Goal: Task Accomplishment & Management: Manage account settings

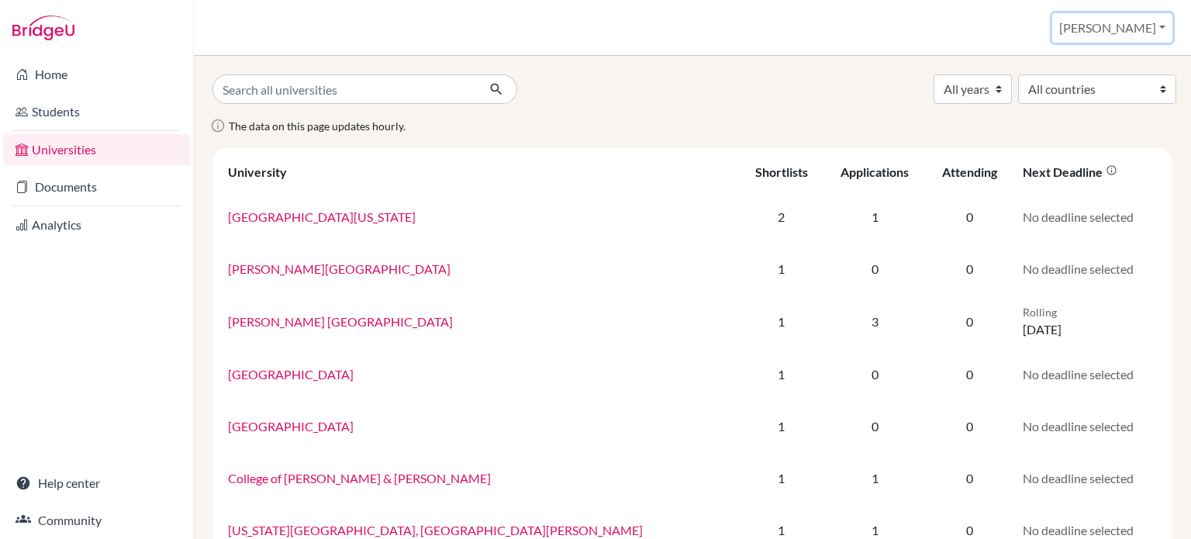
click at [1168, 26] on button "[PERSON_NAME]" at bounding box center [1112, 27] width 120 height 29
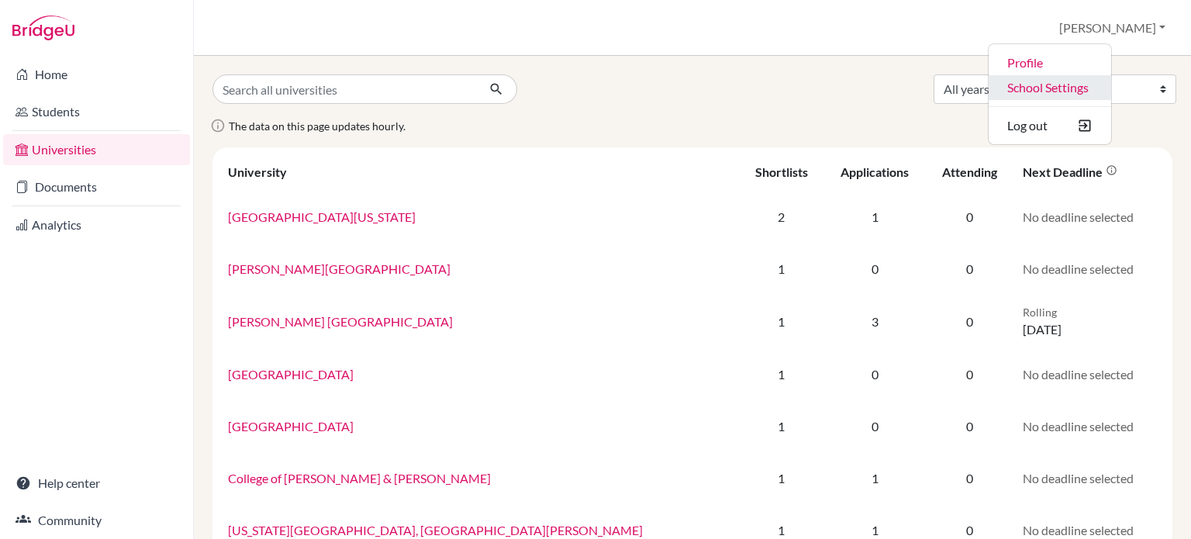
click at [1100, 86] on link "School Settings" at bounding box center [1050, 87] width 123 height 25
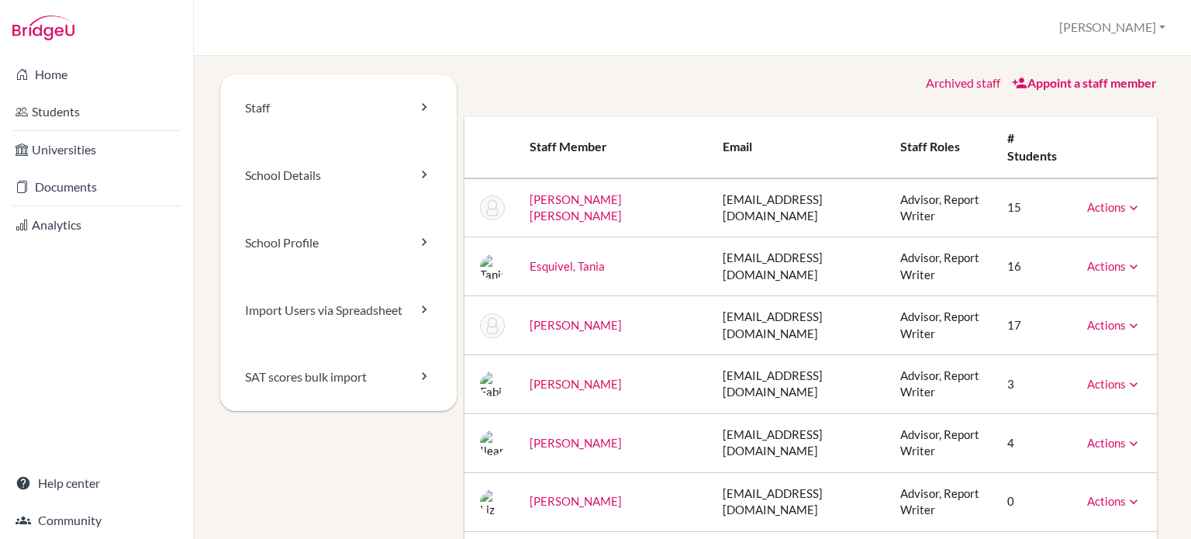
click at [948, 86] on link "Archived staff" at bounding box center [963, 82] width 74 height 15
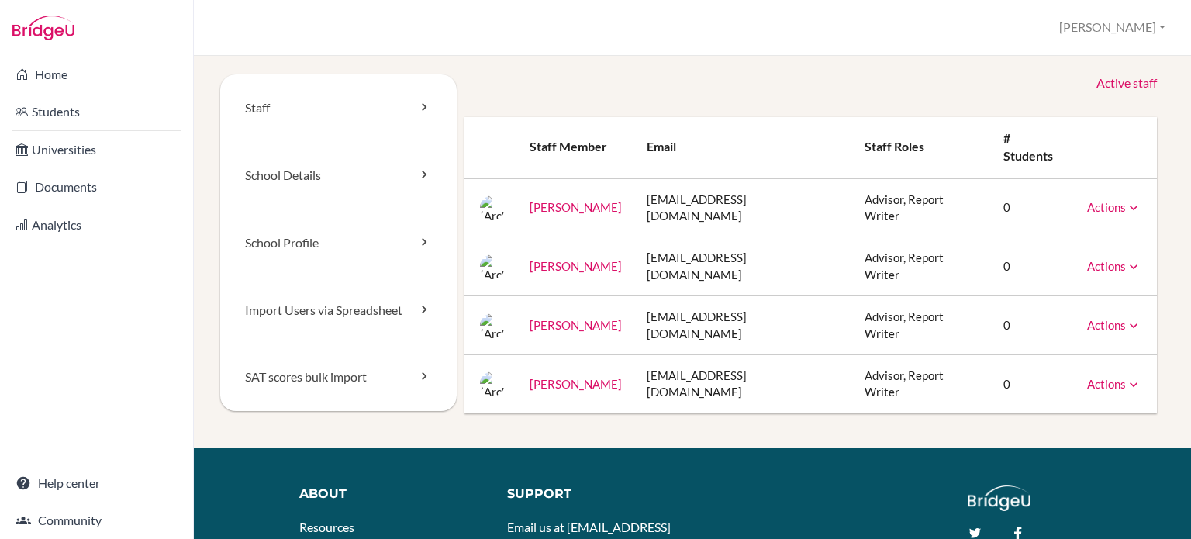
click at [1130, 85] on link "Active staff" at bounding box center [1126, 83] width 60 height 18
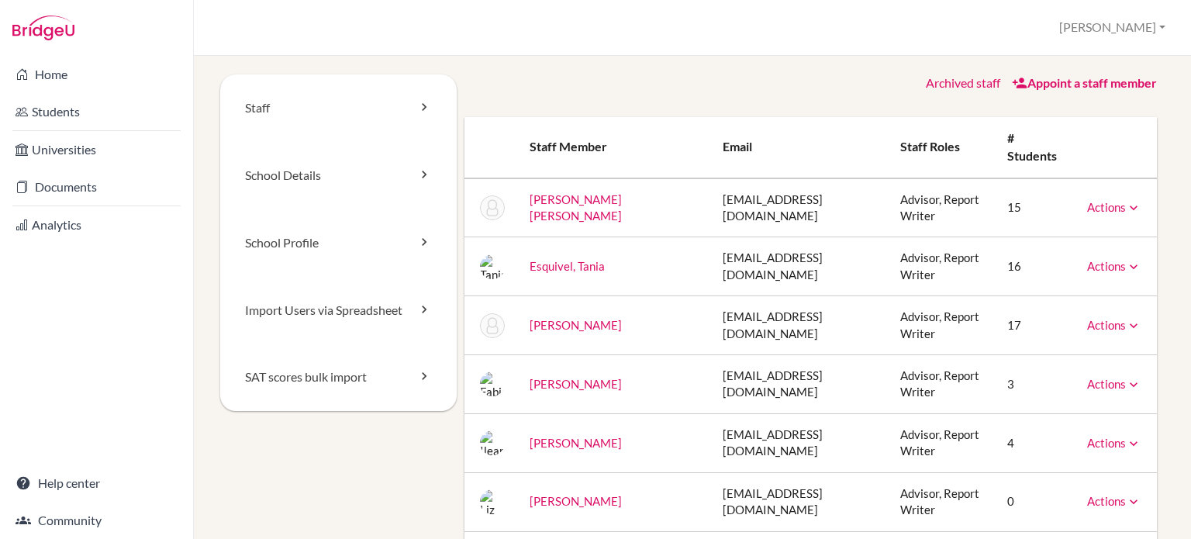
scroll to position [155, 0]
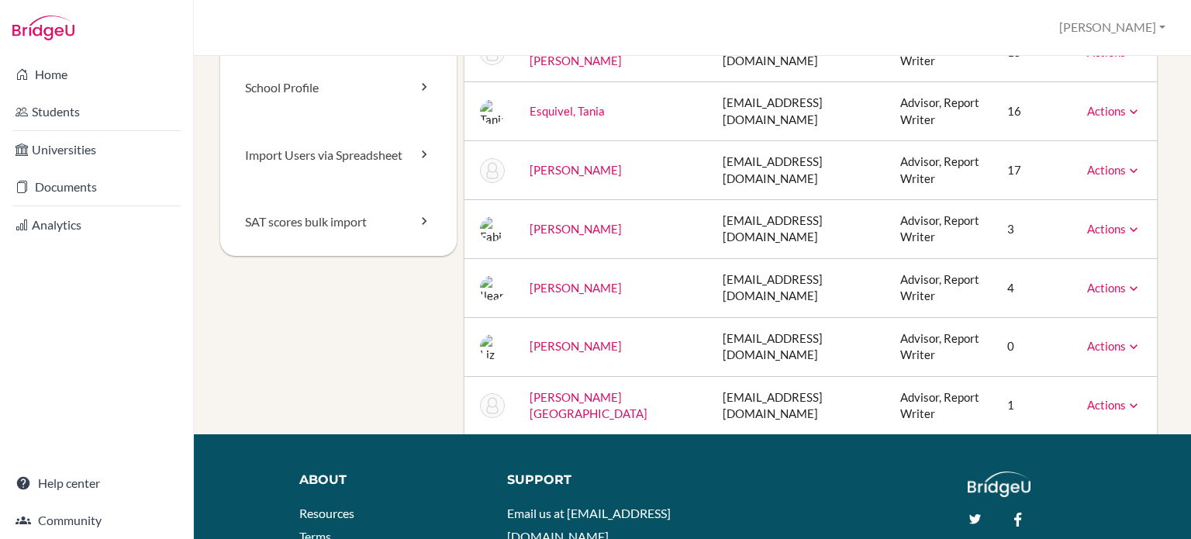
click at [1126, 344] on icon at bounding box center [1134, 347] width 16 height 16
click at [1043, 396] on link "Reset Password" at bounding box center [1075, 395] width 132 height 22
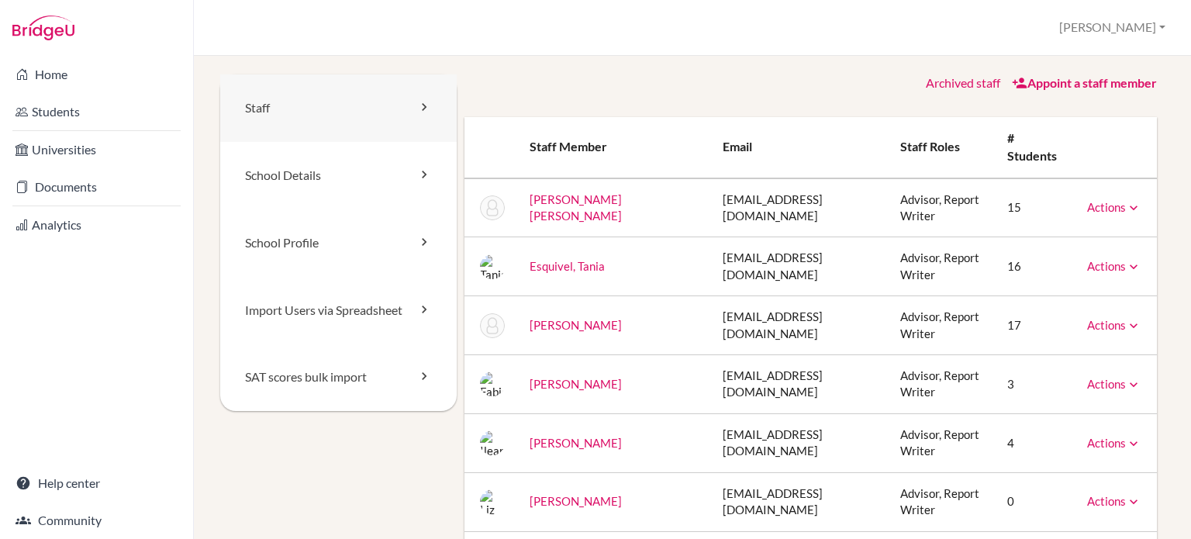
click at [270, 102] on link "Staff" at bounding box center [338, 107] width 237 height 67
click at [416, 176] on icon at bounding box center [424, 175] width 16 height 16
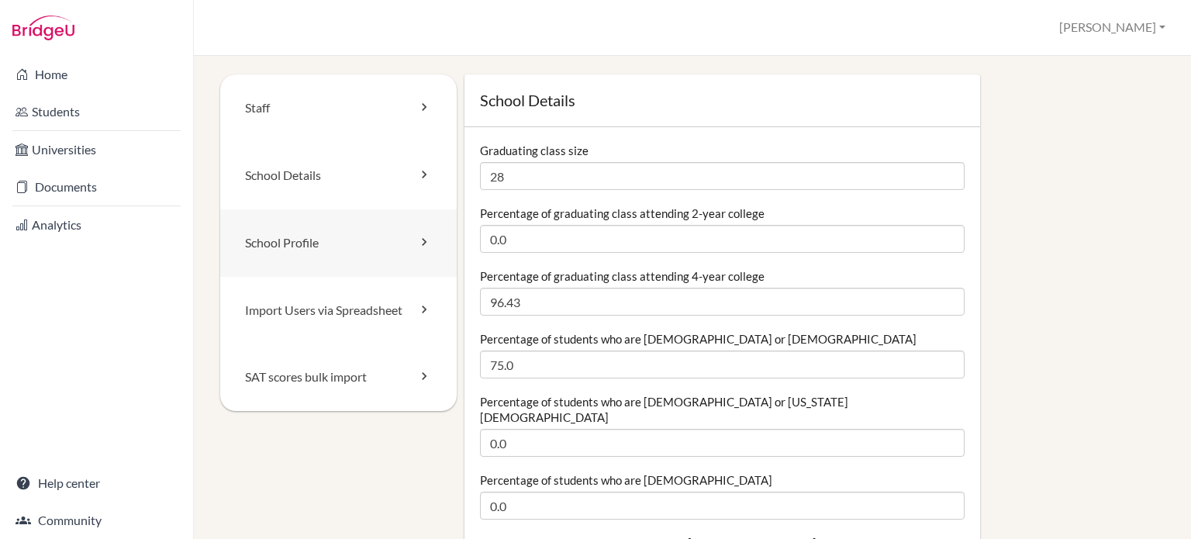
click at [419, 243] on icon at bounding box center [424, 242] width 16 height 16
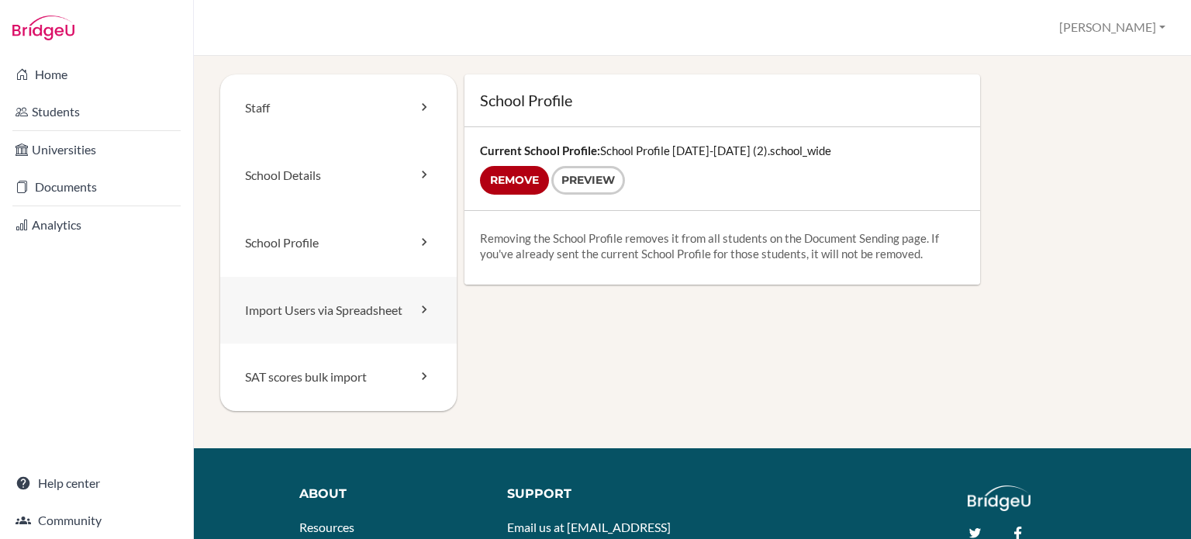
click at [411, 303] on link "Import Users via Spreadsheet" at bounding box center [338, 310] width 237 height 67
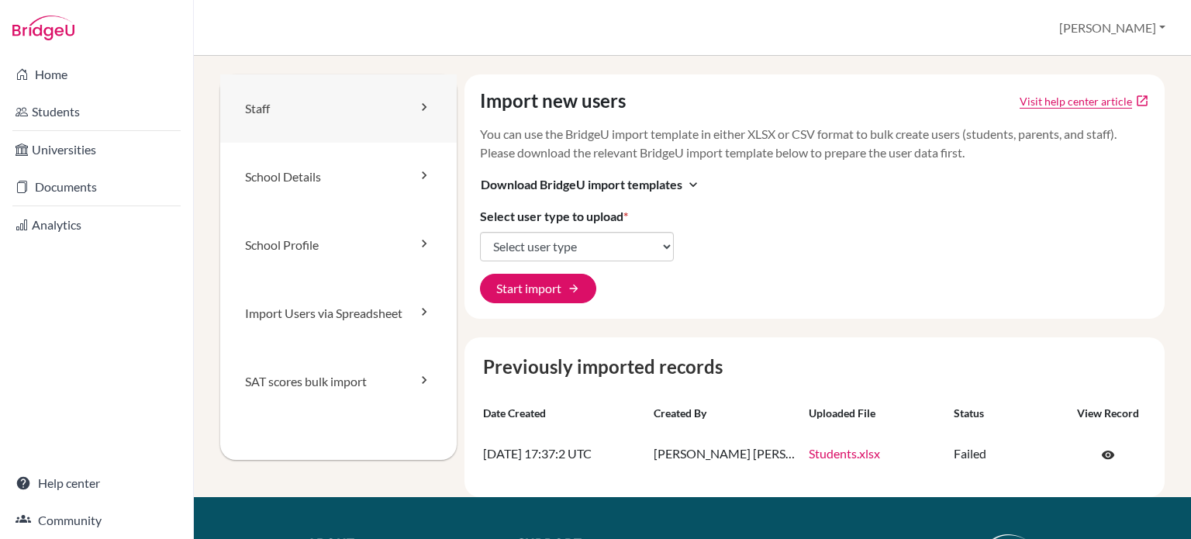
click at [409, 105] on link "Staff" at bounding box center [338, 108] width 237 height 68
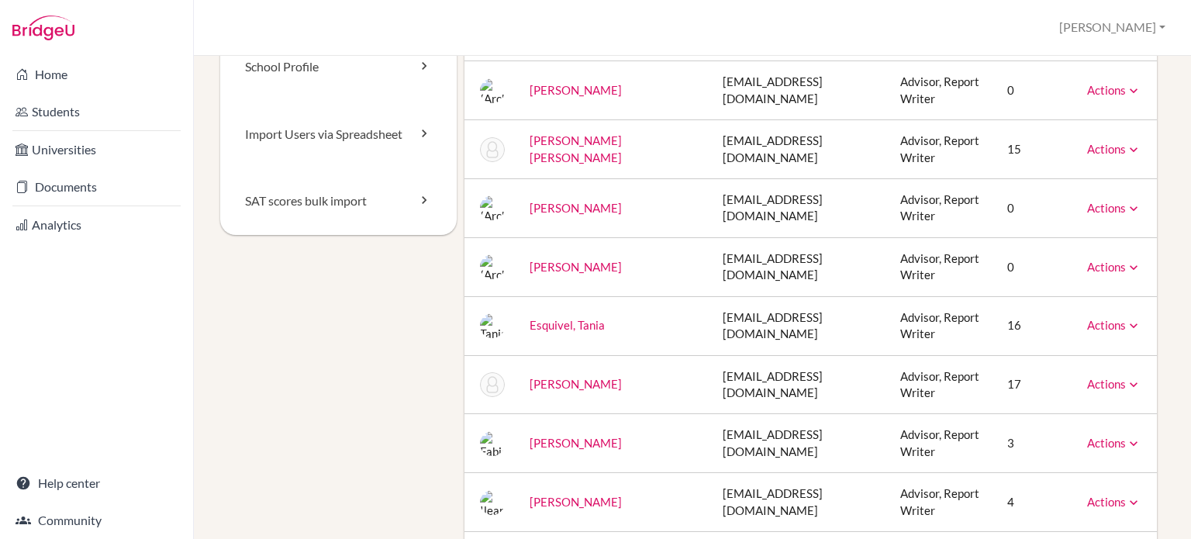
scroll to position [149, 0]
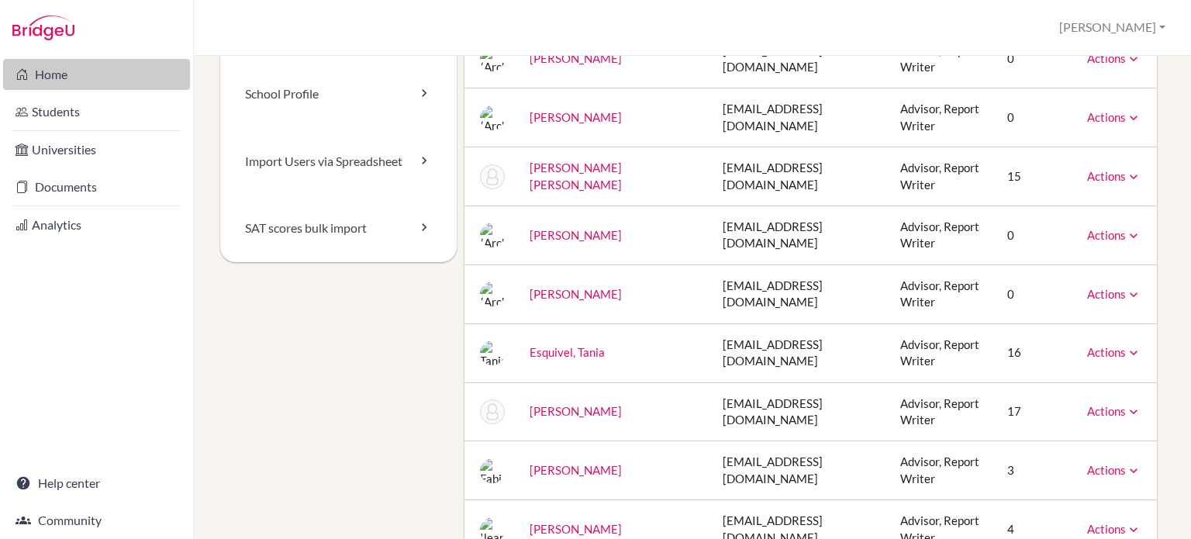
click at [46, 75] on link "Home" at bounding box center [96, 74] width 187 height 31
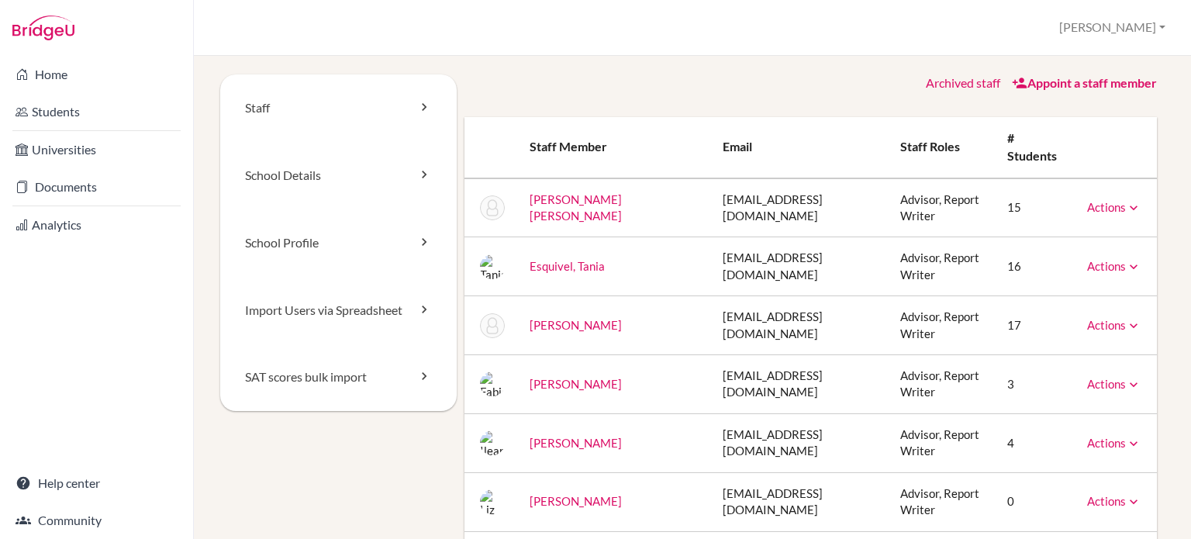
click at [1065, 89] on link "Appoint a staff member" at bounding box center [1084, 82] width 145 height 15
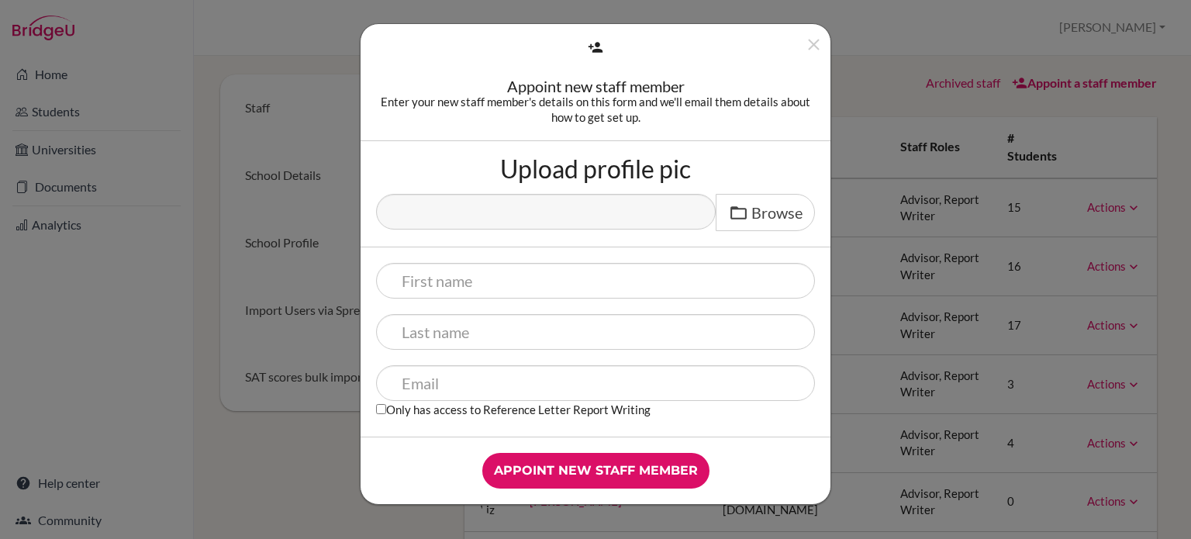
click at [448, 410] on label "Only has access to Reference Letter Report Writing" at bounding box center [513, 409] width 274 height 16
click at [386, 410] on input "Only has access to Reference Letter Report Writing" at bounding box center [381, 409] width 10 height 10
checkbox input "true"
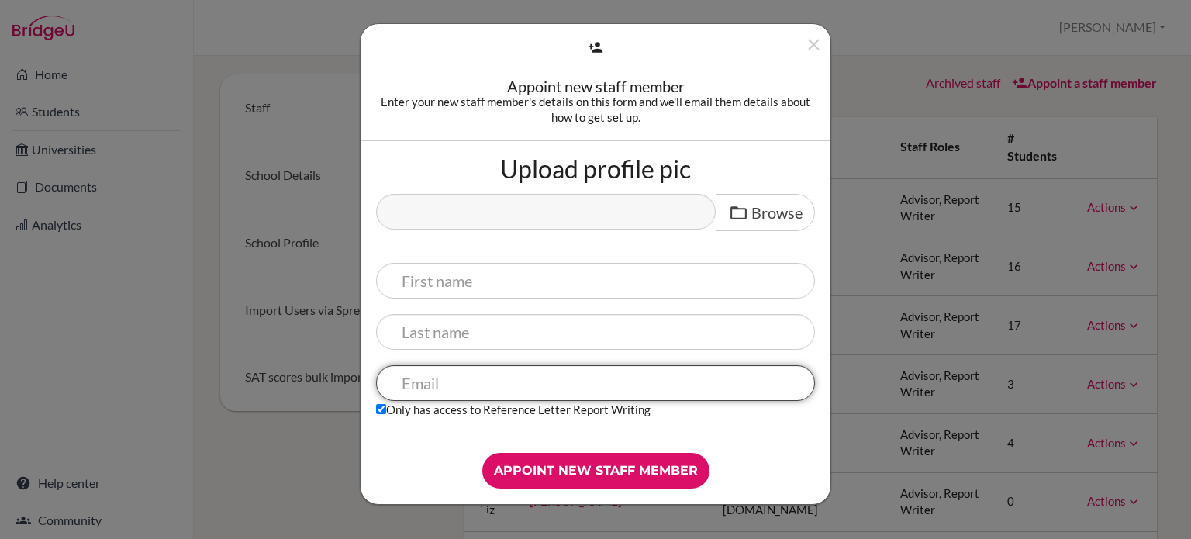
click at [461, 381] on input "text" at bounding box center [595, 383] width 439 height 36
type input "[EMAIL_ADDRESS][DOMAIN_NAME]"
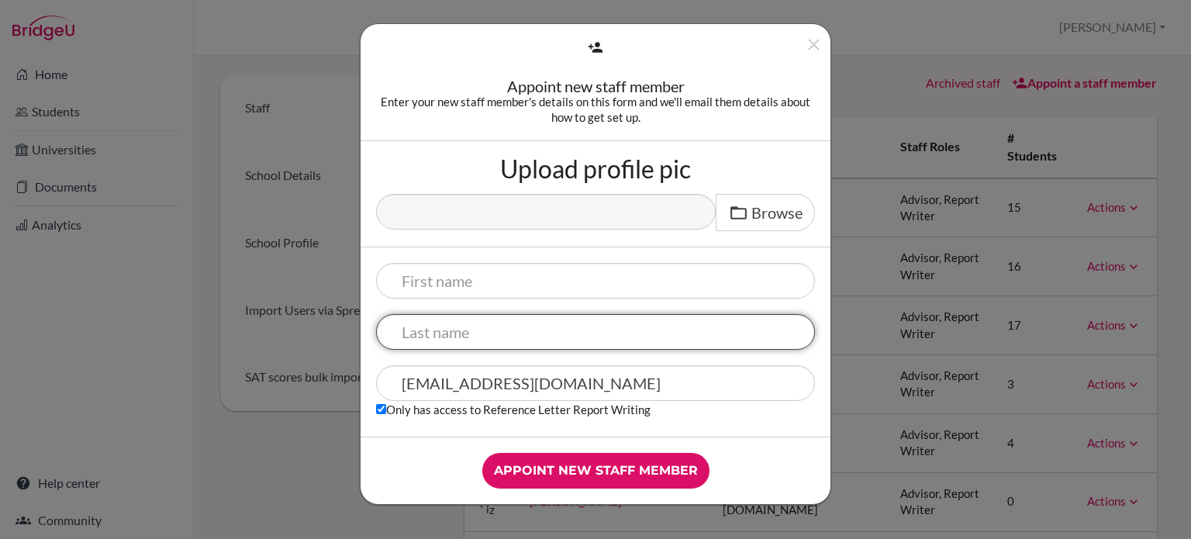
click at [491, 341] on input "text" at bounding box center [595, 332] width 439 height 36
type input "Snodgrass"
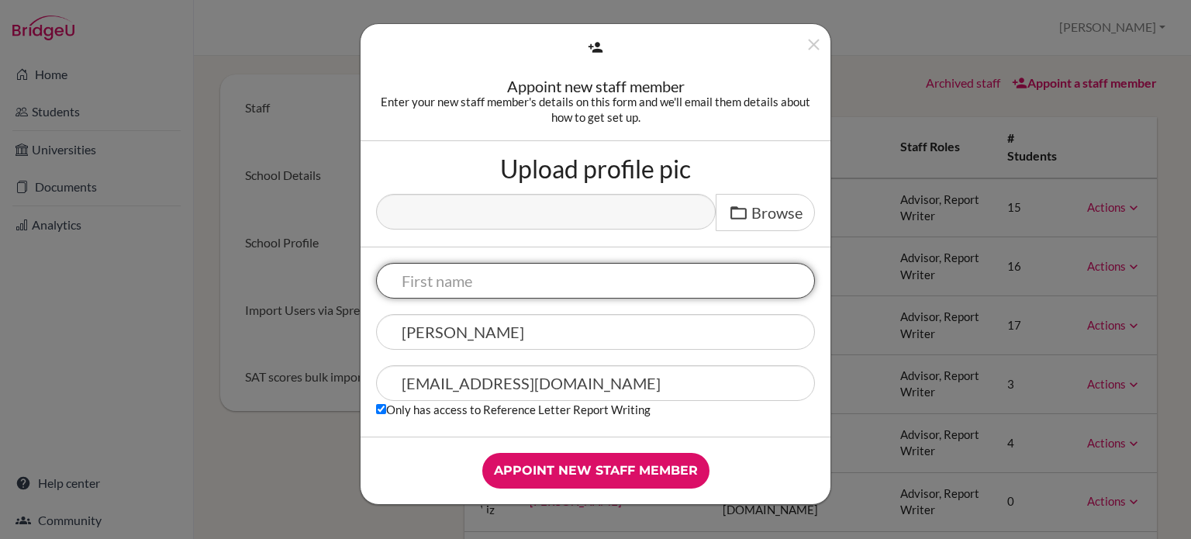
click at [520, 286] on input "text" at bounding box center [595, 281] width 439 height 36
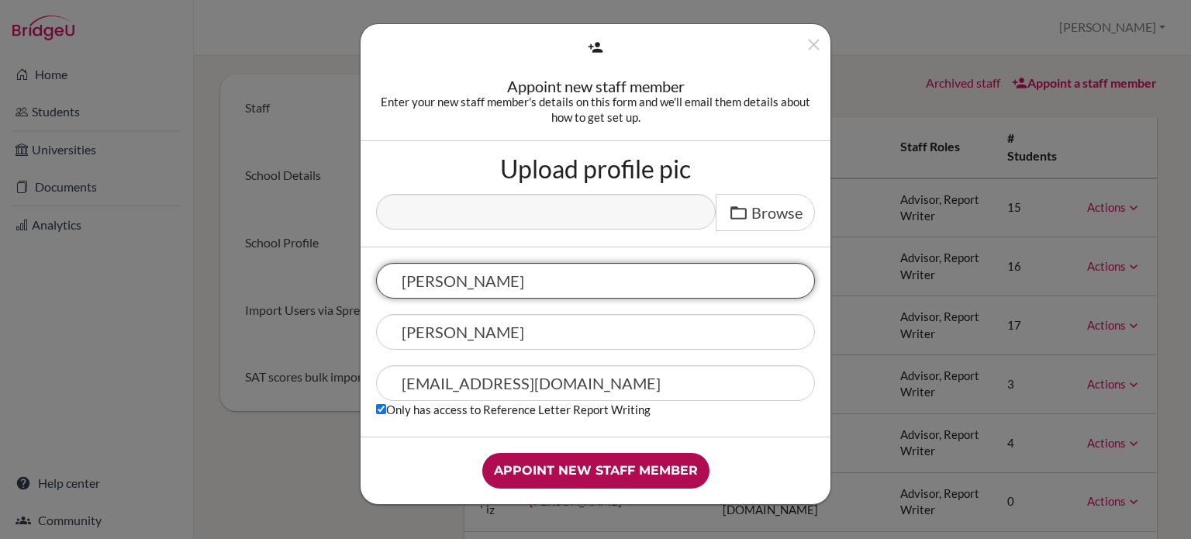
type input "Amy"
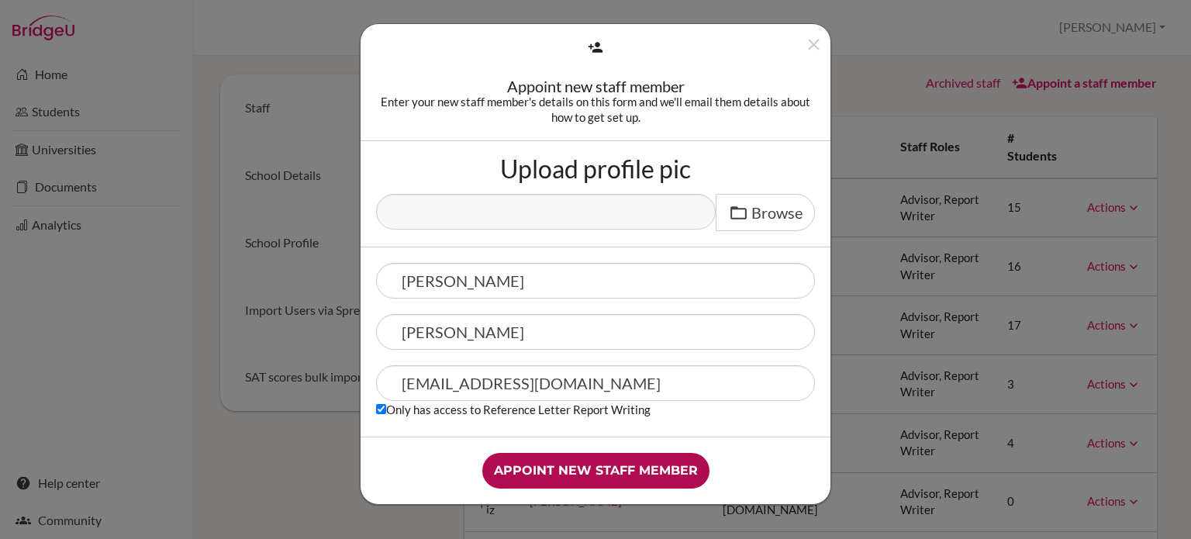
click at [586, 464] on input "Appoint new staff member" at bounding box center [595, 471] width 227 height 36
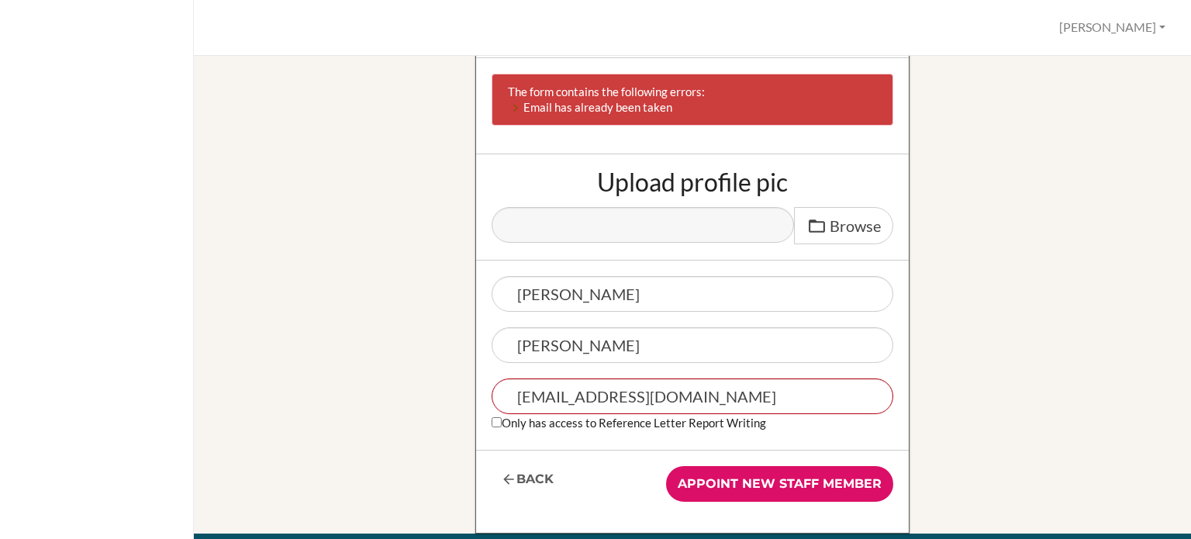
scroll to position [155, 0]
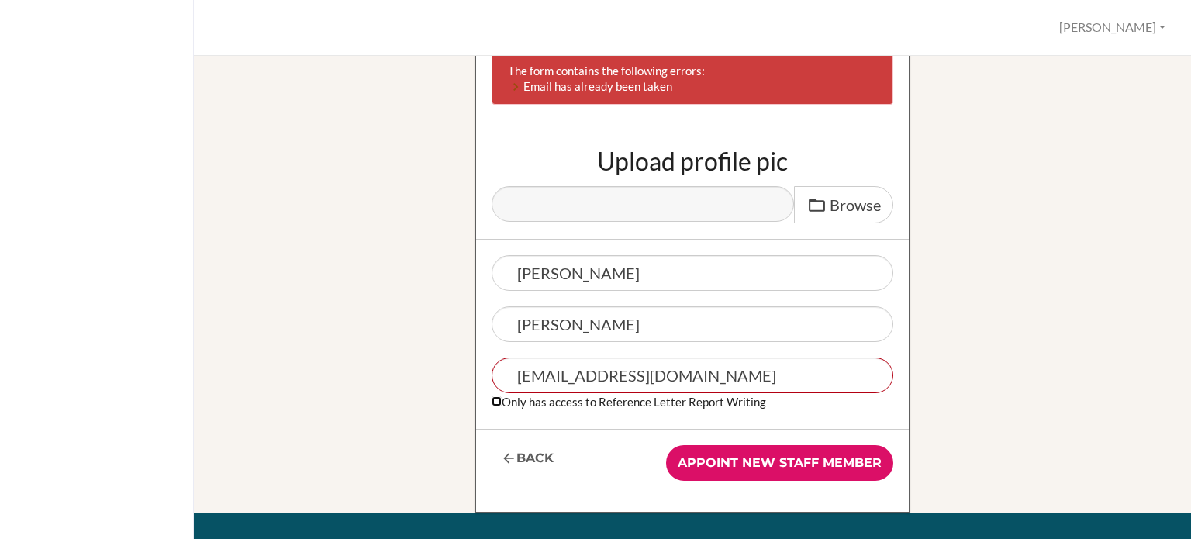
click at [492, 400] on input "Only has access to Reference Letter Report Writing" at bounding box center [497, 401] width 10 height 10
checkbox input "true"
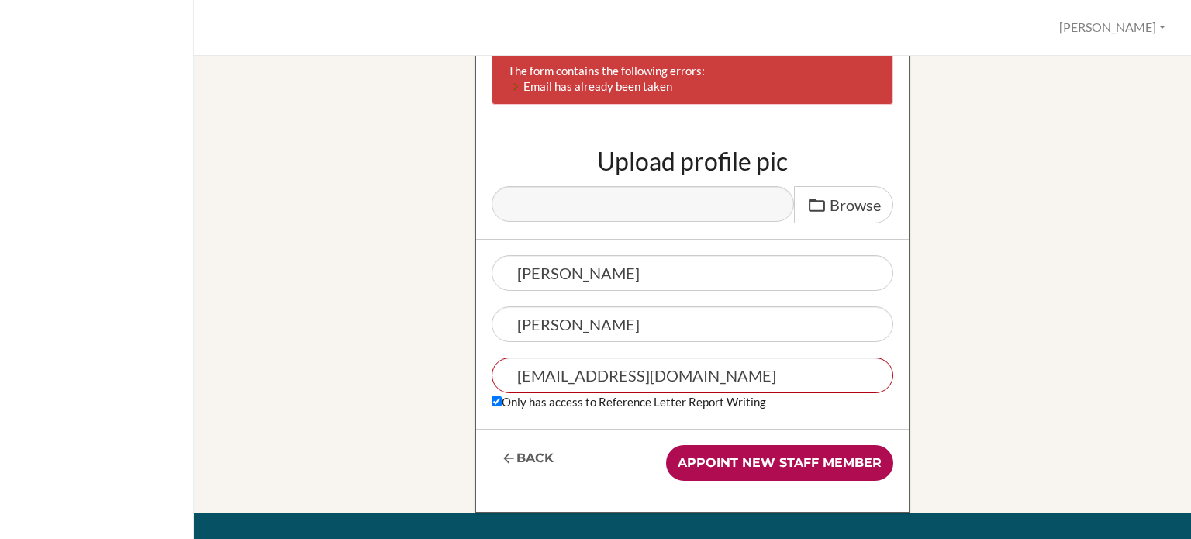
click at [802, 457] on input "Appoint new staff member" at bounding box center [779, 463] width 227 height 36
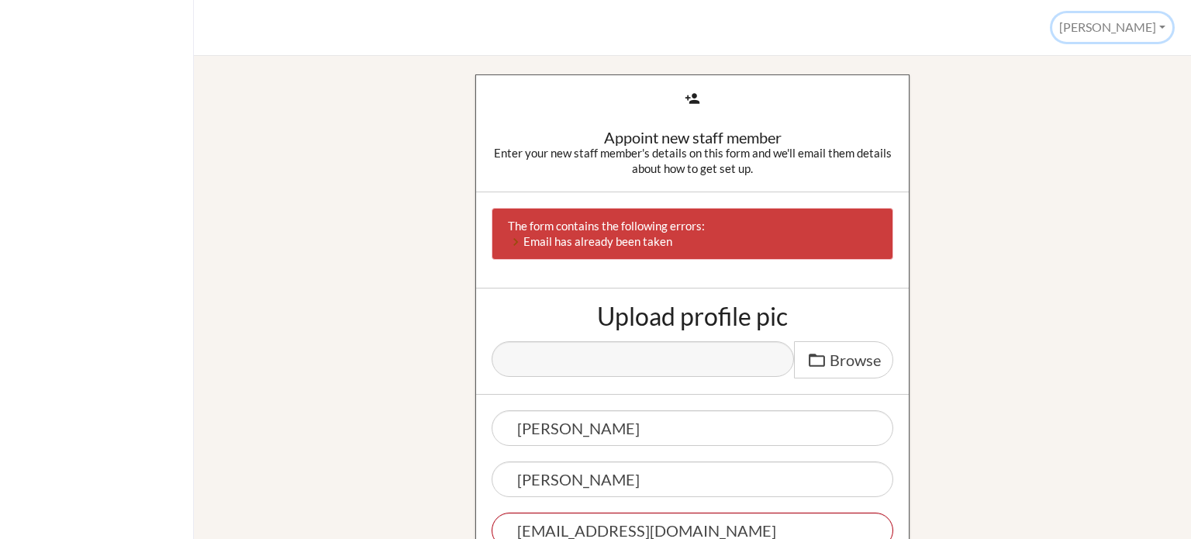
click at [1157, 35] on button "[PERSON_NAME]" at bounding box center [1112, 27] width 120 height 29
click at [1083, 58] on link "Profile" at bounding box center [1110, 62] width 123 height 25
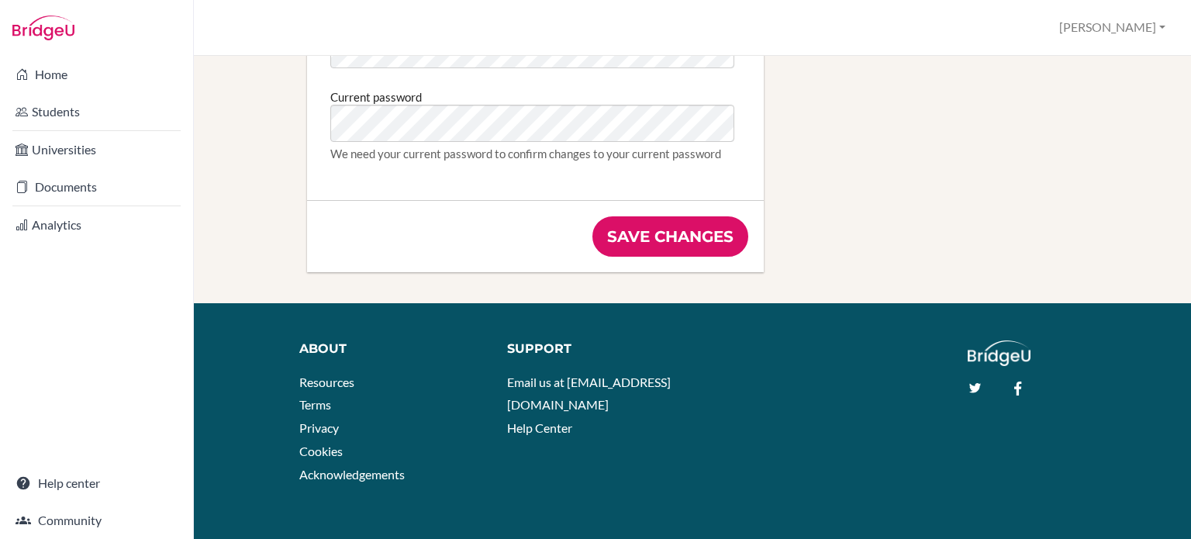
scroll to position [1030, 0]
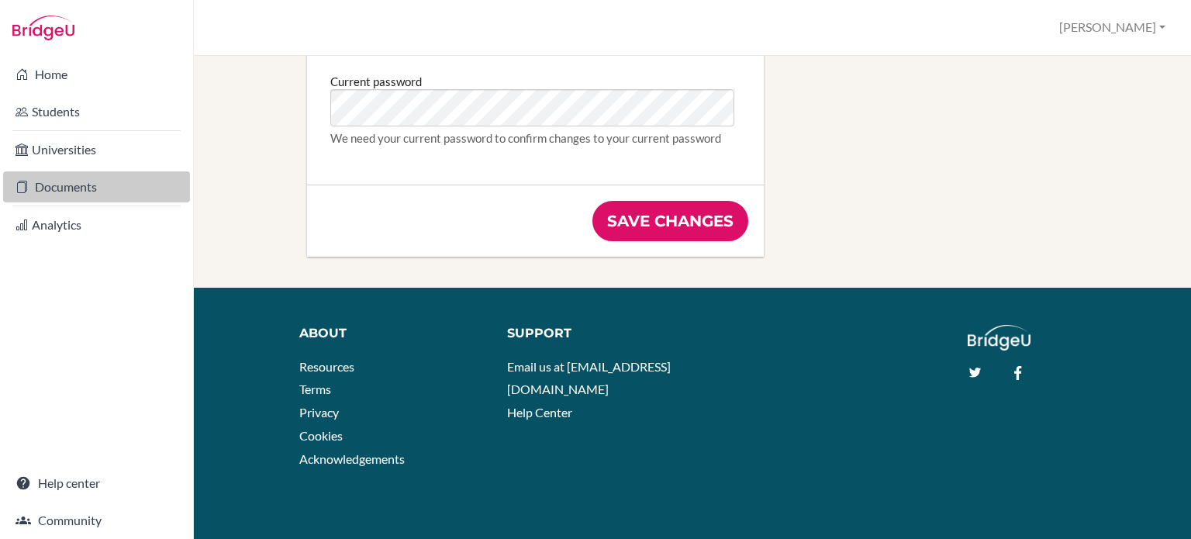
click at [51, 193] on link "Documents" at bounding box center [96, 186] width 187 height 31
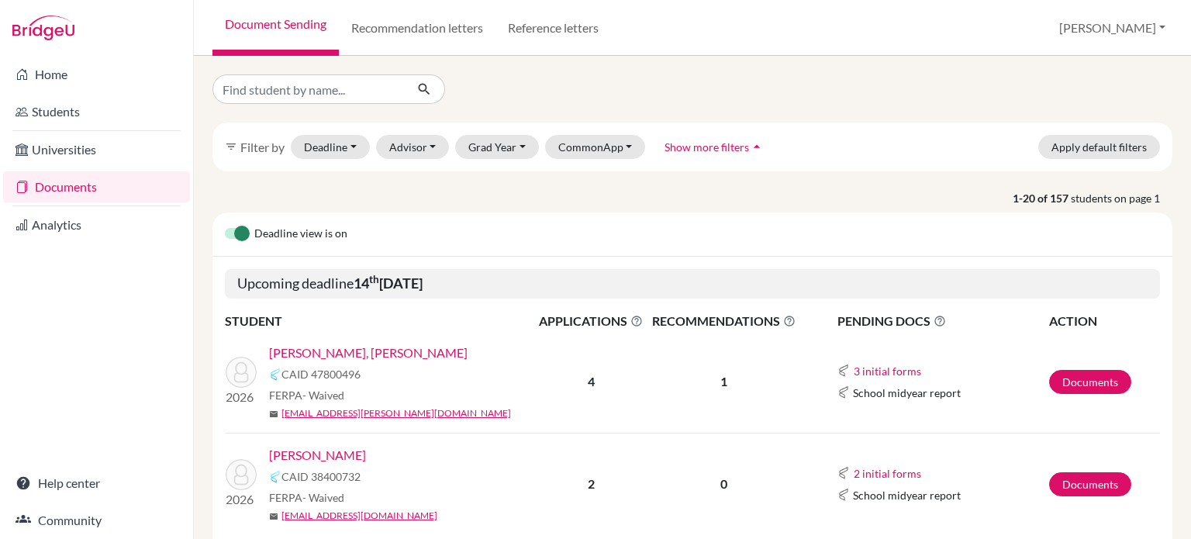
click at [379, 348] on link "[PERSON_NAME], [PERSON_NAME]" at bounding box center [368, 353] width 199 height 19
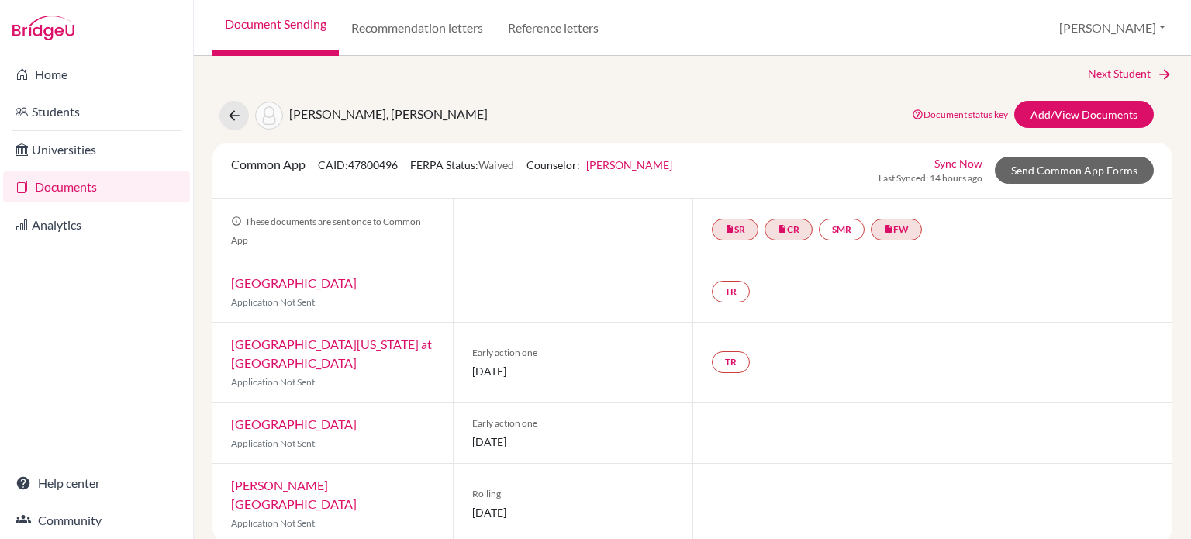
scroll to position [12, 0]
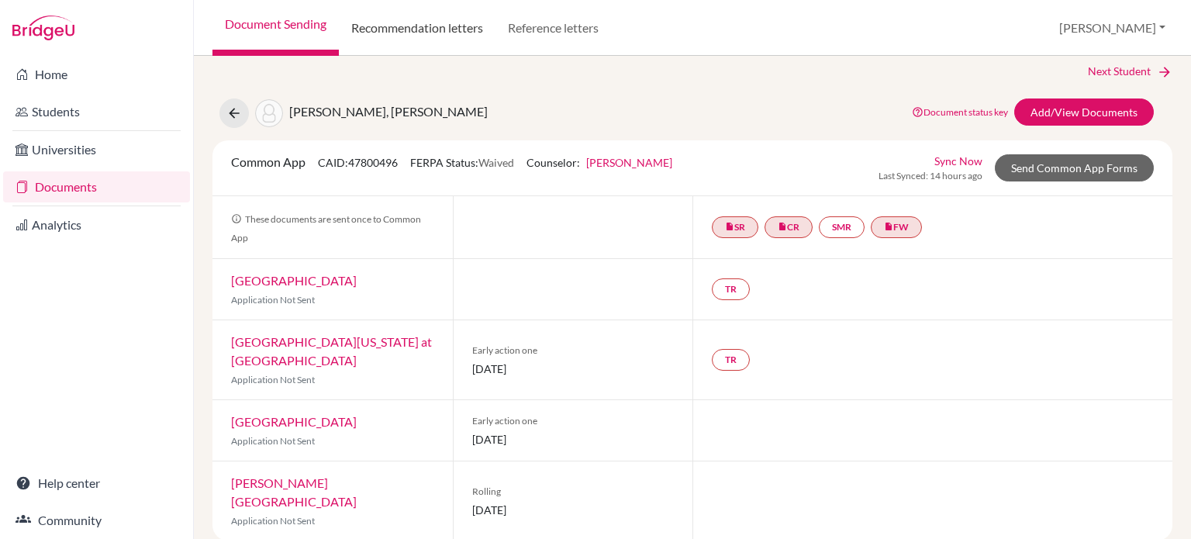
click at [426, 36] on link "Recommendation letters" at bounding box center [417, 28] width 157 height 56
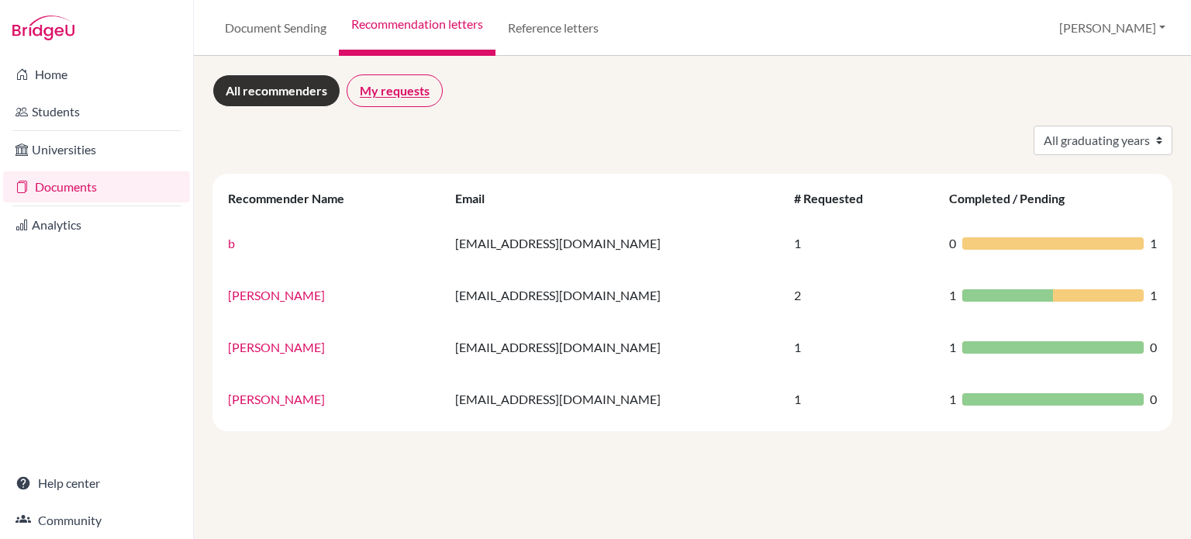
click at [418, 101] on link "My requests" at bounding box center [395, 90] width 96 height 33
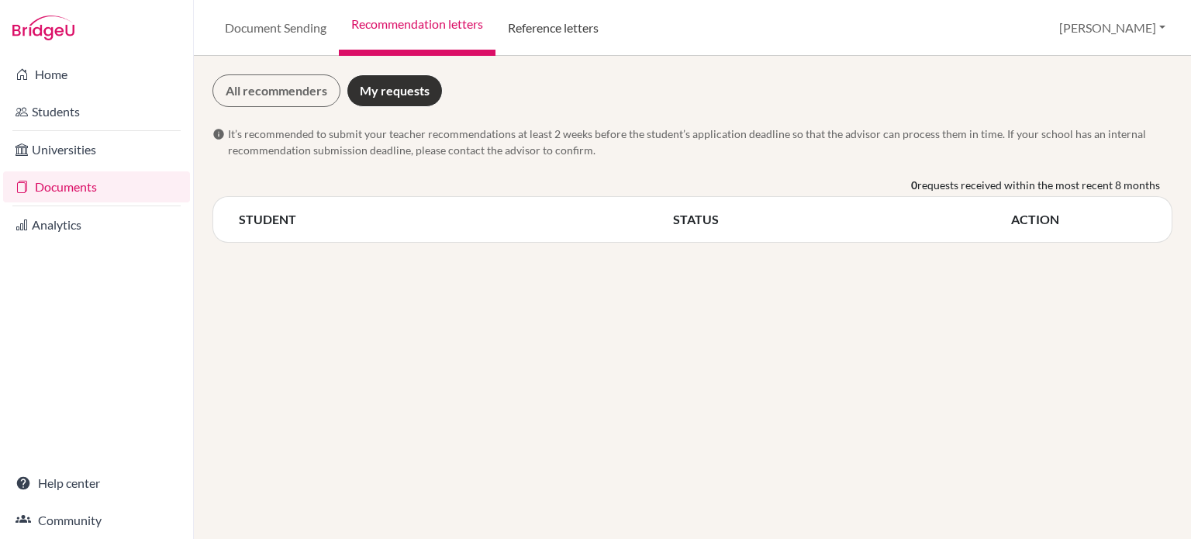
click at [560, 34] on link "Reference letters" at bounding box center [553, 28] width 116 height 56
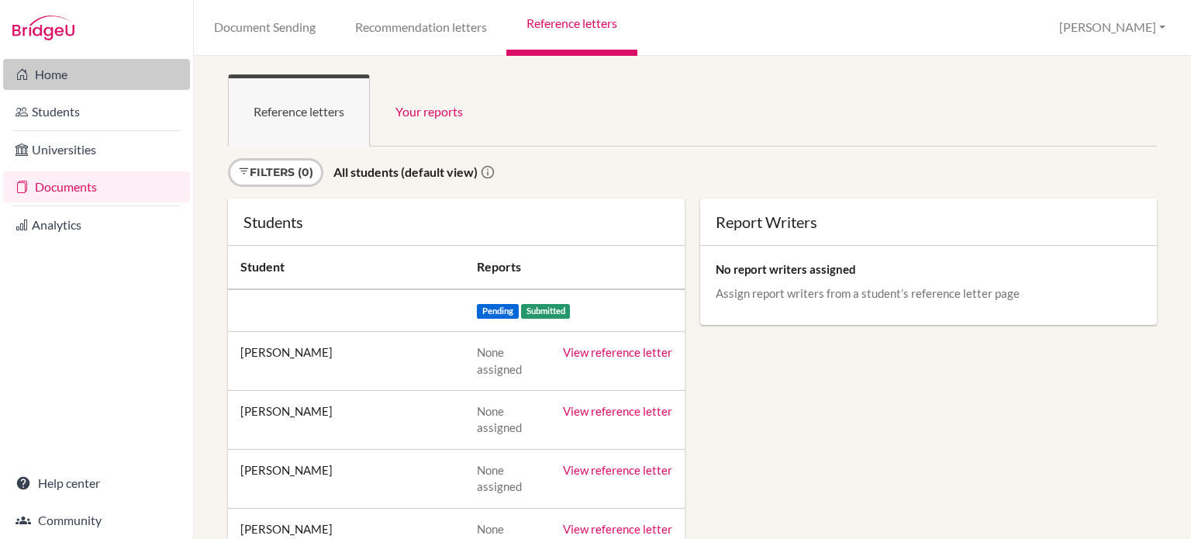
click at [62, 62] on link "Home" at bounding box center [96, 74] width 187 height 31
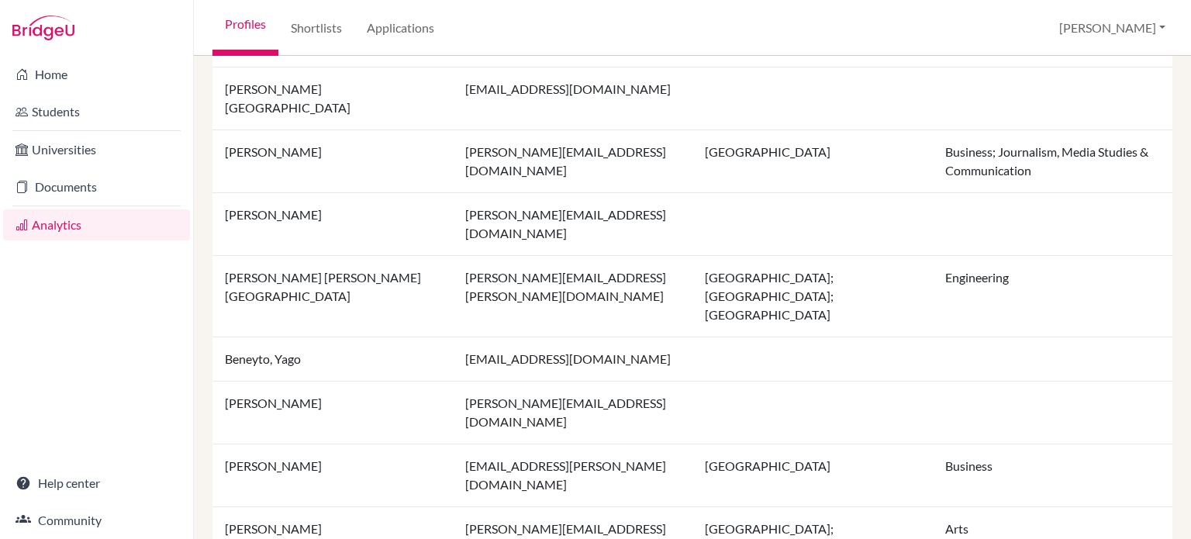
scroll to position [1222, 0]
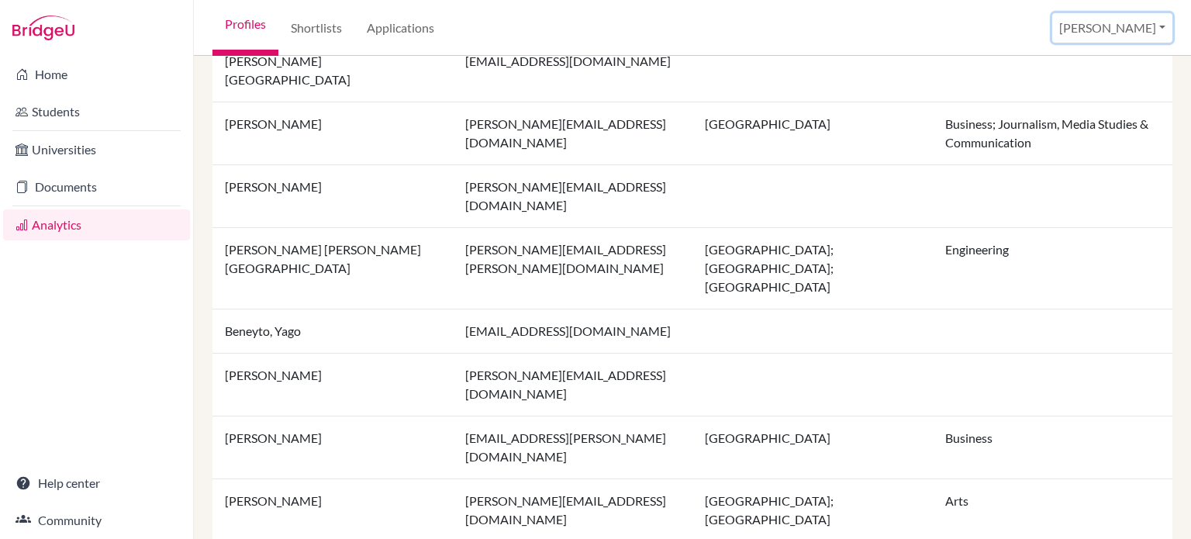
click at [1172, 31] on button "[PERSON_NAME]" at bounding box center [1112, 27] width 120 height 29
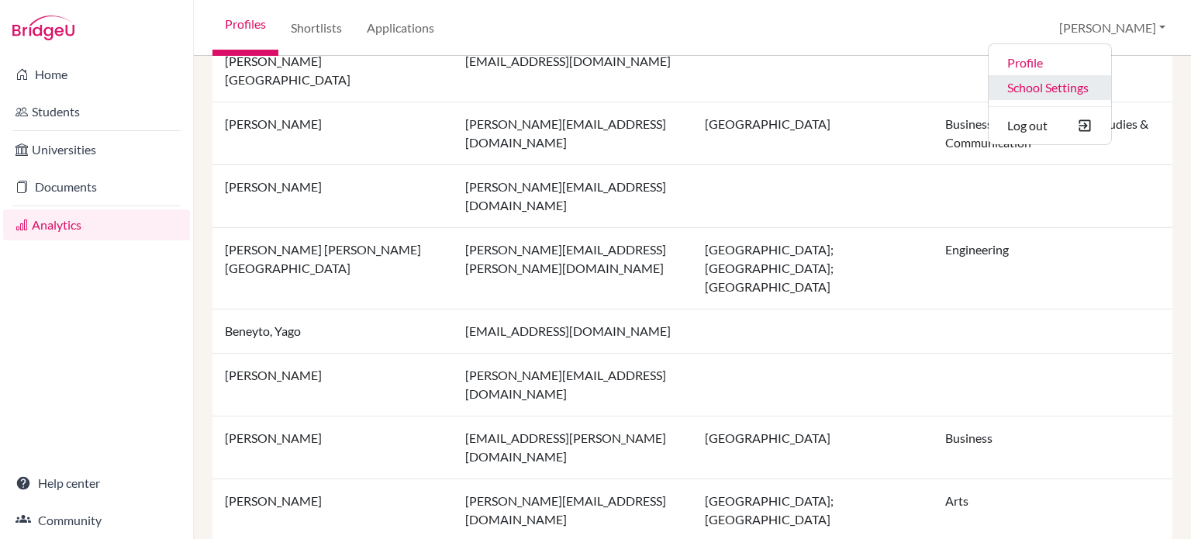
click at [1097, 90] on link "School Settings" at bounding box center [1050, 87] width 123 height 25
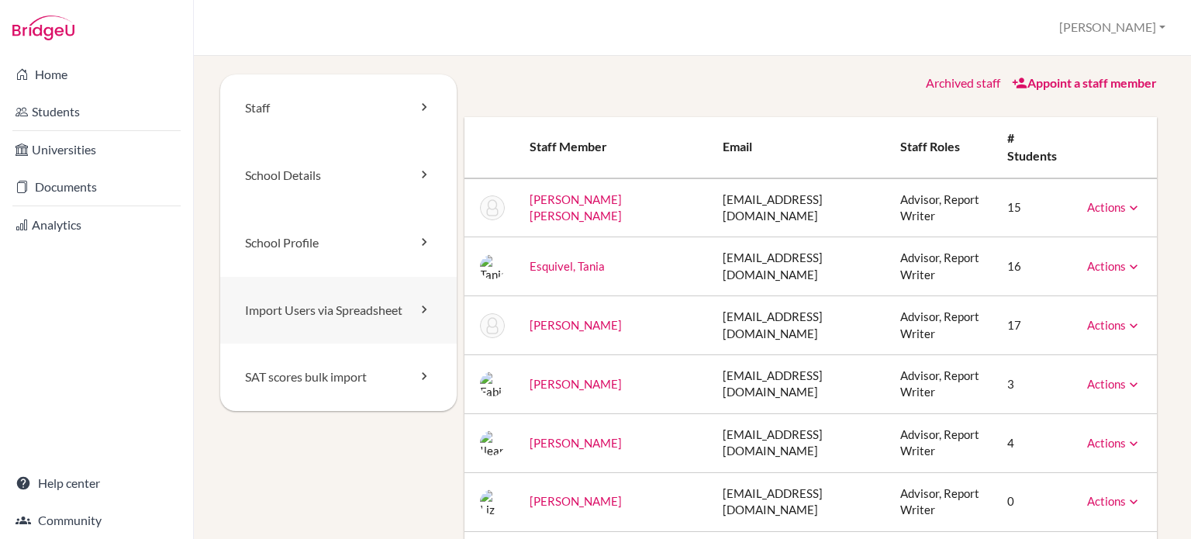
click at [326, 314] on link "Import Users via Spreadsheet" at bounding box center [338, 310] width 237 height 67
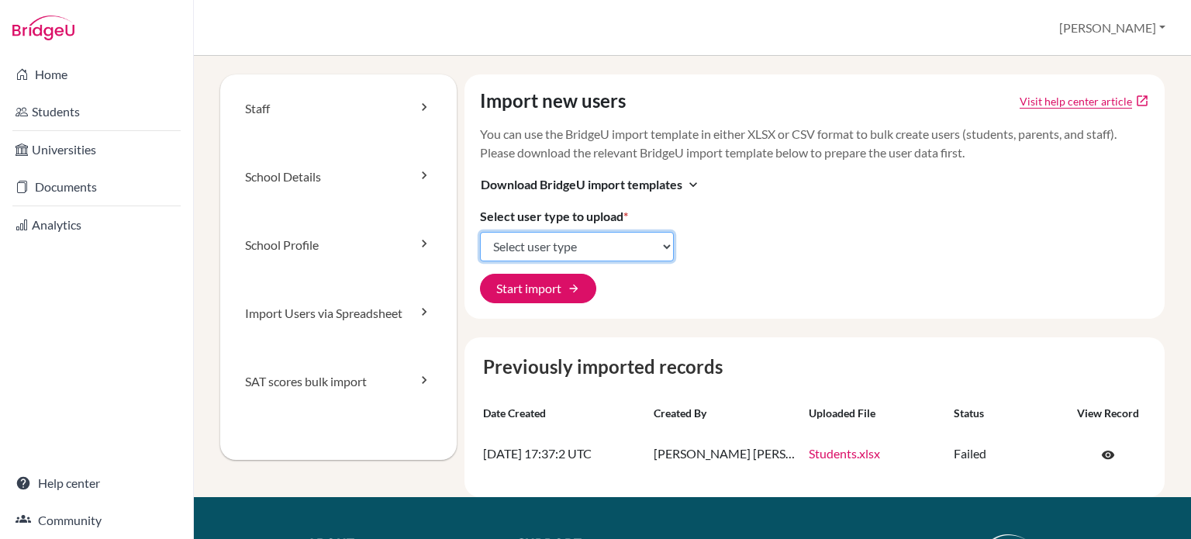
click at [661, 252] on select "Select user type Students Students and parents Parents Advisors Report writers" at bounding box center [577, 246] width 194 height 29
select select "report_writers"
click at [480, 232] on select "Select user type Students Students and parents Parents Advisors Report writers" at bounding box center [577, 246] width 194 height 29
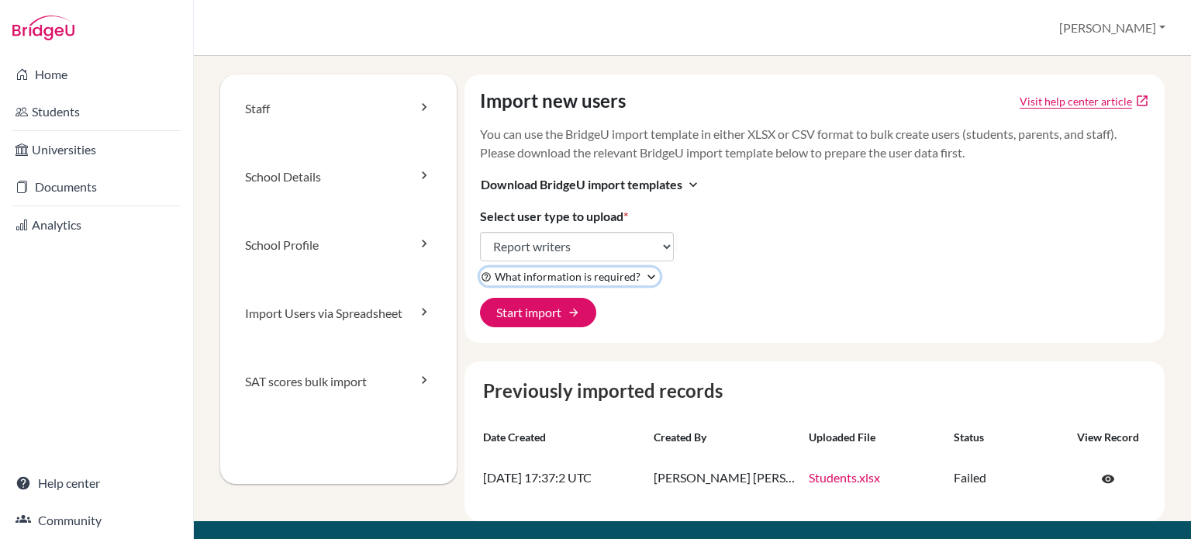
click at [644, 274] on icon "expand_more" at bounding box center [652, 277] width 16 height 16
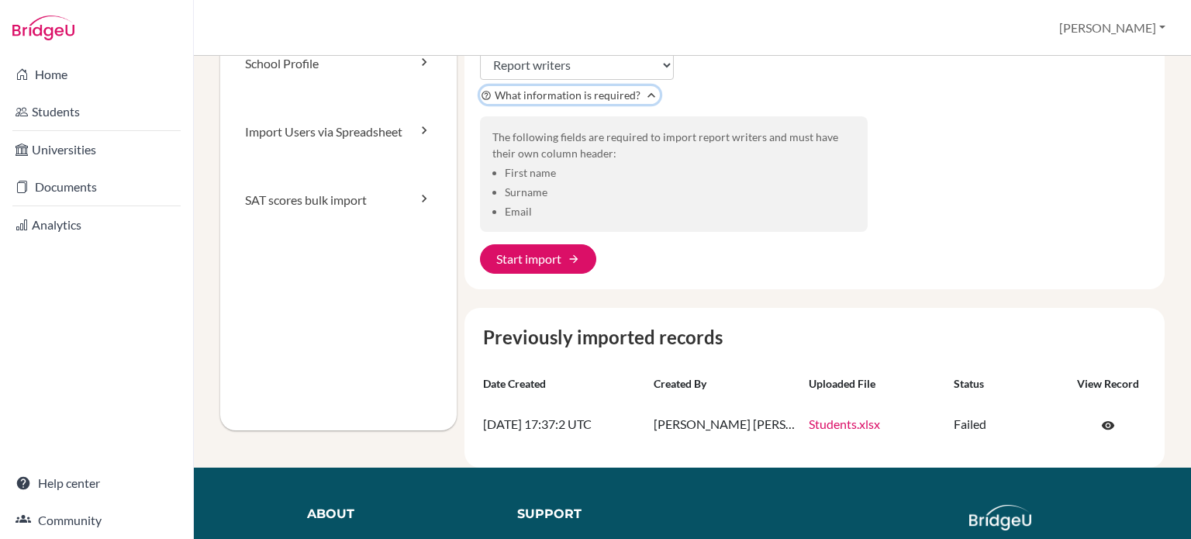
scroll to position [155, 0]
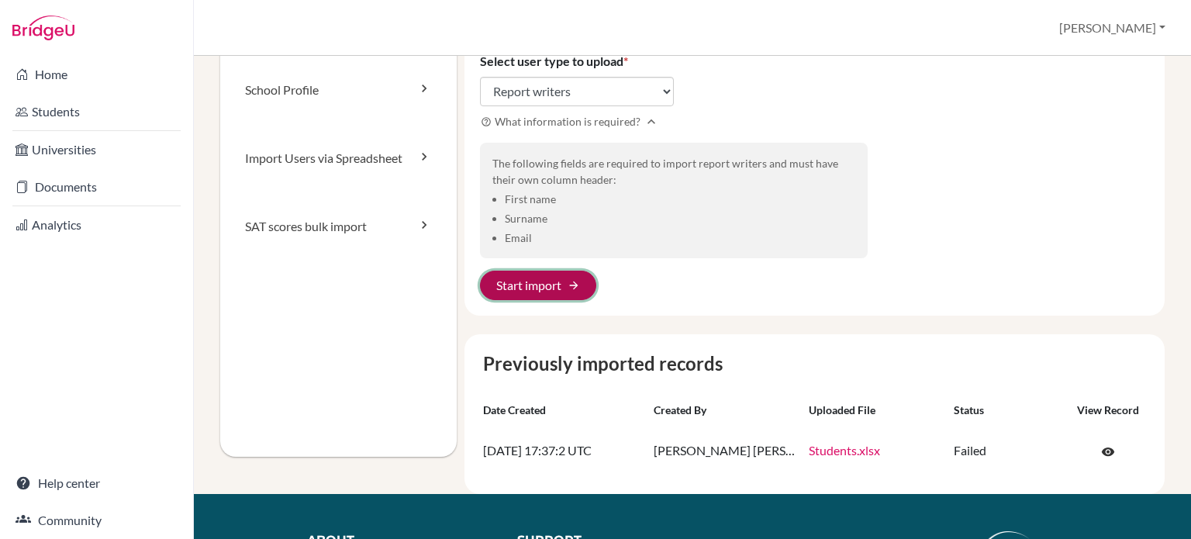
click at [523, 291] on button "Start import arrow_forward" at bounding box center [538, 285] width 116 height 29
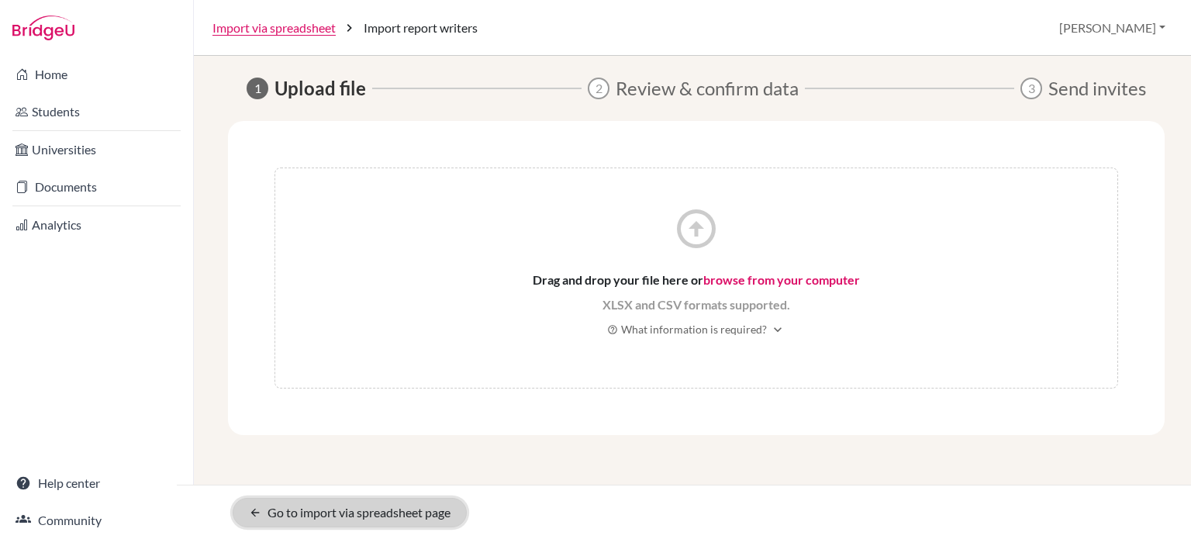
click at [276, 513] on link "arrow_back Go to import via spreadsheet page" at bounding box center [350, 512] width 234 height 29
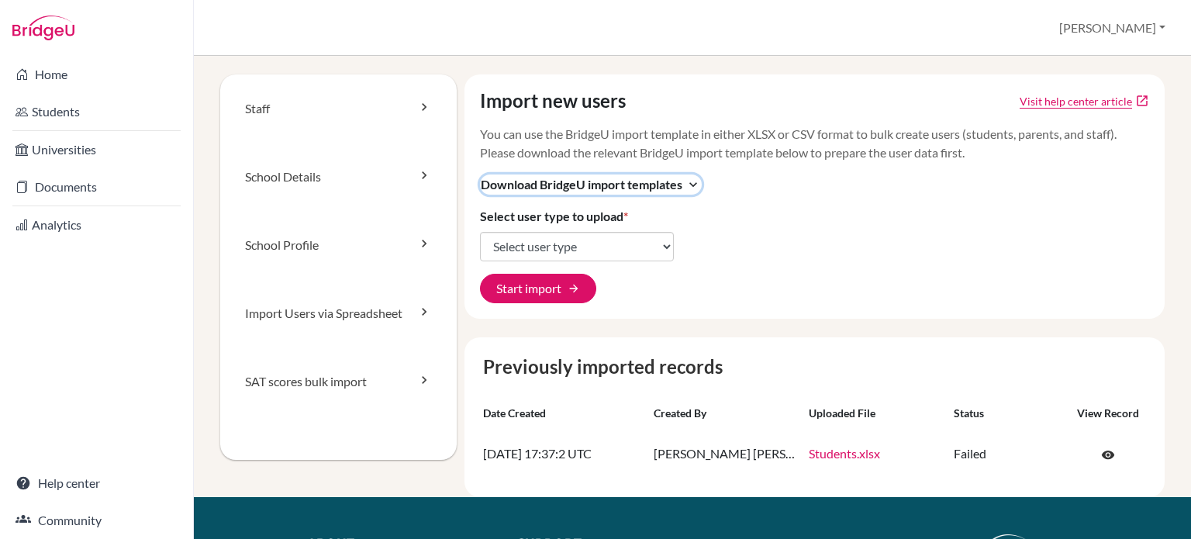
click at [687, 192] on icon "expand_more" at bounding box center [693, 185] width 16 height 16
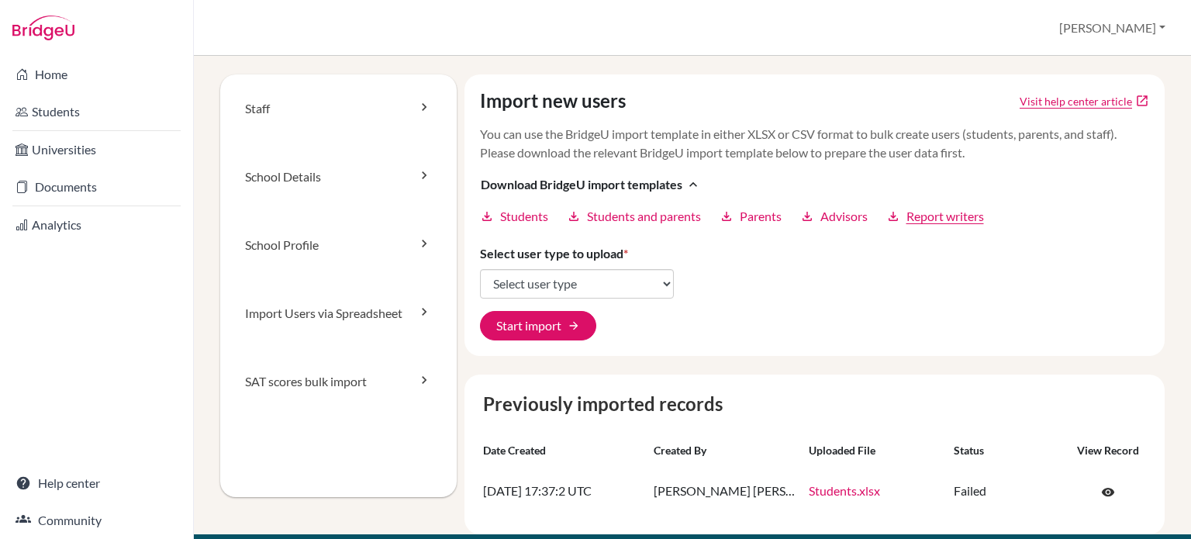
click at [958, 218] on span "Report writers" at bounding box center [945, 216] width 78 height 19
click at [599, 276] on select "Select user type Students Students and parents Parents Advisors Report writers" at bounding box center [577, 283] width 194 height 29
click at [543, 426] on div "Previously imported records Date created Created by Uploaded file Status View r…" at bounding box center [814, 455] width 701 height 160
click at [538, 320] on button "Start import arrow_forward" at bounding box center [538, 325] width 116 height 29
click at [543, 326] on button "Start import arrow_forward" at bounding box center [538, 325] width 116 height 29
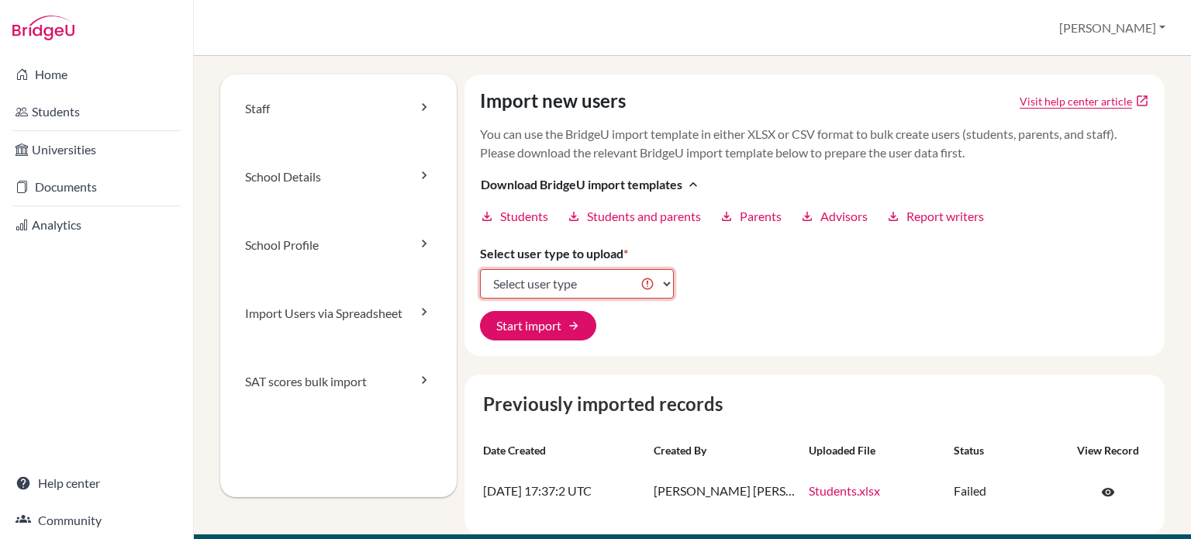
click at [592, 271] on select "Select user type Students Students and parents Parents Advisors Report writers" at bounding box center [577, 283] width 194 height 29
select select "report_writers"
click at [480, 269] on select "Select user type Students Students and parents Parents Advisors Report writers" at bounding box center [577, 283] width 194 height 29
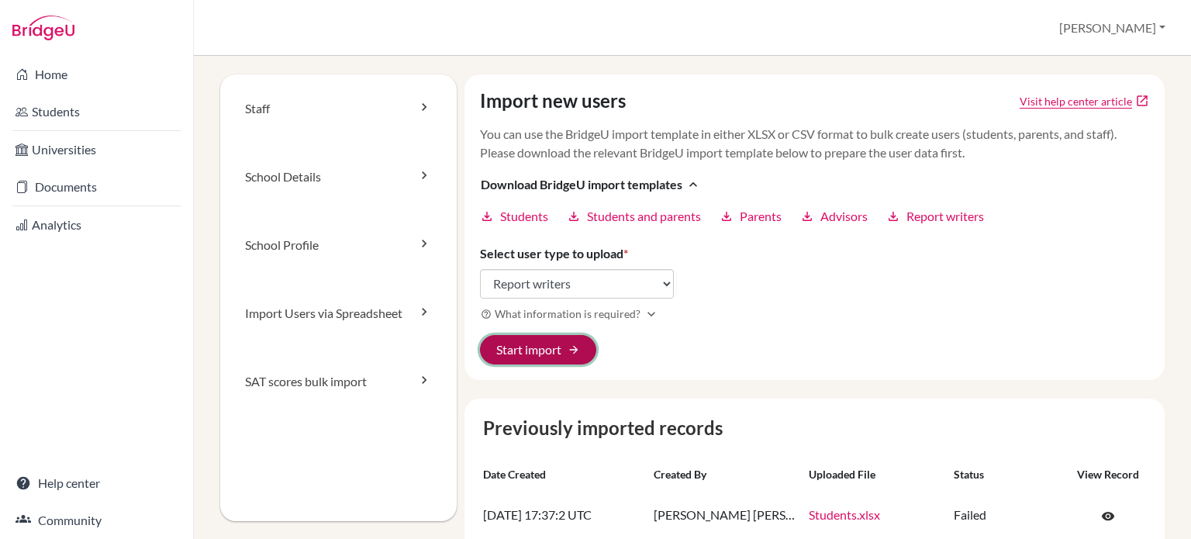
click at [540, 347] on button "Start import arrow_forward" at bounding box center [538, 349] width 116 height 29
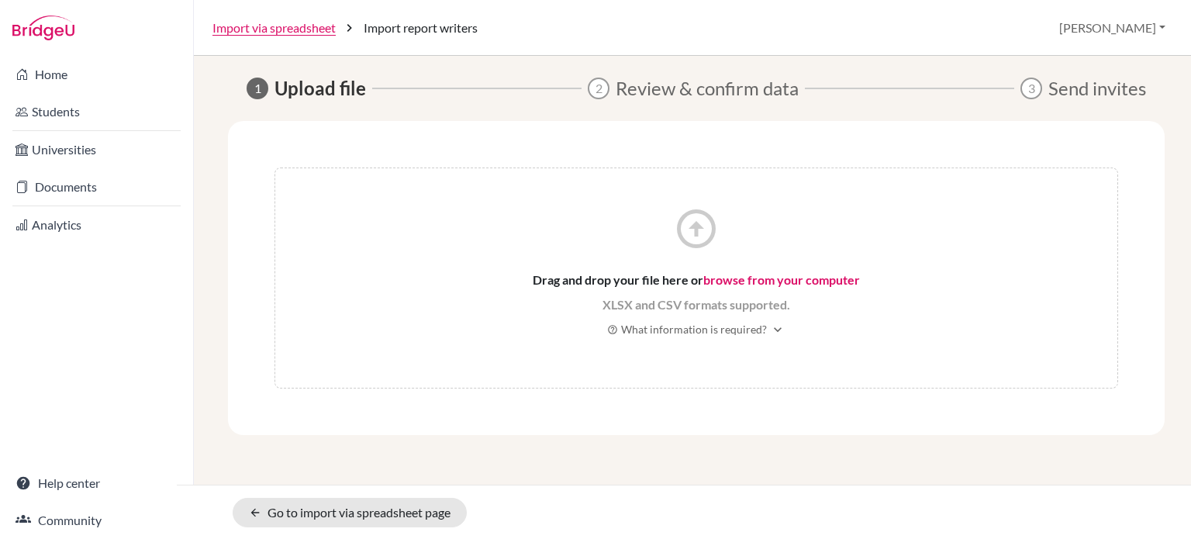
click at [797, 280] on link "browse from your computer" at bounding box center [781, 279] width 157 height 15
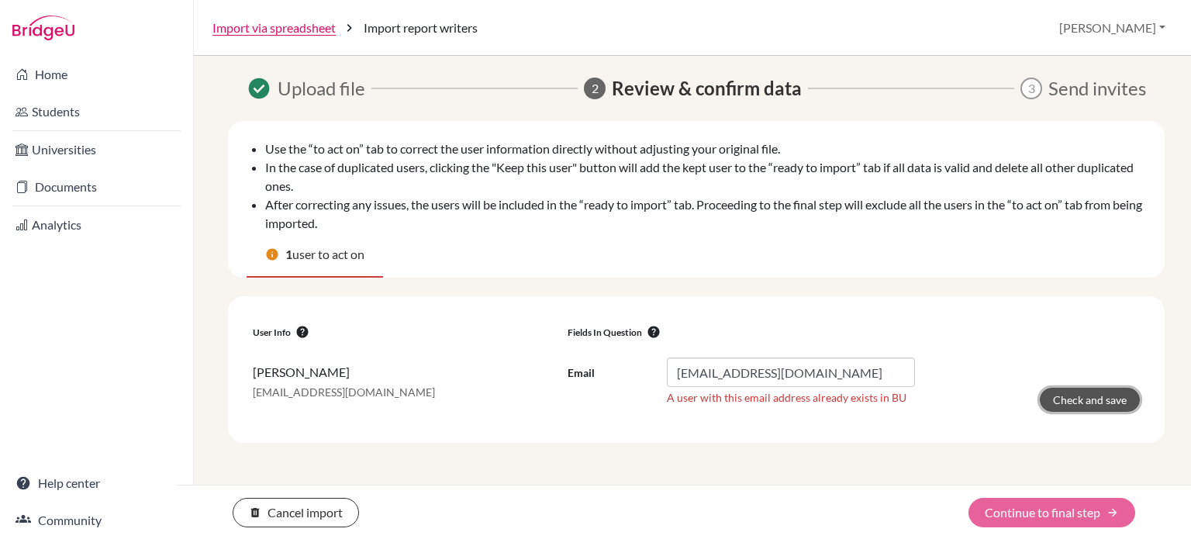
click at [1096, 395] on button "Check and save" at bounding box center [1090, 400] width 100 height 24
click at [1064, 511] on div "delete Cancel import Continue to final step arrow_forward" at bounding box center [684, 512] width 1014 height 29
click at [1065, 509] on div "delete Cancel import Continue to final step arrow_forward" at bounding box center [684, 512] width 1014 height 29
click at [1110, 388] on button "Check and save" at bounding box center [1090, 400] width 100 height 24
click at [277, 512] on button "delete Cancel import" at bounding box center [296, 512] width 126 height 29
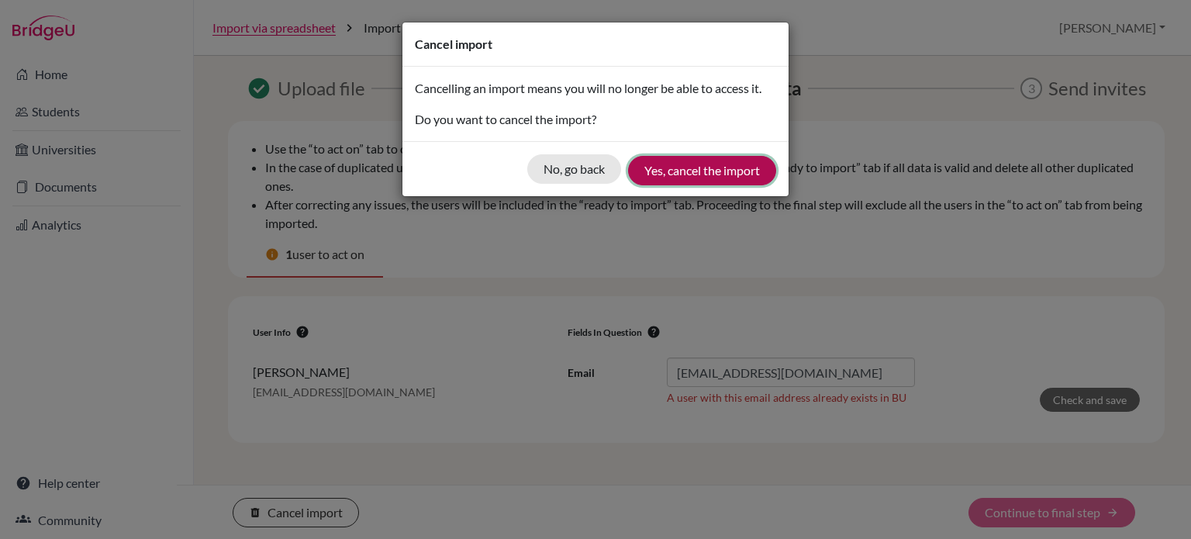
click at [683, 168] on button "Yes, cancel the import" at bounding box center [702, 170] width 148 height 29
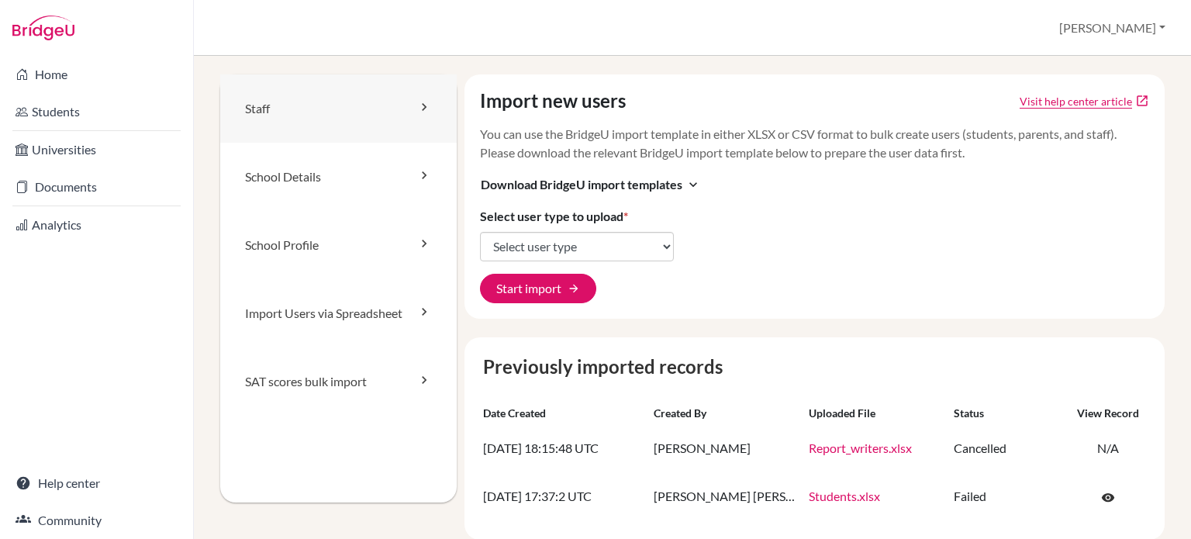
click at [300, 113] on link "Staff" at bounding box center [338, 108] width 237 height 68
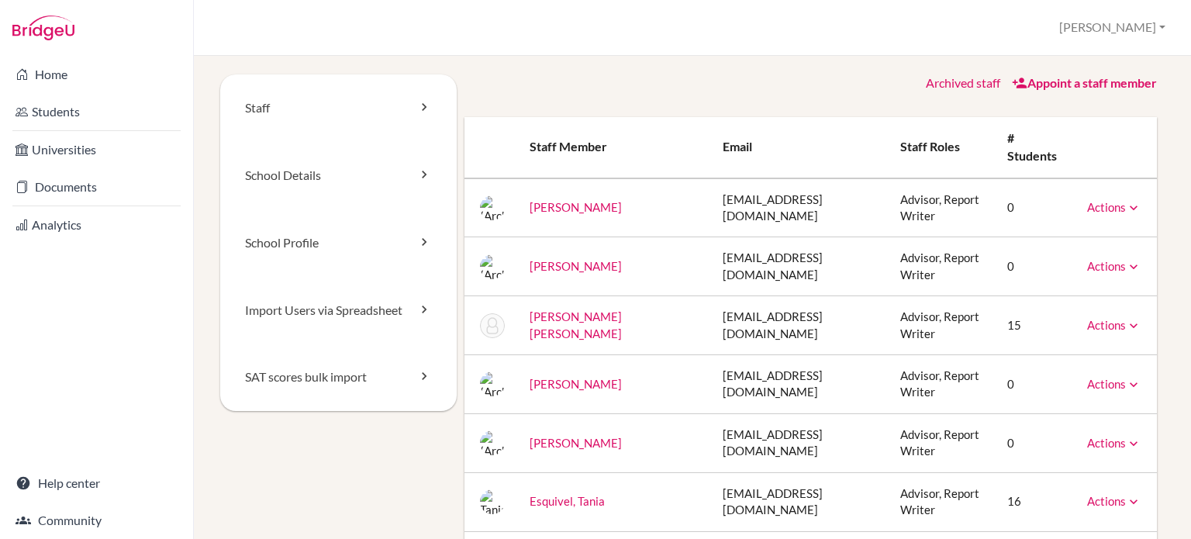
click at [1126, 210] on icon at bounding box center [1134, 208] width 16 height 16
click at [759, 77] on div "Archived staff Appoint a staff member" at bounding box center [810, 83] width 693 height 18
click at [951, 85] on link "Archived staff" at bounding box center [963, 82] width 74 height 15
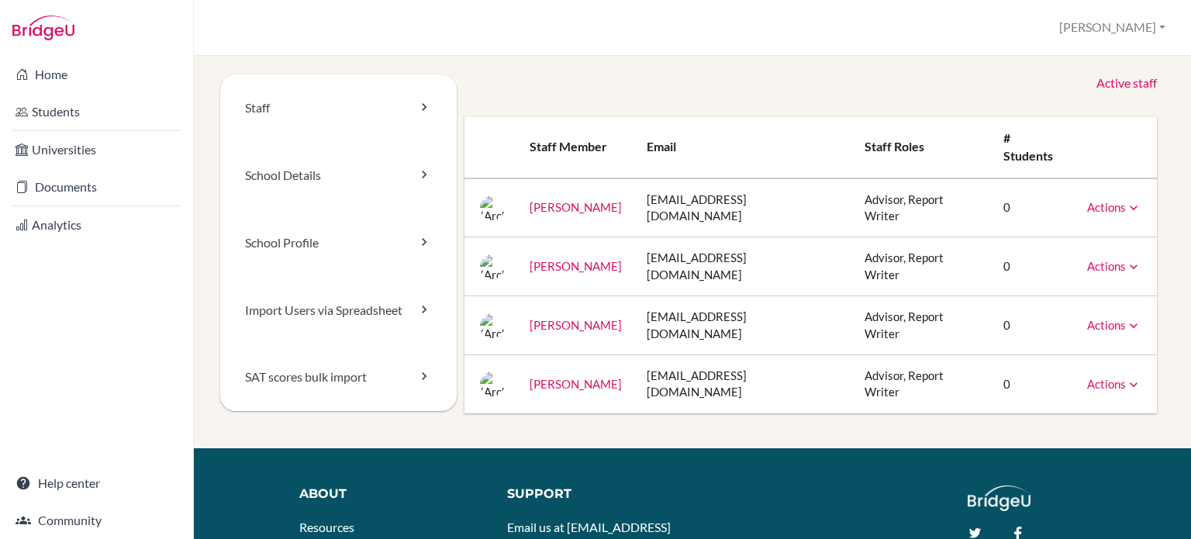
click at [1126, 318] on icon at bounding box center [1134, 326] width 16 height 16
click at [1070, 340] on link "Unarchive" at bounding box center [1079, 351] width 123 height 22
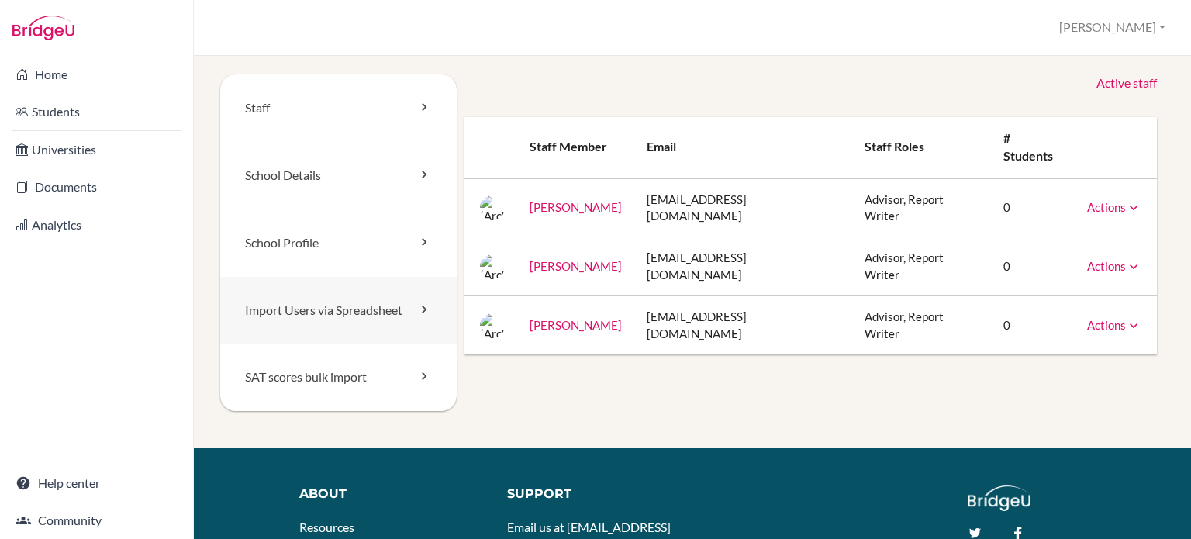
click at [416, 308] on icon at bounding box center [424, 310] width 16 height 16
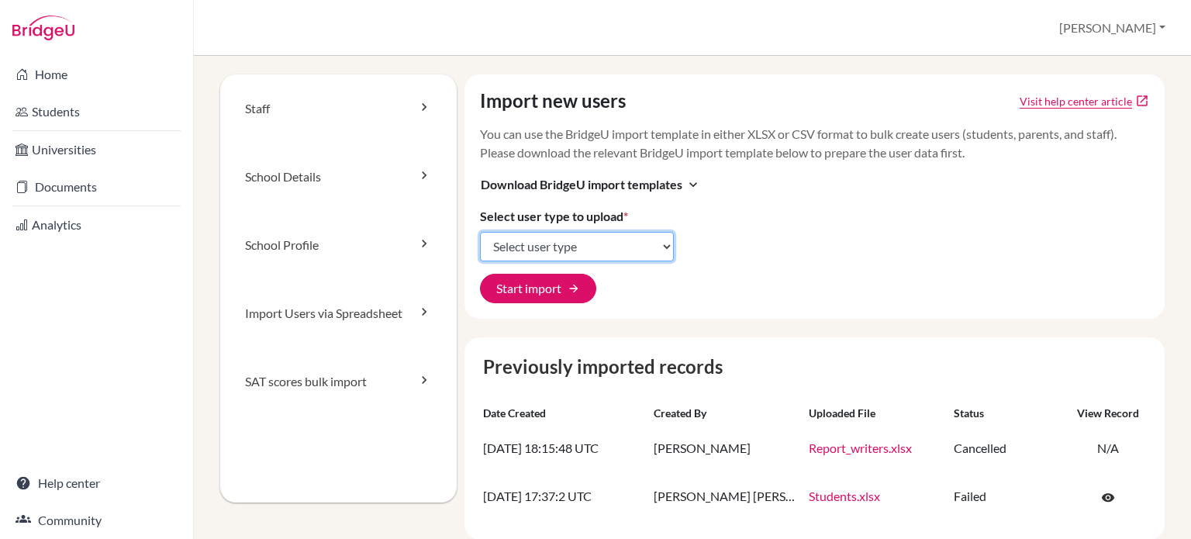
click at [592, 242] on select "Select user type Students Students and parents Parents Advisors Report writers" at bounding box center [577, 246] width 194 height 29
click at [816, 254] on div "Import new users Visit help center article open_in_new You can use the BridgeU …" at bounding box center [814, 196] width 701 height 244
click at [418, 110] on icon at bounding box center [424, 107] width 16 height 16
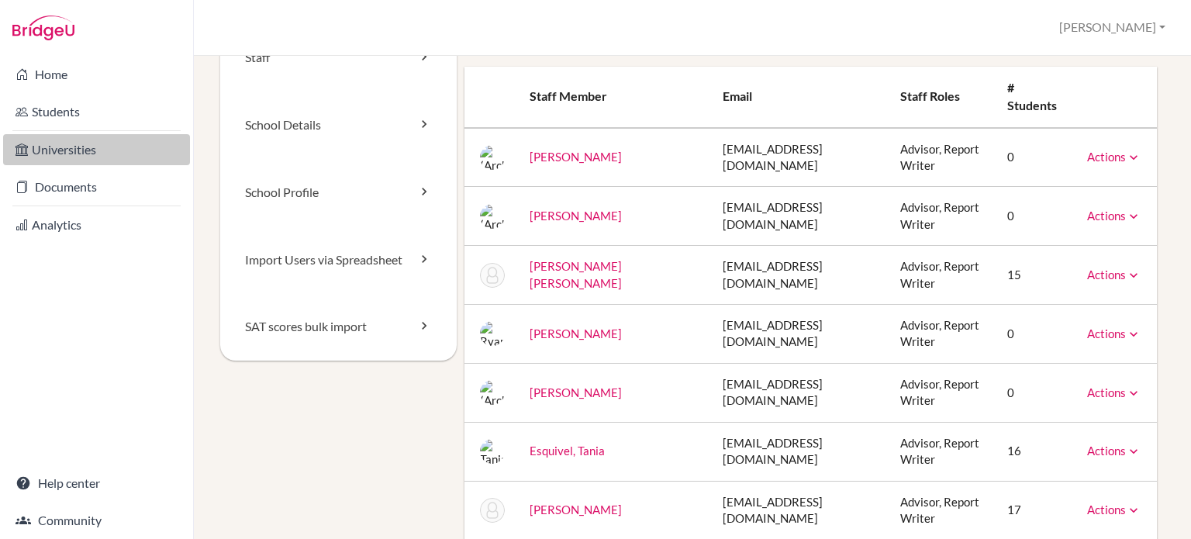
scroll to position [78, 0]
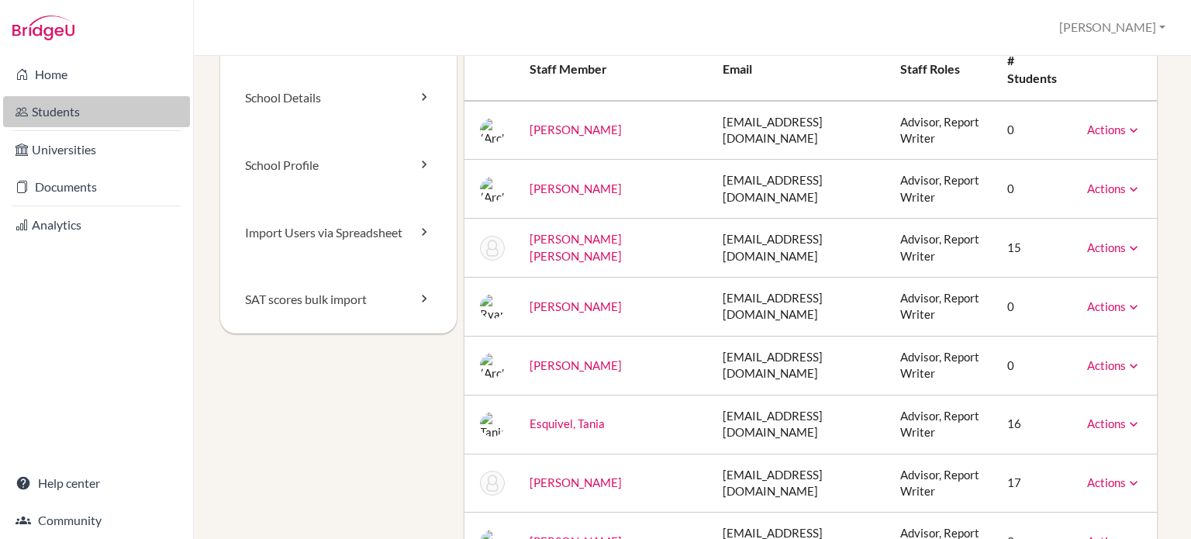
click at [78, 109] on link "Students" at bounding box center [96, 111] width 187 height 31
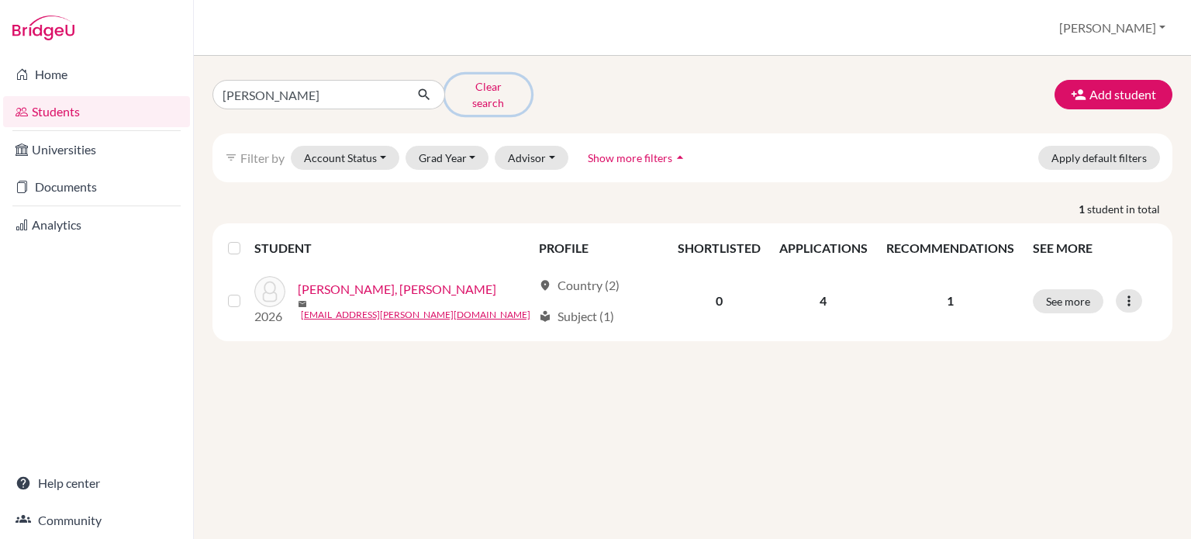
click at [468, 92] on button "Clear search" at bounding box center [488, 94] width 86 height 40
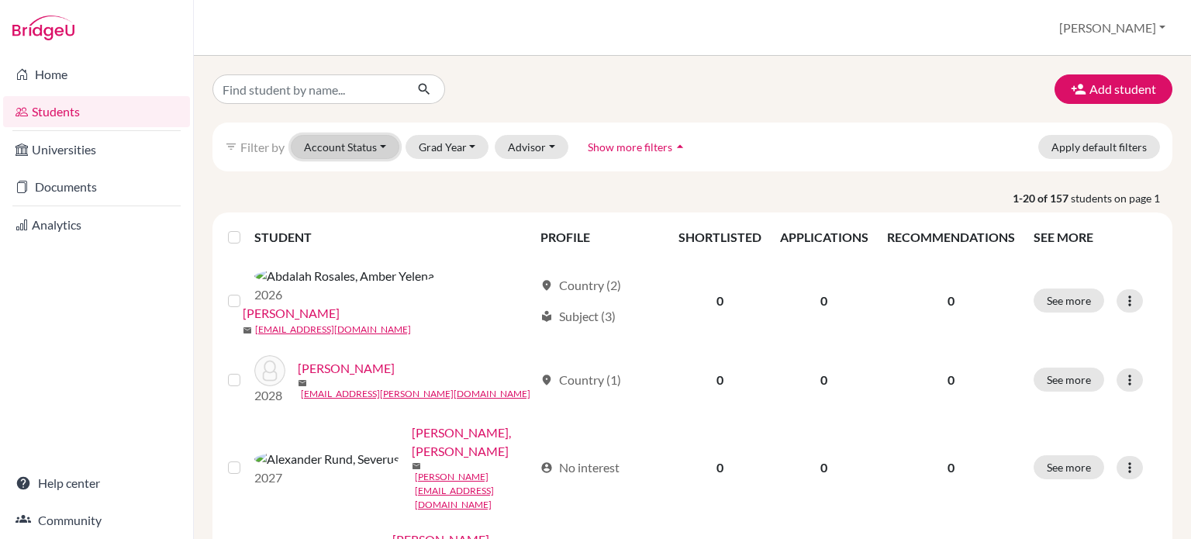
click at [376, 156] on button "Account Status" at bounding box center [345, 147] width 109 height 24
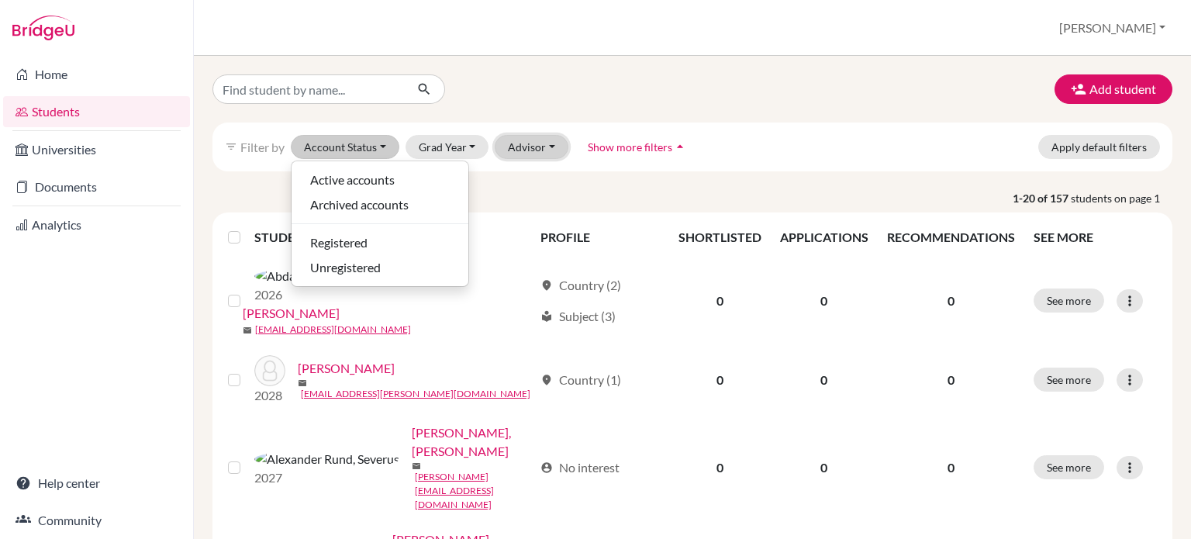
click at [532, 150] on button "Advisor" at bounding box center [532, 147] width 74 height 24
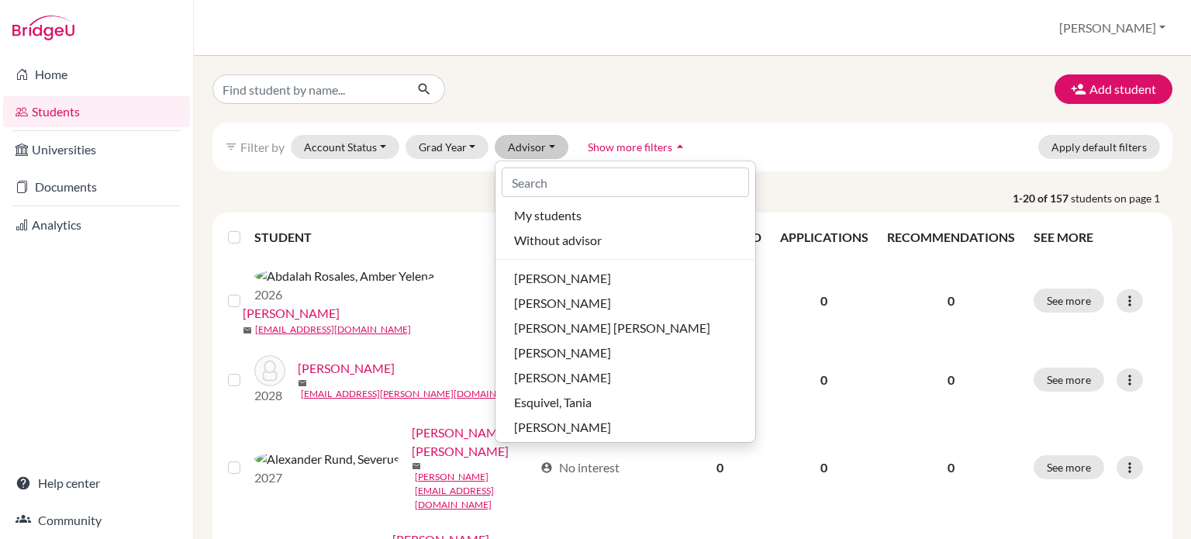
click at [672, 147] on icon "arrow_drop_up" at bounding box center [680, 147] width 16 height 16
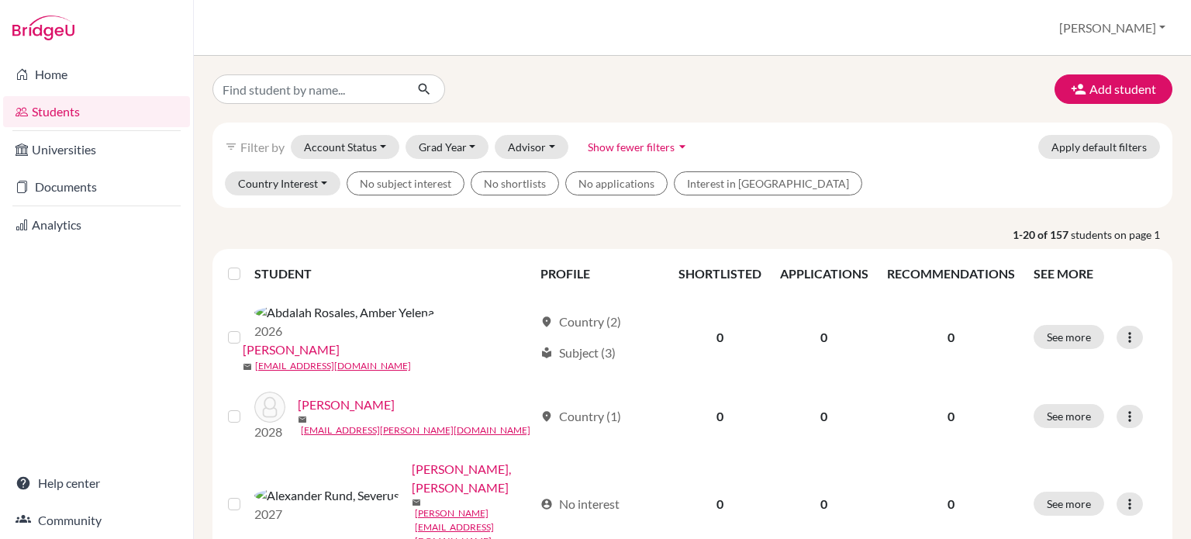
click at [667, 147] on span "Show fewer filters" at bounding box center [631, 146] width 87 height 13
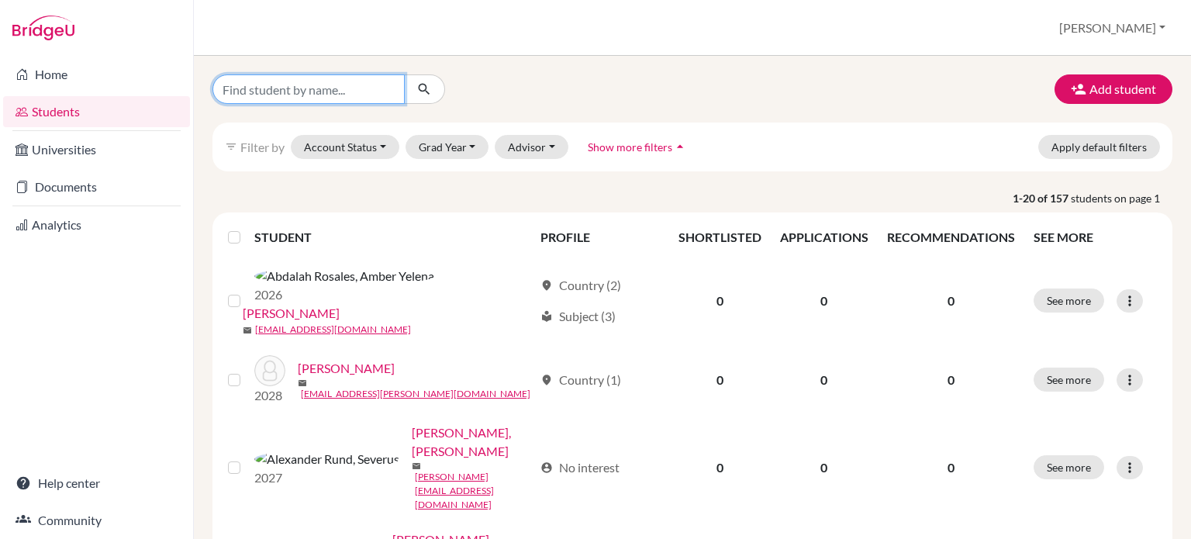
click at [287, 89] on input "Find student by name..." at bounding box center [308, 88] width 192 height 29
type input "amy"
click button "submit" at bounding box center [424, 88] width 41 height 29
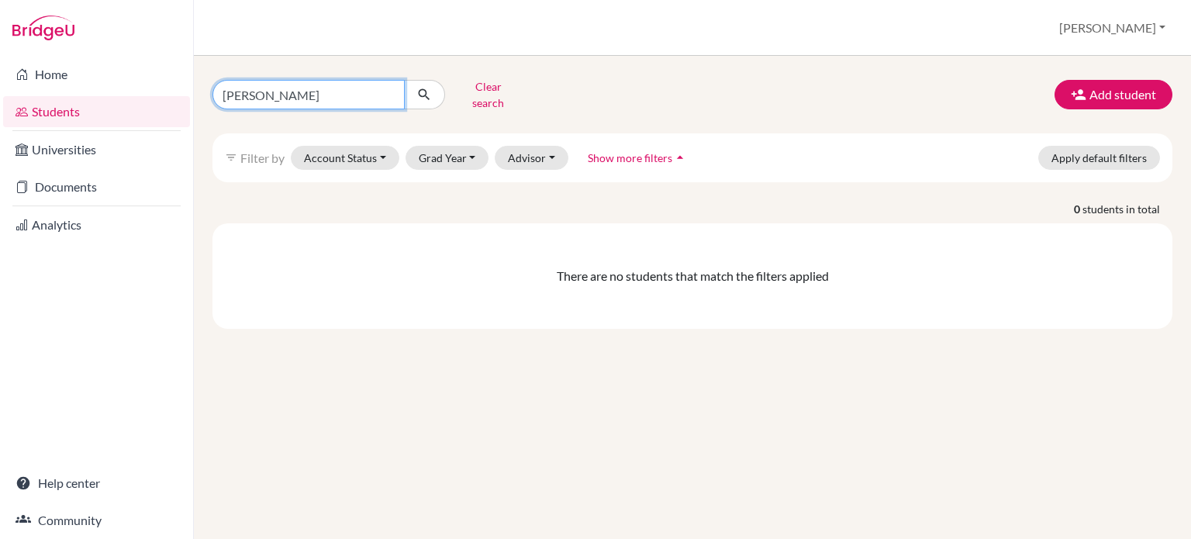
click at [385, 89] on input "amy" at bounding box center [308, 94] width 192 height 29
click at [543, 149] on button "Advisor" at bounding box center [532, 158] width 74 height 24
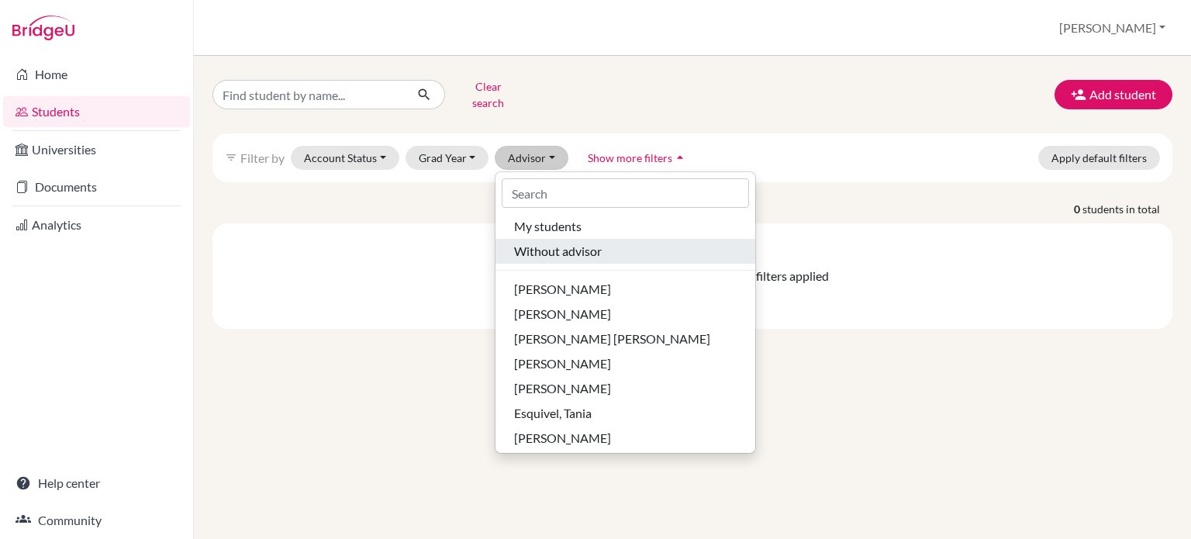
click at [577, 242] on span "Without advisor" at bounding box center [558, 251] width 88 height 19
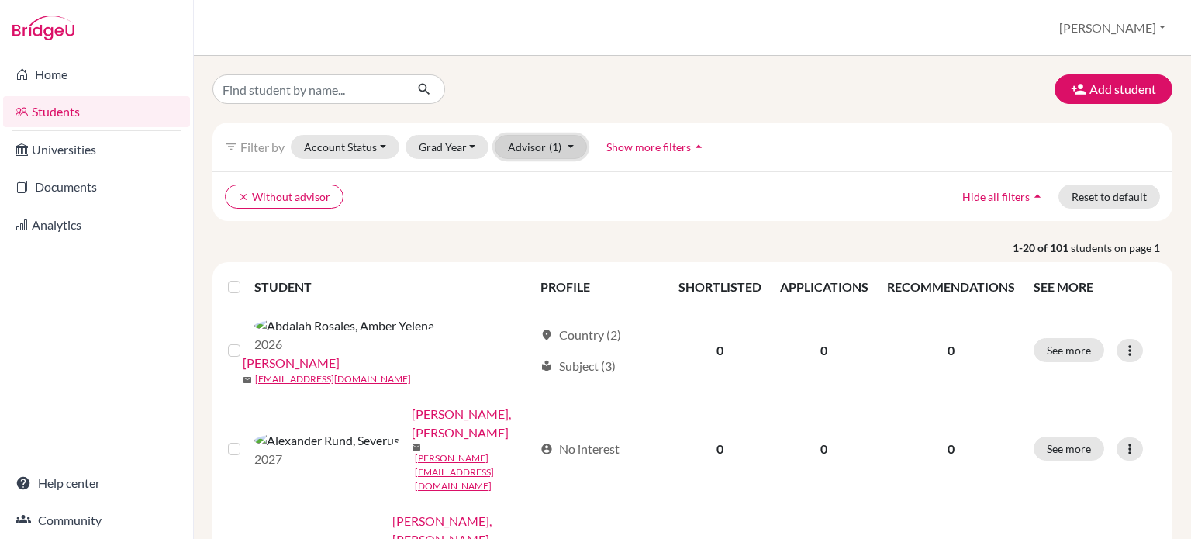
click at [569, 146] on button "Advisor (1)" at bounding box center [541, 147] width 92 height 24
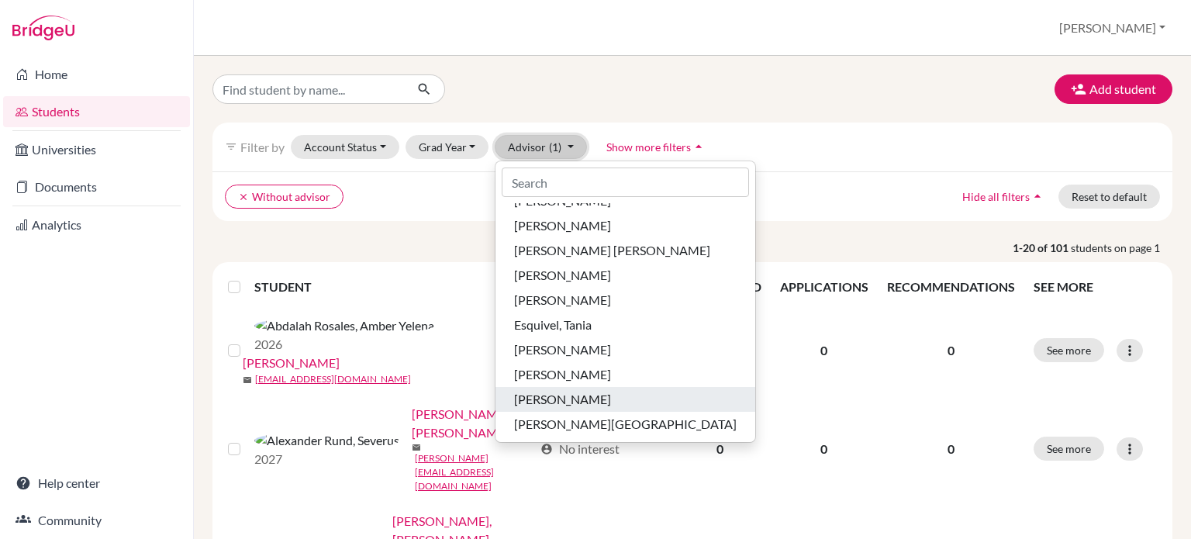
scroll to position [78, 0]
click at [817, 190] on ul "clear Without advisor" at bounding box center [576, 197] width 702 height 24
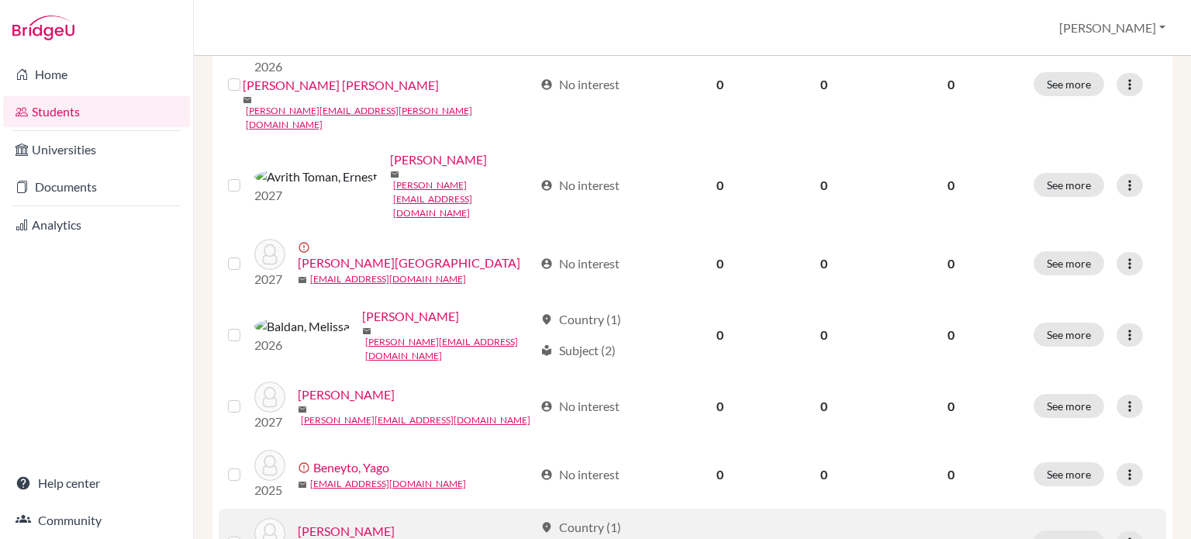
scroll to position [388, 0]
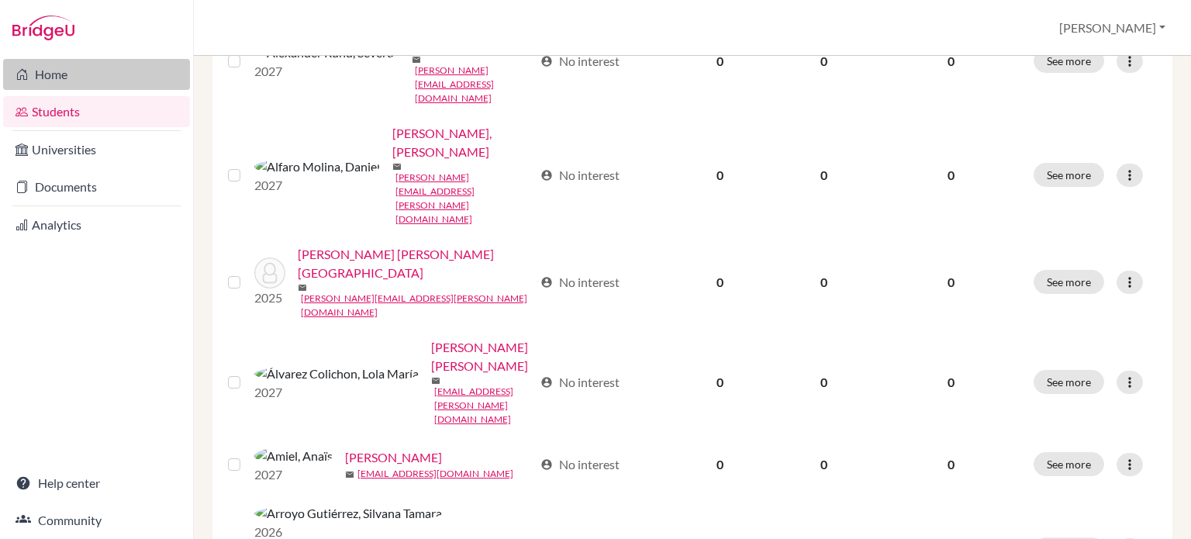
click at [63, 70] on link "Home" at bounding box center [96, 74] width 187 height 31
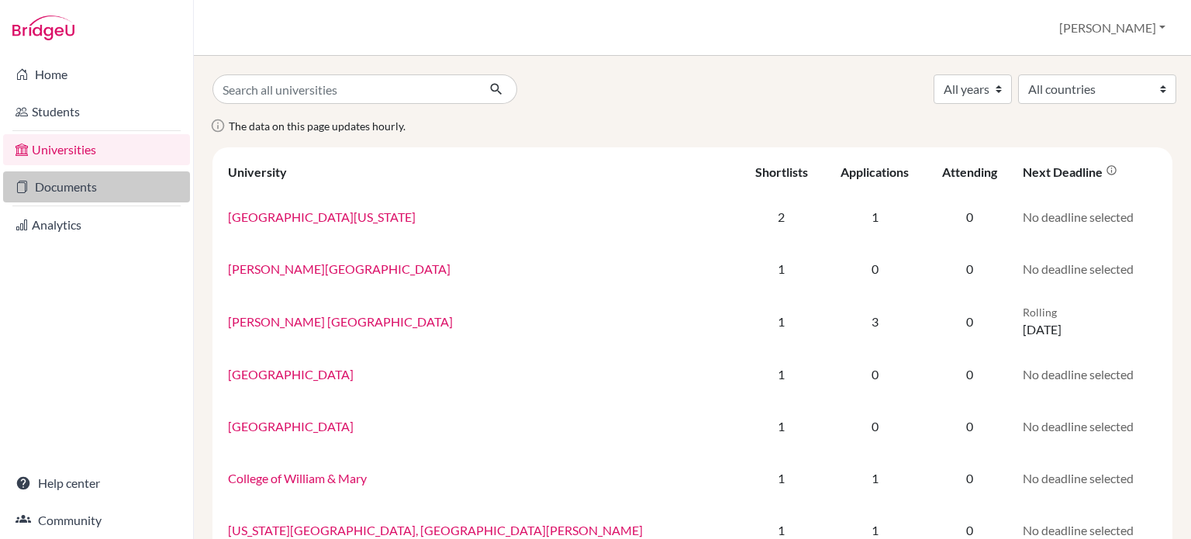
click at [78, 186] on link "Documents" at bounding box center [96, 186] width 187 height 31
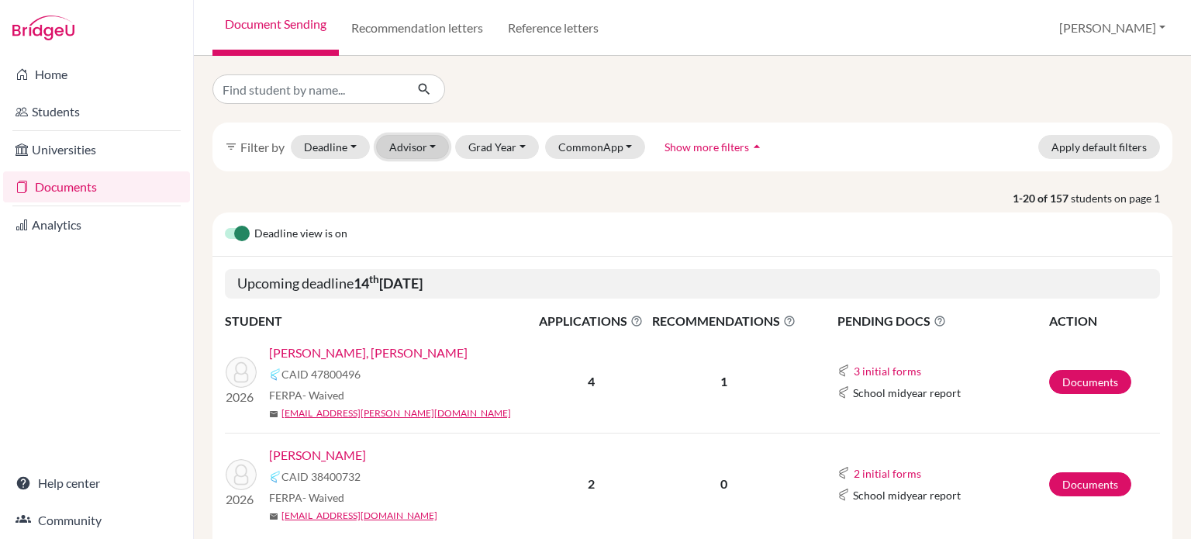
click at [419, 143] on button "Advisor" at bounding box center [413, 147] width 74 height 24
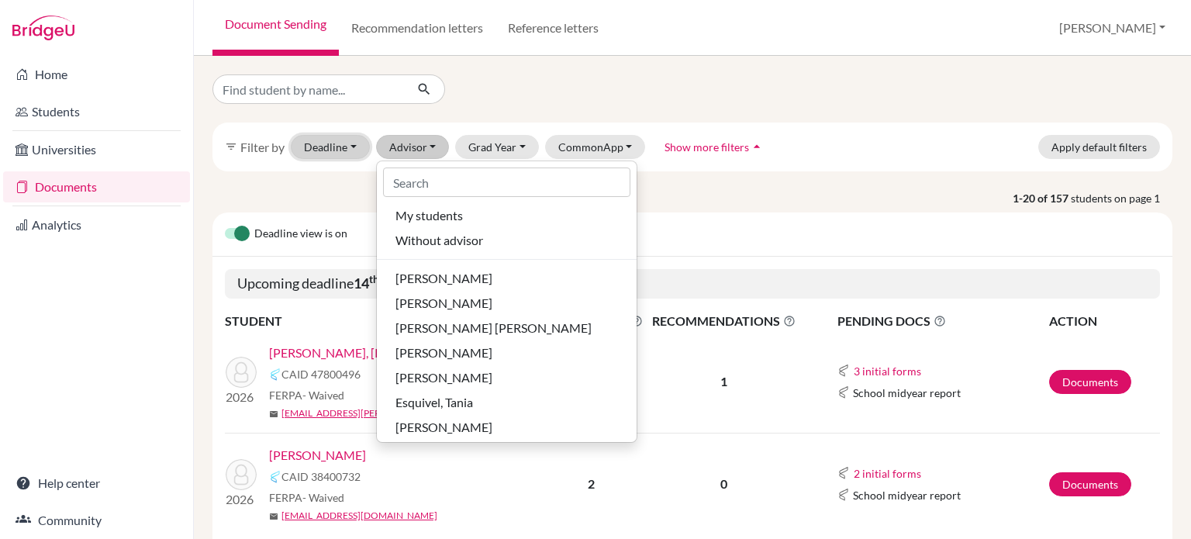
click at [348, 148] on button "Deadline - Select a date range Or double click for a single date selection Toda…" at bounding box center [330, 147] width 79 height 24
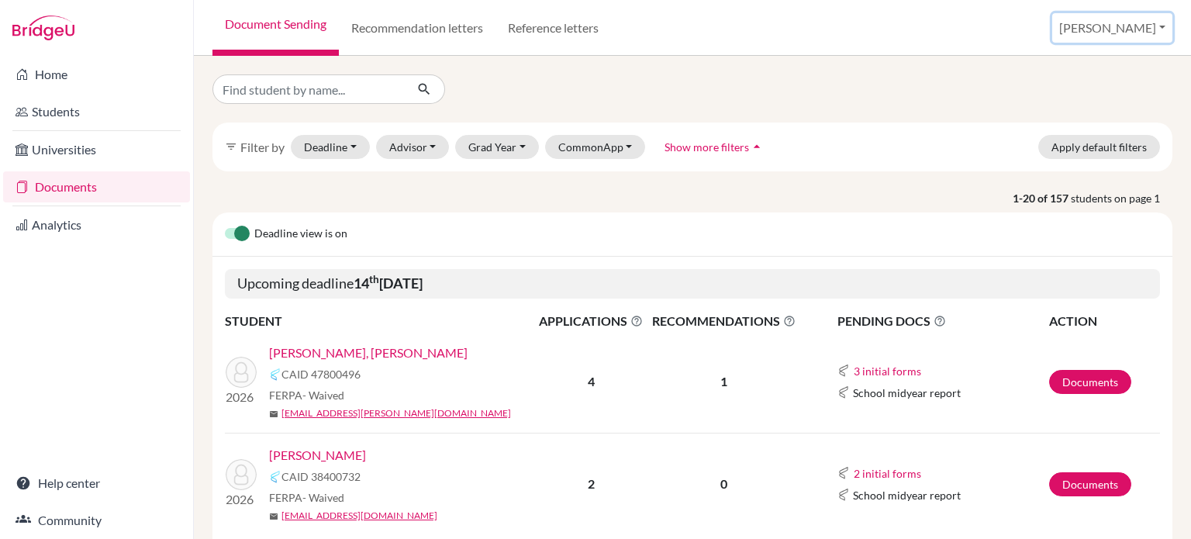
click at [1150, 34] on button "[PERSON_NAME]" at bounding box center [1112, 27] width 120 height 29
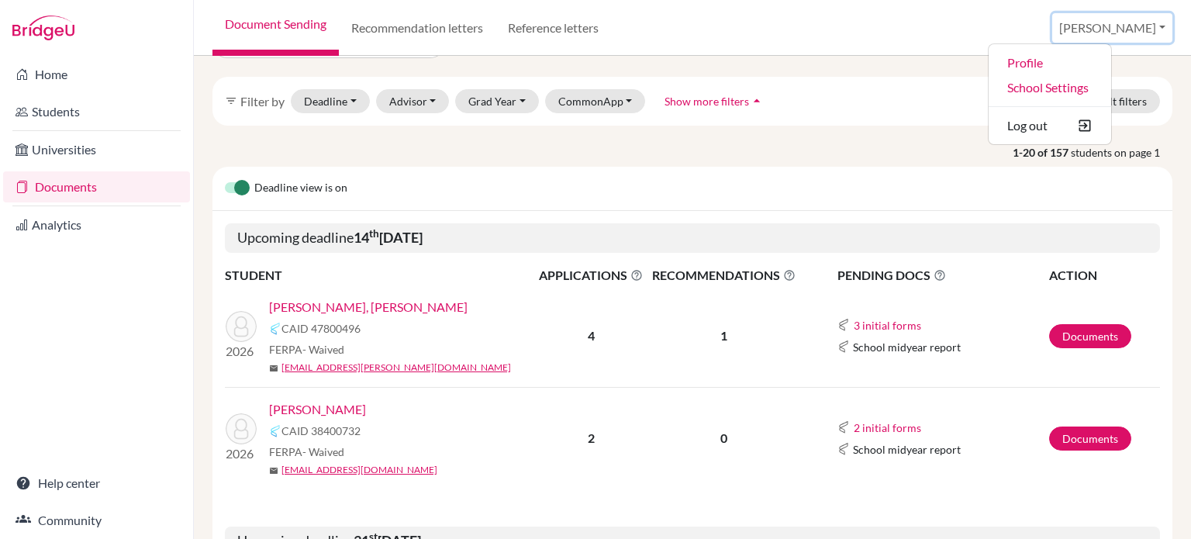
scroll to position [45, 0]
click at [62, 188] on link "Documents" at bounding box center [96, 186] width 187 height 31
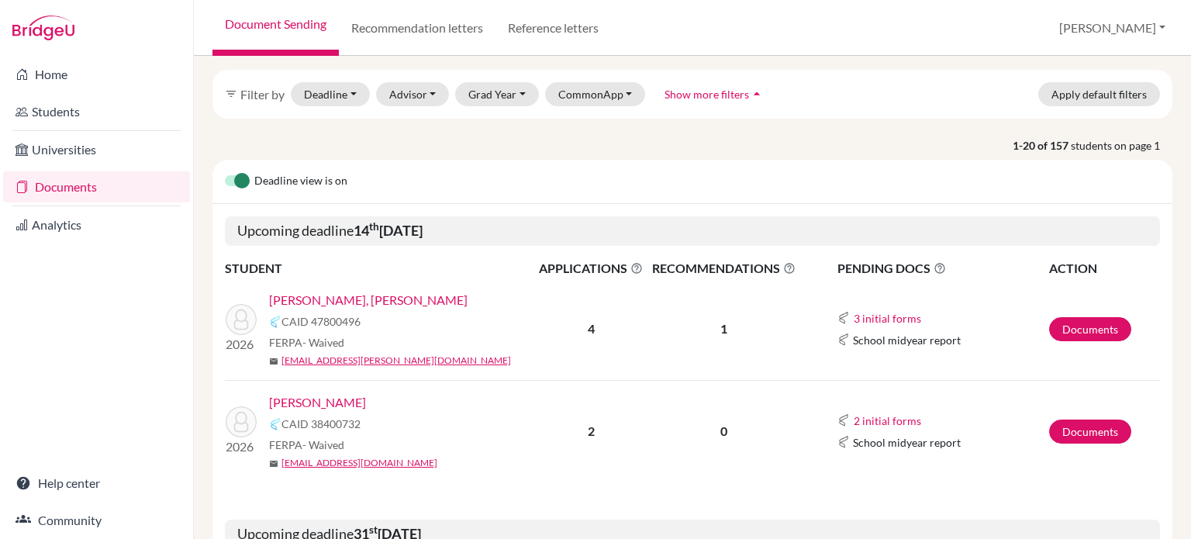
scroll to position [63, 0]
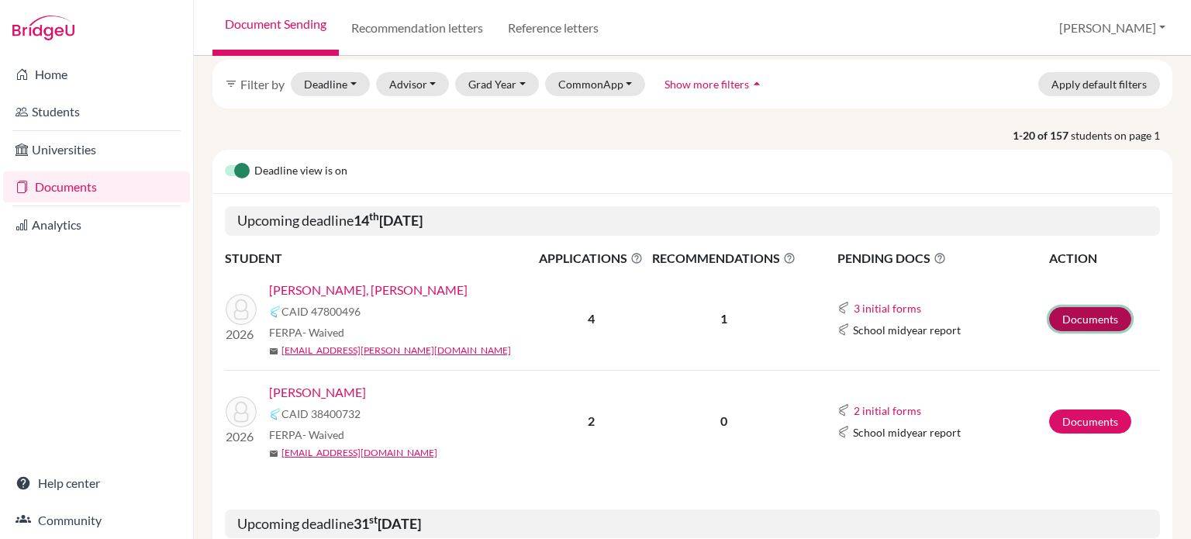
click at [1086, 323] on link "Documents" at bounding box center [1090, 319] width 82 height 24
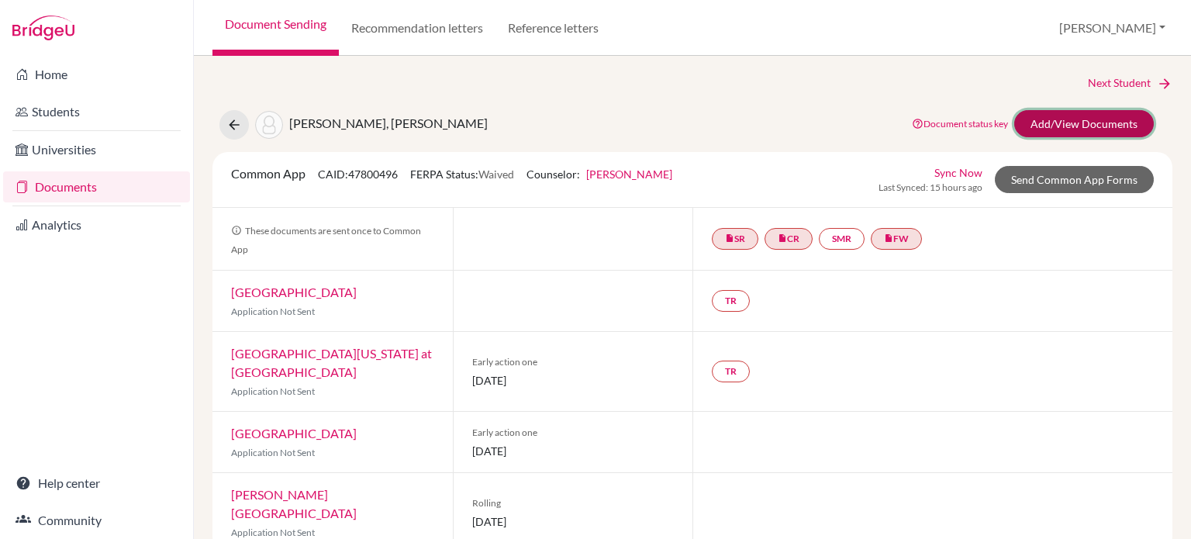
click at [1056, 127] on link "Add/View Documents" at bounding box center [1084, 123] width 140 height 27
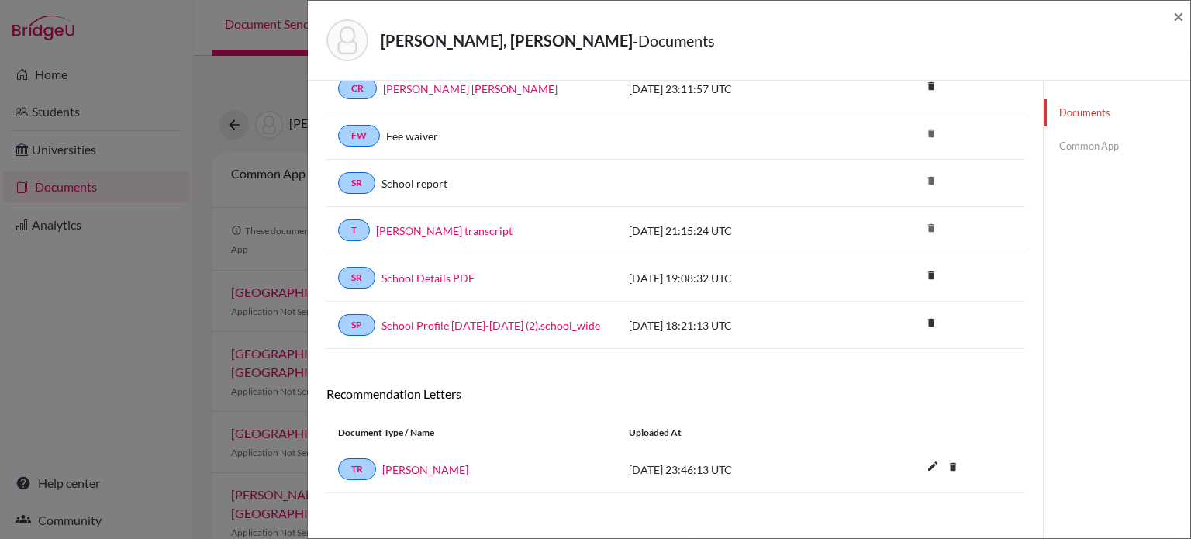
scroll to position [143, 0]
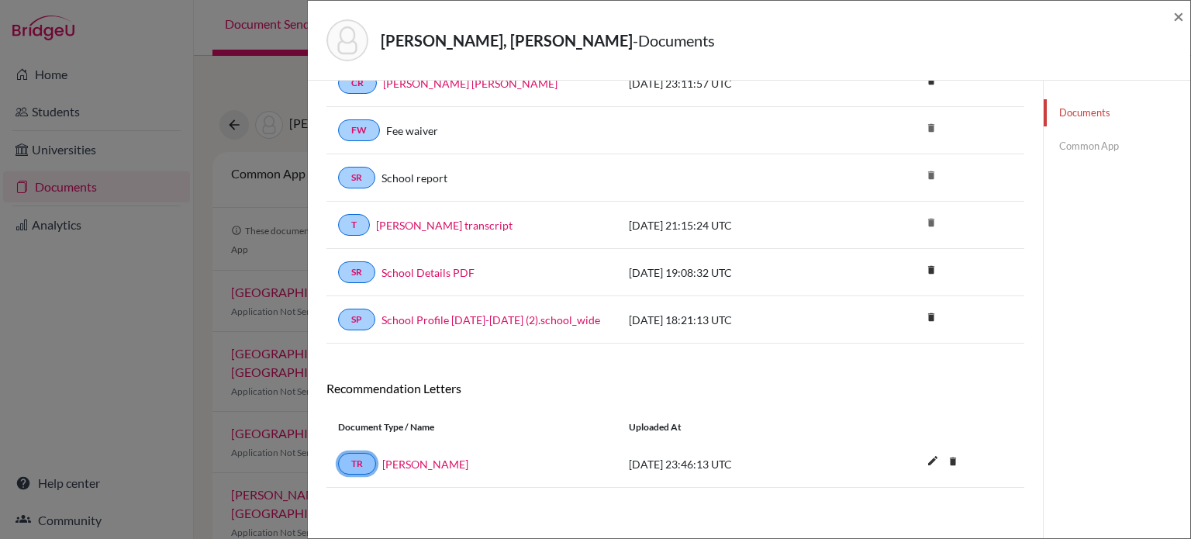
click at [357, 461] on link "TR" at bounding box center [357, 464] width 38 height 22
click at [419, 496] on div "Documents note_add Add Document Document type Change explanation for Common App…" at bounding box center [675, 240] width 698 height 569
click at [1020, 363] on div "Documents note_add Add Document Document type Change explanation for Common App…" at bounding box center [675, 240] width 735 height 606
click at [1043, 468] on div "Documents Common App" at bounding box center [1116, 240] width 147 height 606
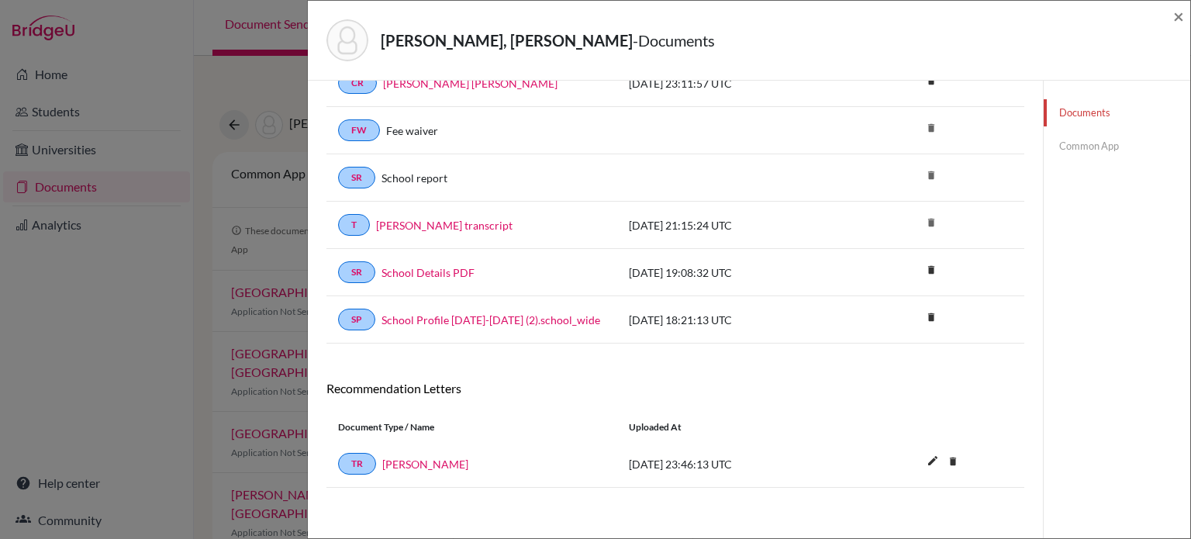
click at [1032, 477] on div "Documents note_add Add Document Document type Change explanation for Common App…" at bounding box center [675, 240] width 735 height 606
click at [882, 519] on div "Documents note_add Add Document Document type Change explanation for Common App…" at bounding box center [675, 240] width 698 height 569
click at [873, 510] on div "Documents note_add Add Document Document type Change explanation for Common App…" at bounding box center [675, 240] width 698 height 569
click at [608, 506] on div "Documents note_add Add Document Document type Change explanation for Common App…" at bounding box center [675, 240] width 698 height 569
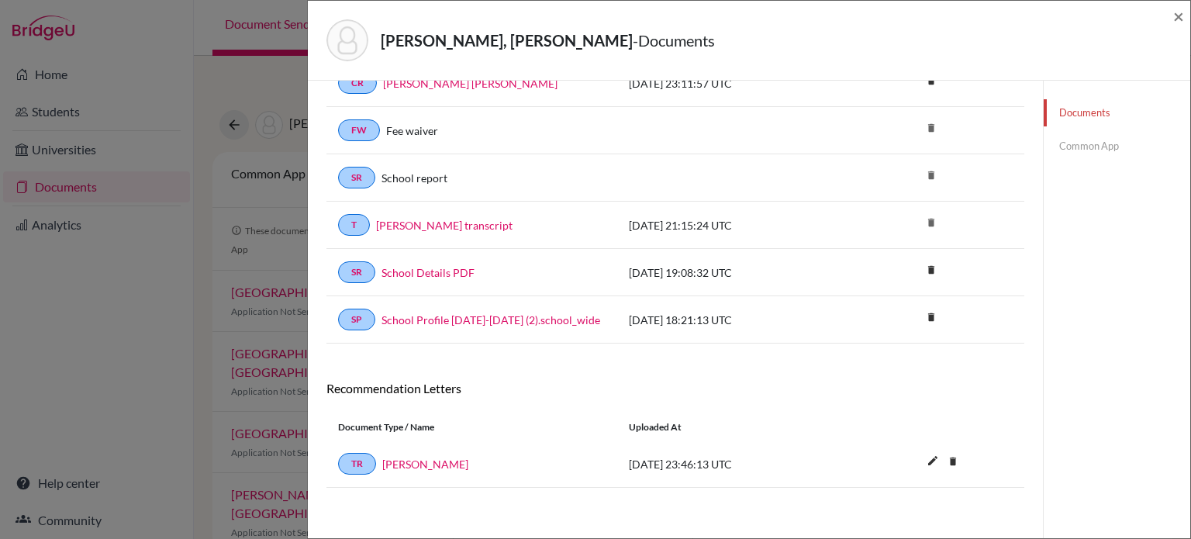
click at [613, 496] on div "Documents note_add Add Document Document type Change explanation for Common App…" at bounding box center [675, 240] width 698 height 569
click at [614, 484] on div "Documents note_add Add Document Document type Change explanation for Common App…" at bounding box center [675, 240] width 698 height 569
click at [630, 464] on span "2025-10-12 23:46:13 UTC" at bounding box center [680, 463] width 103 height 13
click at [921, 462] on icon "edit" at bounding box center [932, 460] width 25 height 25
click at [921, 462] on button "Save" at bounding box center [944, 465] width 48 height 22
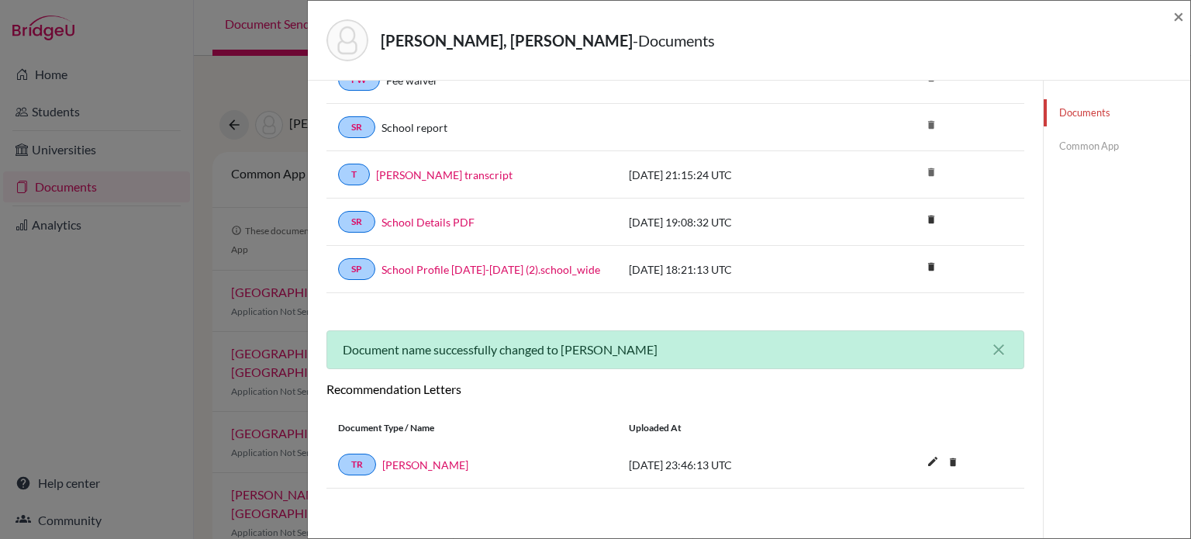
scroll to position [195, 0]
click at [419, 457] on link "[PERSON_NAME]" at bounding box center [425, 464] width 86 height 16
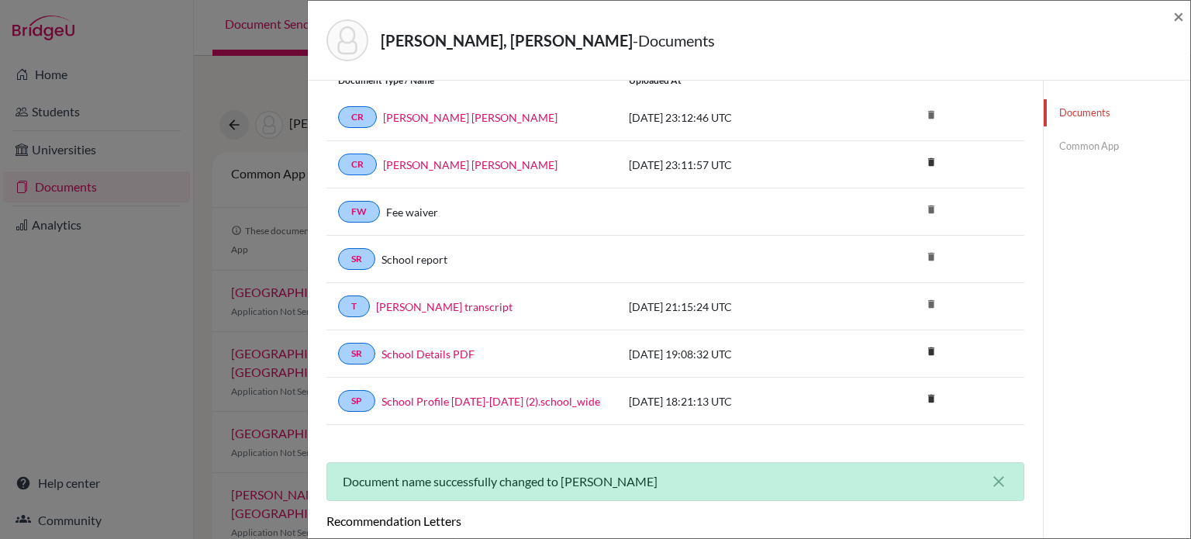
scroll to position [0, 0]
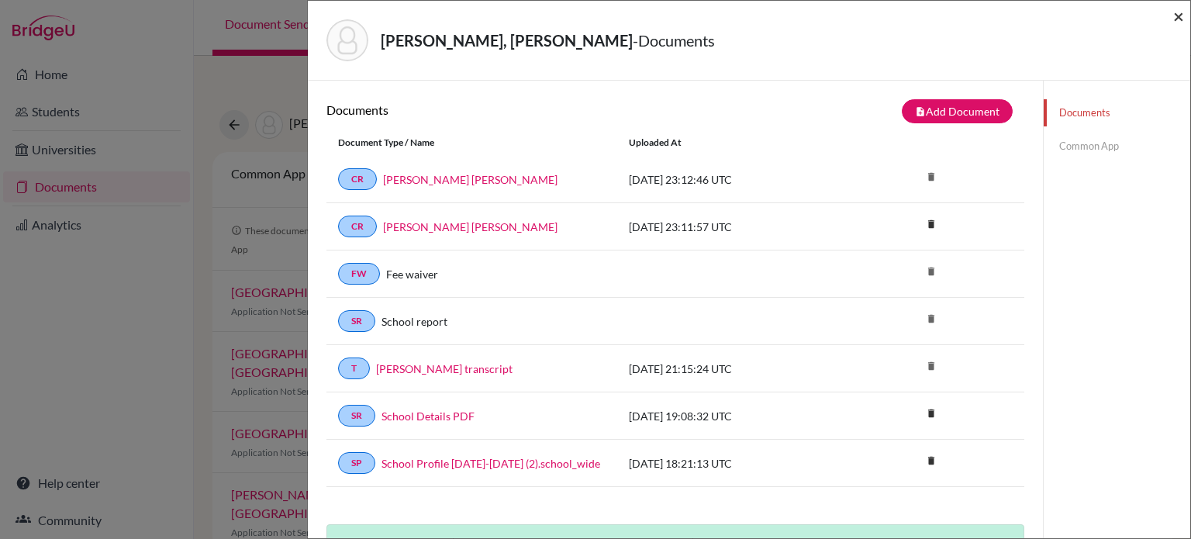
click at [1179, 16] on span "×" at bounding box center [1178, 16] width 11 height 22
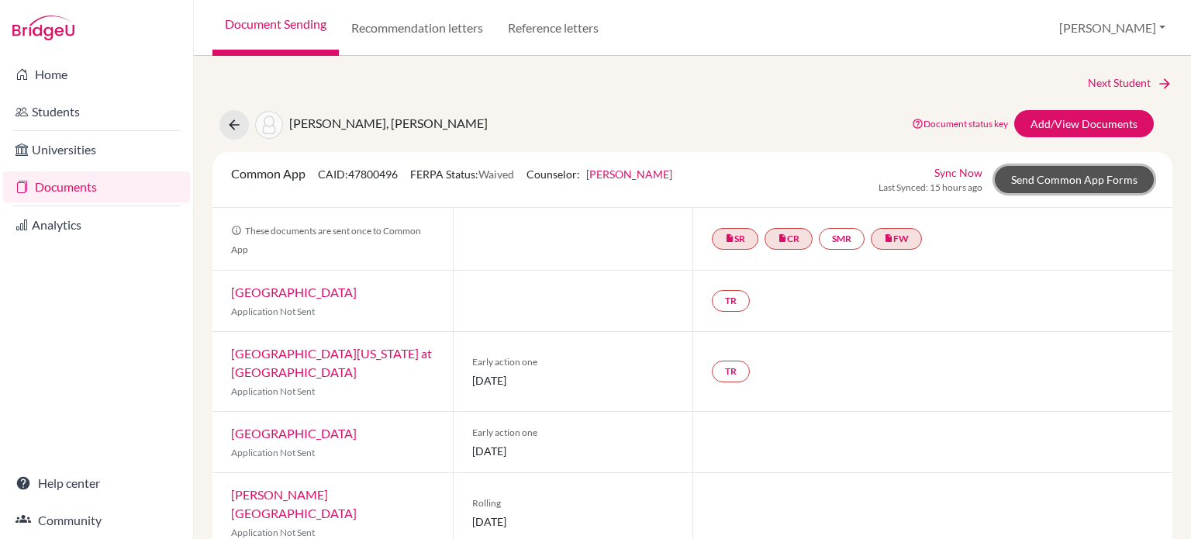
click at [1061, 179] on link "Send Common App Forms" at bounding box center [1074, 179] width 159 height 27
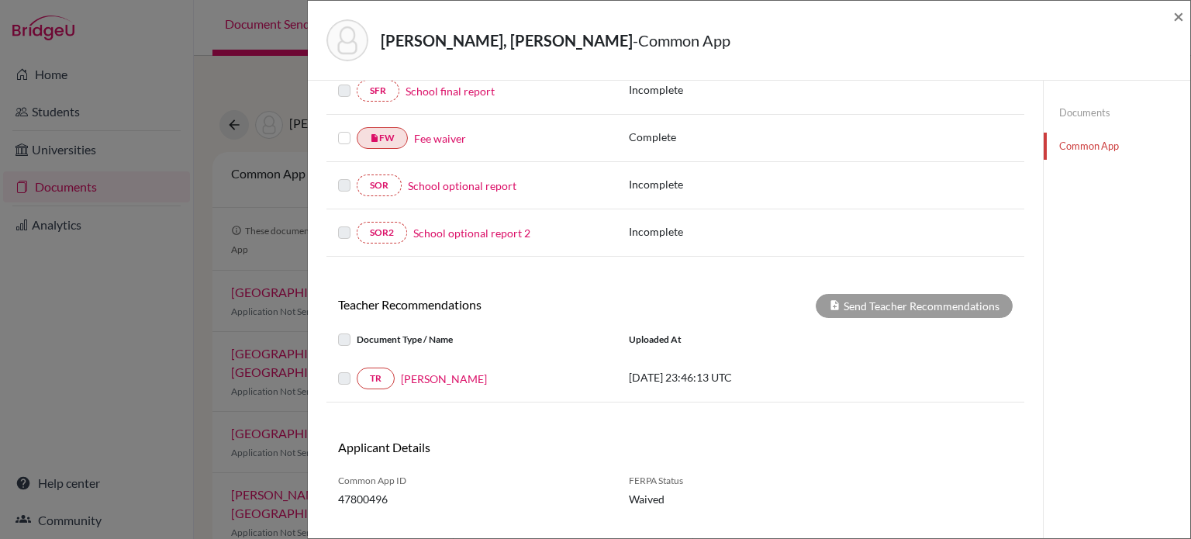
scroll to position [388, 0]
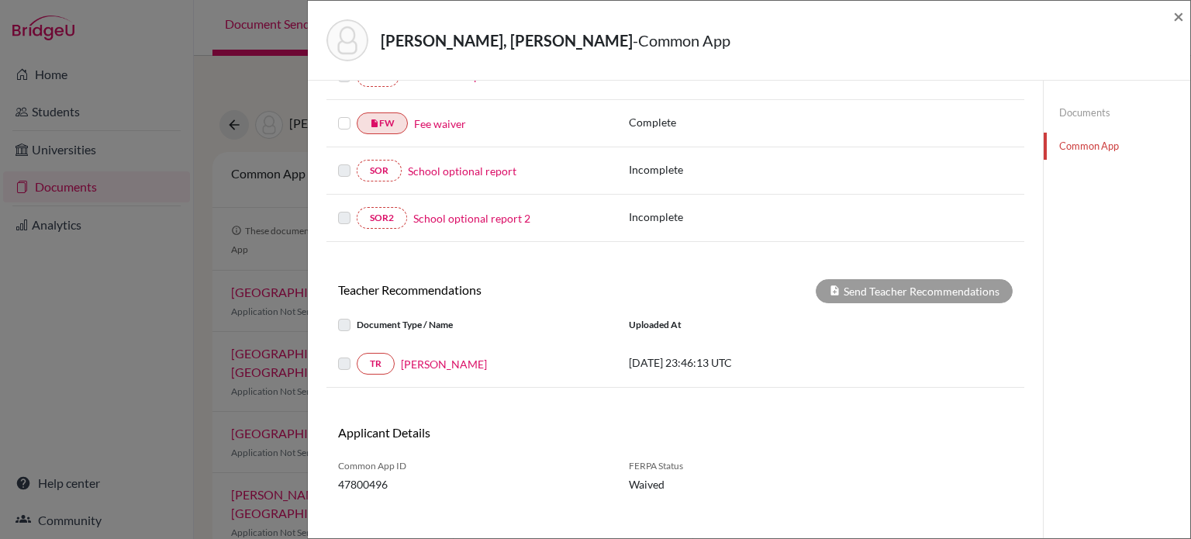
click at [357, 354] on label at bounding box center [357, 354] width 0 height 0
click at [329, 369] on div "TR Edgar Barquet" at bounding box center [471, 364] width 291 height 22
click at [360, 365] on link "TR" at bounding box center [376, 364] width 38 height 22
click at [357, 354] on label at bounding box center [357, 354] width 0 height 0
click at [337, 344] on div "TR Edgar Barquet 2025-10-12 23:46:13 UTC" at bounding box center [675, 363] width 698 height 47
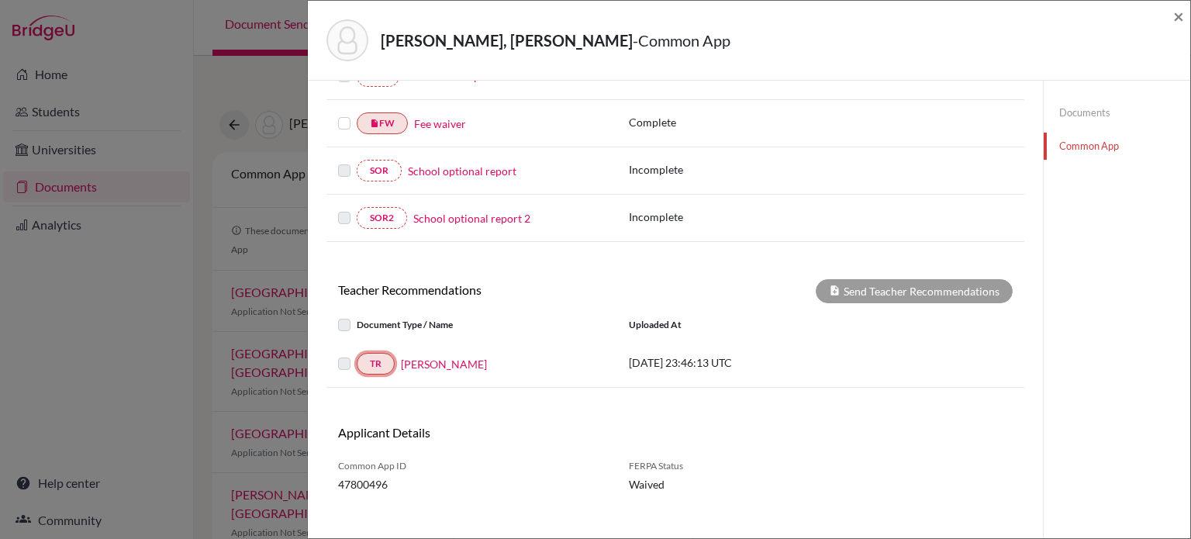
click at [372, 363] on link "TR" at bounding box center [376, 364] width 38 height 22
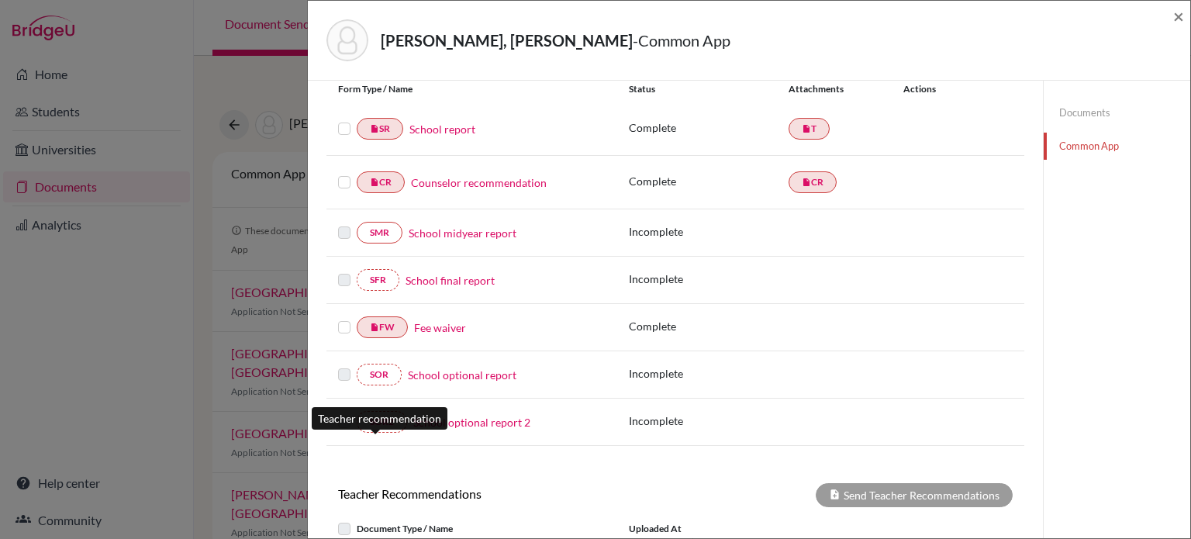
scroll to position [399, 0]
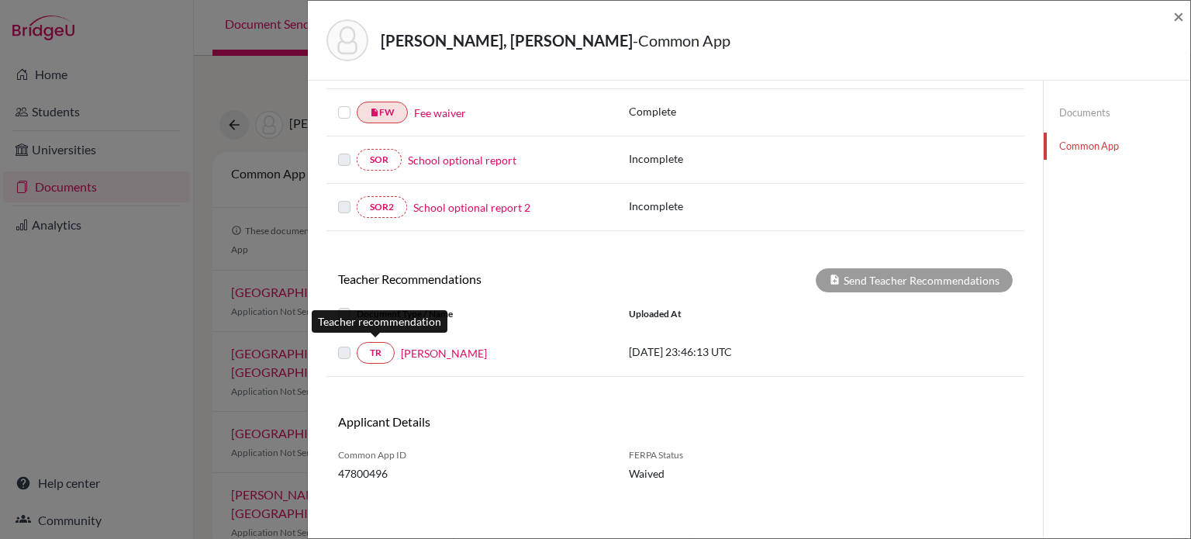
click at [670, 347] on p "[DATE] 23:46:13 UTC" at bounding box center [733, 352] width 209 height 16
click at [423, 354] on link "[PERSON_NAME]" at bounding box center [444, 353] width 86 height 16
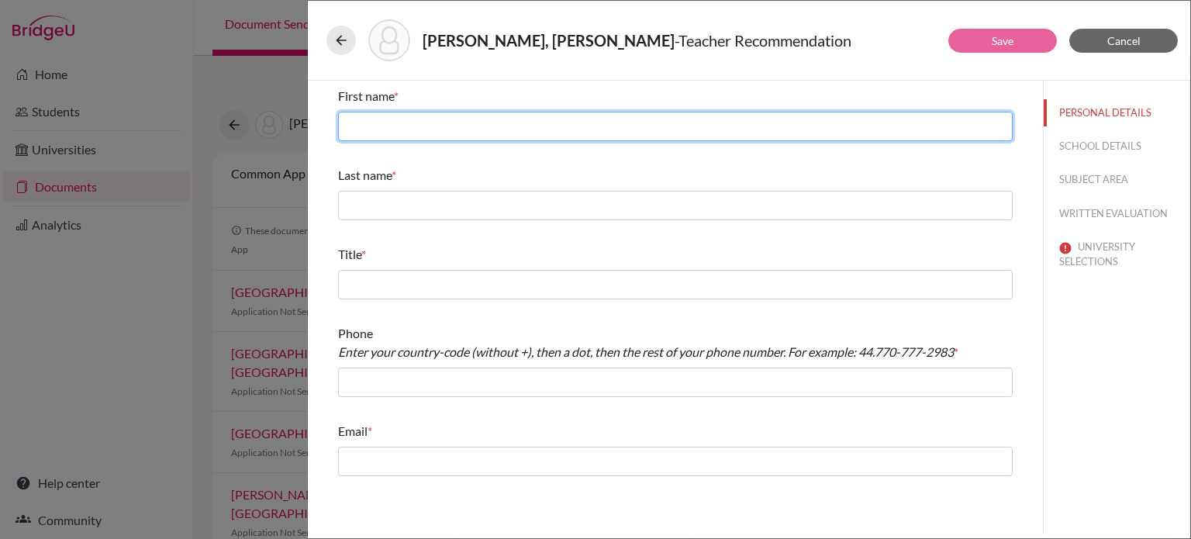
click at [465, 133] on input "text" at bounding box center [675, 126] width 675 height 29
type input "[PERSON_NAME]"
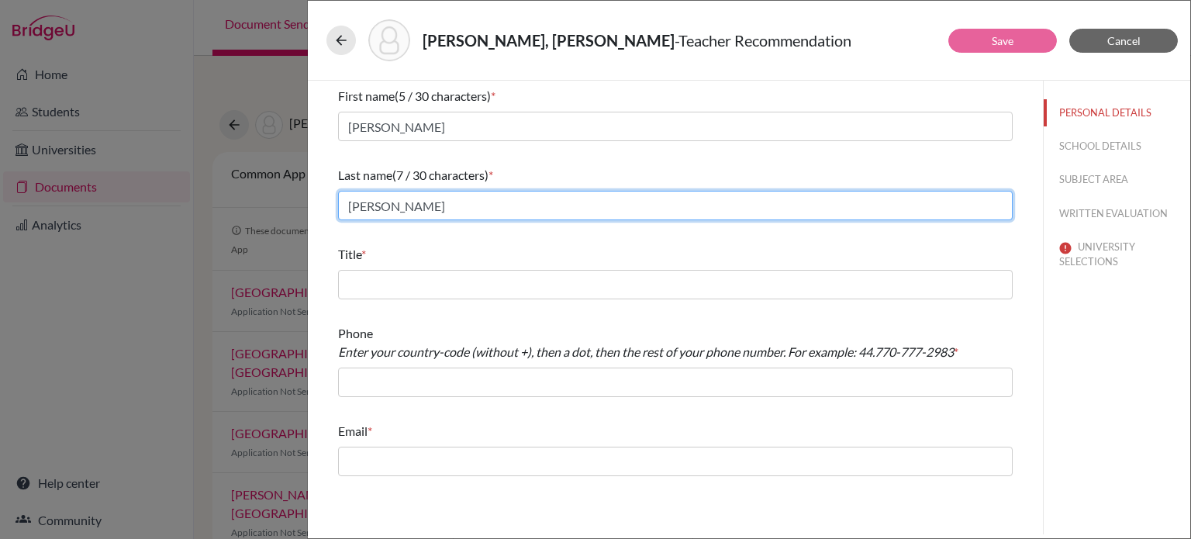
type input "[PERSON_NAME]"
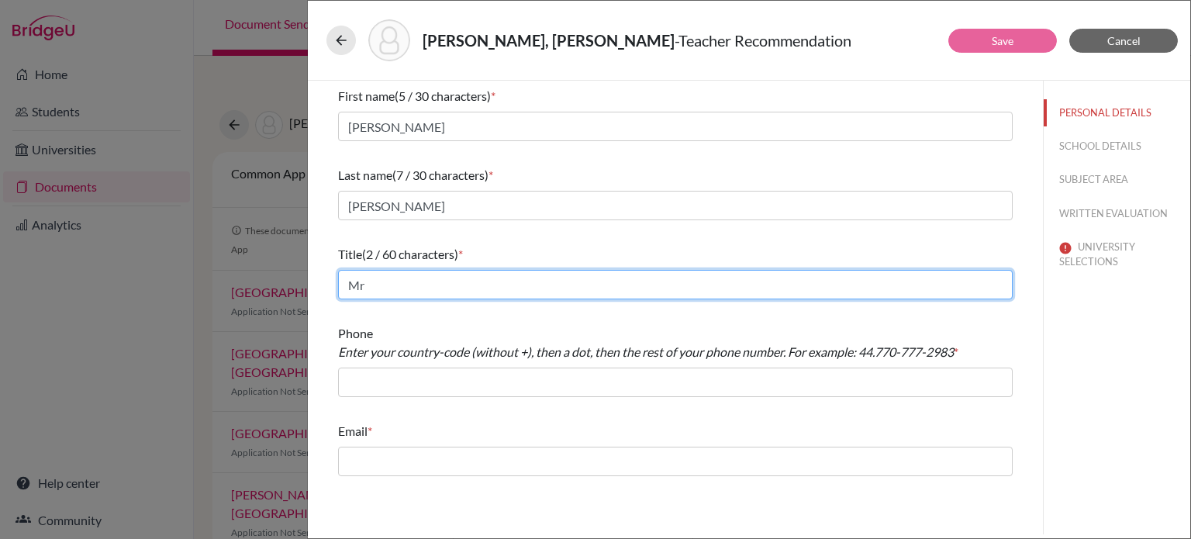
type input "M"
type input "Prof"
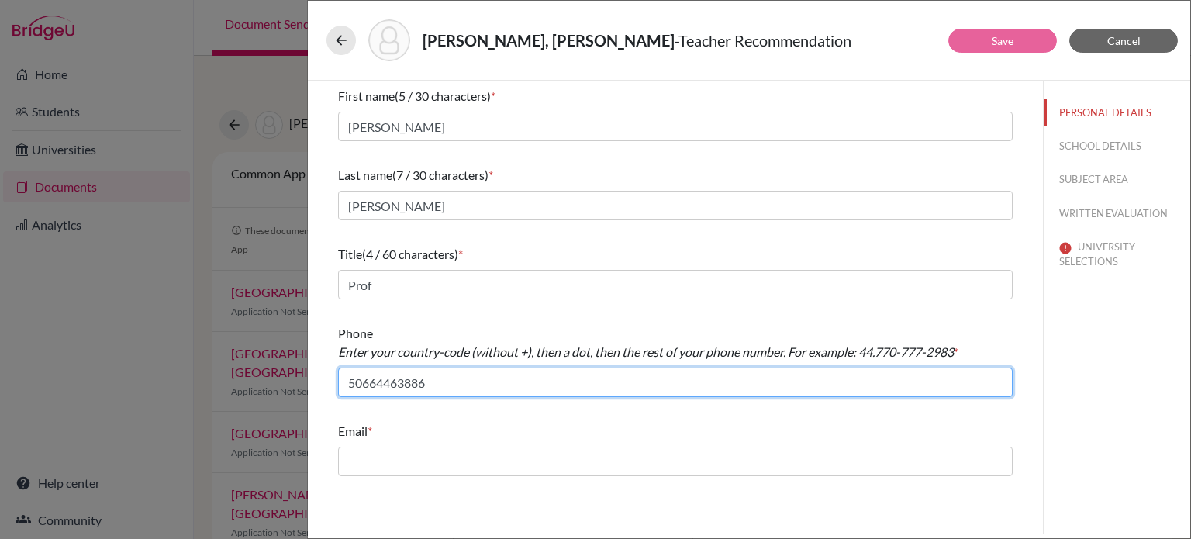
type input "50664463886"
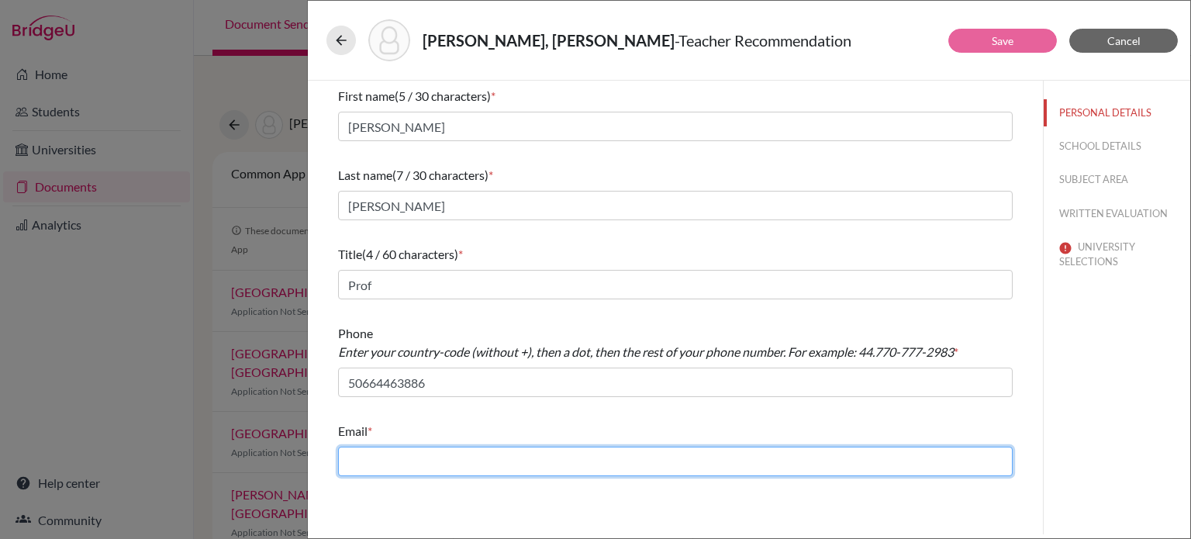
click at [493, 457] on input "text" at bounding box center [675, 461] width 675 height 29
type input "[EMAIL_ADDRESS][DOMAIN_NAME]"
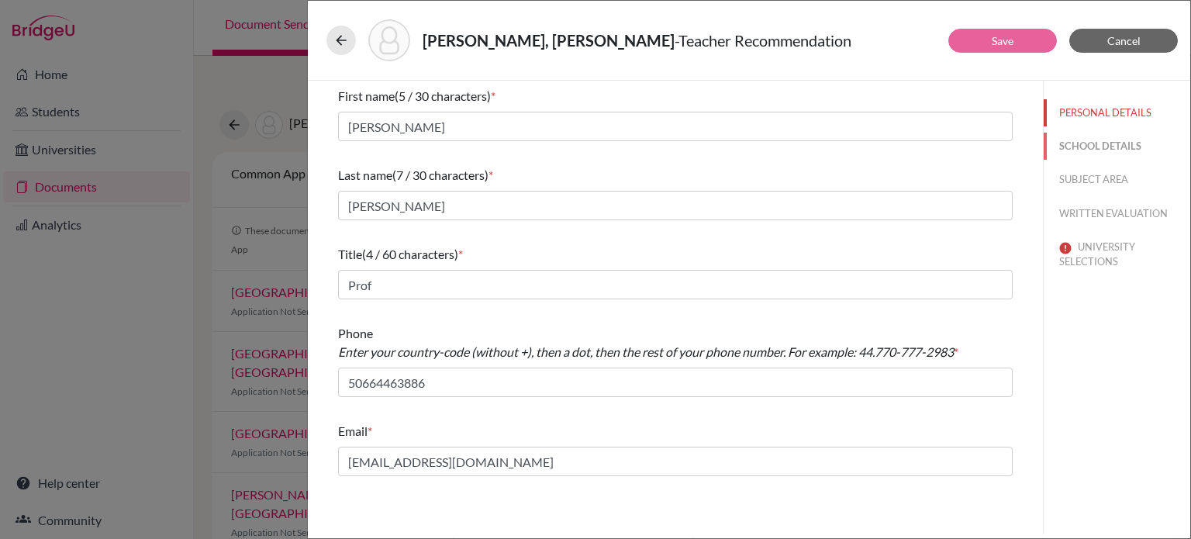
click at [1109, 151] on button "SCHOOL DETAILS" at bounding box center [1117, 146] width 147 height 27
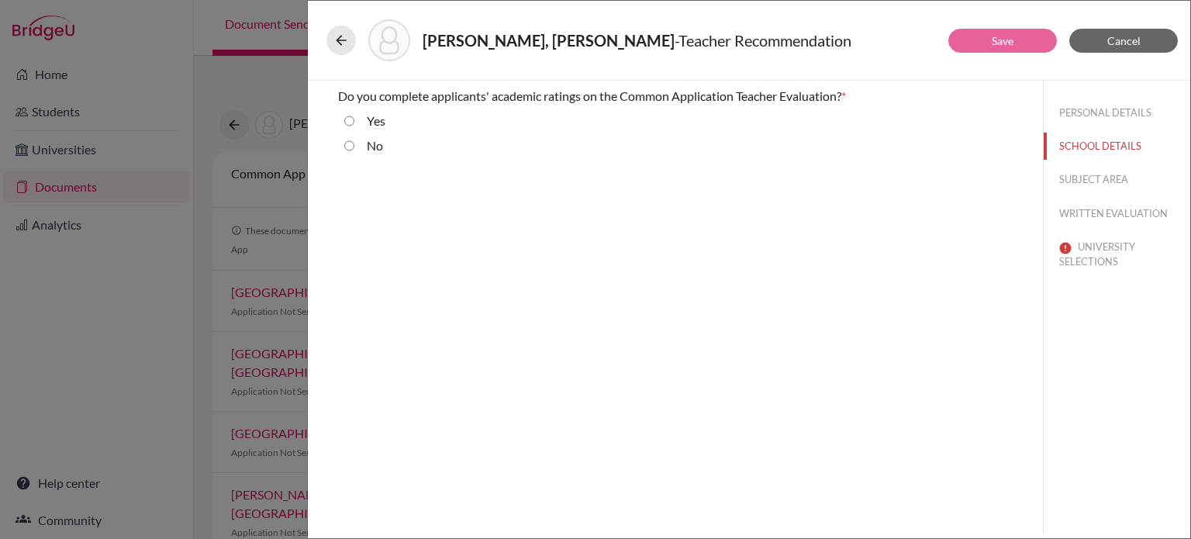
click at [348, 146] on input "No" at bounding box center [349, 145] width 10 height 19
radio input "true"
click at [1076, 181] on button "SUBJECT AREA" at bounding box center [1117, 179] width 147 height 27
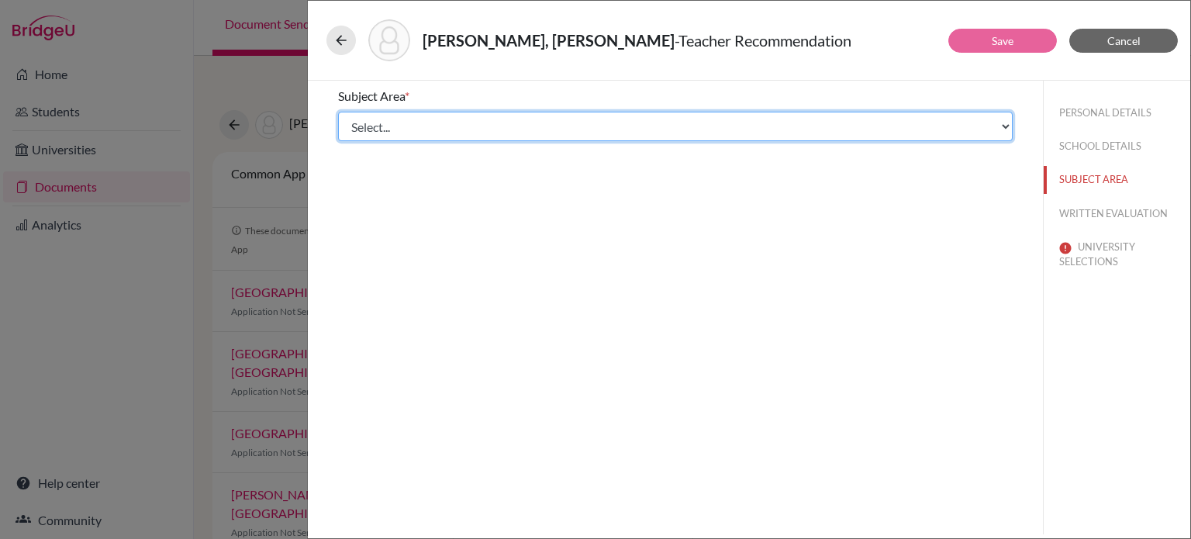
click at [397, 123] on select "Select... Math English Science World Language Social Studies Other Computer Sci…" at bounding box center [675, 126] width 675 height 29
select select "4"
click at [338, 112] on select "Select... Math English Science World Language Social Studies Other Computer Sci…" at bounding box center [675, 126] width 675 height 29
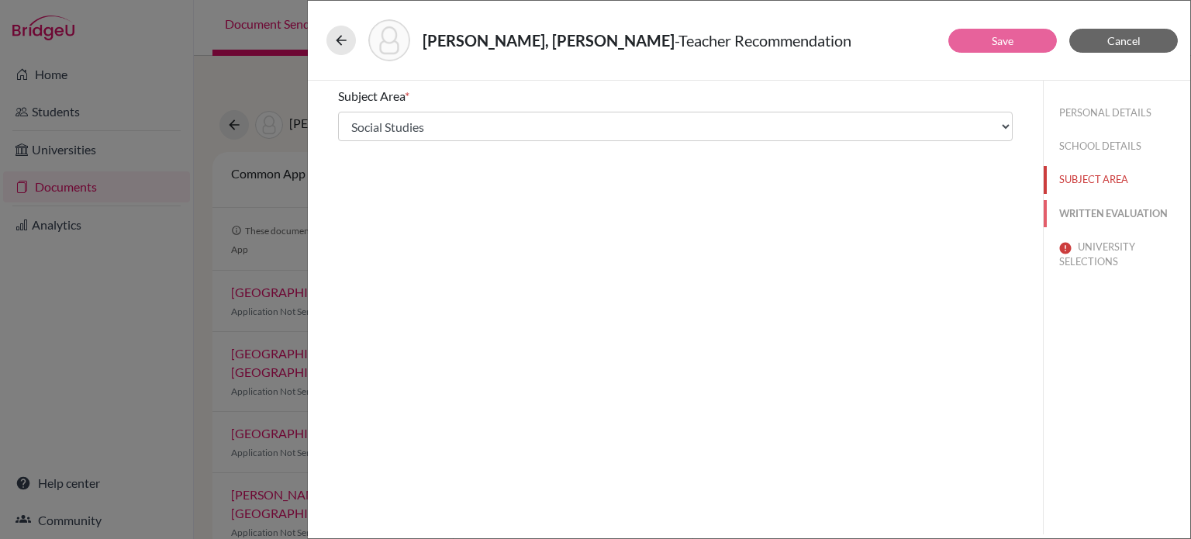
click at [1077, 226] on button "WRITTEN EVALUATION" at bounding box center [1117, 213] width 147 height 27
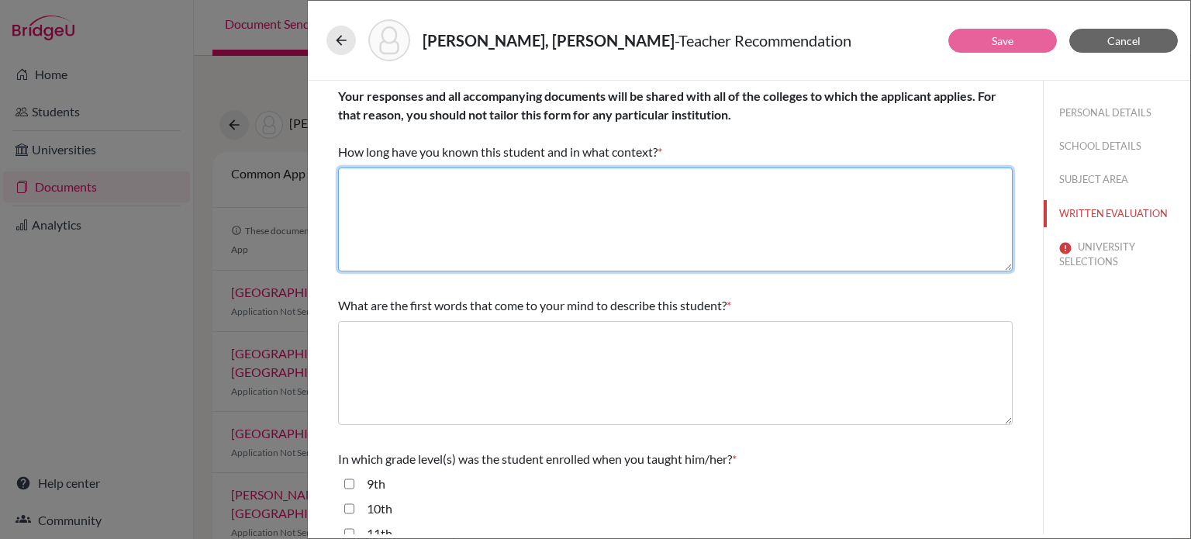
click at [409, 238] on textarea at bounding box center [675, 219] width 675 height 104
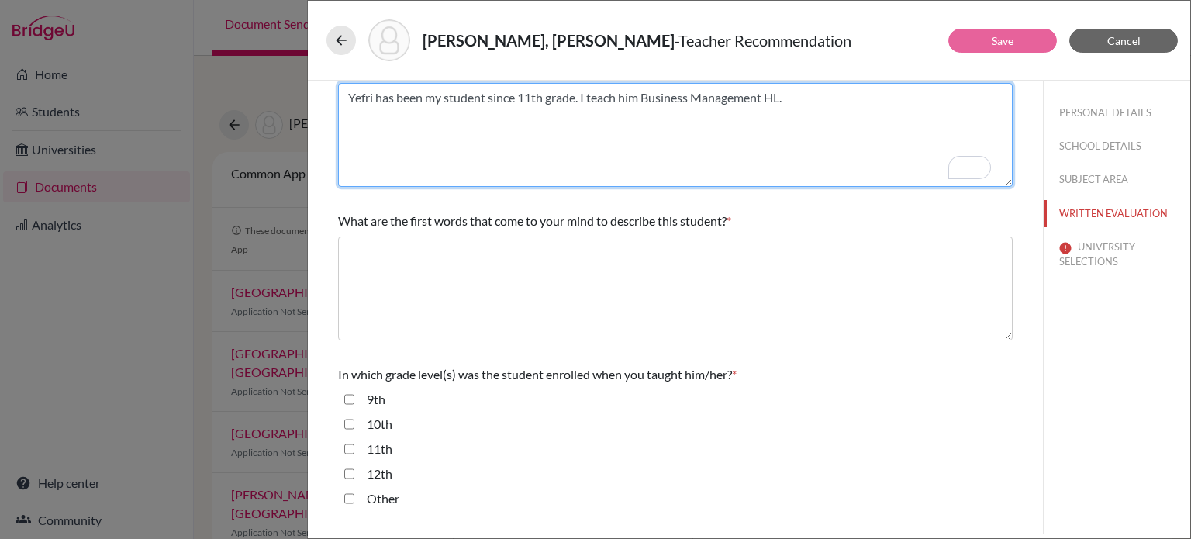
scroll to position [86, 0]
type textarea "Yefri has been my student since 11th grade. I teach him Business Management HL."
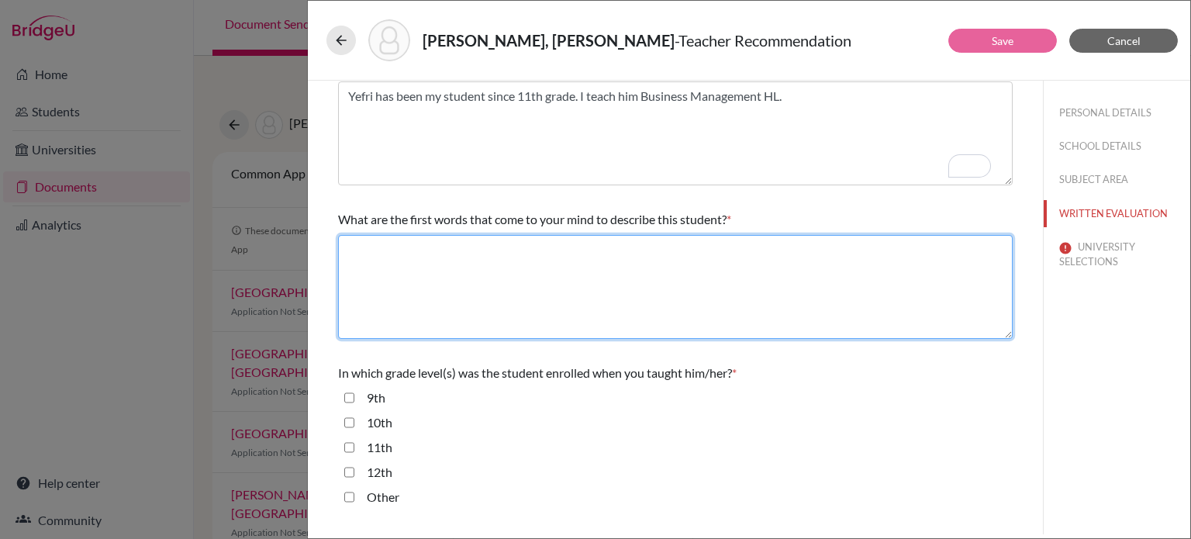
click at [851, 300] on textarea at bounding box center [675, 287] width 675 height 104
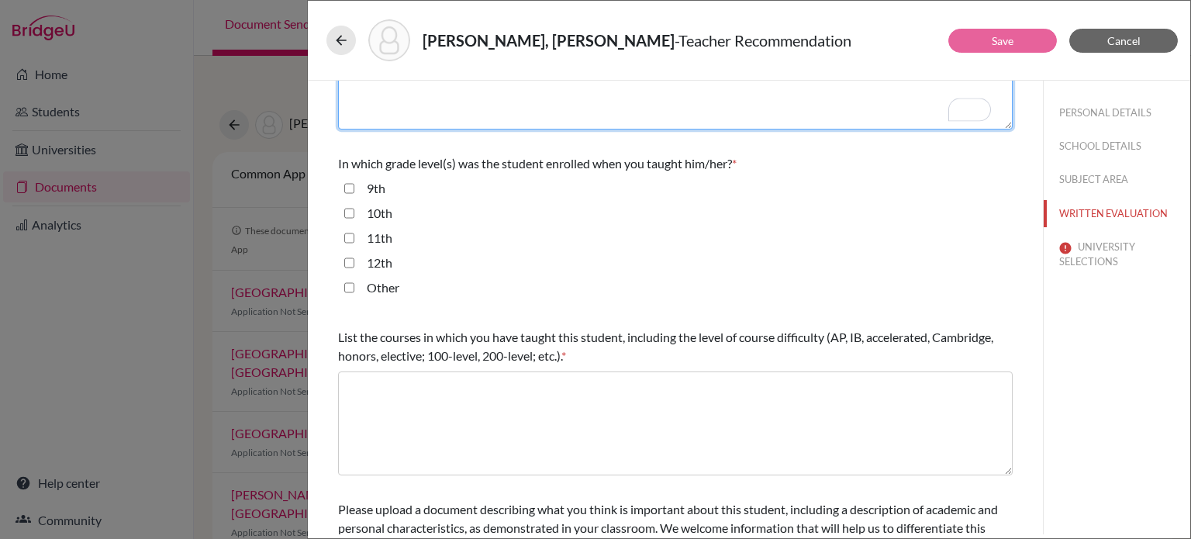
scroll to position [299, 0]
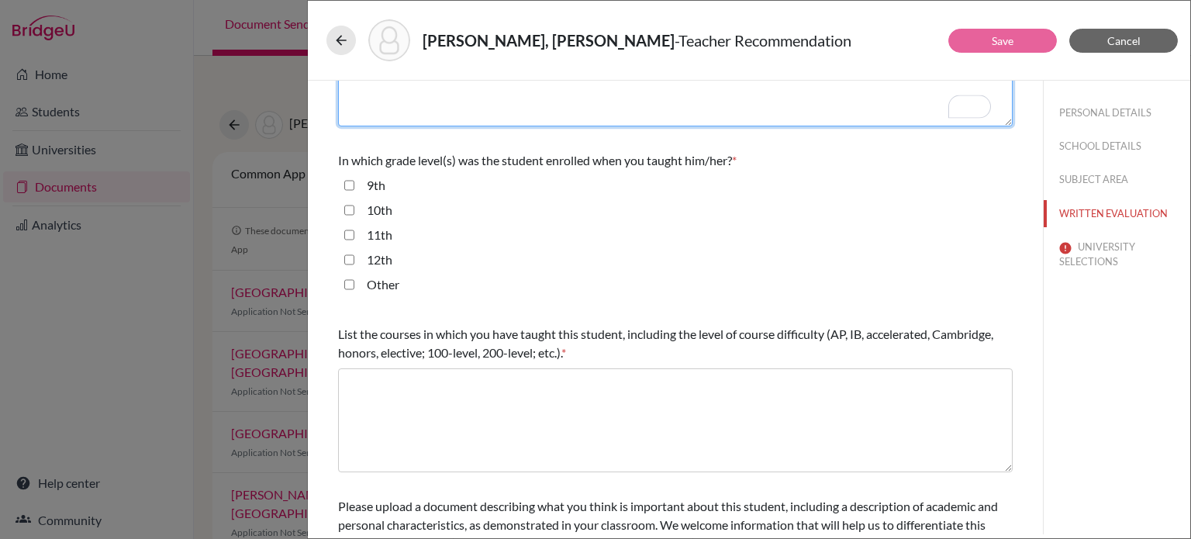
type textarea "Responsible, humble, academically strong, great sportsman"
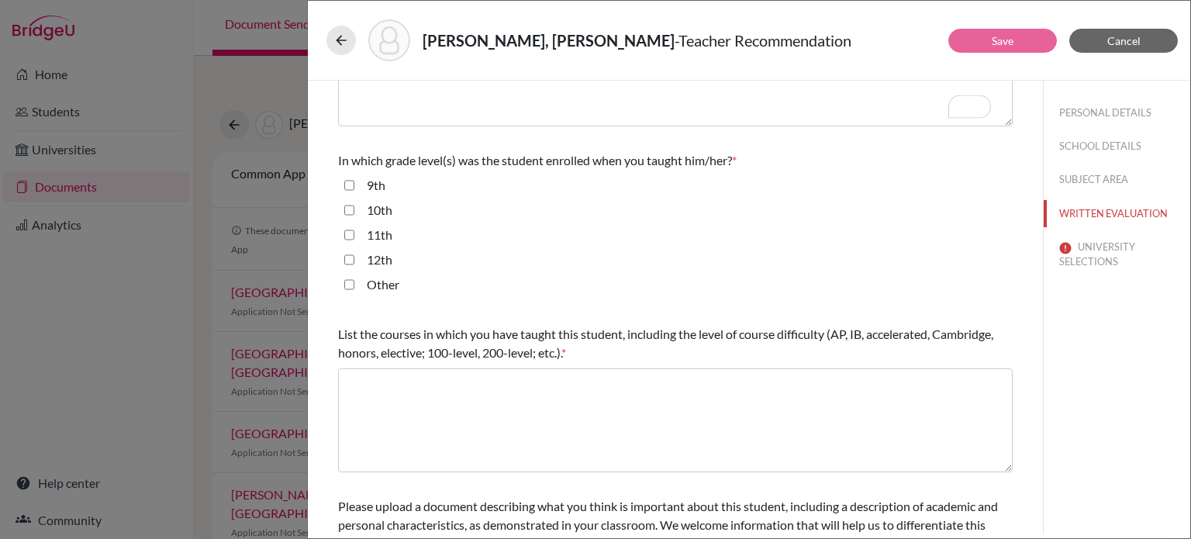
click at [344, 230] on input "11th" at bounding box center [349, 235] width 10 height 19
checkbox input "true"
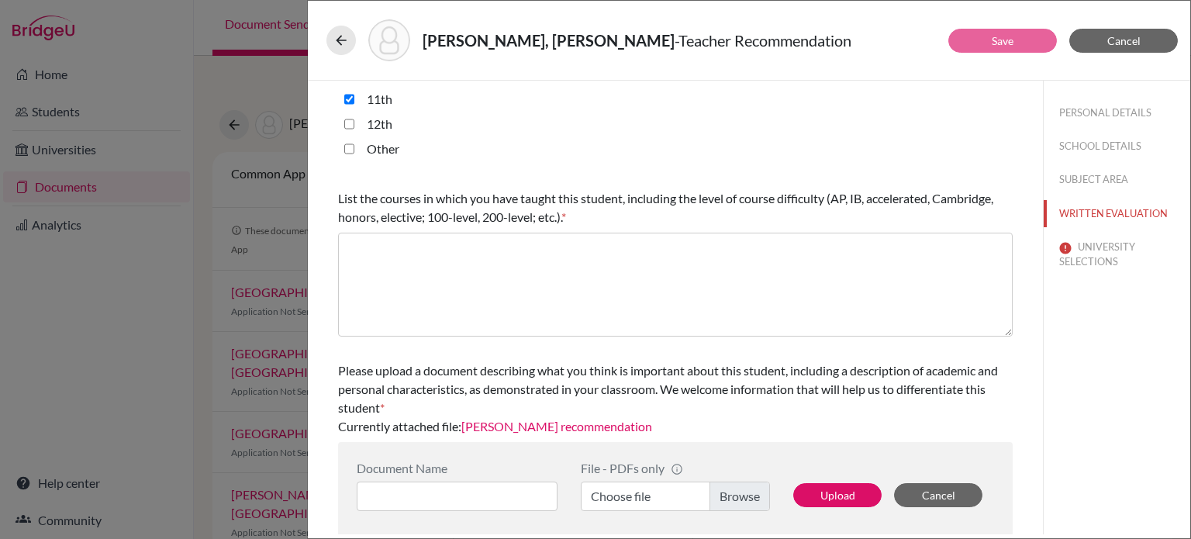
scroll to position [440, 0]
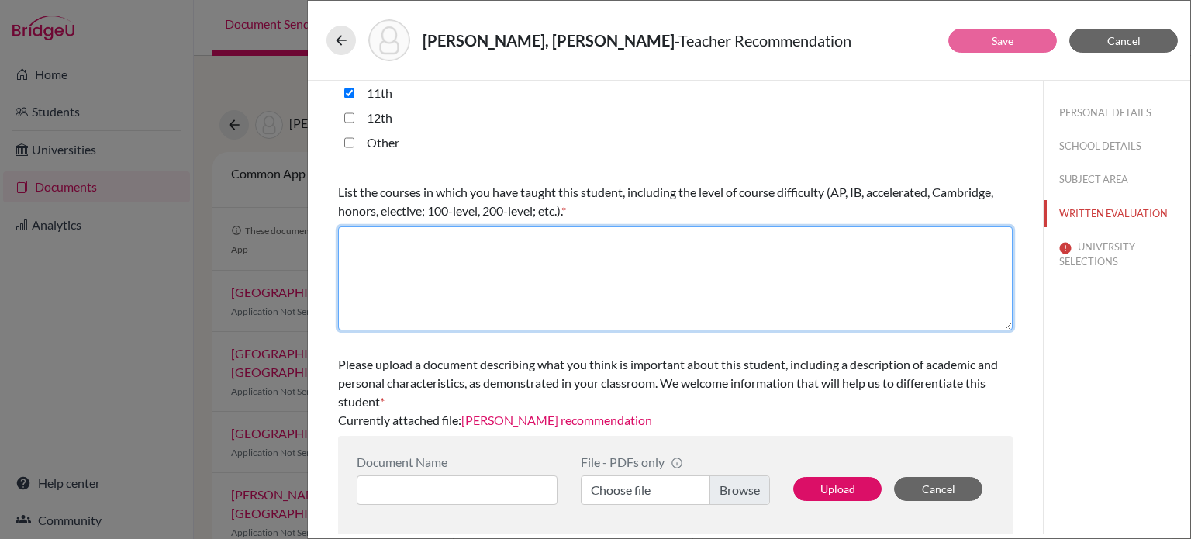
click at [426, 292] on textarea at bounding box center [675, 278] width 675 height 104
type textarea "IBDP Business Management Higher Level"
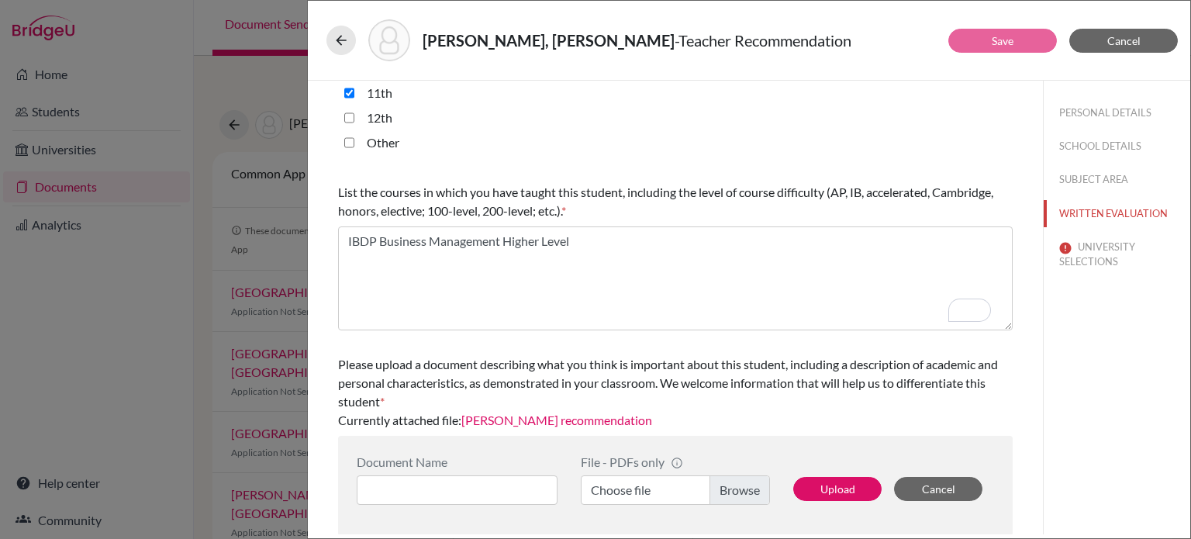
click at [1082, 367] on div "PERSONAL DETAILS SCHOOL DETAILS SUBJECT AREA WRITTEN EVALUATION UNIVERSITY SELE…" at bounding box center [1116, 308] width 147 height 454
click at [1105, 251] on button "UNIVERSITY SELECTIONS" at bounding box center [1117, 254] width 147 height 42
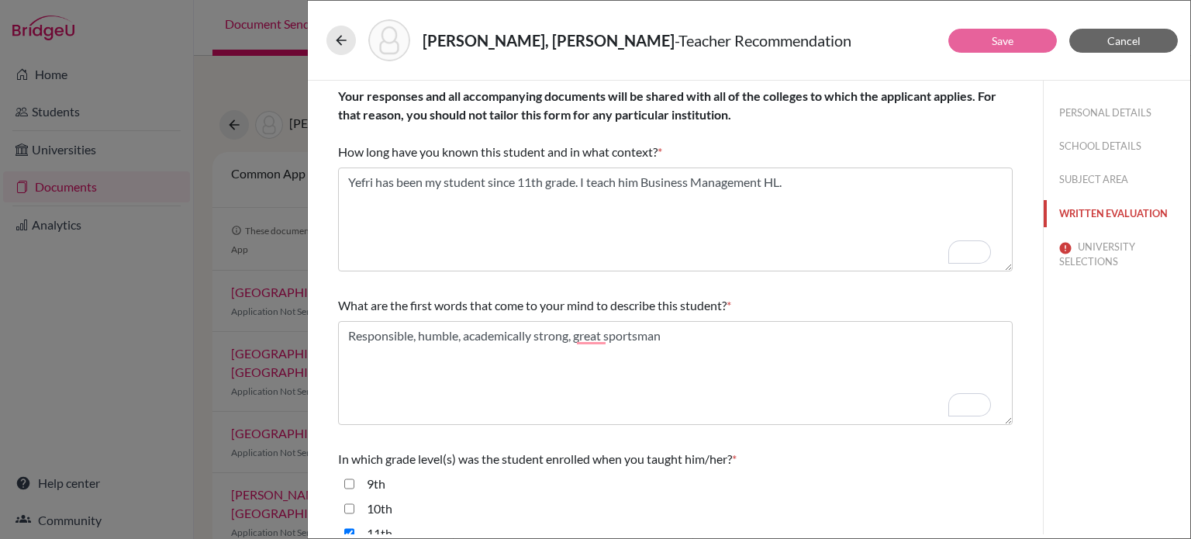
click at [1128, 214] on button "WRITTEN EVALUATION" at bounding box center [1117, 213] width 147 height 27
click at [1107, 250] on button "UNIVERSITY SELECTIONS" at bounding box center [1117, 254] width 147 height 42
click at [1107, 179] on button "SUBJECT AREA" at bounding box center [1117, 179] width 147 height 27
click at [1114, 149] on button "SCHOOL DETAILS" at bounding box center [1117, 146] width 147 height 27
click at [1117, 112] on button "PERSONAL DETAILS" at bounding box center [1117, 112] width 147 height 27
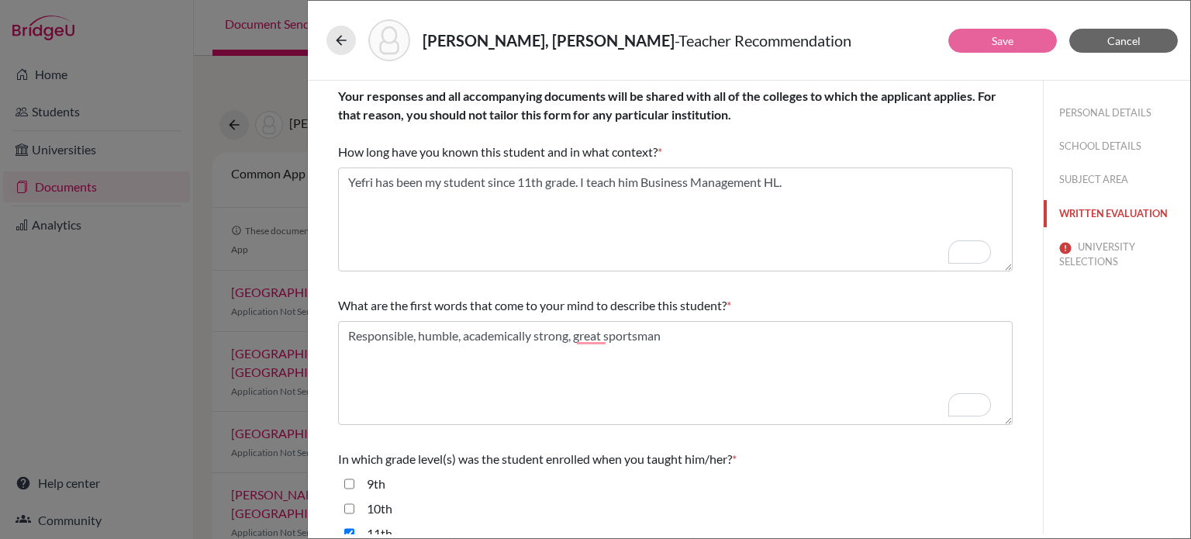
click at [1115, 211] on button "WRITTEN EVALUATION" at bounding box center [1117, 213] width 147 height 27
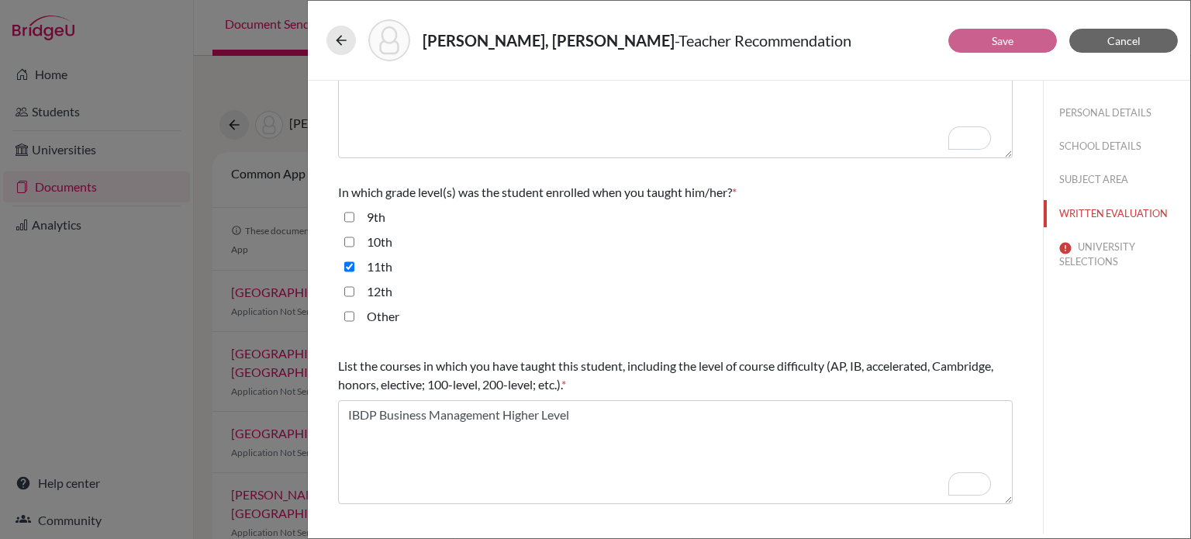
scroll to position [264, 0]
click at [347, 290] on input "12th" at bounding box center [349, 294] width 10 height 19
checkbox input "true"
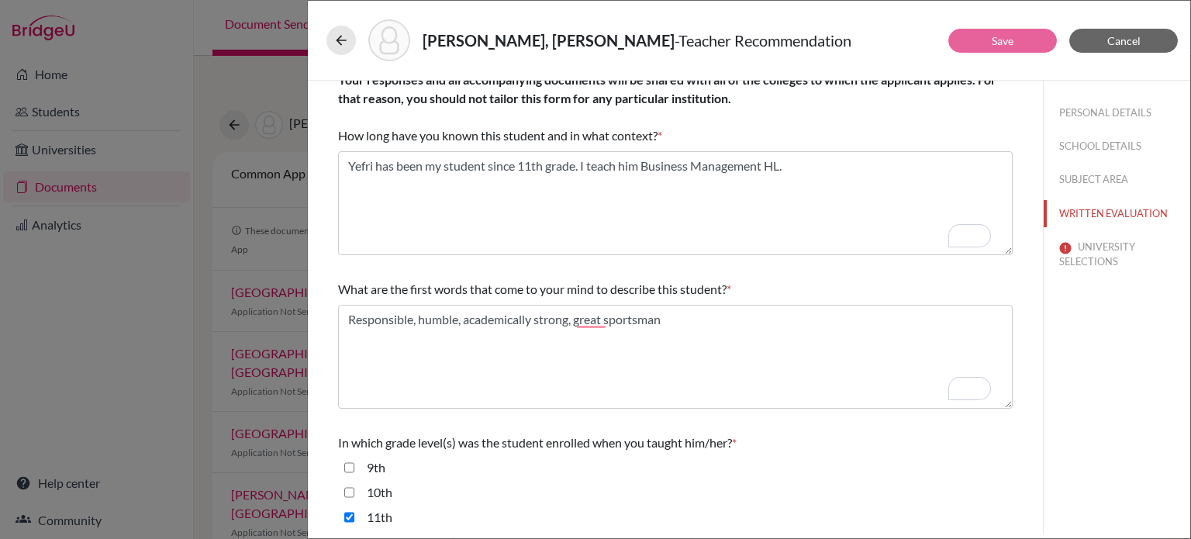
scroll to position [0, 0]
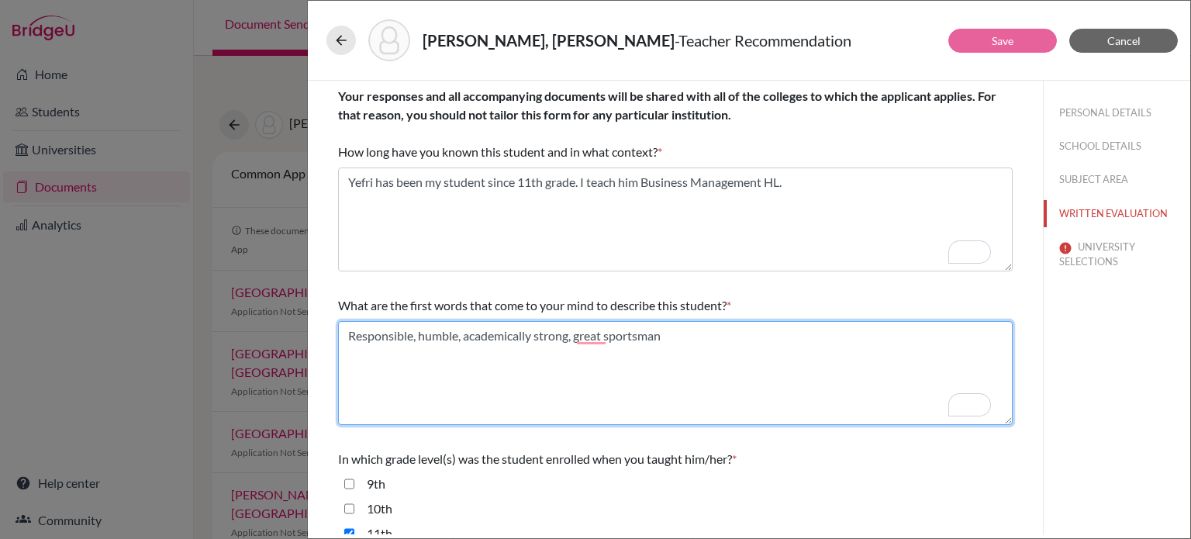
click at [524, 394] on textarea "To enrich screen reader interactions, please activate Accessibility in Grammarl…" at bounding box center [675, 373] width 675 height 104
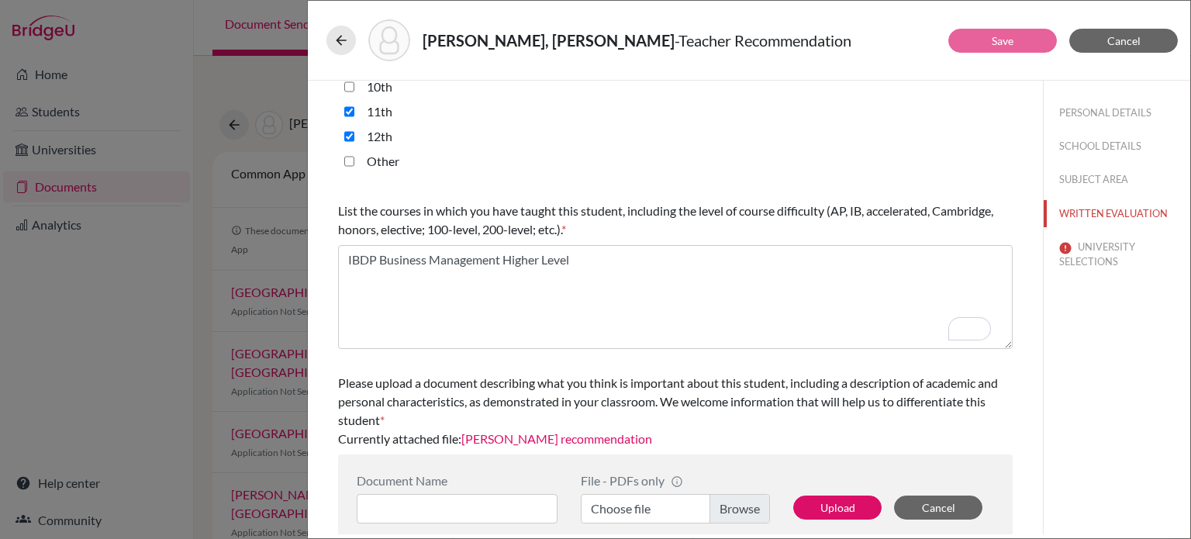
scroll to position [440, 0]
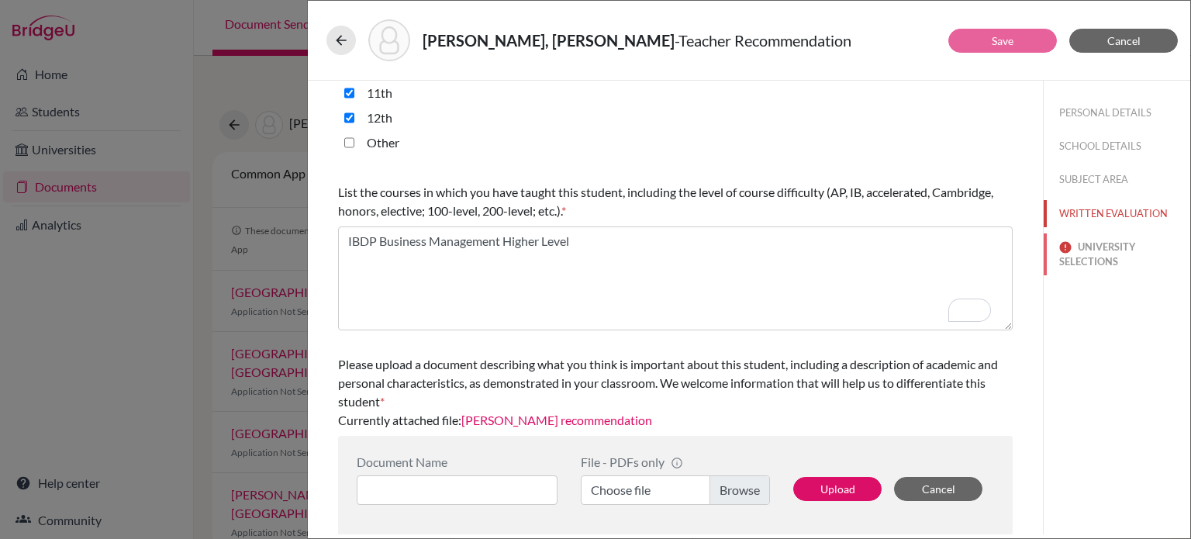
click at [1076, 261] on button "UNIVERSITY SELECTIONS" at bounding box center [1117, 254] width 147 height 42
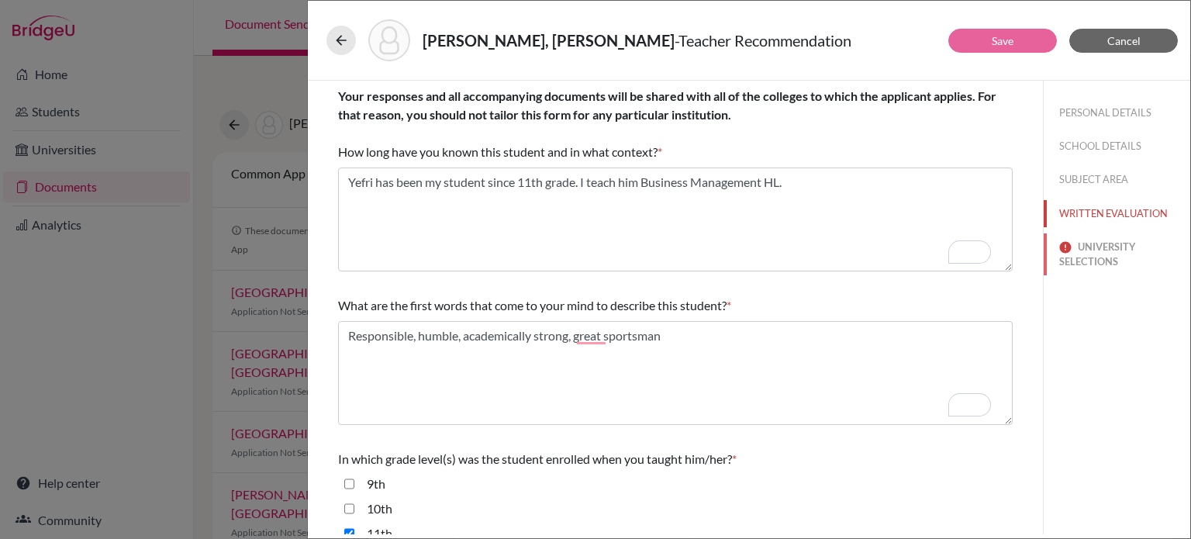
click at [1076, 261] on button "UNIVERSITY SELECTIONS" at bounding box center [1117, 254] width 147 height 42
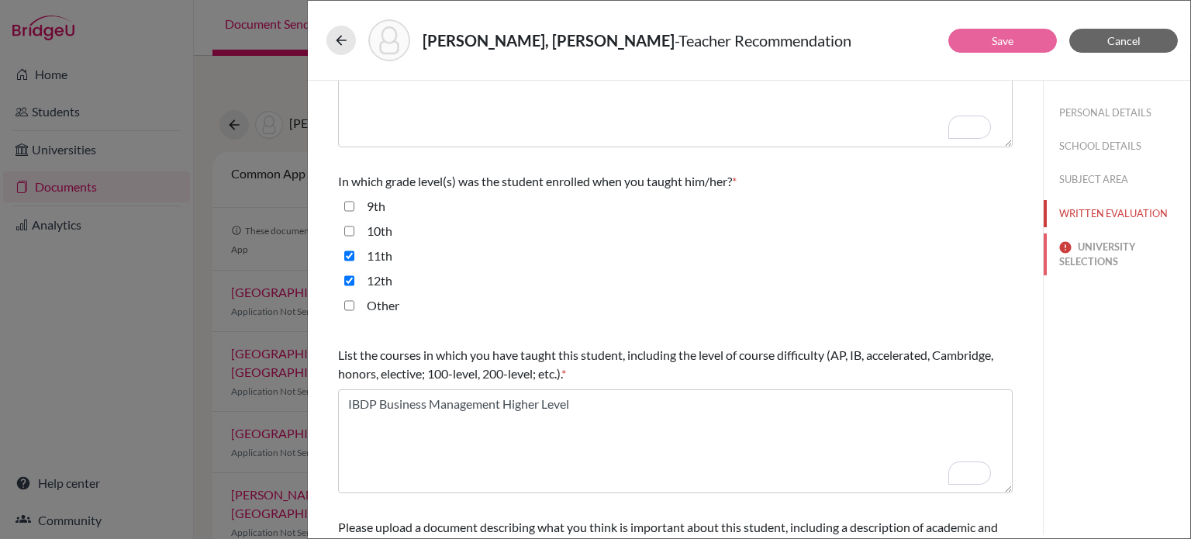
scroll to position [440, 0]
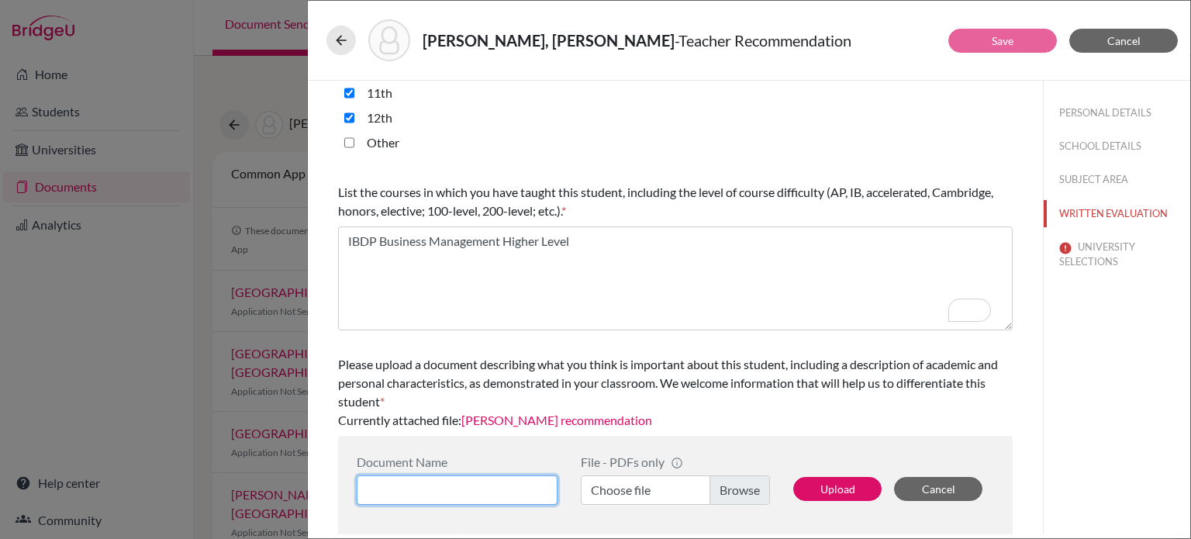
click at [471, 492] on input at bounding box center [457, 489] width 201 height 29
click at [1076, 407] on div "PERSONAL DETAILS SCHOOL DETAILS SUBJECT AREA WRITTEN EVALUATION UNIVERSITY SELE…" at bounding box center [1116, 308] width 147 height 454
click at [986, 412] on div "Please upload a document describing what you think is important about this stud…" at bounding box center [675, 392] width 675 height 87
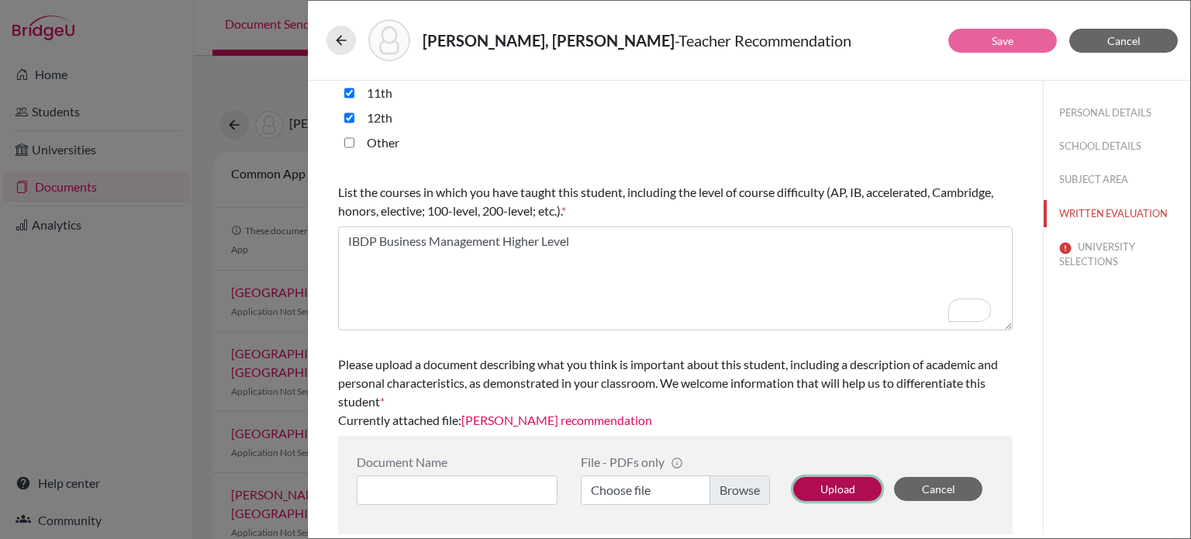
click at [853, 483] on button "Upload" at bounding box center [837, 489] width 88 height 24
click at [862, 492] on button "Upload" at bounding box center [837, 489] width 88 height 24
click at [845, 489] on button "Upload" at bounding box center [837, 489] width 88 height 24
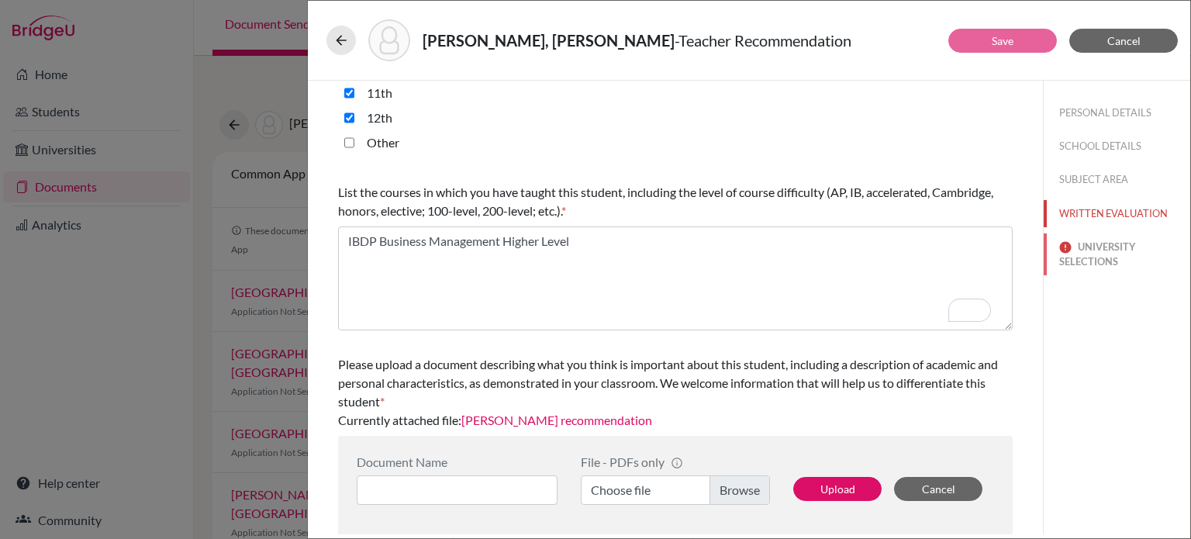
click at [1091, 251] on button "UNIVERSITY SELECTIONS" at bounding box center [1117, 254] width 147 height 42
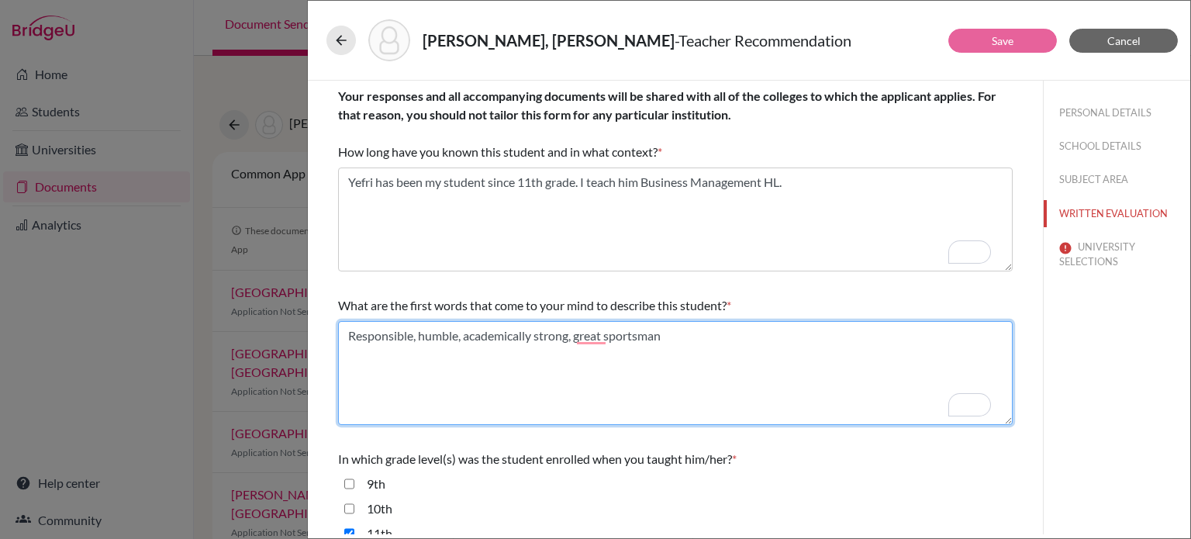
click at [779, 357] on textarea "To enrich screen reader interactions, please activate Accessibility in Grammarl…" at bounding box center [675, 373] width 675 height 104
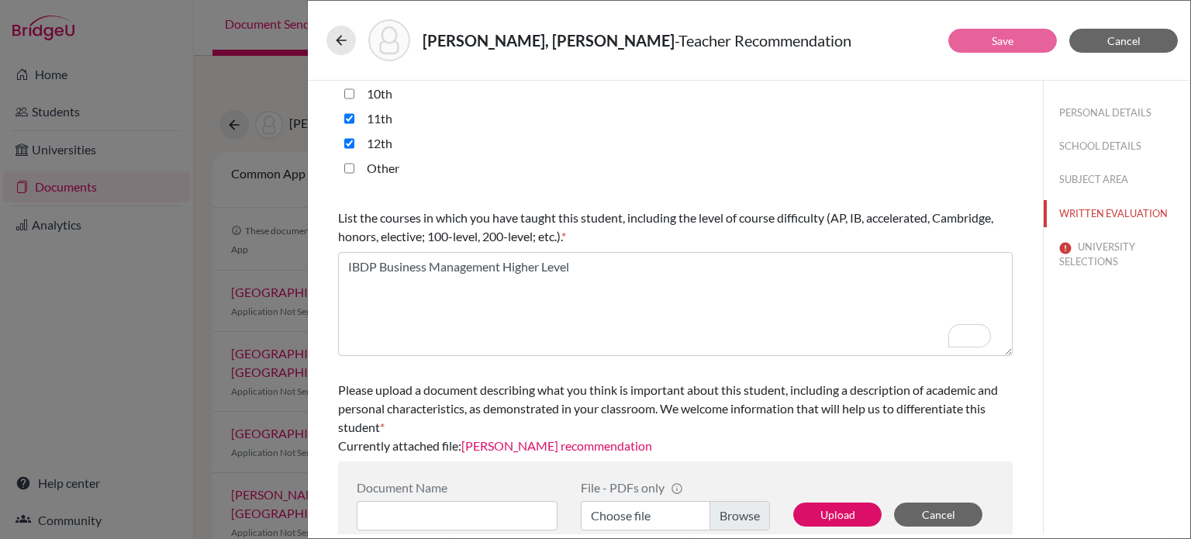
scroll to position [440, 0]
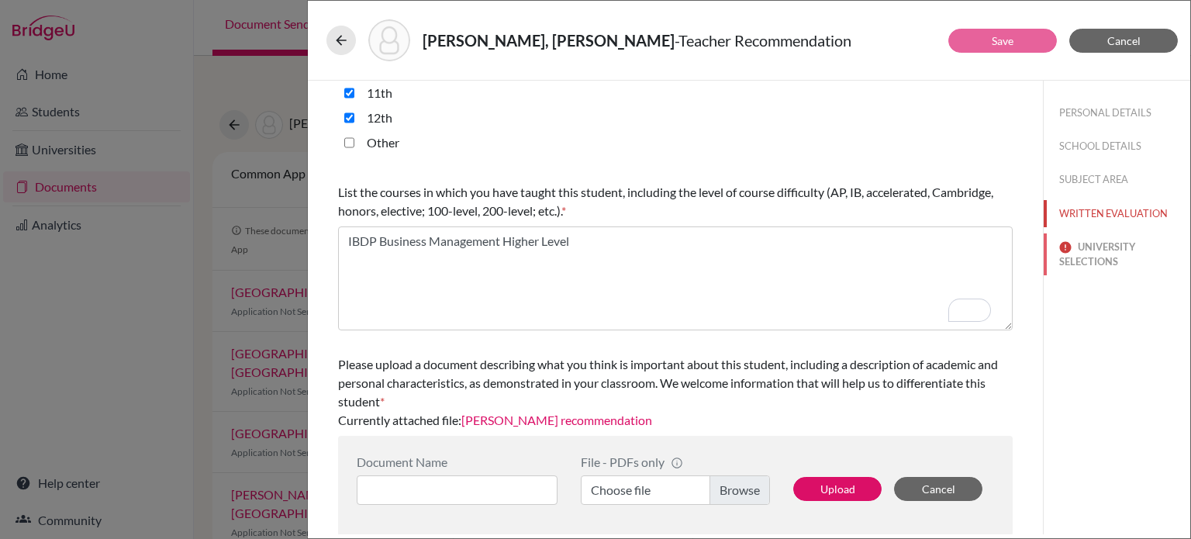
click at [1115, 256] on button "UNIVERSITY SELECTIONS" at bounding box center [1117, 254] width 147 height 42
click at [847, 494] on button "Upload" at bounding box center [837, 489] width 88 height 24
click at [831, 489] on button "Upload" at bounding box center [837, 489] width 88 height 24
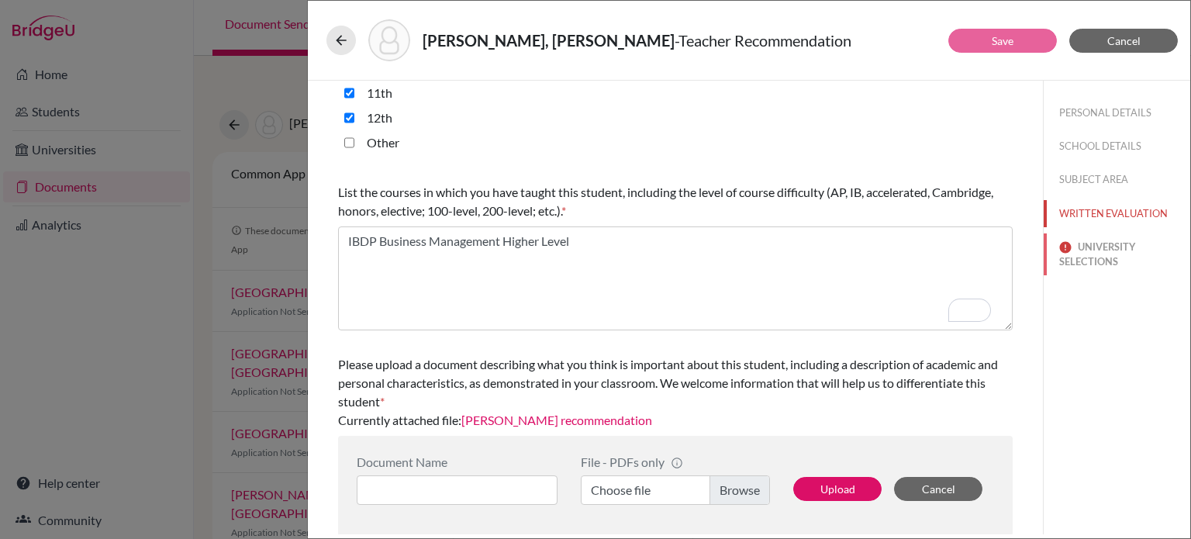
click at [1064, 256] on button "UNIVERSITY SELECTIONS" at bounding box center [1117, 254] width 147 height 42
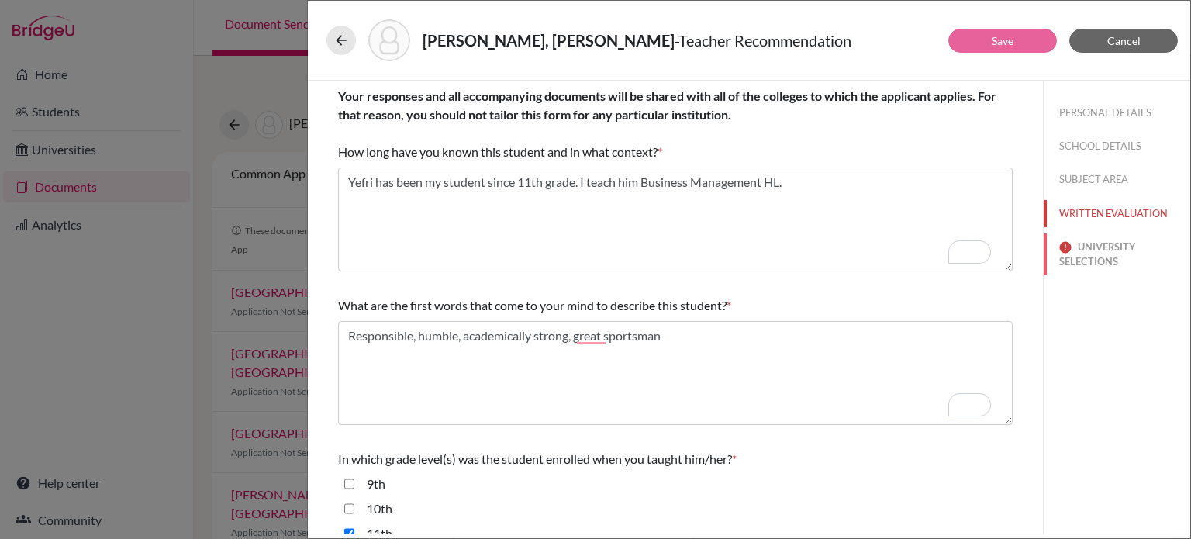
click at [1079, 262] on button "UNIVERSITY SELECTIONS" at bounding box center [1117, 254] width 147 height 42
click at [1104, 261] on button "UNIVERSITY SELECTIONS" at bounding box center [1117, 254] width 147 height 42
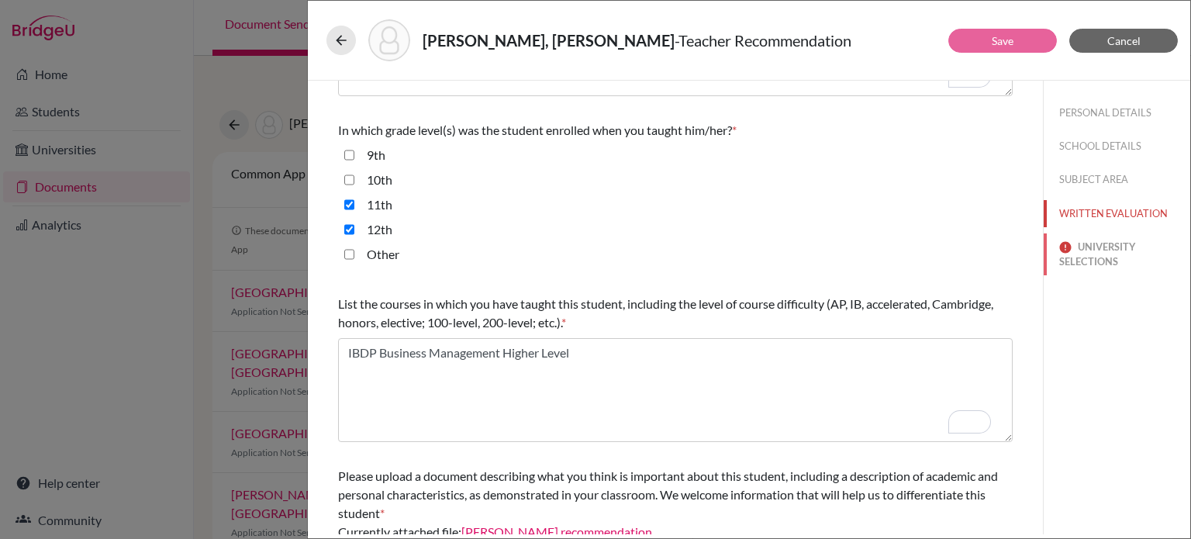
scroll to position [440, 0]
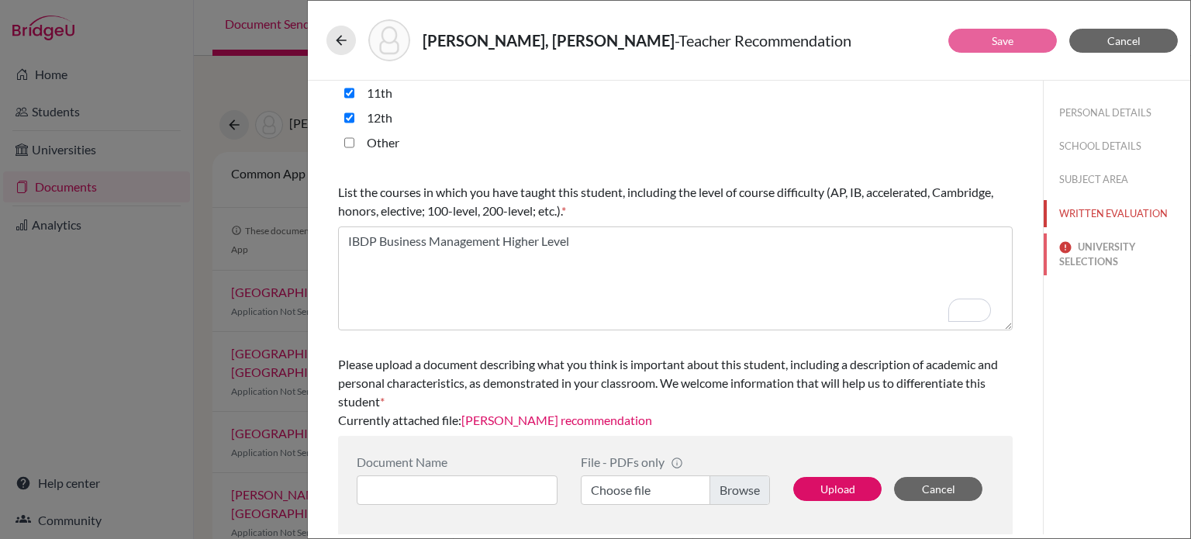
click at [1112, 264] on button "UNIVERSITY SELECTIONS" at bounding box center [1117, 254] width 147 height 42
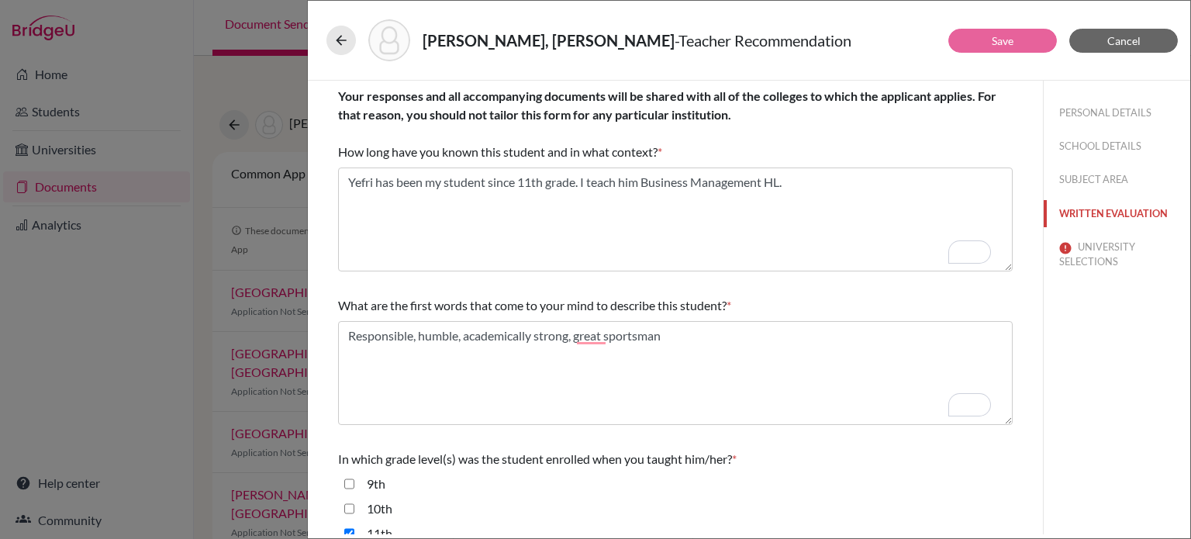
click at [1131, 214] on button "WRITTEN EVALUATION" at bounding box center [1117, 213] width 147 height 27
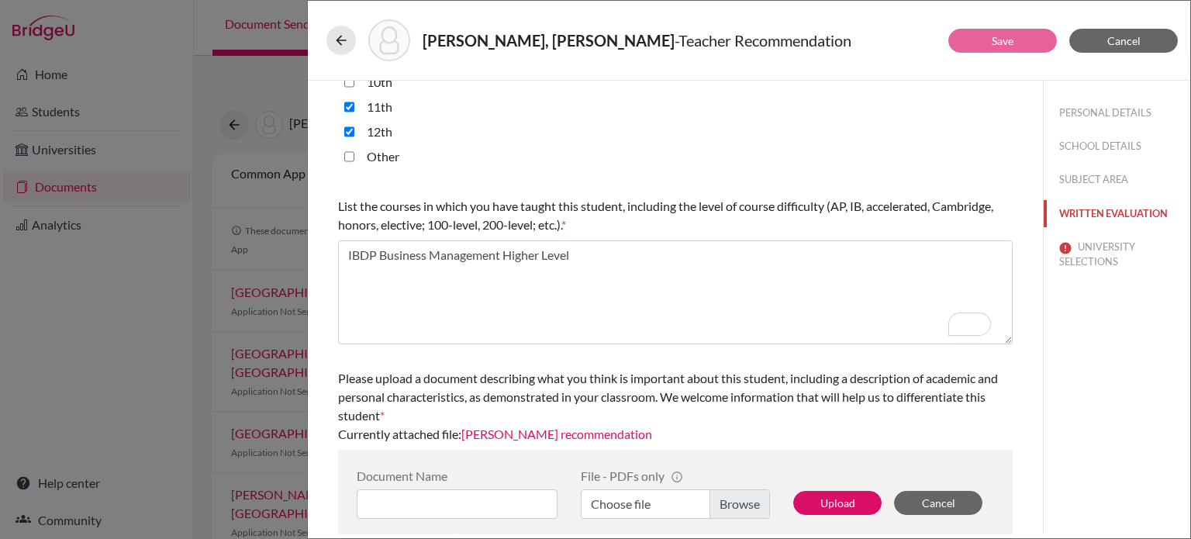
scroll to position [440, 0]
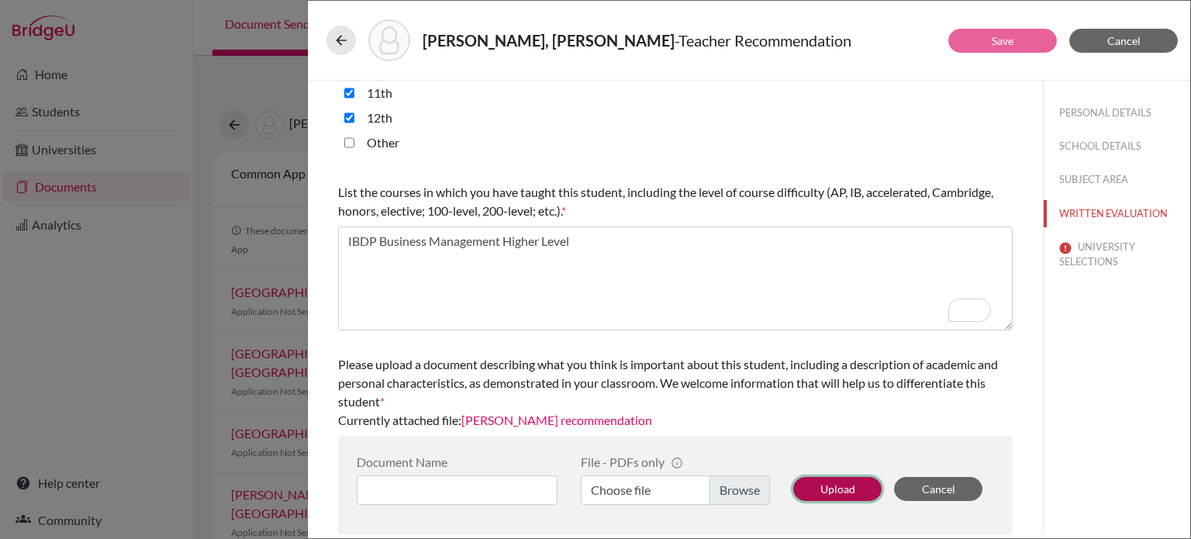
click at [837, 492] on button "Upload" at bounding box center [837, 489] width 88 height 24
click at [810, 493] on button "Upload" at bounding box center [837, 489] width 88 height 24
click at [820, 493] on button "Upload" at bounding box center [837, 489] width 88 height 24
click at [825, 487] on button "Upload" at bounding box center [837, 489] width 88 height 24
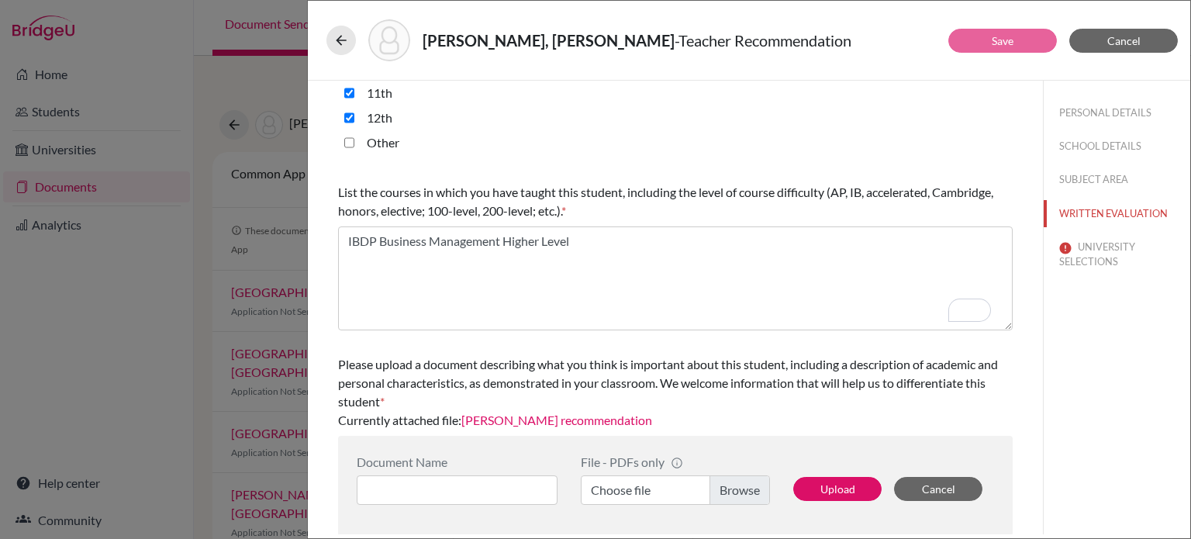
click at [740, 490] on label "Choose file" at bounding box center [675, 489] width 189 height 29
click at [740, 490] on input "Choose file" at bounding box center [675, 489] width 189 height 29
click at [1134, 422] on div "PERSONAL DETAILS SCHOOL DETAILS SUBJECT AREA WRITTEN EVALUATION UNIVERSITY SELE…" at bounding box center [1116, 308] width 147 height 454
click at [834, 493] on button "Upload" at bounding box center [837, 489] width 88 height 24
click at [855, 493] on button "Upload" at bounding box center [837, 489] width 88 height 24
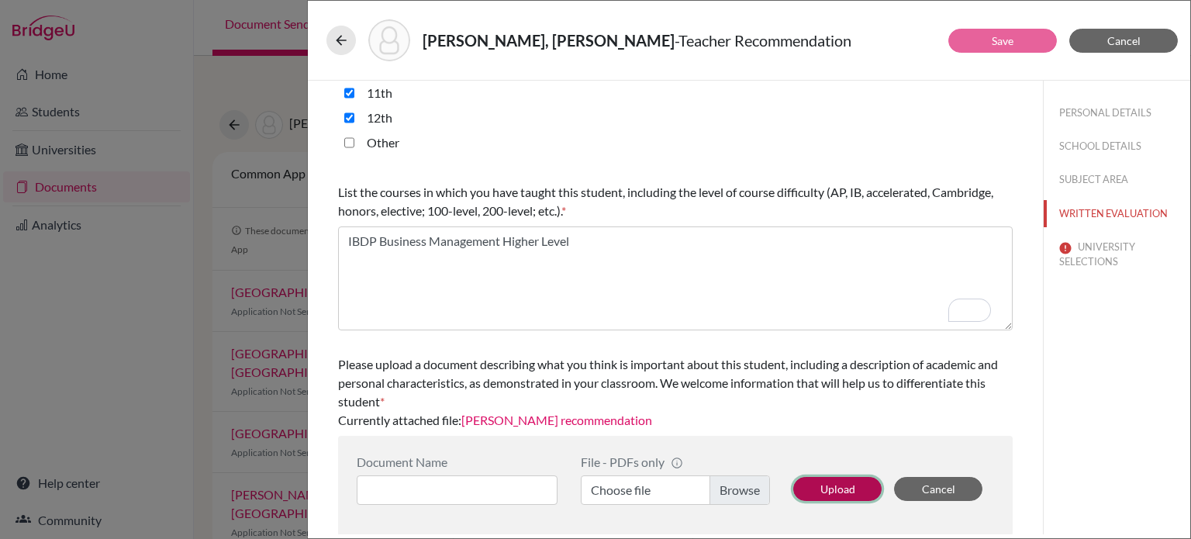
click at [855, 493] on button "Upload" at bounding box center [837, 489] width 88 height 24
click at [844, 495] on button "Upload" at bounding box center [837, 489] width 88 height 24
click at [841, 487] on button "Upload" at bounding box center [837, 489] width 88 height 24
click at [3, 323] on div "Gutiérrez Arce, Yefri Damián - Teacher Recommendation Save Cancel Your response…" at bounding box center [595, 269] width 1191 height 539
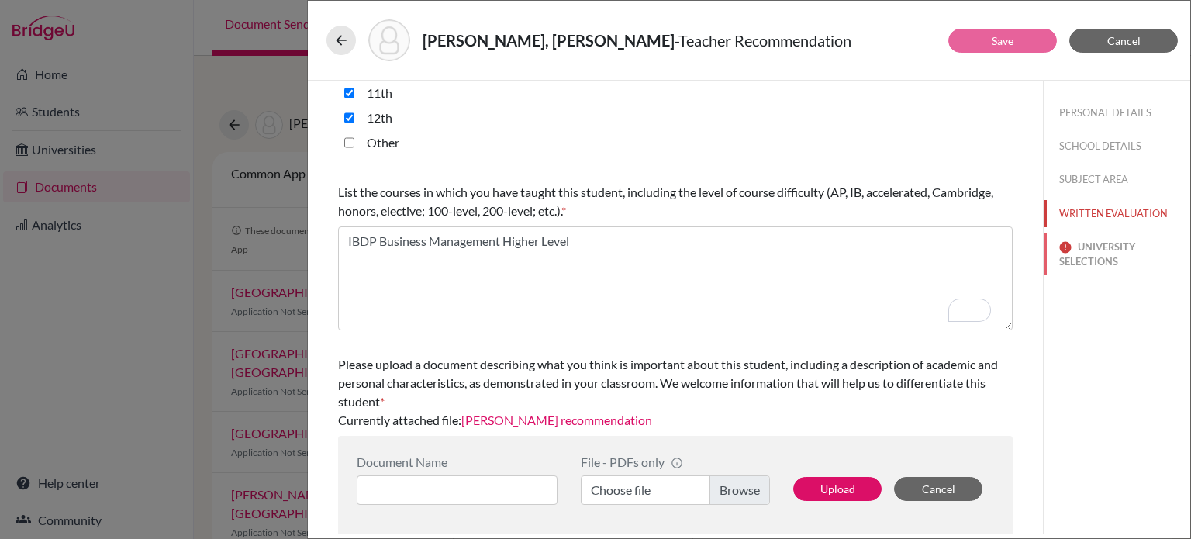
click at [1110, 253] on button "UNIVERSITY SELECTIONS" at bounding box center [1117, 254] width 147 height 42
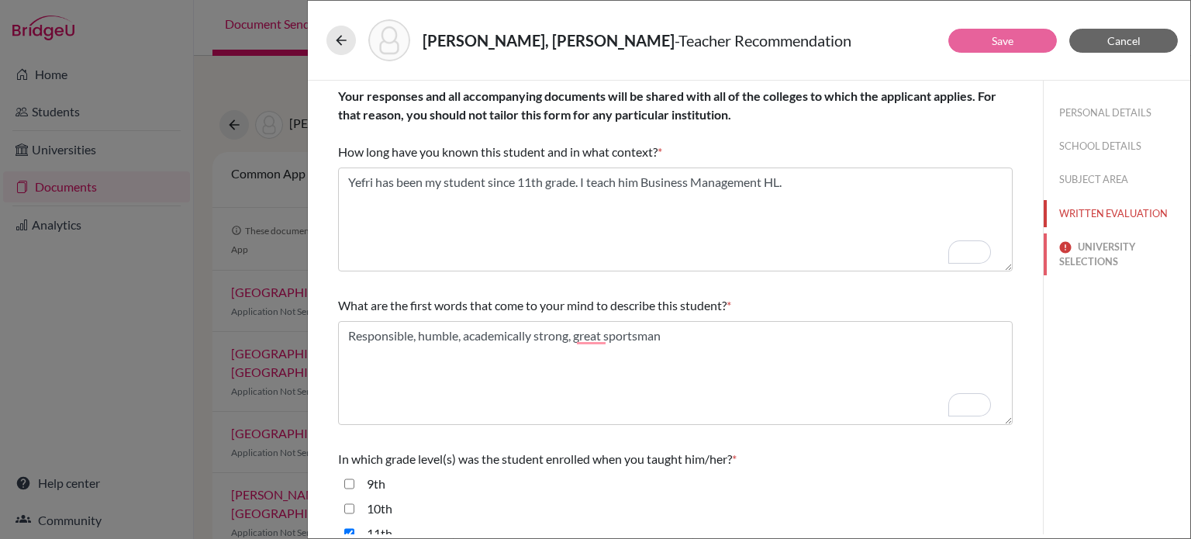
click at [1099, 261] on button "UNIVERSITY SELECTIONS" at bounding box center [1117, 254] width 147 height 42
click at [1107, 267] on button "UNIVERSITY SELECTIONS" at bounding box center [1117, 254] width 147 height 42
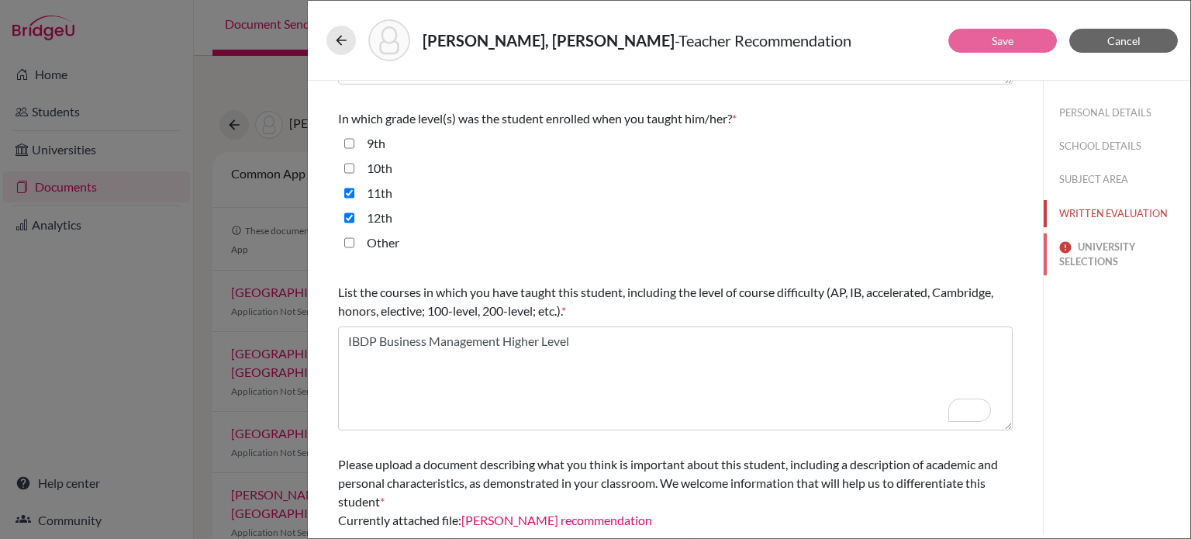
scroll to position [440, 0]
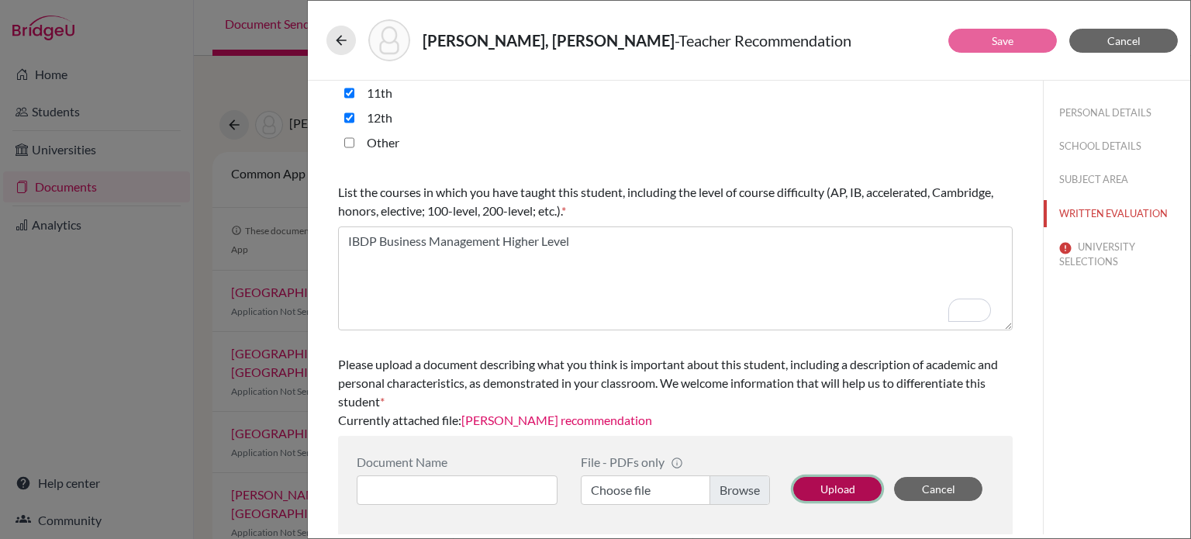
click at [820, 494] on button "Upload" at bounding box center [837, 489] width 88 height 24
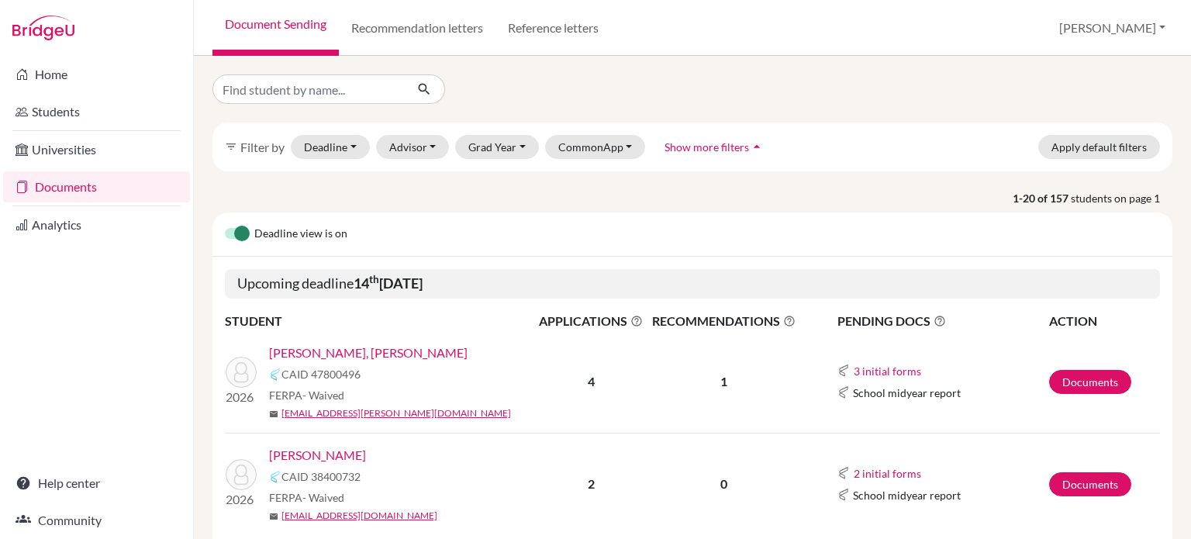
click at [385, 349] on link "[PERSON_NAME], [PERSON_NAME]" at bounding box center [368, 353] width 199 height 19
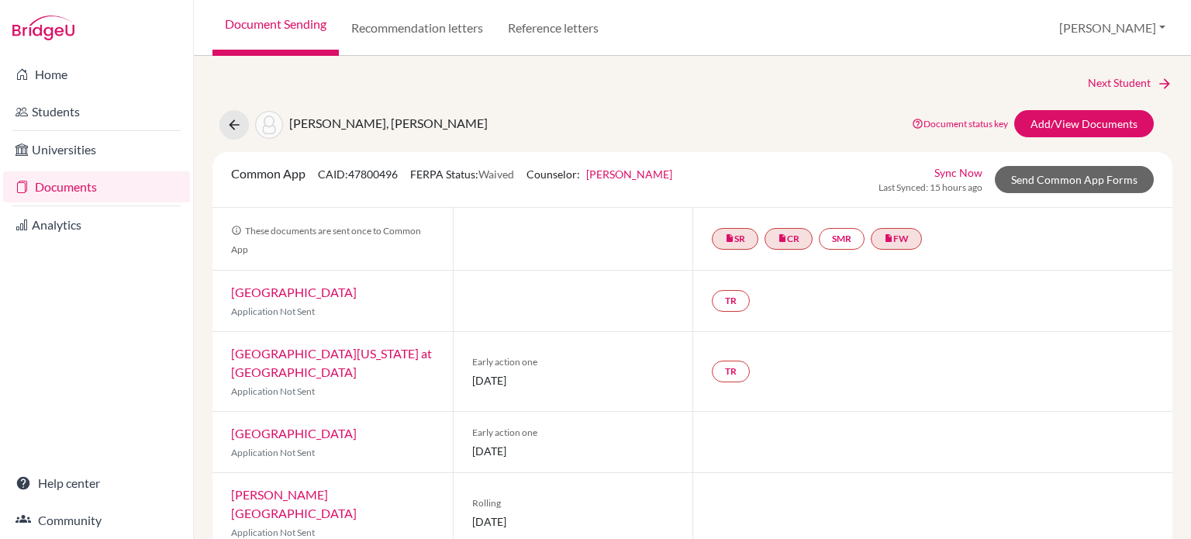
scroll to position [12, 0]
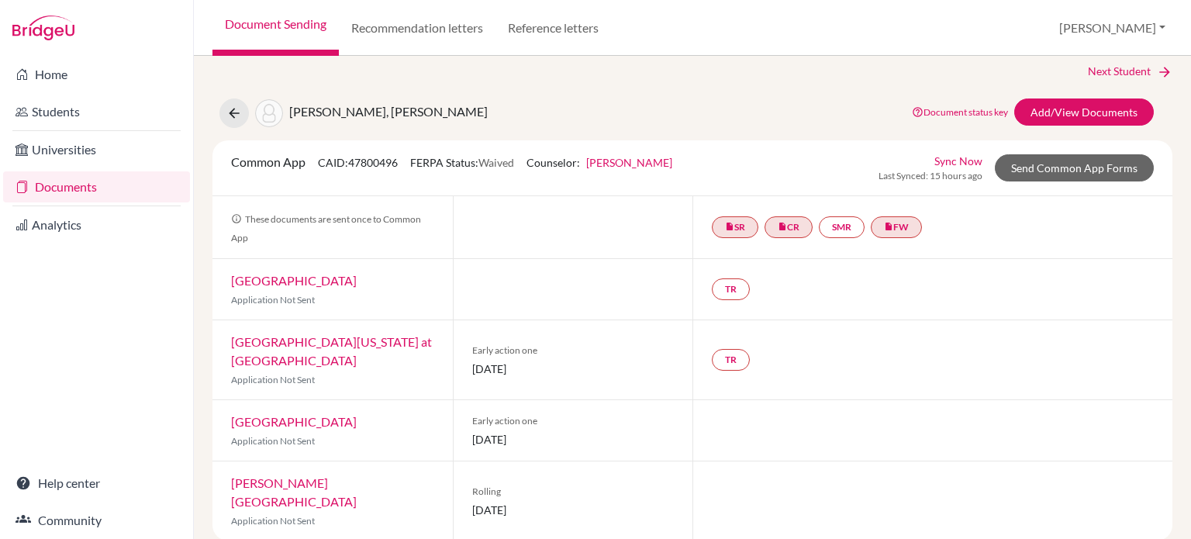
click at [354, 347] on link "[GEOGRAPHIC_DATA][US_STATE] at [GEOGRAPHIC_DATA]" at bounding box center [331, 350] width 201 height 33
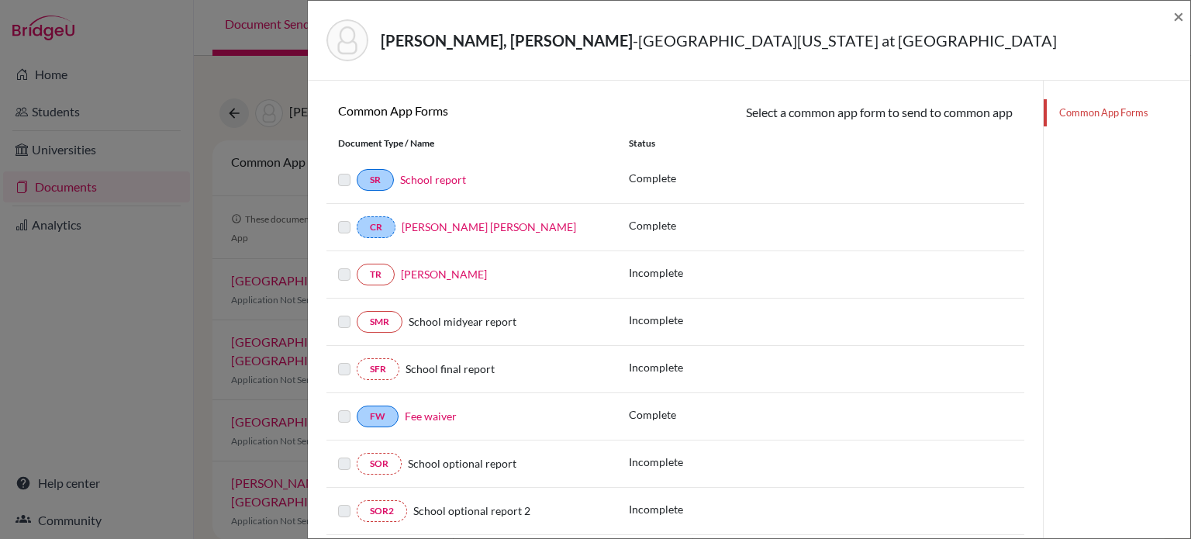
scroll to position [212, 0]
click at [361, 274] on link "TR" at bounding box center [376, 277] width 38 height 22
click at [431, 270] on link "Edgar Barquet" at bounding box center [444, 276] width 86 height 13
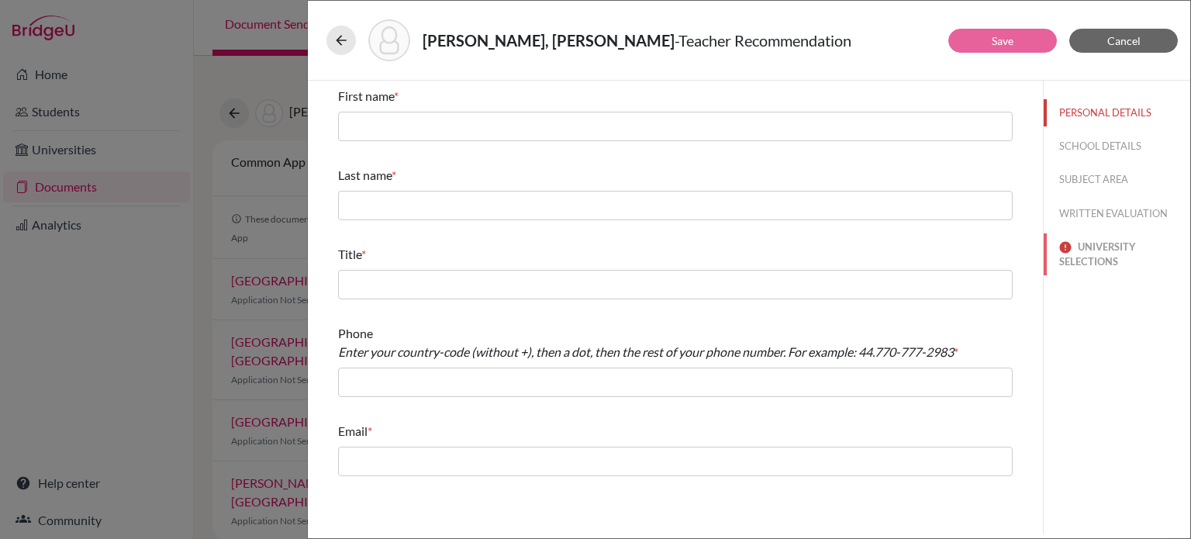
click at [1096, 262] on button "UNIVERSITY SELECTIONS" at bounding box center [1117, 254] width 147 height 42
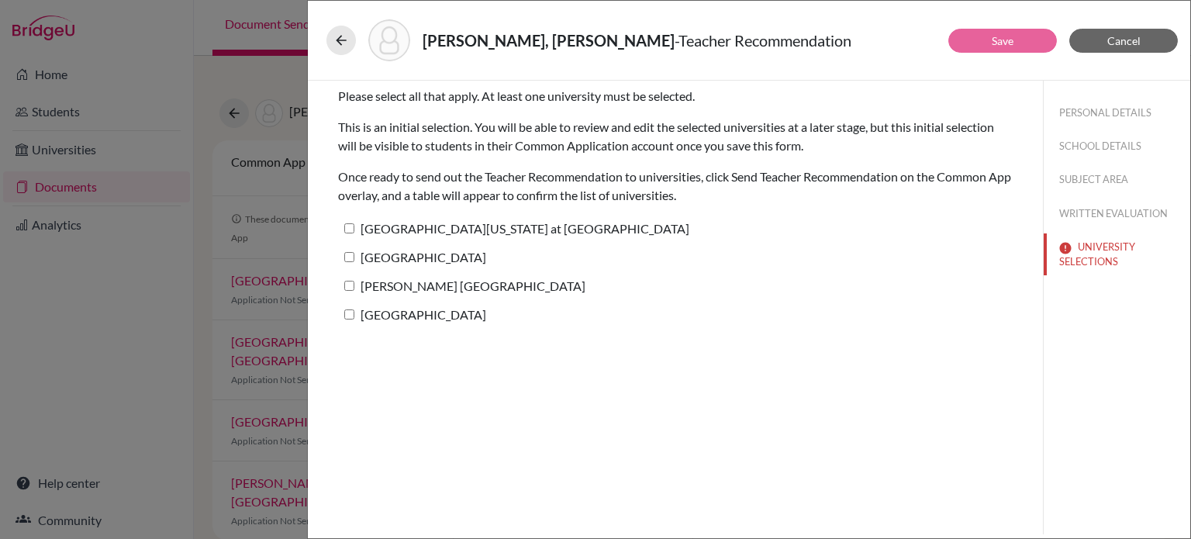
click at [344, 230] on input "University of North Carolina at Chapel Hill" at bounding box center [349, 228] width 10 height 10
checkbox input "true"
click at [348, 256] on input "University of Rochester" at bounding box center [349, 257] width 10 height 10
checkbox input "false"
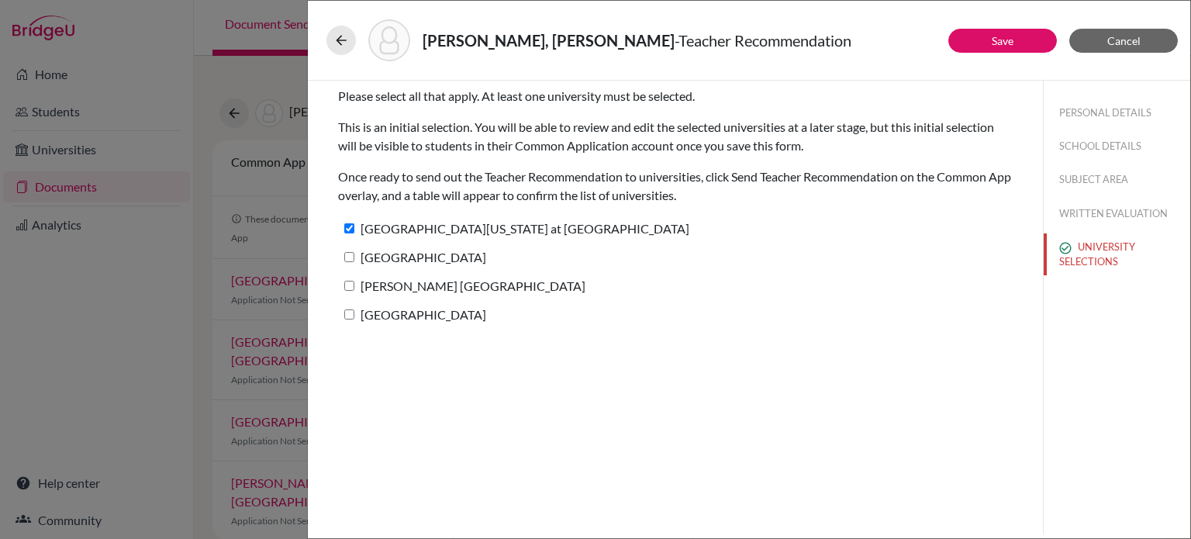
click at [345, 315] on input "Providence College" at bounding box center [349, 314] width 10 height 10
checkbox input "false"
click at [1006, 43] on link "Save" at bounding box center [1003, 40] width 22 height 13
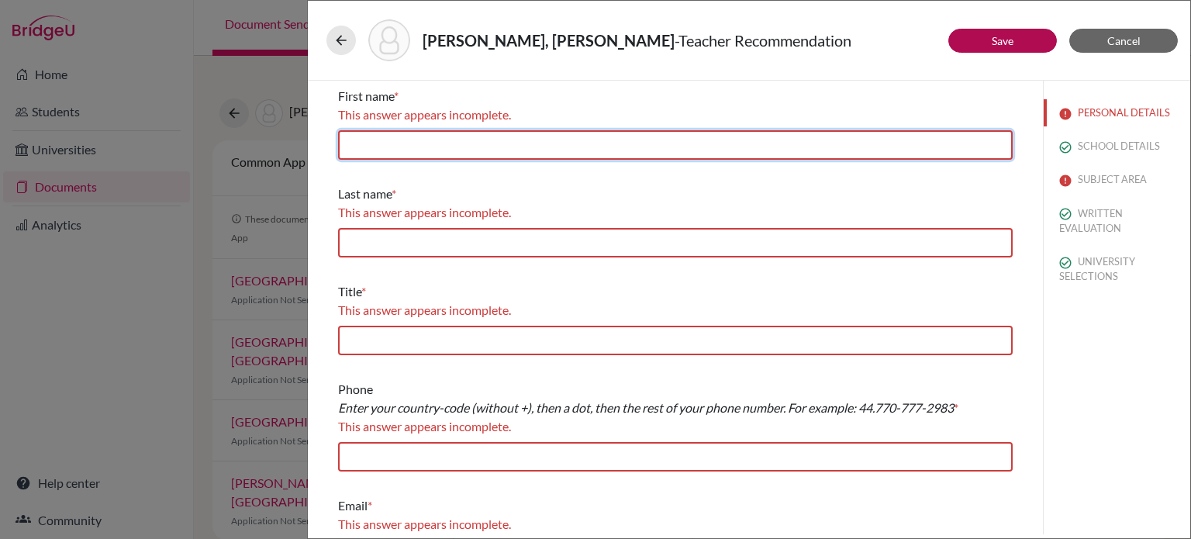
click at [518, 146] on input "text" at bounding box center [675, 144] width 675 height 29
click at [757, 109] on div "This answer appears incomplete." at bounding box center [675, 114] width 675 height 19
click at [589, 143] on input "text" at bounding box center [675, 144] width 675 height 29
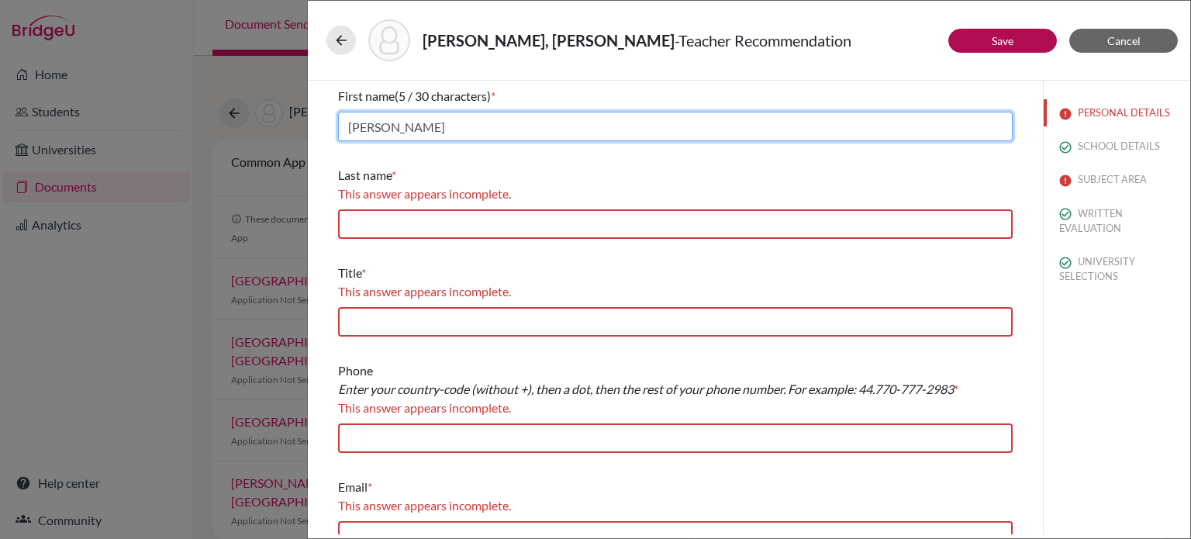
type input "Edgar"
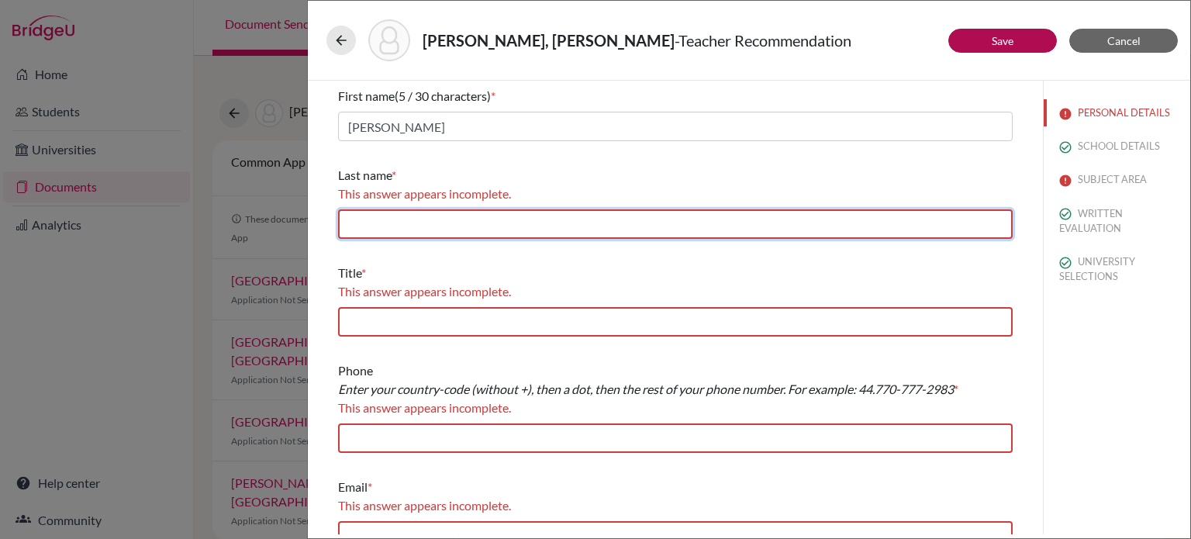
click at [502, 221] on input "text" at bounding box center [675, 223] width 675 height 29
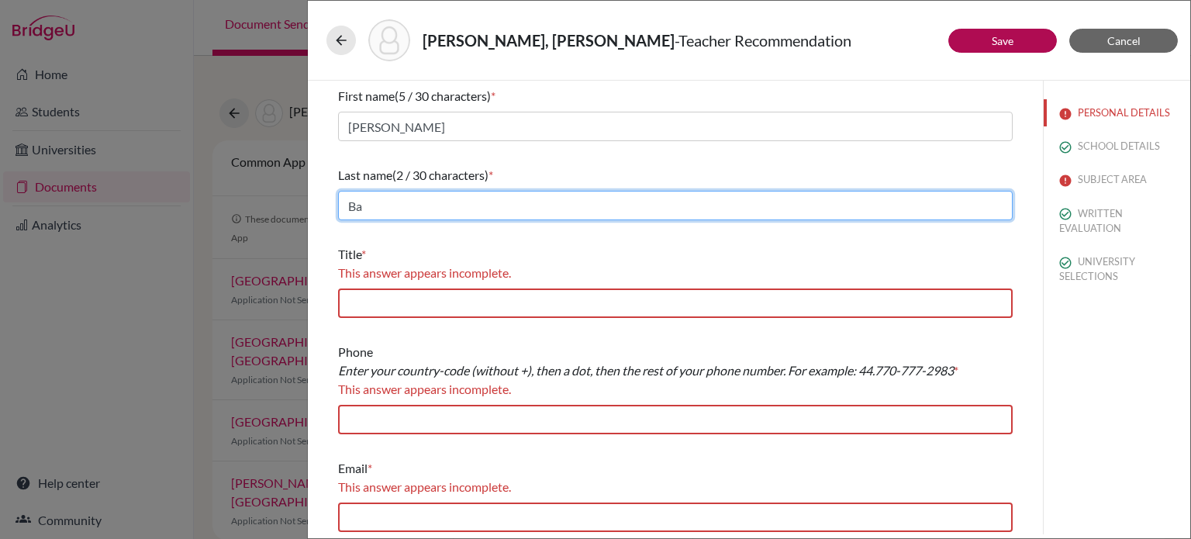
type input "Ba"
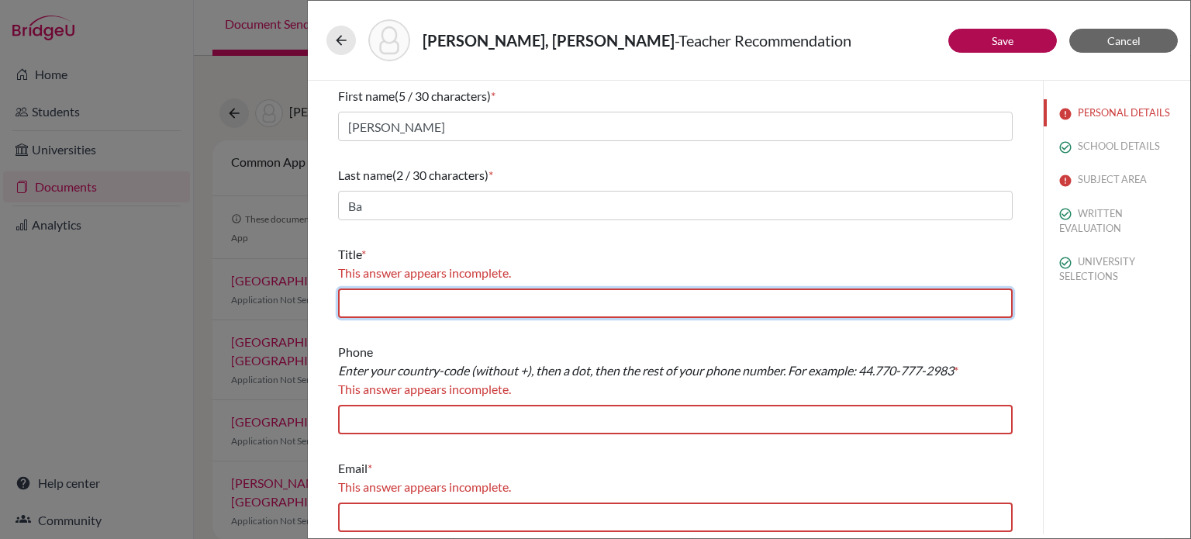
click at [493, 307] on input "text" at bounding box center [675, 302] width 675 height 29
type input "Prof"
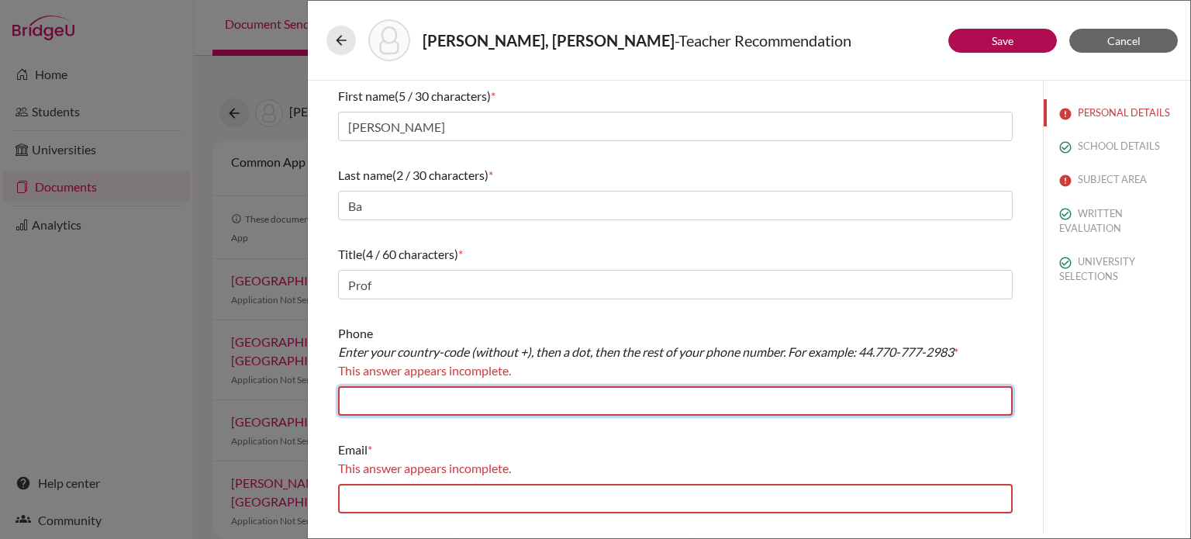
click at [494, 399] on input "text" at bounding box center [675, 400] width 675 height 29
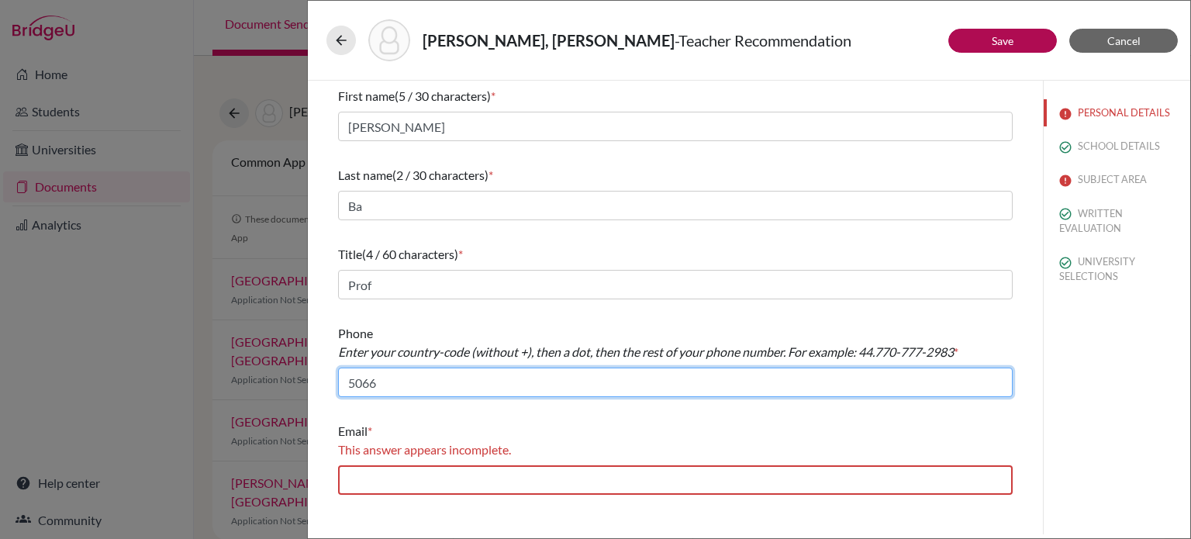
type input "50664463886"
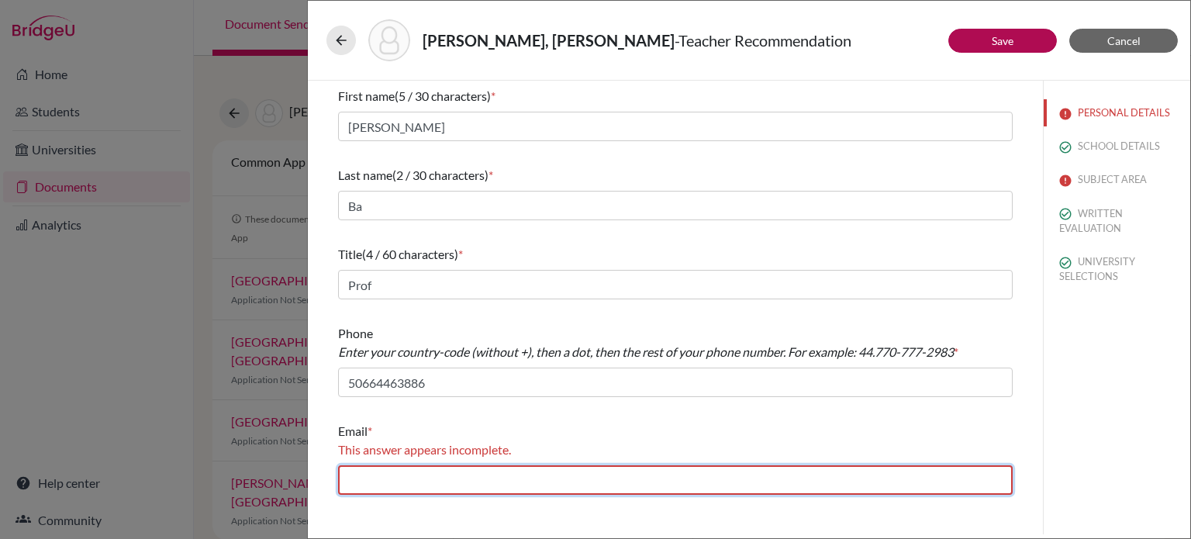
click at [569, 481] on input "text" at bounding box center [675, 479] width 675 height 29
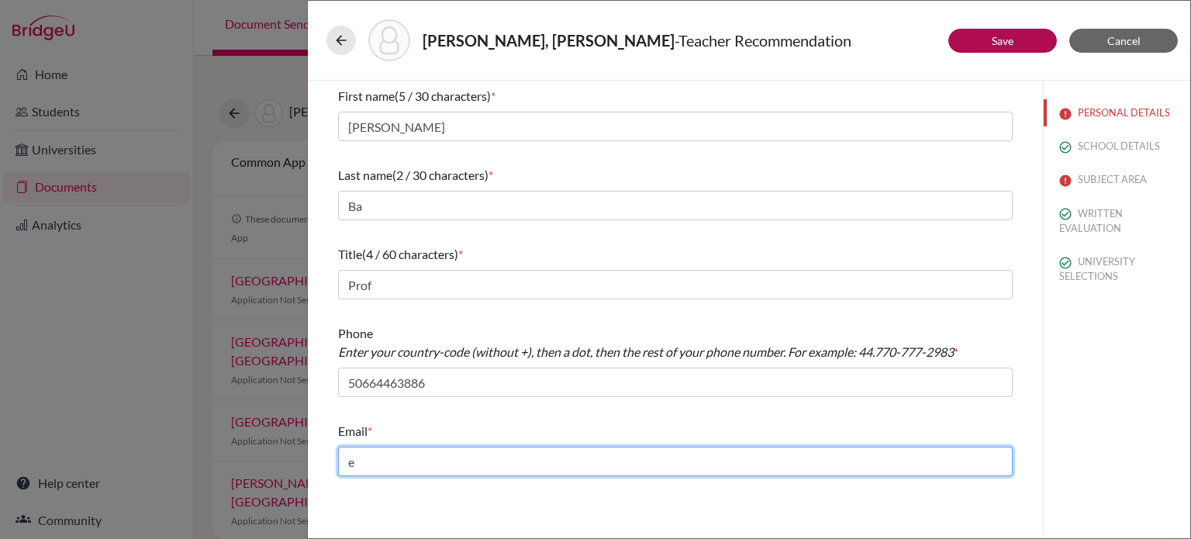
type input "ebarquet@lapazschool.org"
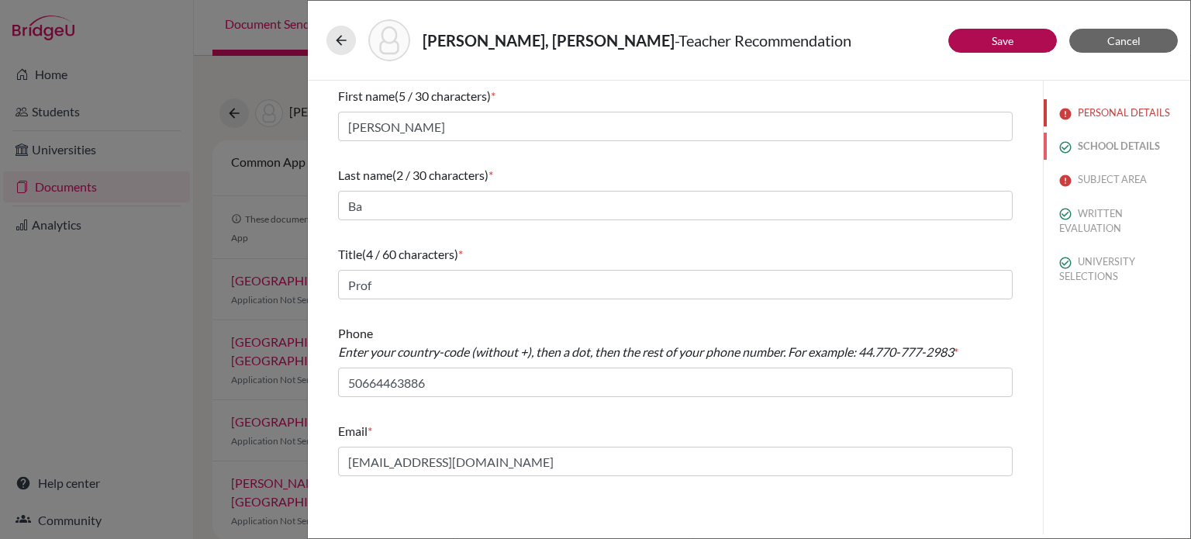
click at [1127, 147] on button "SCHOOL DETAILS" at bounding box center [1117, 146] width 147 height 27
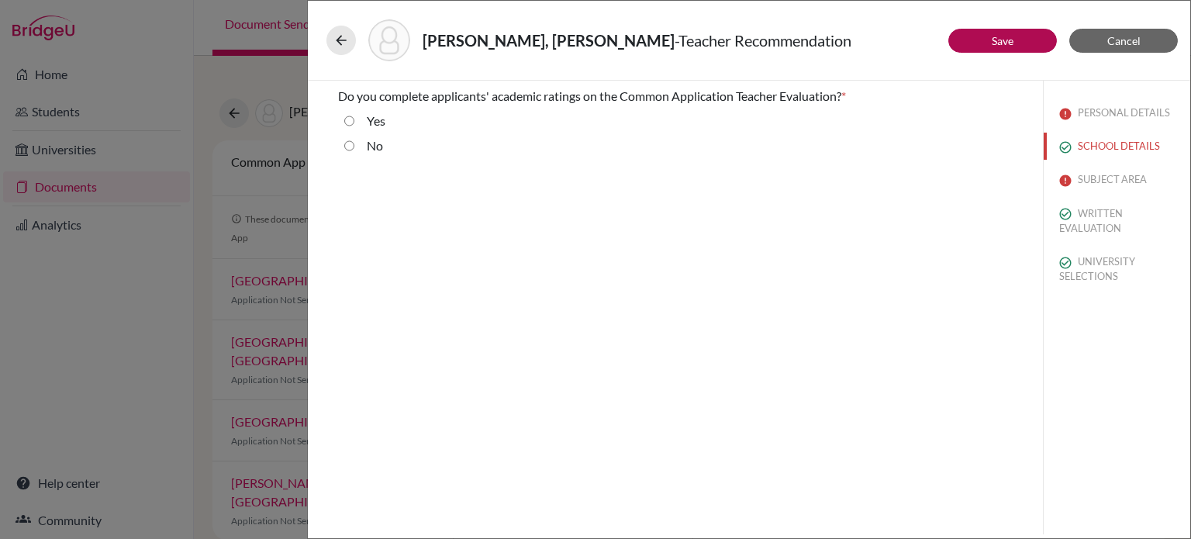
click at [347, 147] on input "No" at bounding box center [349, 145] width 10 height 19
radio input "true"
click at [1124, 189] on button "SUBJECT AREA" at bounding box center [1117, 179] width 147 height 27
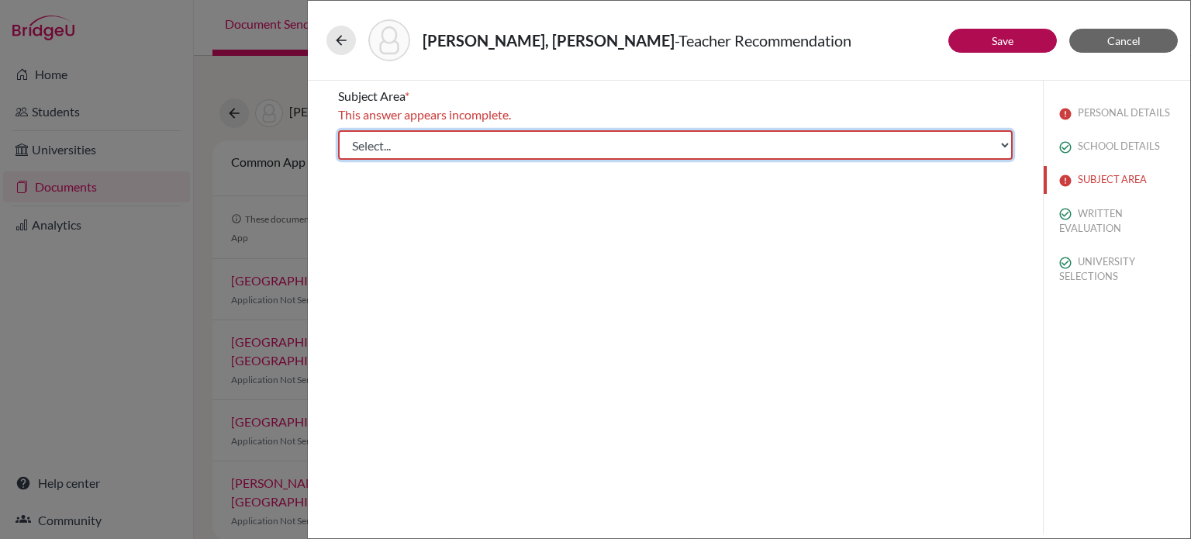
click at [361, 147] on select "Select... Math English Science World Language Social Studies Other Computer Sci…" at bounding box center [675, 144] width 675 height 29
select select "4"
click at [338, 130] on select "Select... Math English Science World Language Social Studies Other Computer Sci…" at bounding box center [675, 144] width 675 height 29
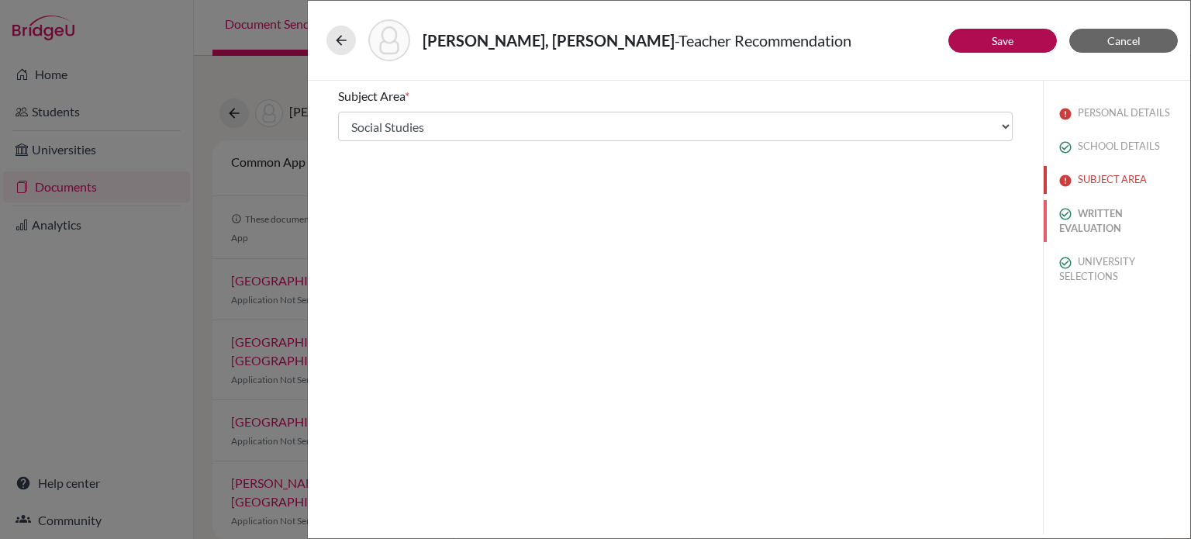
click at [1127, 217] on button "WRITTEN EVALUATION" at bounding box center [1117, 221] width 147 height 42
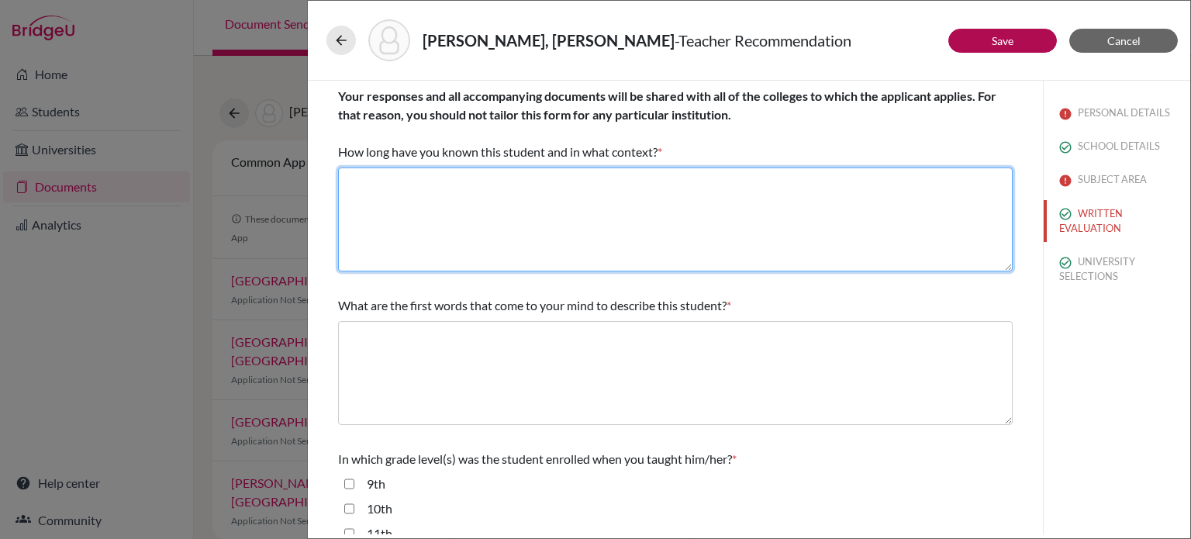
click at [377, 224] on textarea at bounding box center [675, 219] width 675 height 104
type textarea "He has been my student since 11th in the IBDP Business Management HL course."
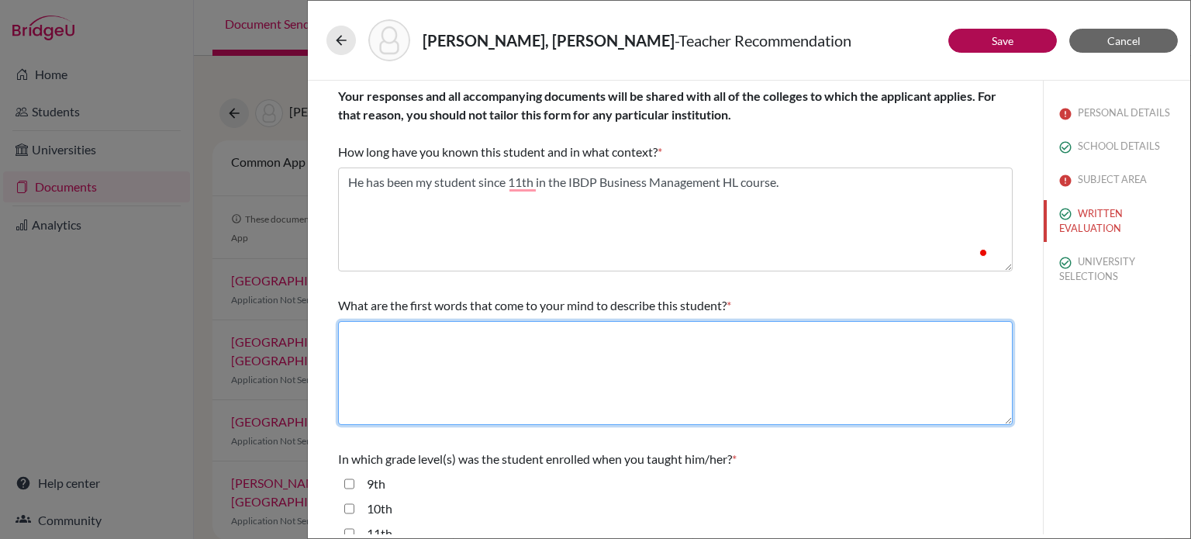
click at [738, 385] on textarea at bounding box center [675, 373] width 675 height 104
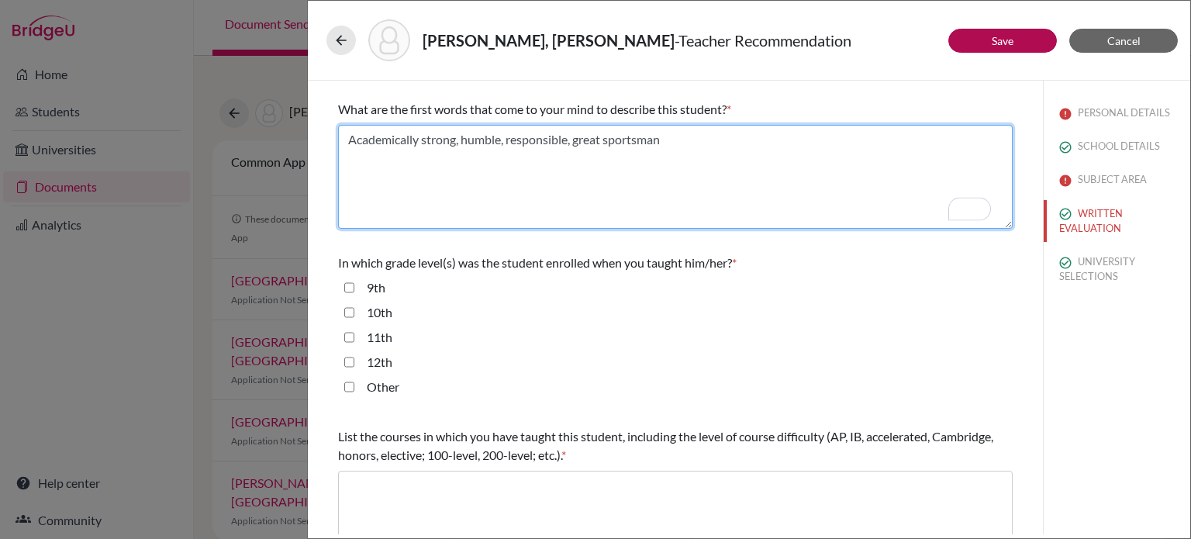
scroll to position [233, 0]
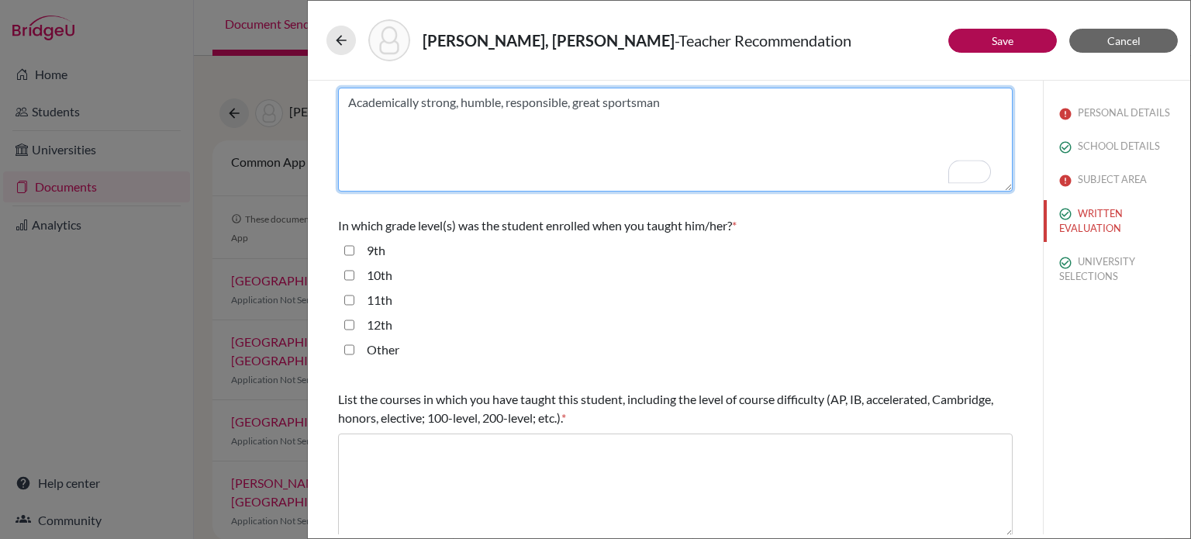
type textarea "Academically strong, humble, responsible, great sportsman"
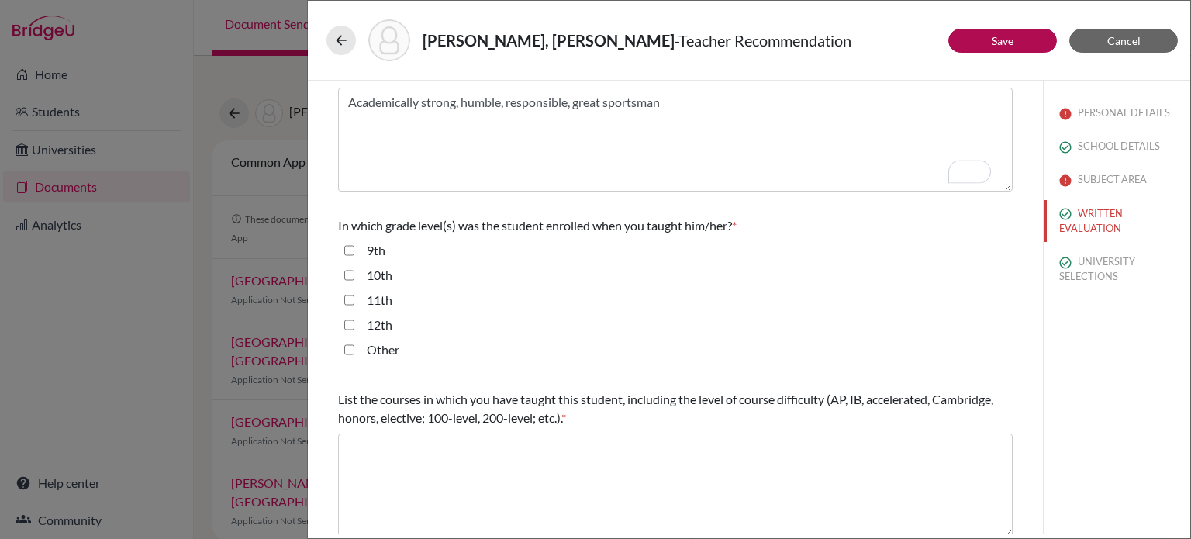
click at [345, 301] on input "11th" at bounding box center [349, 300] width 10 height 19
checkbox input "true"
click at [348, 323] on input "12th" at bounding box center [349, 325] width 10 height 19
checkbox input "true"
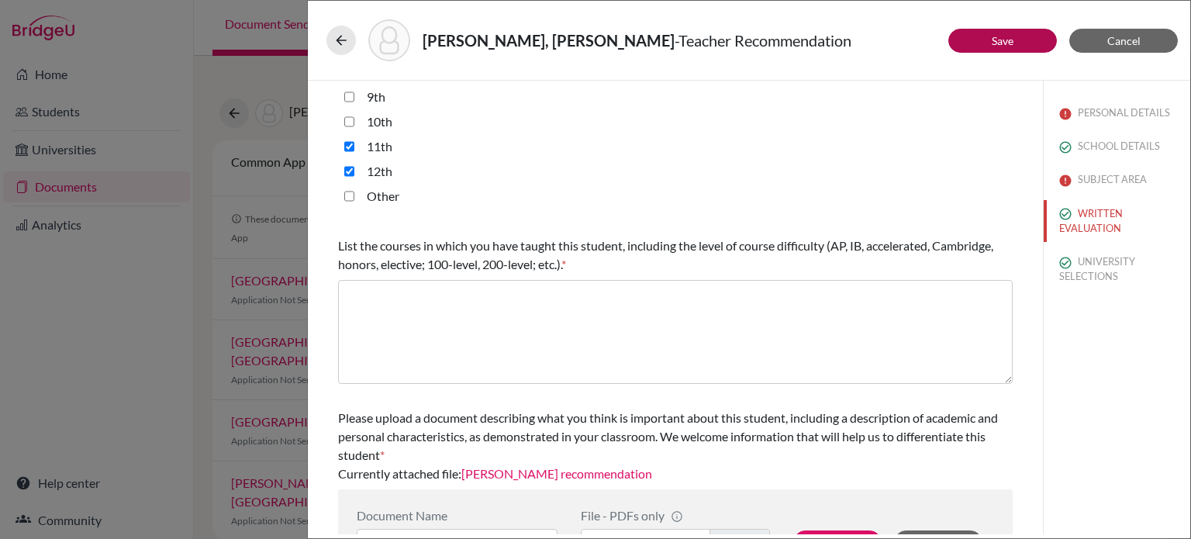
scroll to position [389, 0]
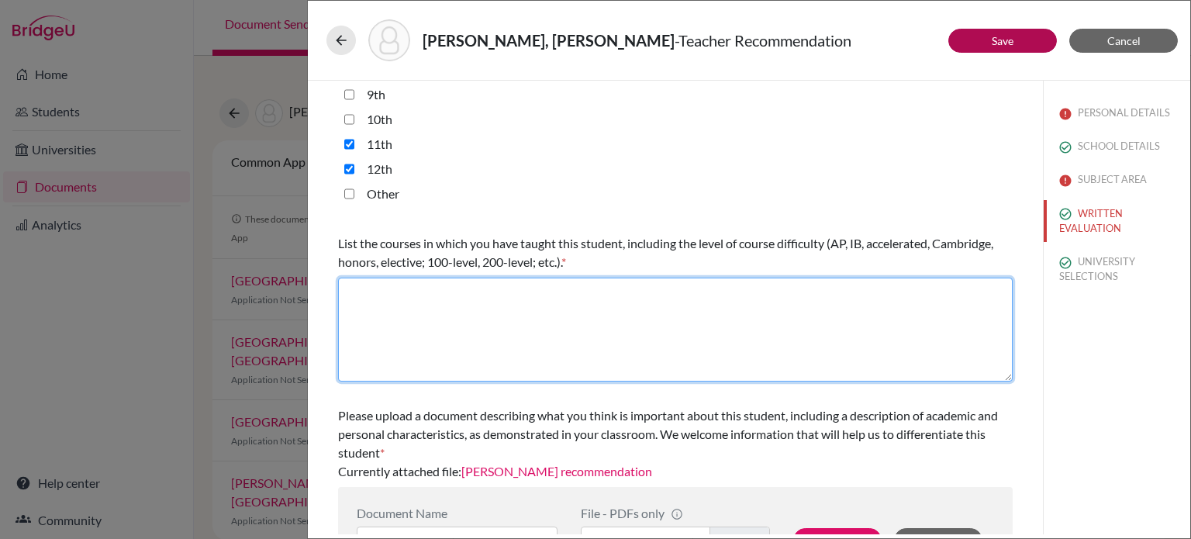
click at [432, 330] on textarea at bounding box center [675, 330] width 675 height 104
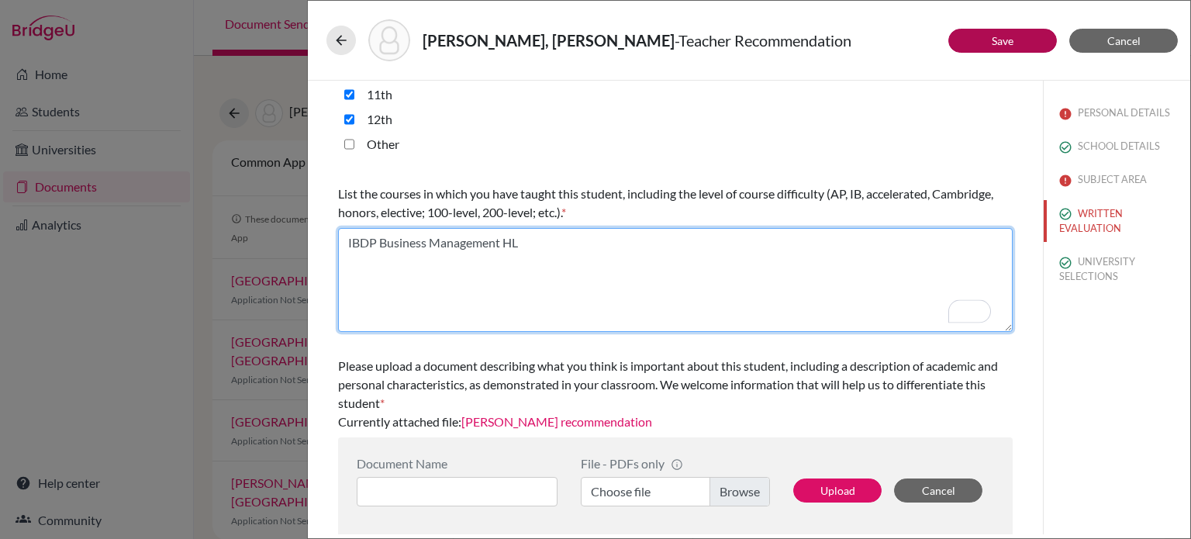
scroll to position [440, 0]
type textarea "IBDP Business Management HL"
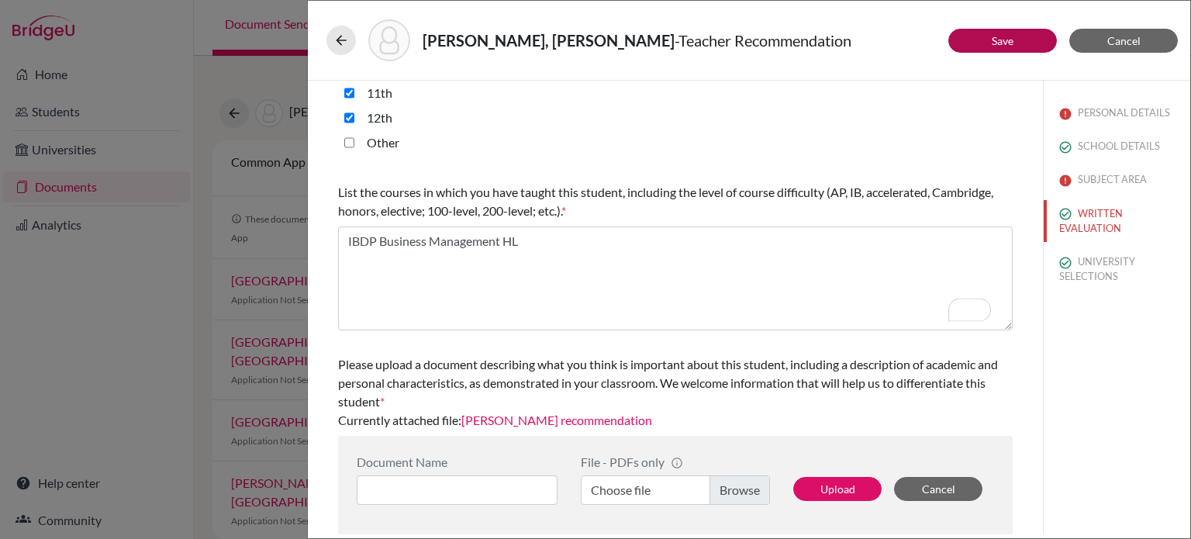
click at [1054, 360] on div "PERSONAL DETAILS SCHOOL DETAILS SUBJECT AREA WRITTEN EVALUATION UNIVERSITY SELE…" at bounding box center [1116, 308] width 147 height 454
click at [1101, 274] on button "UNIVERSITY SELECTIONS" at bounding box center [1117, 269] width 147 height 42
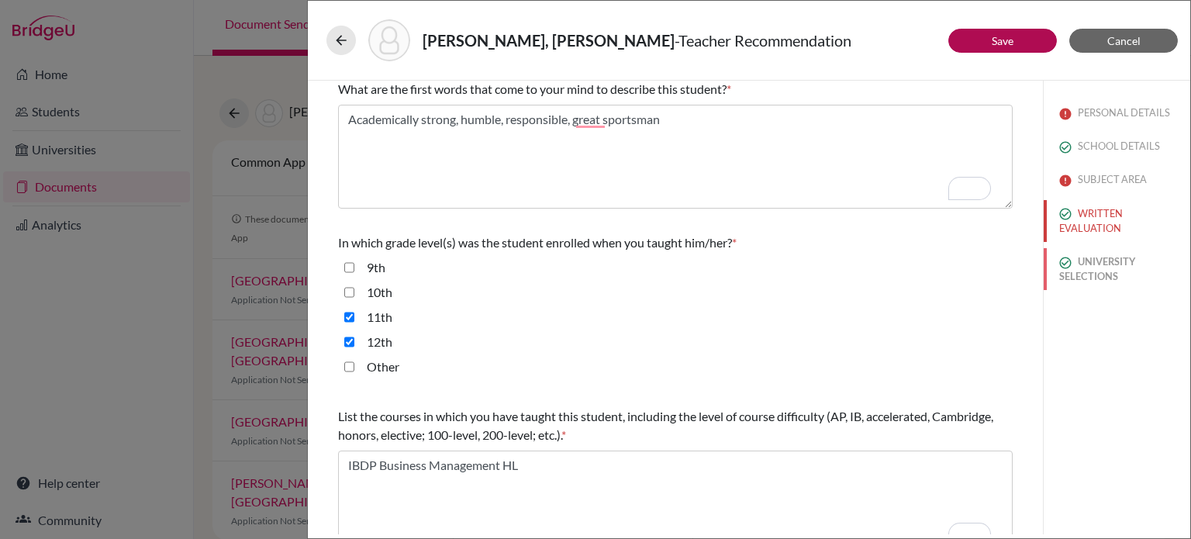
scroll to position [0, 0]
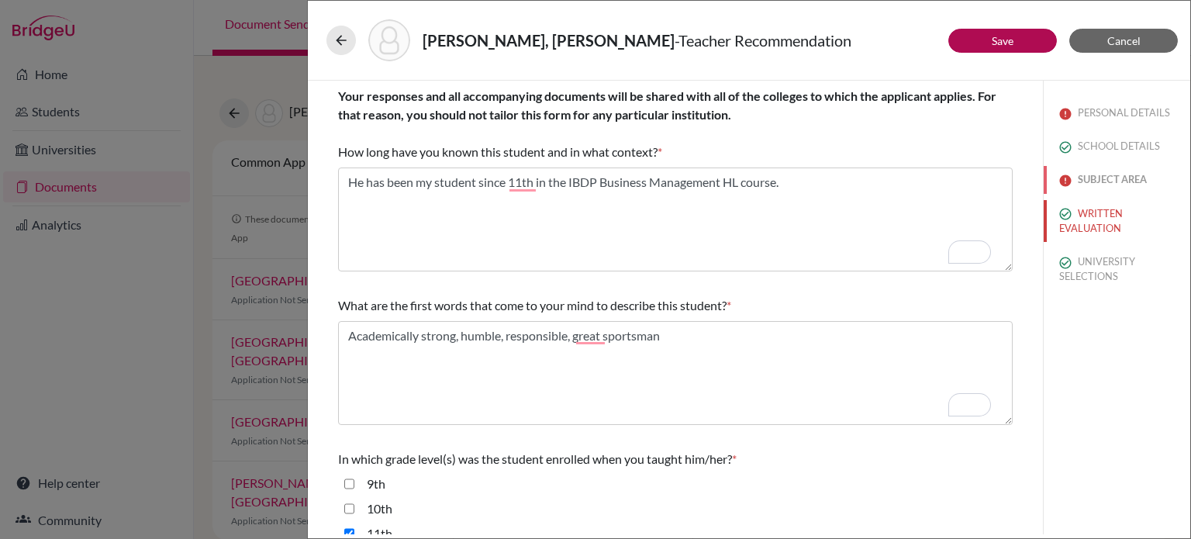
click at [1098, 181] on button "SUBJECT AREA" at bounding box center [1117, 179] width 147 height 27
click at [1120, 147] on button "SCHOOL DETAILS" at bounding box center [1117, 146] width 147 height 27
click at [1113, 174] on button "SUBJECT AREA" at bounding box center [1117, 179] width 147 height 27
click at [1132, 109] on button "PERSONAL DETAILS" at bounding box center [1117, 112] width 147 height 27
click at [1114, 174] on button "SUBJECT AREA" at bounding box center [1117, 179] width 147 height 27
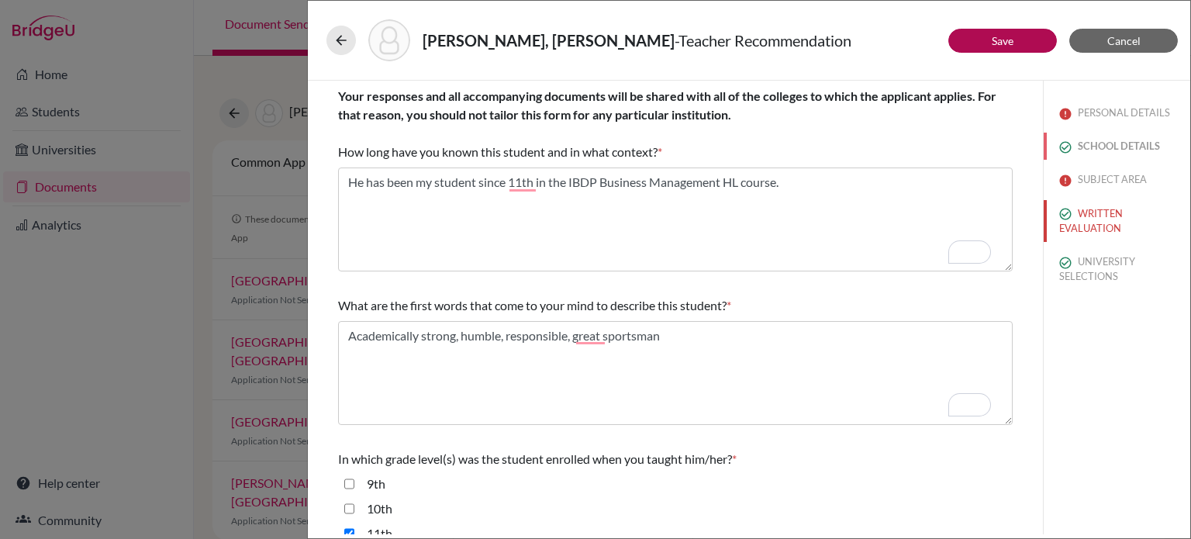
click at [1126, 143] on button "SCHOOL DETAILS" at bounding box center [1117, 146] width 147 height 27
click at [1101, 222] on button "WRITTEN EVALUATION" at bounding box center [1117, 221] width 147 height 42
click at [981, 251] on div "1" at bounding box center [980, 251] width 22 height 23
click at [971, 253] on div "1" at bounding box center [980, 251] width 22 height 23
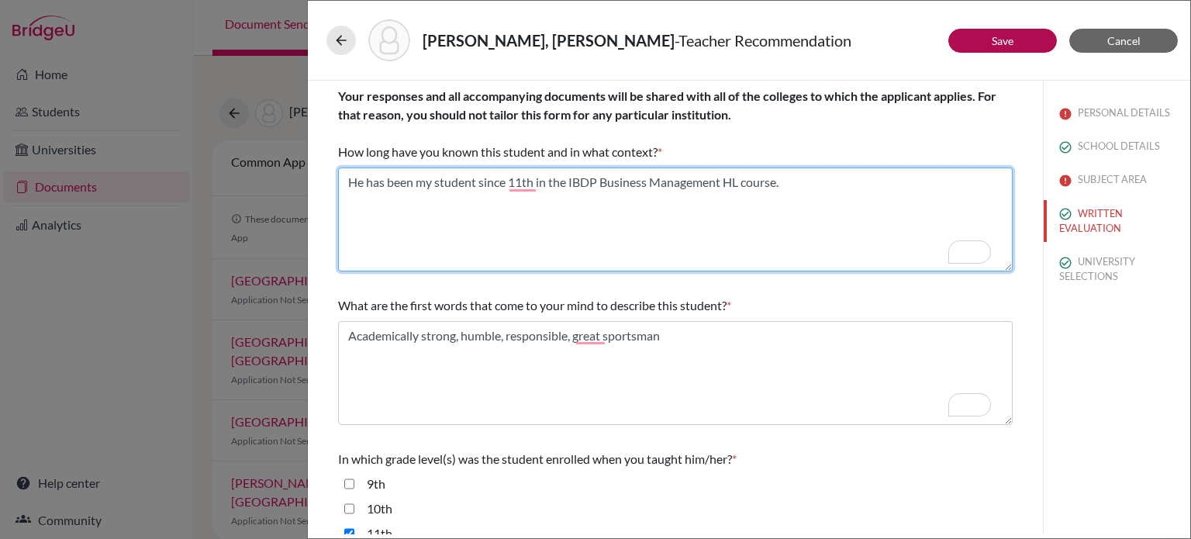
click at [509, 176] on textarea "To enrich screen reader interactions, please activate Accessibility in Grammarl…" at bounding box center [675, 219] width 675 height 104
click at [523, 177] on textarea "To enrich screen reader interactions, please activate Accessibility in Grammarl…" at bounding box center [675, 219] width 675 height 104
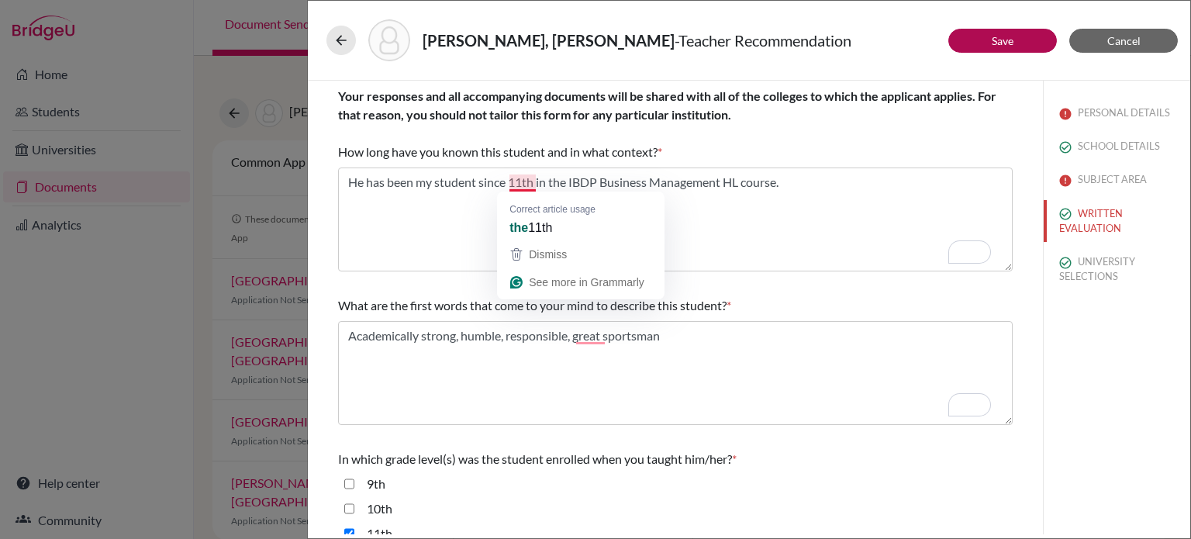
click at [599, 230] on div "the 11th" at bounding box center [580, 228] width 149 height 25
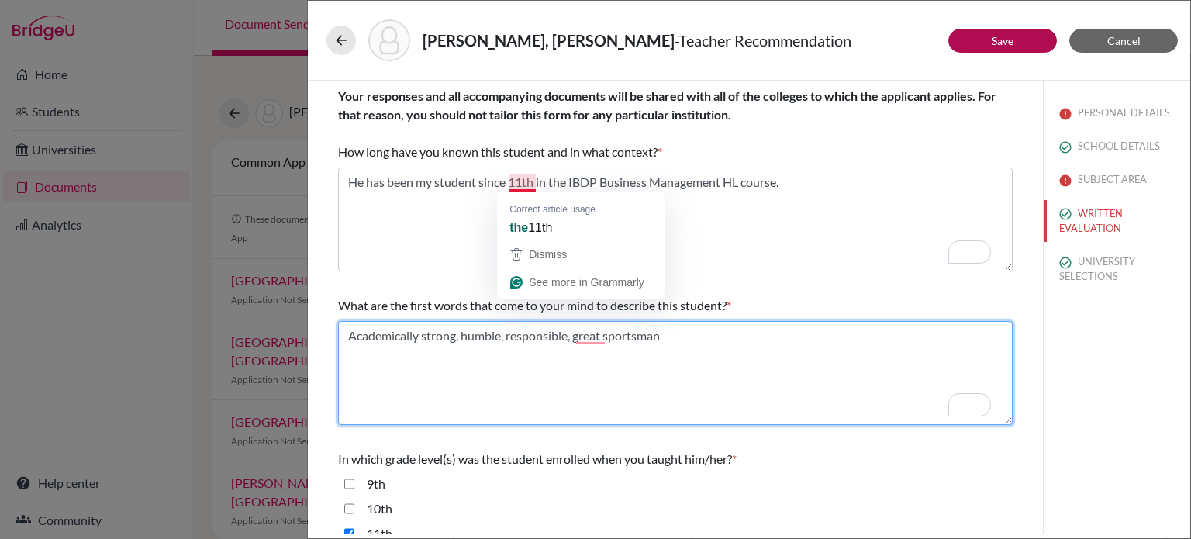
click at [816, 326] on textarea "To enrich screen reader interactions, please activate Accessibility in Grammarl…" at bounding box center [675, 373] width 675 height 104
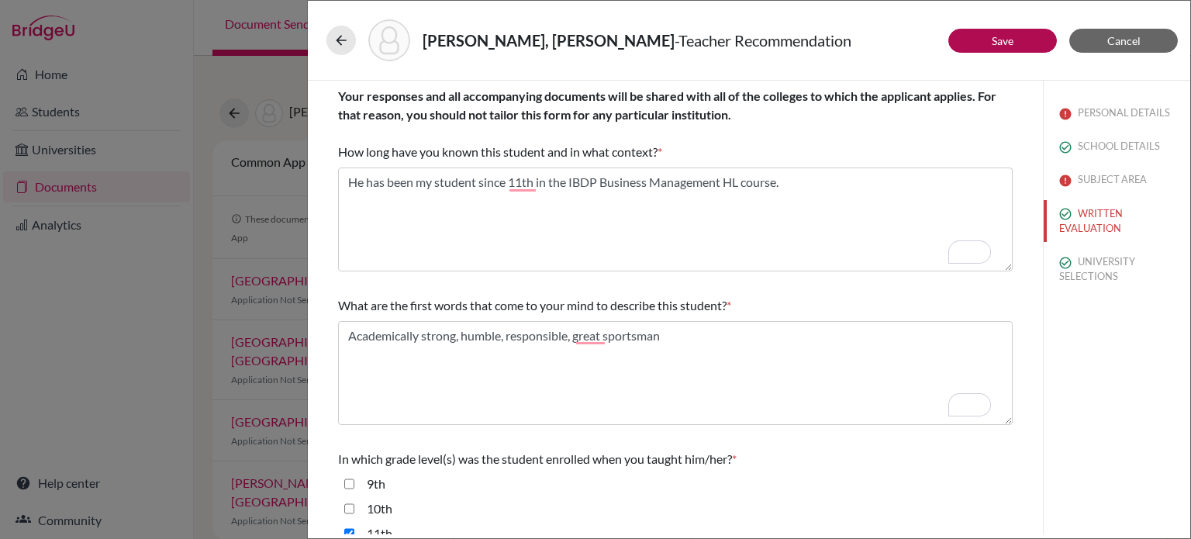
click at [1079, 343] on div "PERSONAL DETAILS SCHOOL DETAILS SUBJECT AREA WRITTEN EVALUATION UNIVERSITY SELE…" at bounding box center [1116, 308] width 147 height 454
click at [1100, 158] on button "SCHOOL DETAILS" at bounding box center [1117, 146] width 147 height 27
click at [1096, 182] on button "SUBJECT AREA" at bounding box center [1117, 179] width 147 height 27
click at [1093, 150] on button "SCHOOL DETAILS" at bounding box center [1117, 146] width 147 height 27
click at [1104, 112] on button "PERSONAL DETAILS" at bounding box center [1117, 112] width 147 height 27
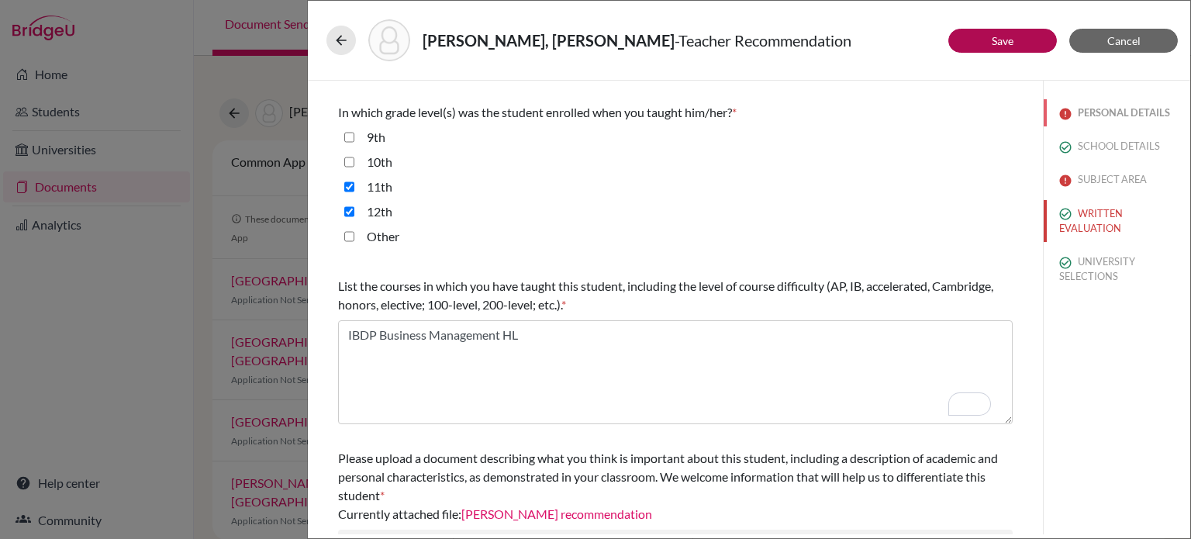
scroll to position [440, 0]
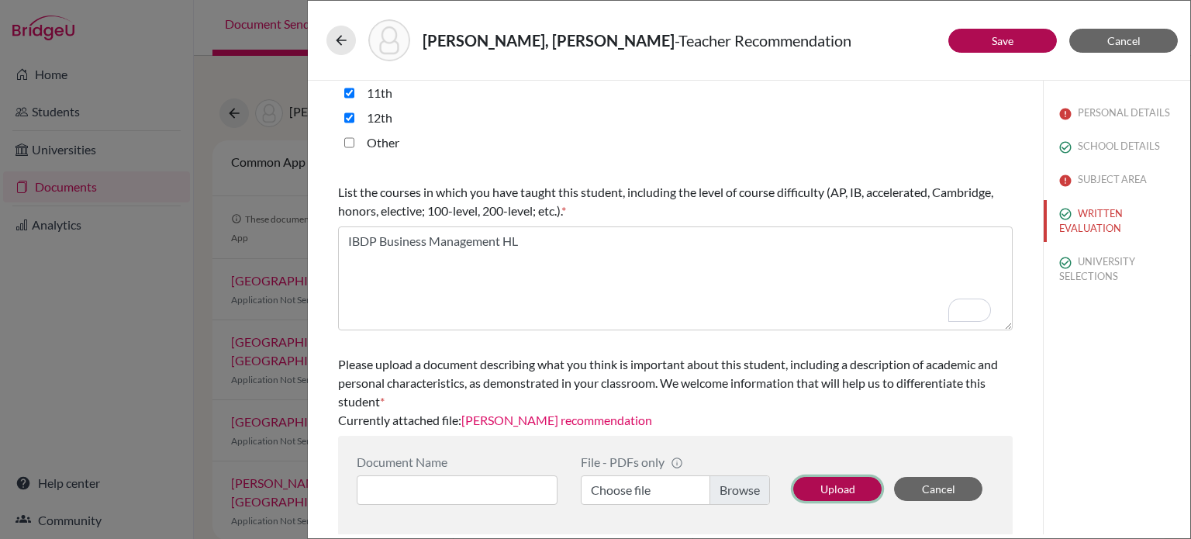
click at [848, 495] on button "Upload" at bounding box center [837, 489] width 88 height 24
click at [1113, 179] on button "SUBJECT AREA" at bounding box center [1117, 179] width 147 height 27
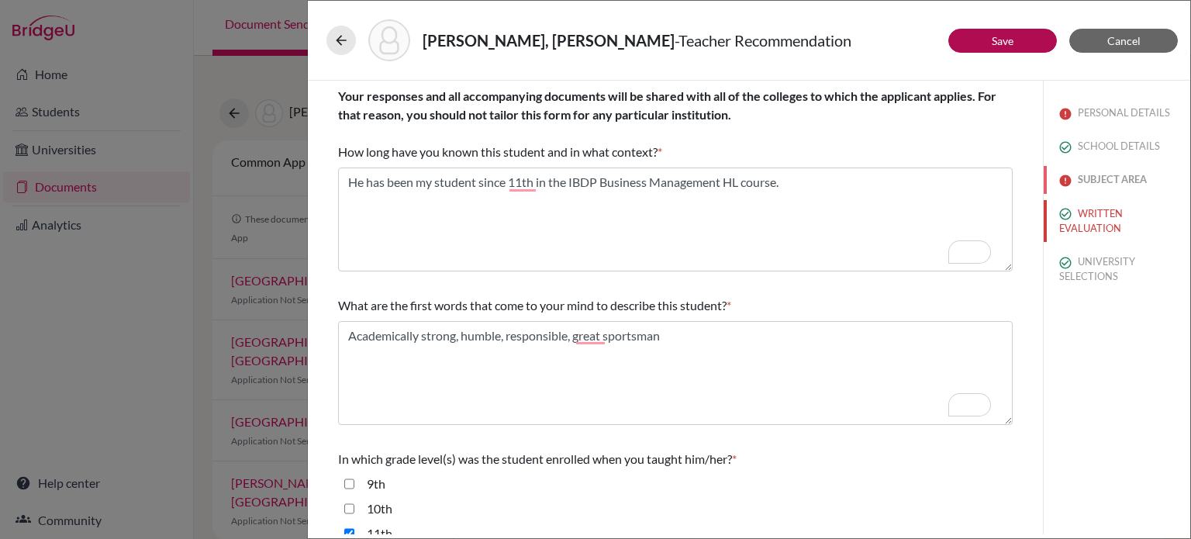
click at [1126, 179] on button "SUBJECT AREA" at bounding box center [1117, 179] width 147 height 27
click at [1121, 151] on button "SCHOOL DETAILS" at bounding box center [1117, 146] width 147 height 27
click at [1134, 118] on button "PERSONAL DETAILS" at bounding box center [1117, 112] width 147 height 27
click at [1145, 455] on div "PERSONAL DETAILS SCHOOL DETAILS SUBJECT AREA WRITTEN EVALUATION UNIVERSITY SELE…" at bounding box center [1116, 308] width 147 height 454
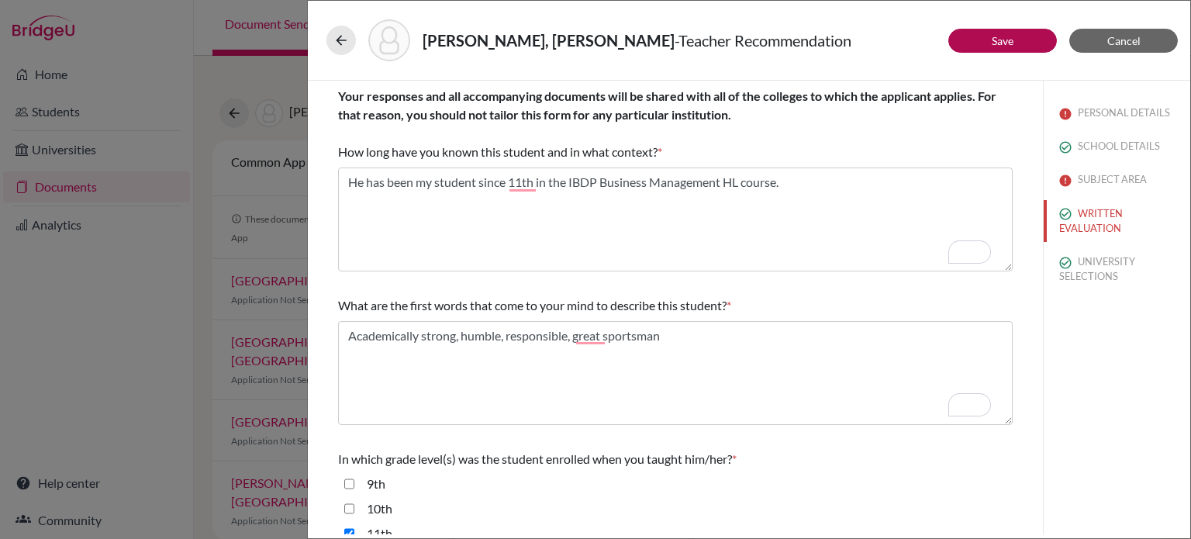
click at [1145, 455] on div "PERSONAL DETAILS SCHOOL DETAILS SUBJECT AREA WRITTEN EVALUATION UNIVERSITY SELE…" at bounding box center [1116, 308] width 147 height 454
click at [1115, 124] on button "PERSONAL DETAILS" at bounding box center [1117, 112] width 147 height 27
click at [1127, 113] on button "PERSONAL DETAILS" at bounding box center [1117, 112] width 147 height 27
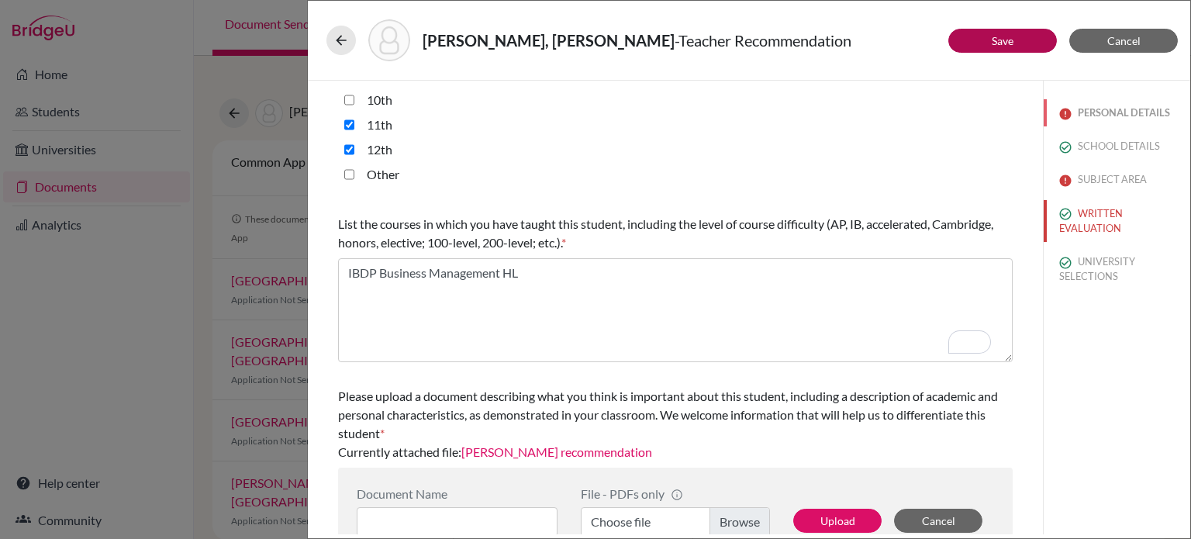
scroll to position [440, 0]
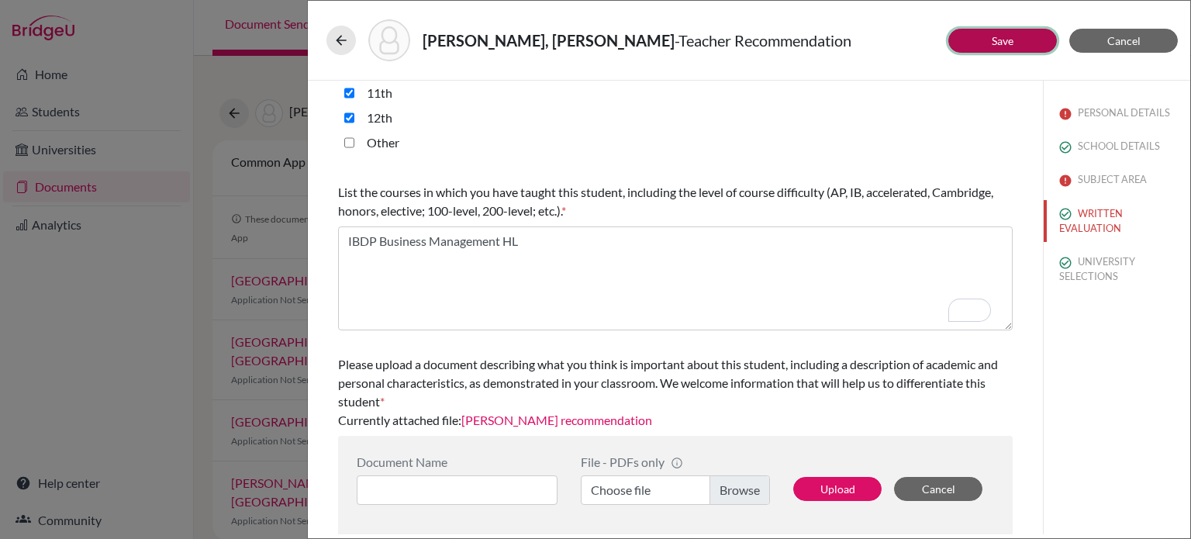
click at [1010, 44] on link "Save" at bounding box center [1003, 40] width 22 height 13
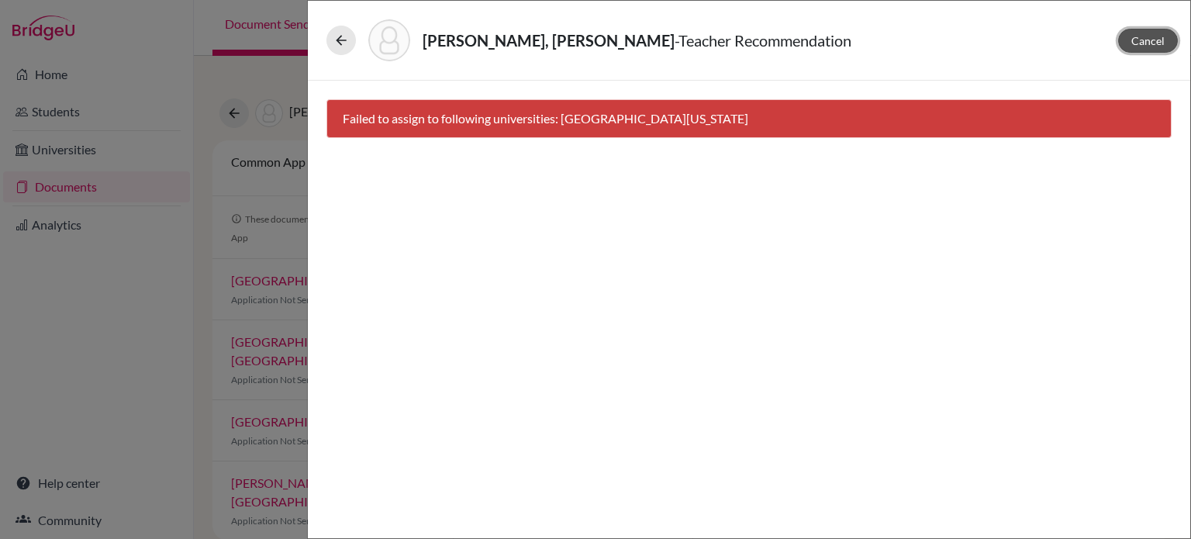
click at [1160, 50] on button "Cancel" at bounding box center [1148, 41] width 60 height 24
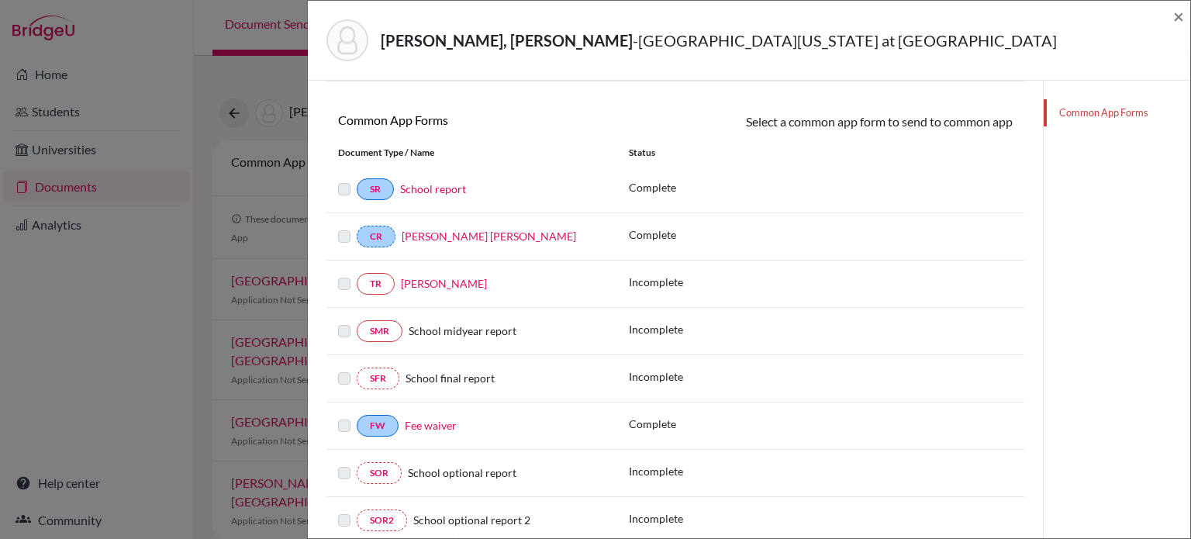
scroll to position [261, 0]
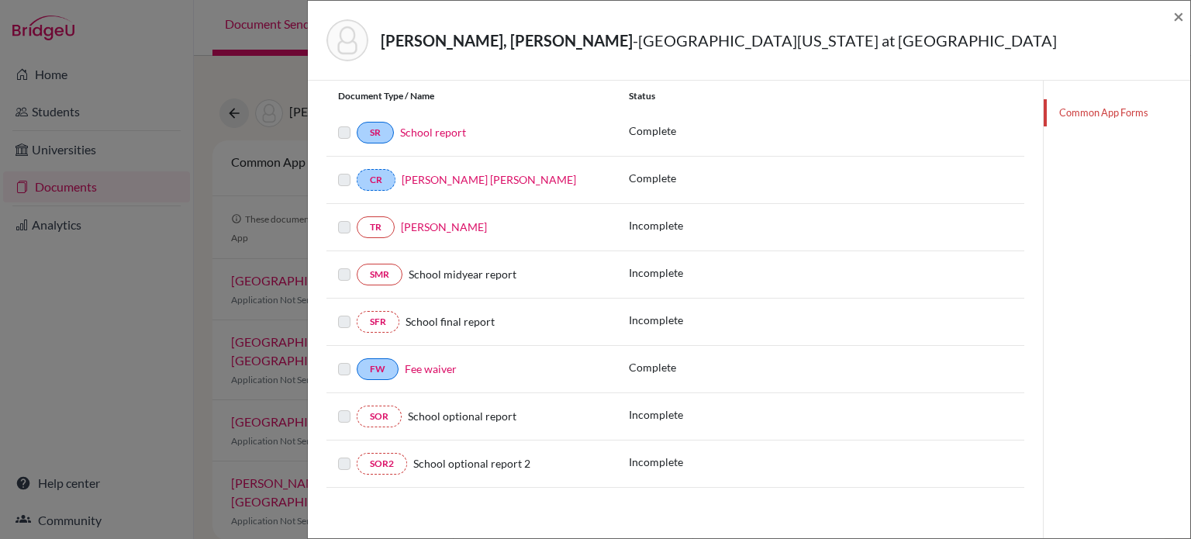
click at [437, 229] on link "Edgar Barquet" at bounding box center [444, 226] width 86 height 13
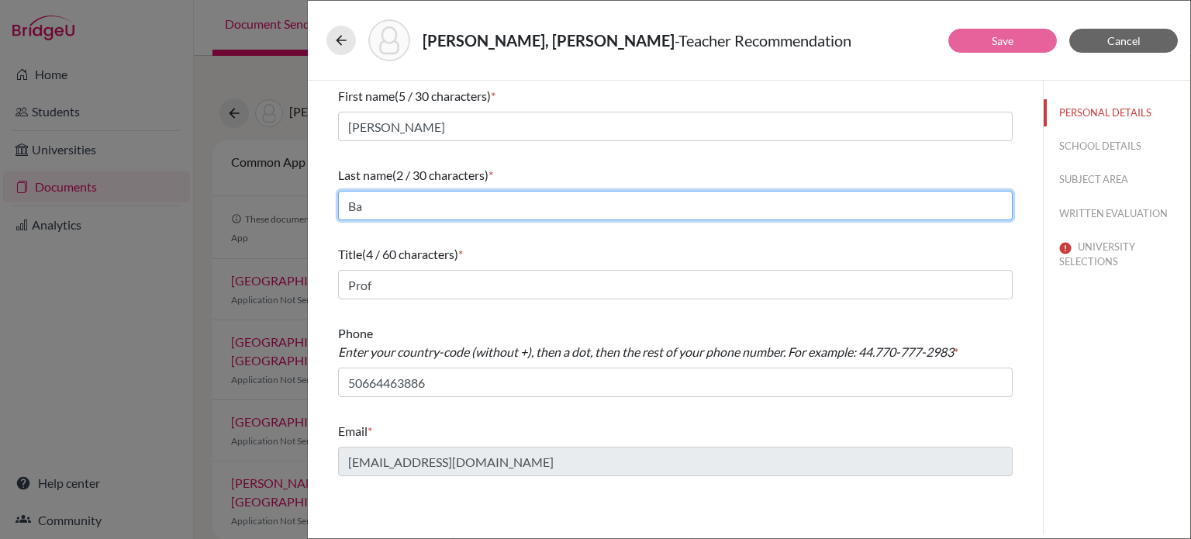
click at [537, 217] on input "Ba" at bounding box center [675, 205] width 675 height 29
type input "Barquet"
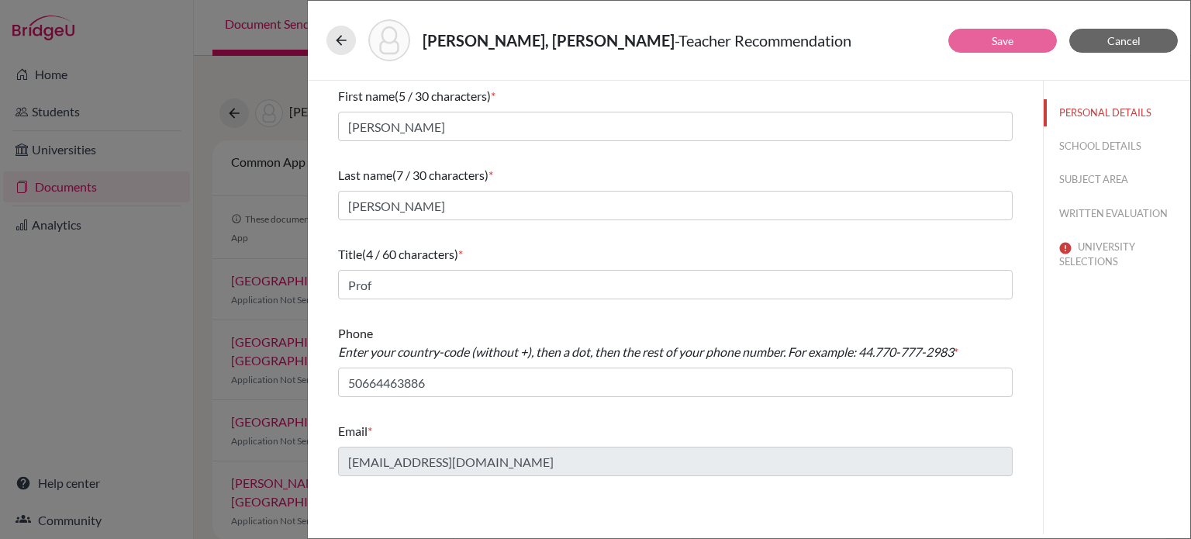
click at [1079, 414] on div "PERSONAL DETAILS SCHOOL DETAILS SUBJECT AREA WRITTEN EVALUATION UNIVERSITY SELE…" at bounding box center [1116, 308] width 147 height 454
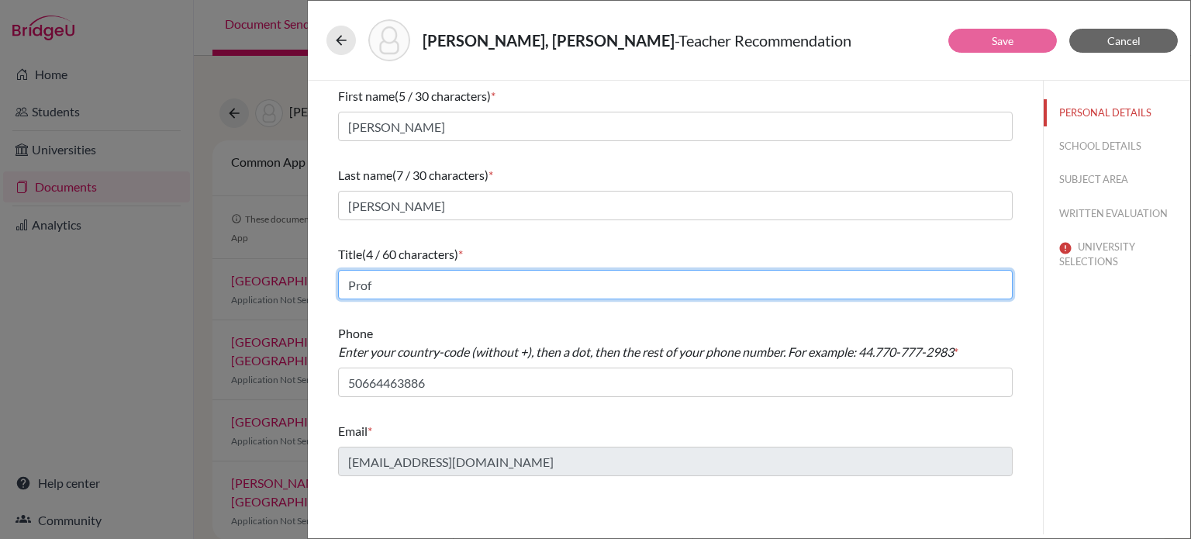
click at [478, 285] on input "Prof" at bounding box center [675, 284] width 675 height 29
type input "P"
type input "Teacher"
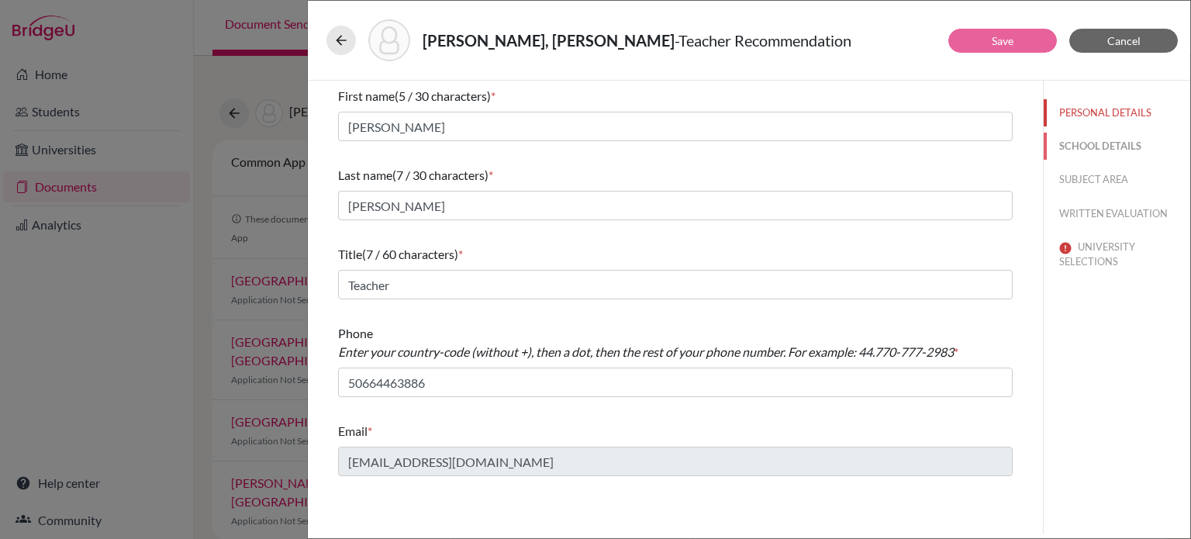
click at [1115, 146] on button "SCHOOL DETAILS" at bounding box center [1117, 146] width 147 height 27
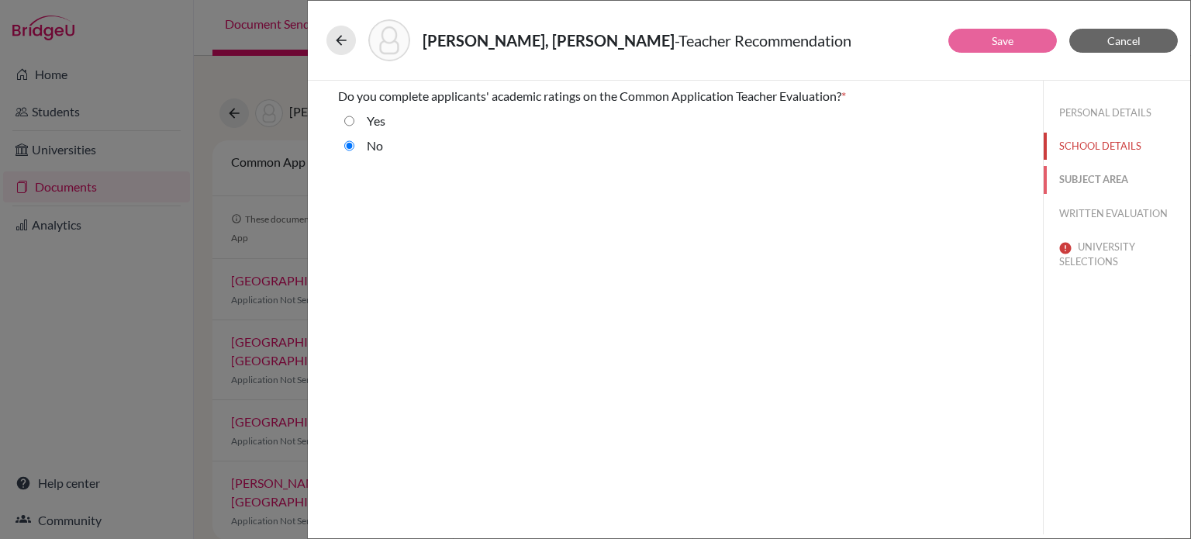
click at [1121, 182] on button "SUBJECT AREA" at bounding box center [1117, 179] width 147 height 27
select select "4"
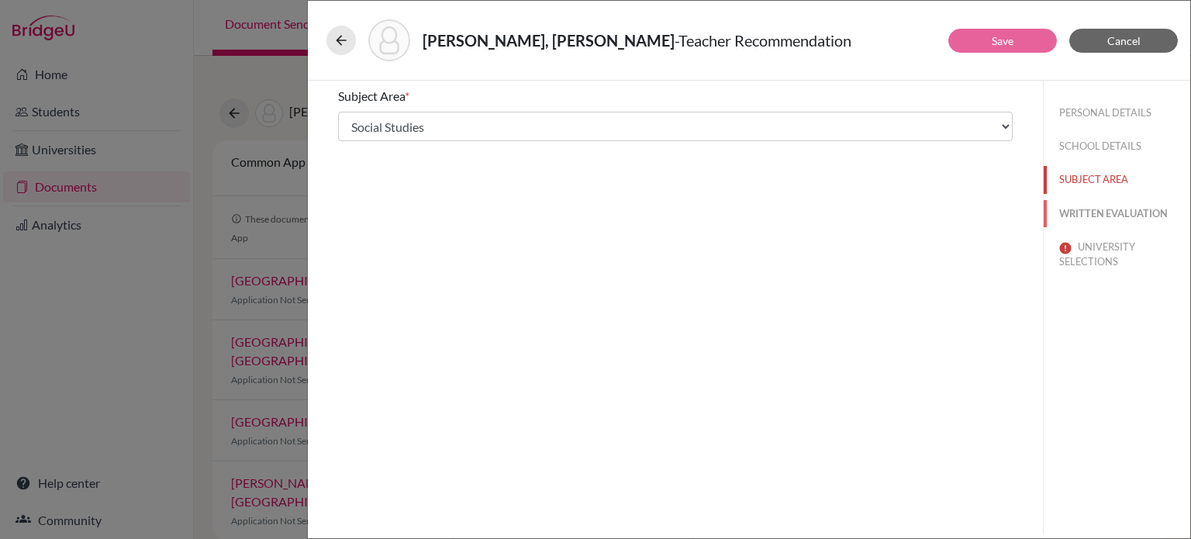
click at [1131, 213] on button "WRITTEN EVALUATION" at bounding box center [1117, 213] width 147 height 27
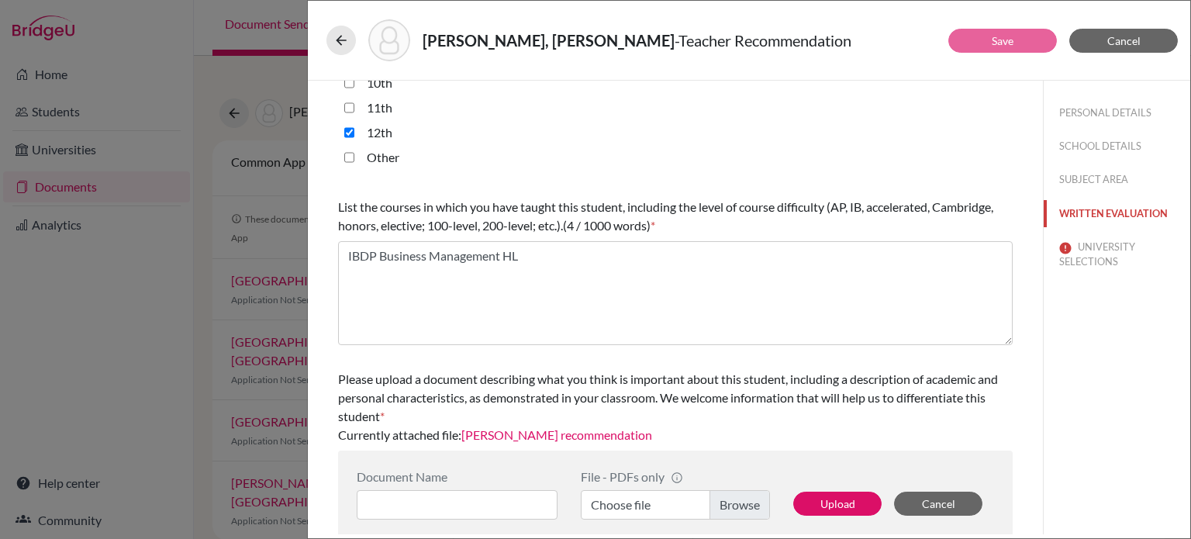
scroll to position [440, 0]
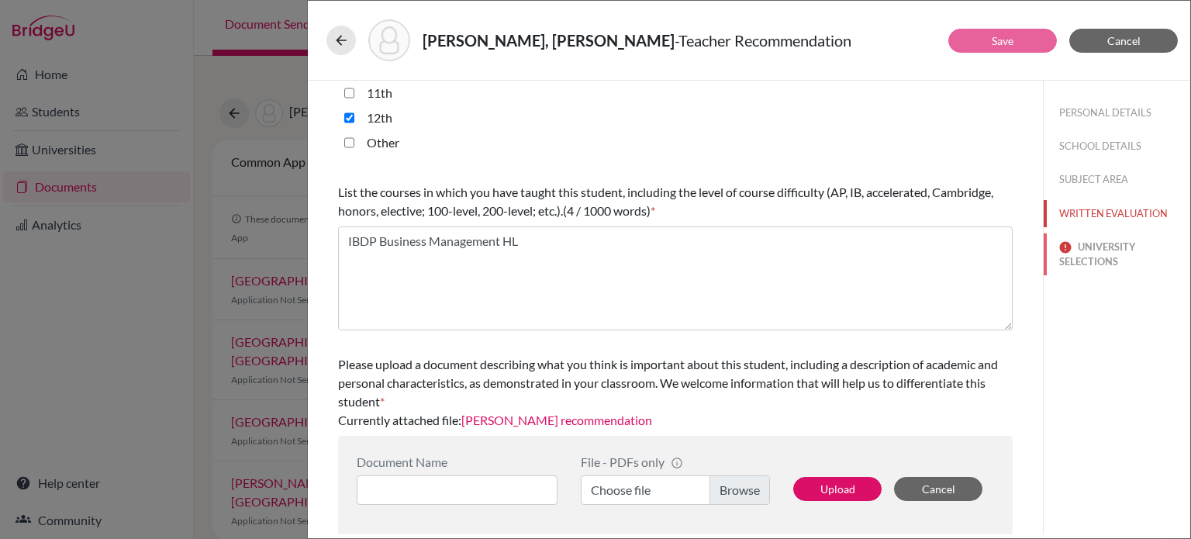
click at [1105, 261] on button "UNIVERSITY SELECTIONS" at bounding box center [1117, 254] width 147 height 42
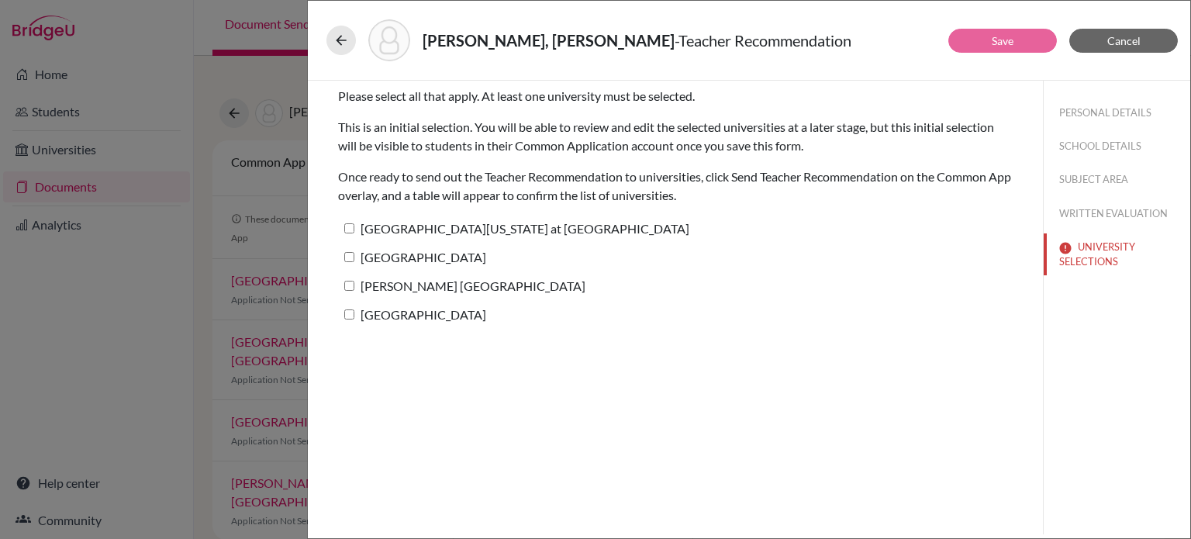
click at [344, 231] on input "University of North Carolina at Chapel Hill" at bounding box center [349, 228] width 10 height 10
checkbox input "true"
click at [1012, 40] on link "Save" at bounding box center [1003, 40] width 22 height 13
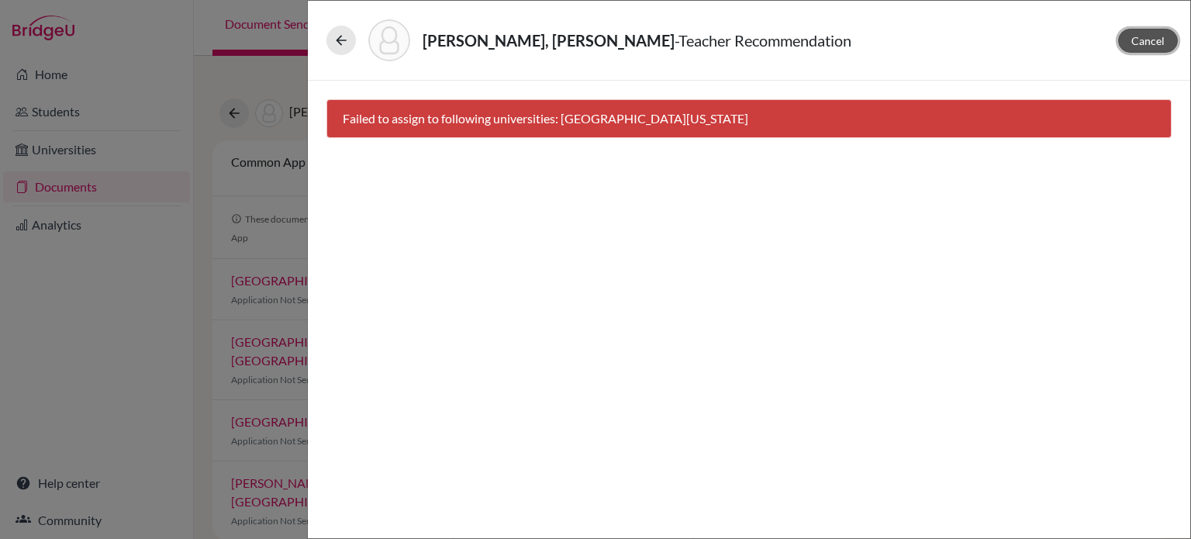
click at [1154, 51] on button "Cancel" at bounding box center [1148, 41] width 60 height 24
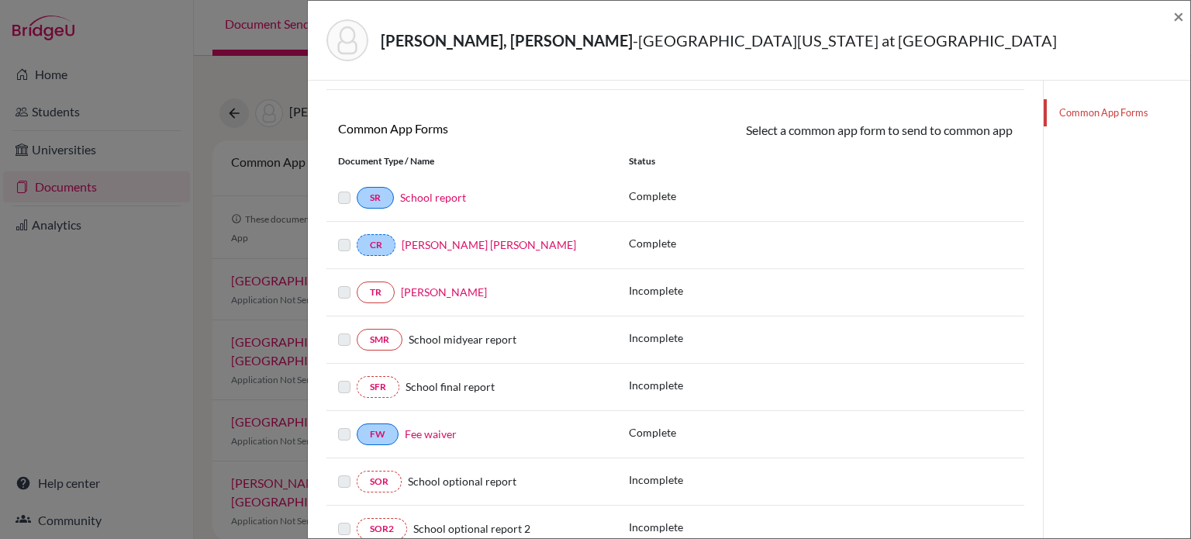
scroll to position [193, 0]
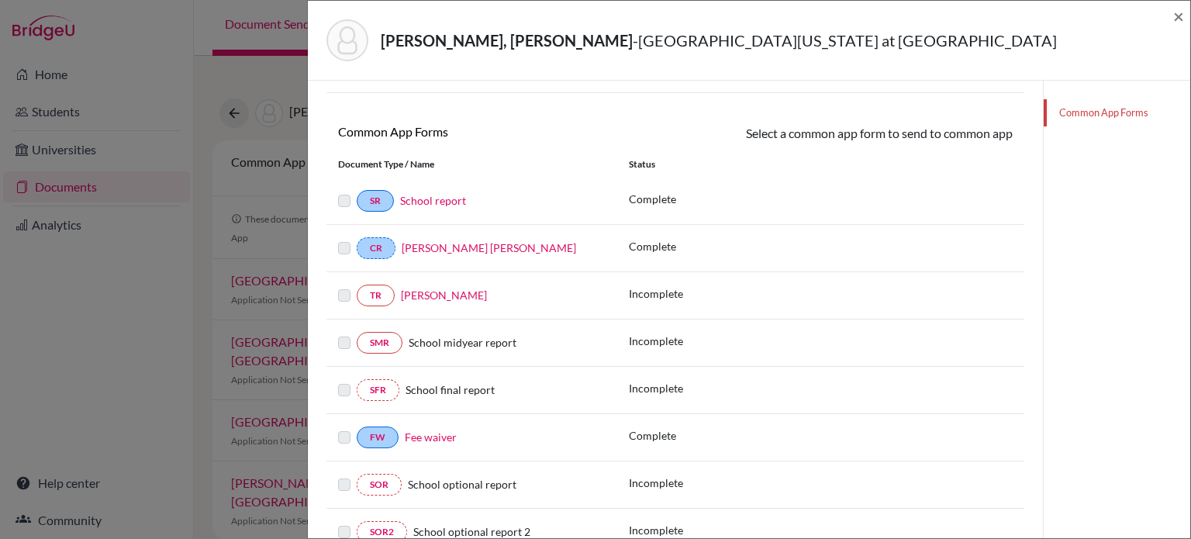
click at [434, 296] on link "Edgar Barquet" at bounding box center [444, 294] width 86 height 13
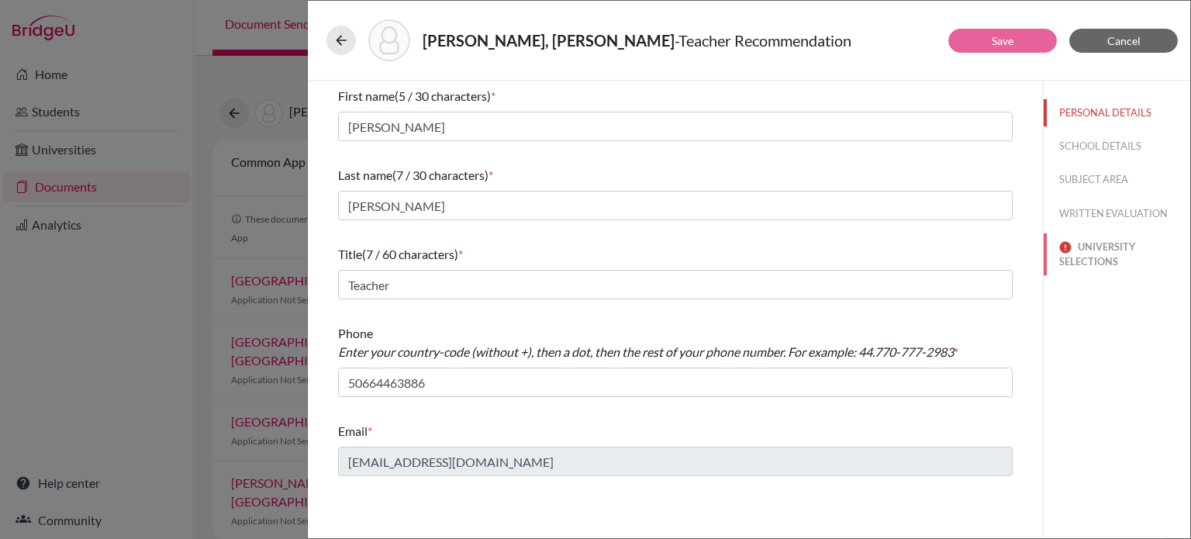
click at [1106, 265] on button "UNIVERSITY SELECTIONS" at bounding box center [1117, 254] width 147 height 42
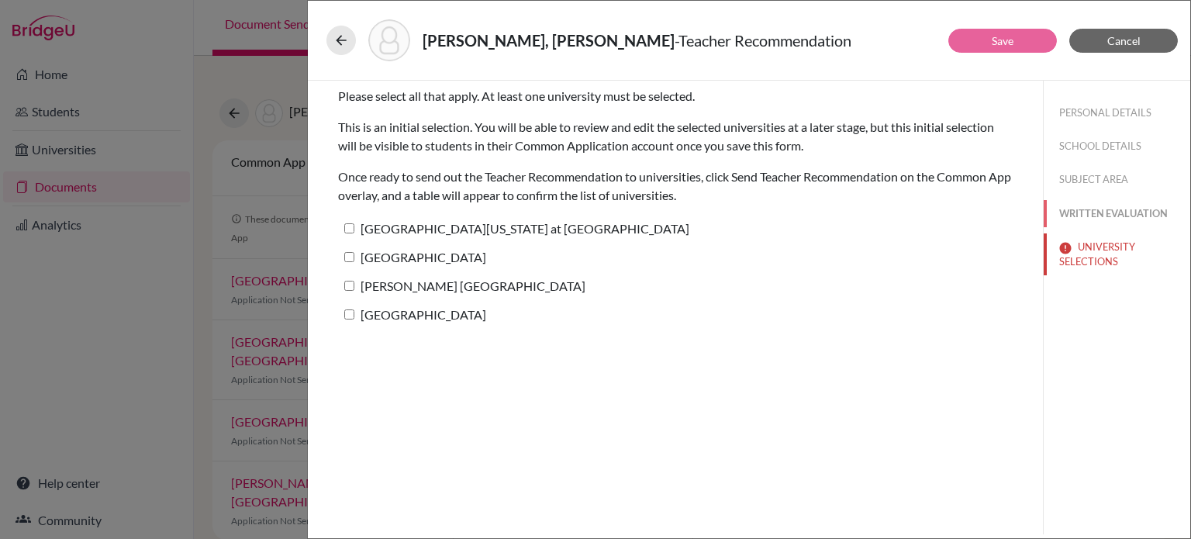
click at [1131, 217] on button "WRITTEN EVALUATION" at bounding box center [1117, 213] width 147 height 27
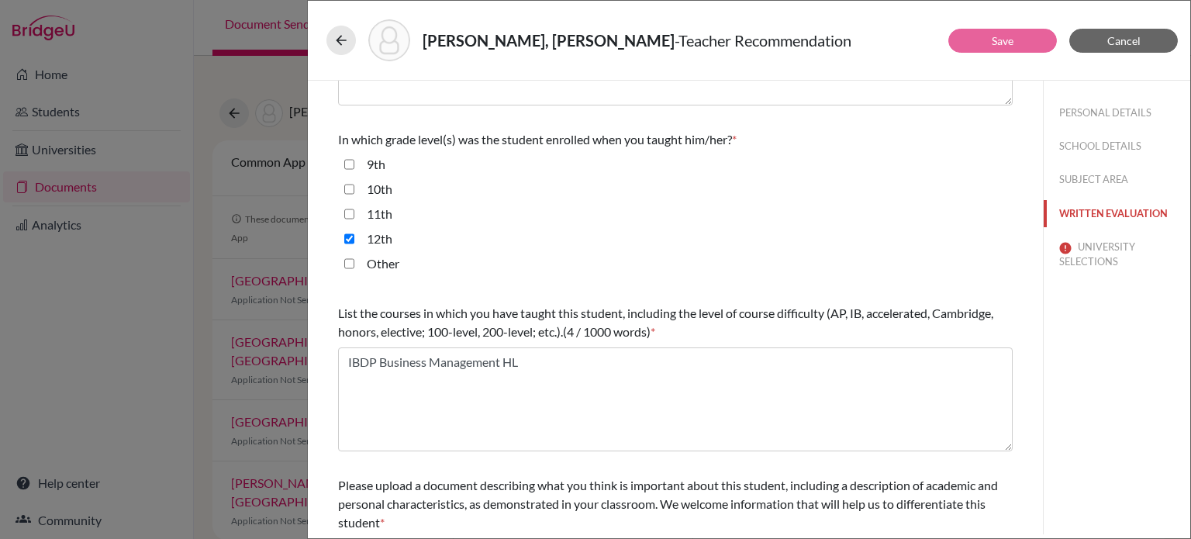
scroll to position [440, 0]
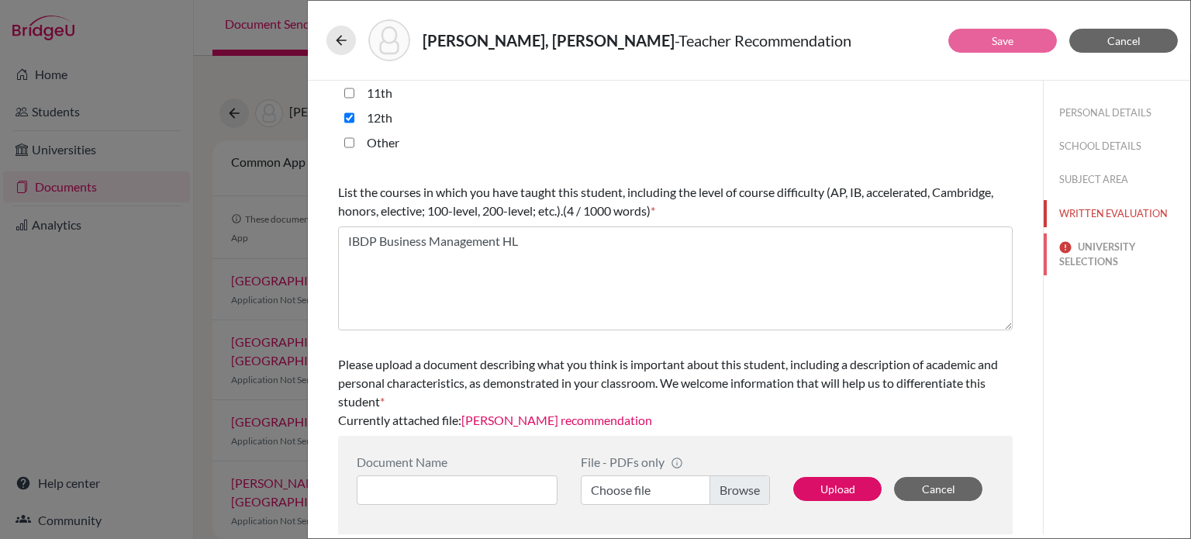
click at [1103, 256] on button "UNIVERSITY SELECTIONS" at bounding box center [1117, 254] width 147 height 42
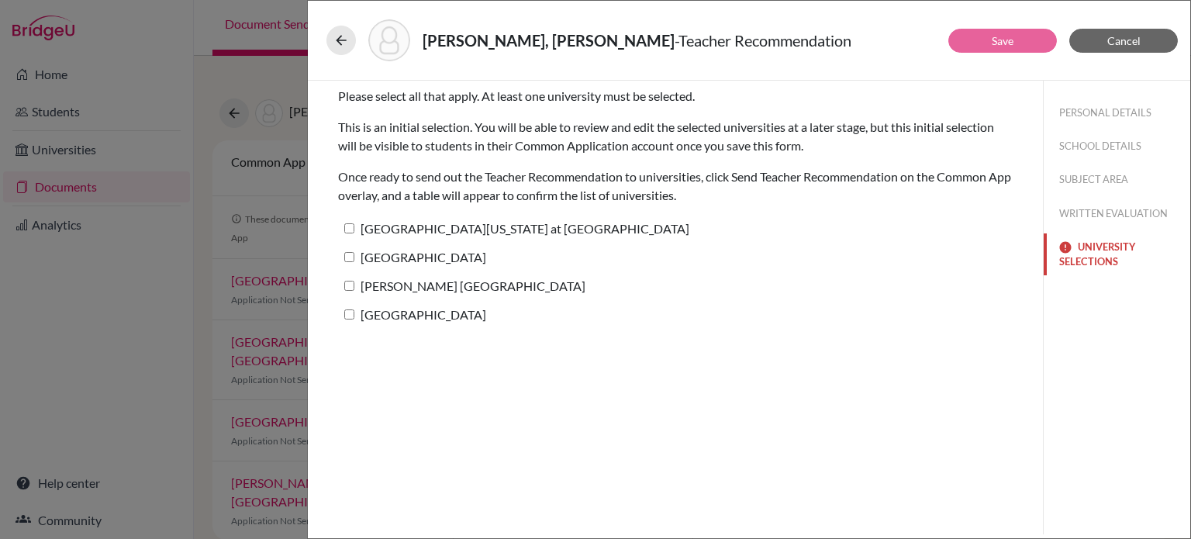
scroll to position [0, 0]
click at [350, 223] on input "University of North Carolina at Chapel Hill" at bounding box center [349, 228] width 10 height 10
checkbox input "true"
click at [348, 257] on input "University of Rochester" at bounding box center [349, 257] width 10 height 10
checkbox input "true"
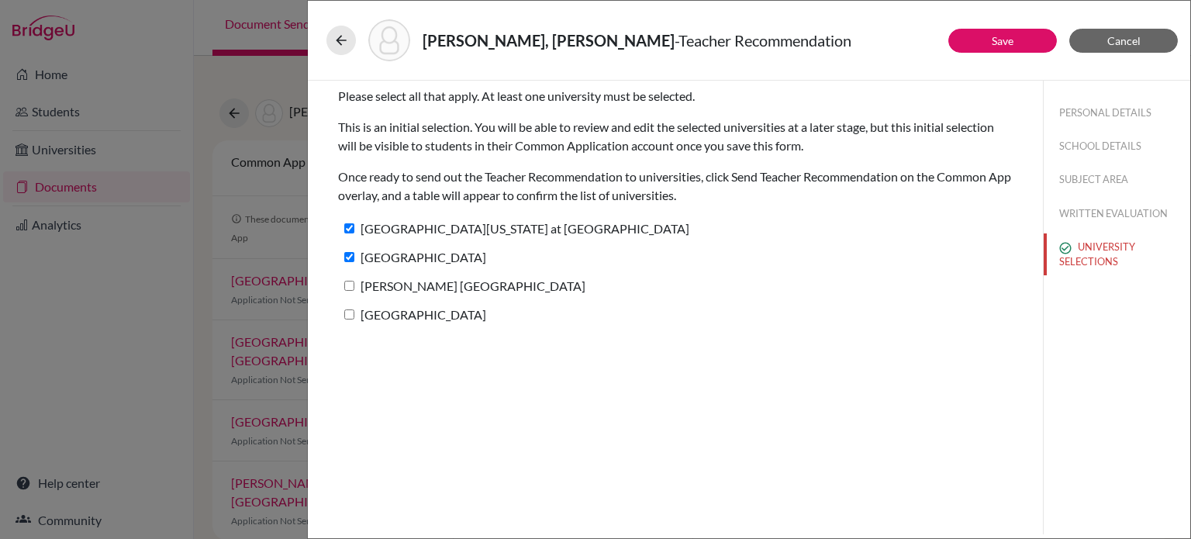
click at [347, 282] on input "Charles III University of Madrid" at bounding box center [349, 286] width 10 height 10
checkbox input "true"
click at [348, 313] on input "Providence College" at bounding box center [349, 314] width 10 height 10
checkbox input "true"
click at [1027, 44] on button "Save" at bounding box center [1002, 41] width 109 height 24
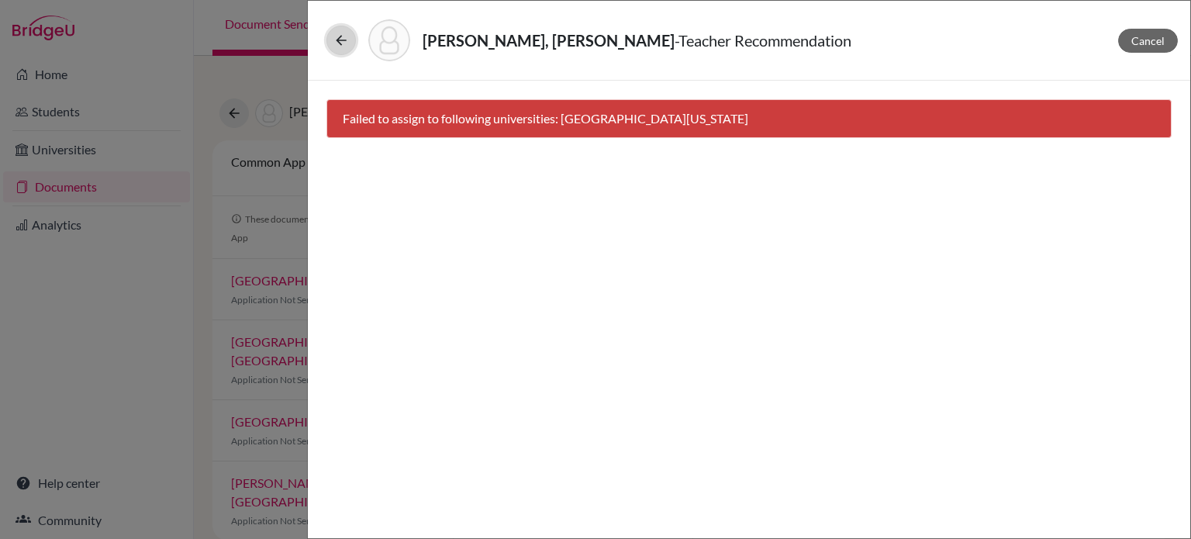
click at [340, 42] on icon at bounding box center [341, 41] width 16 height 16
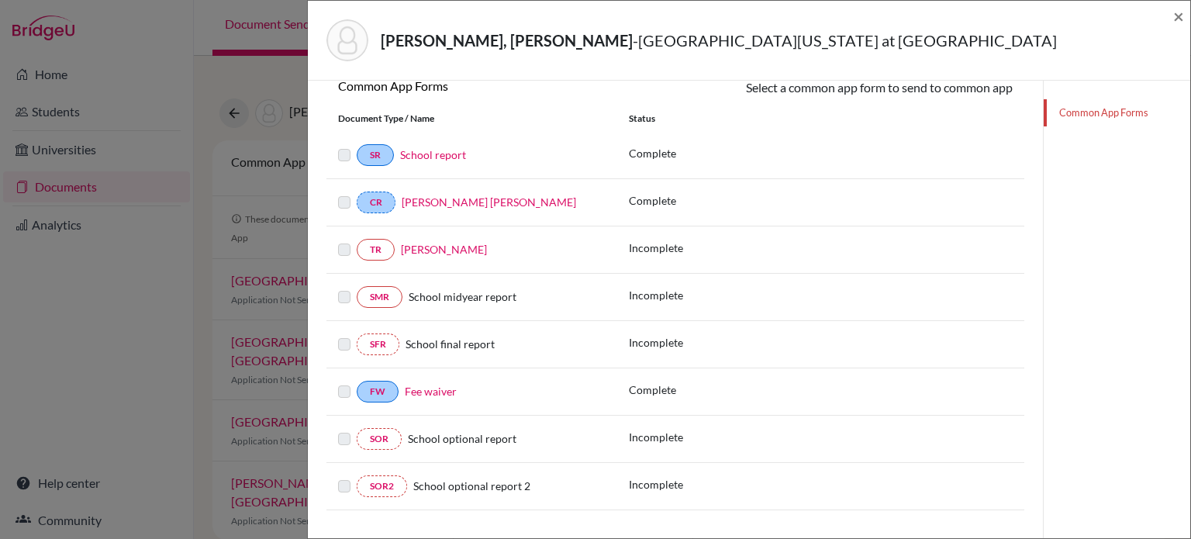
scroll to position [261, 0]
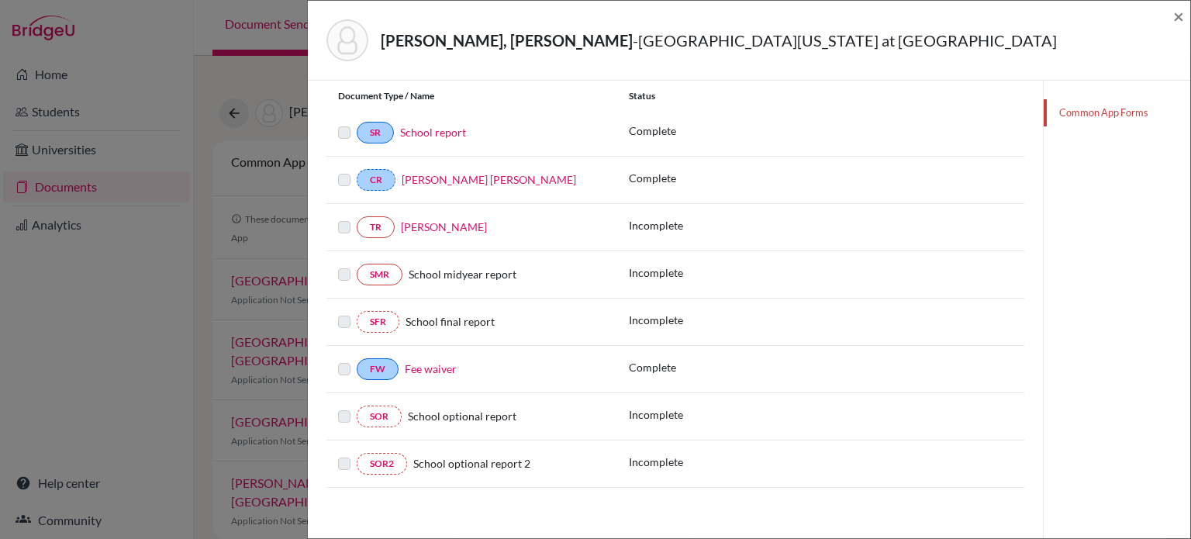
click at [423, 226] on link "Edgar Barquet" at bounding box center [444, 226] width 86 height 13
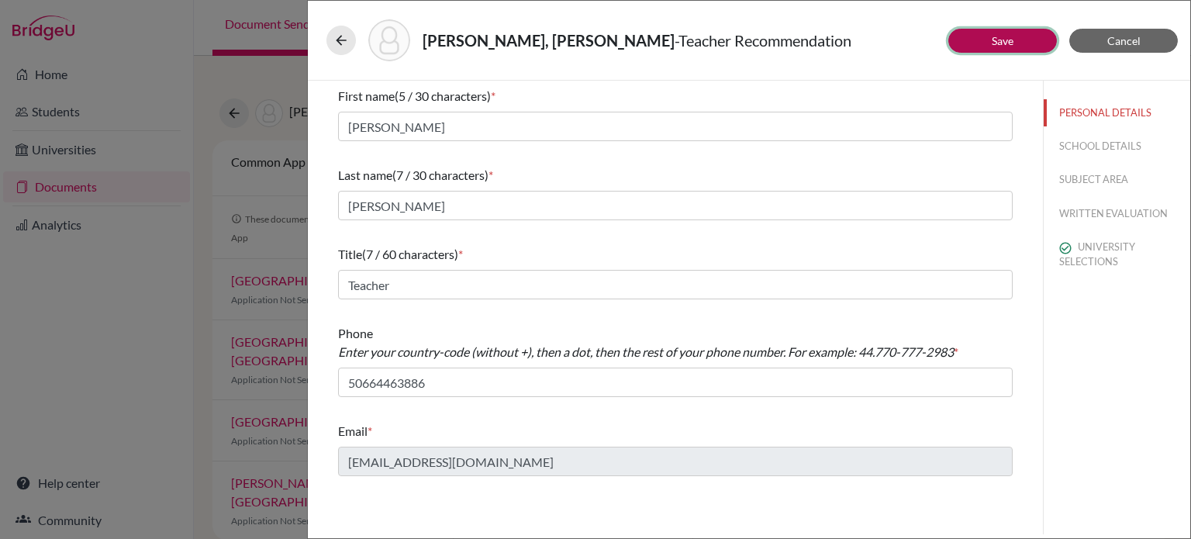
click at [997, 43] on link "Save" at bounding box center [1003, 40] width 22 height 13
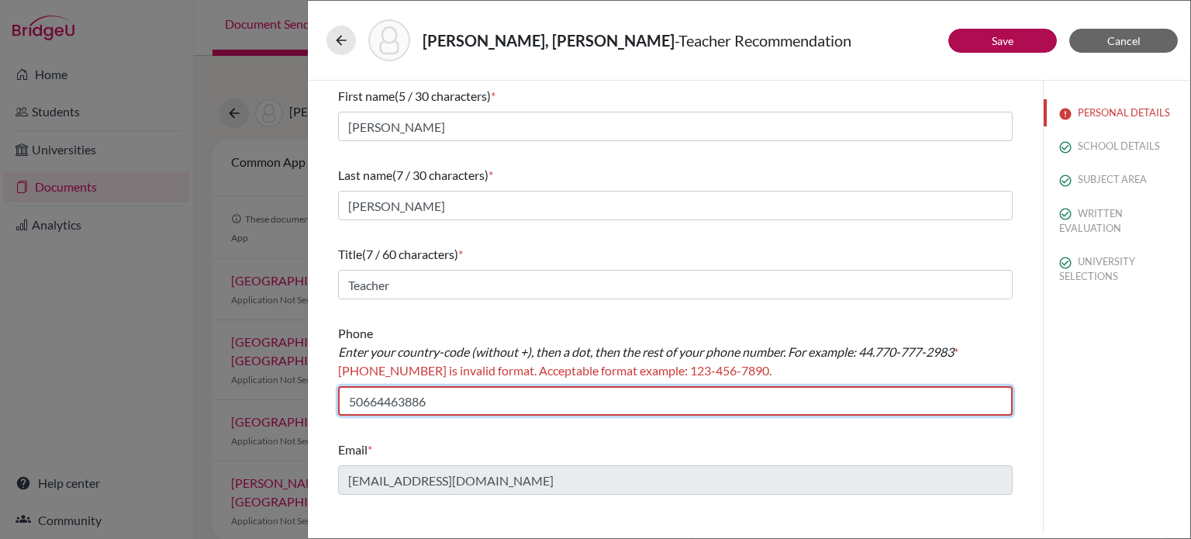
click at [347, 407] on input "50664463886" at bounding box center [675, 400] width 675 height 29
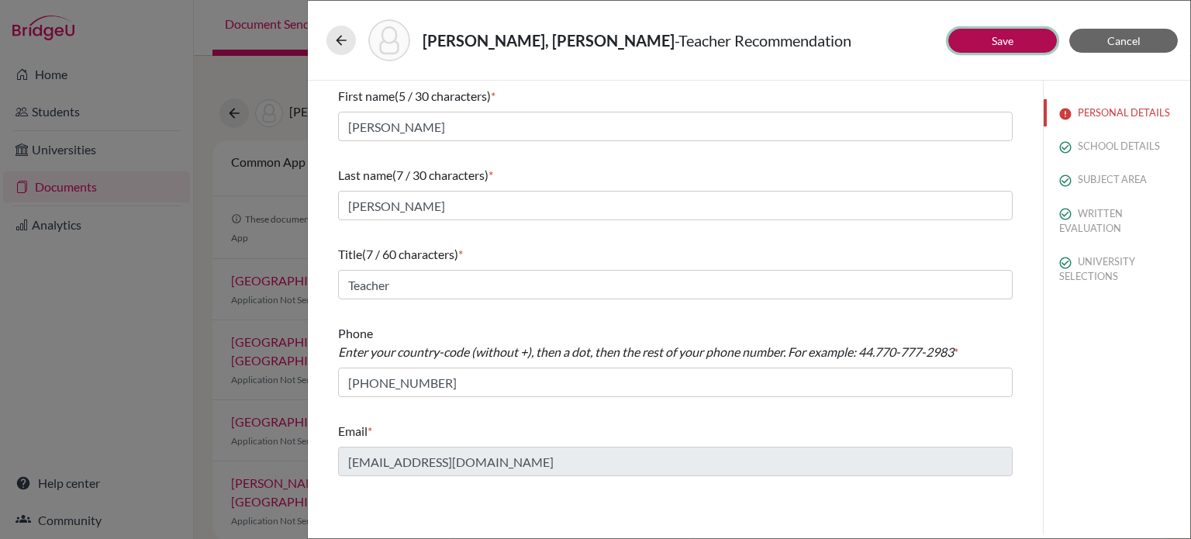
click at [1005, 42] on link "Save" at bounding box center [1003, 40] width 22 height 13
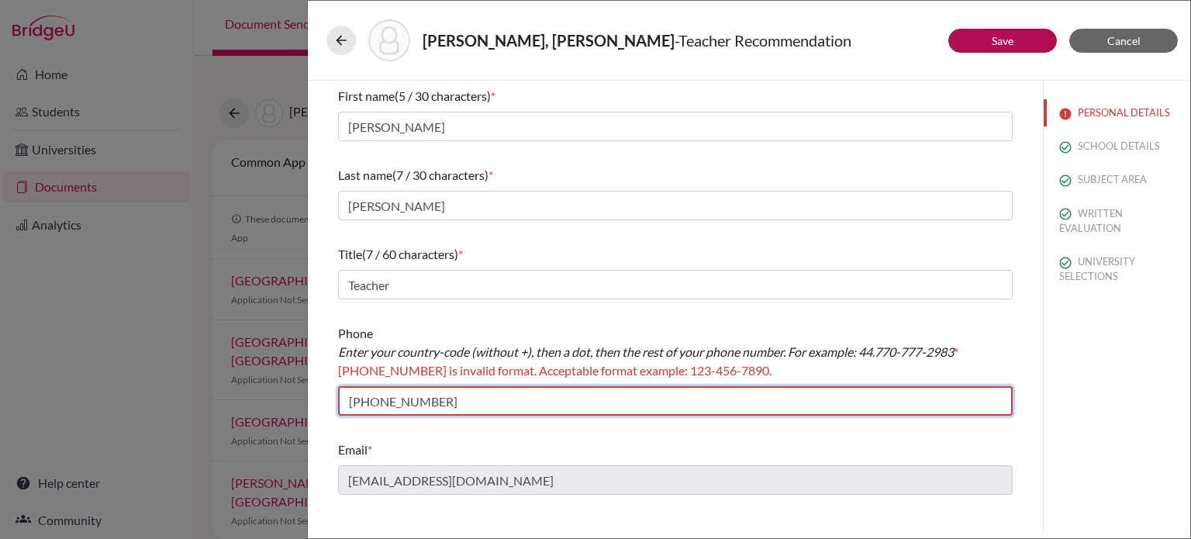
click at [375, 402] on input "+50664463886" at bounding box center [675, 400] width 675 height 29
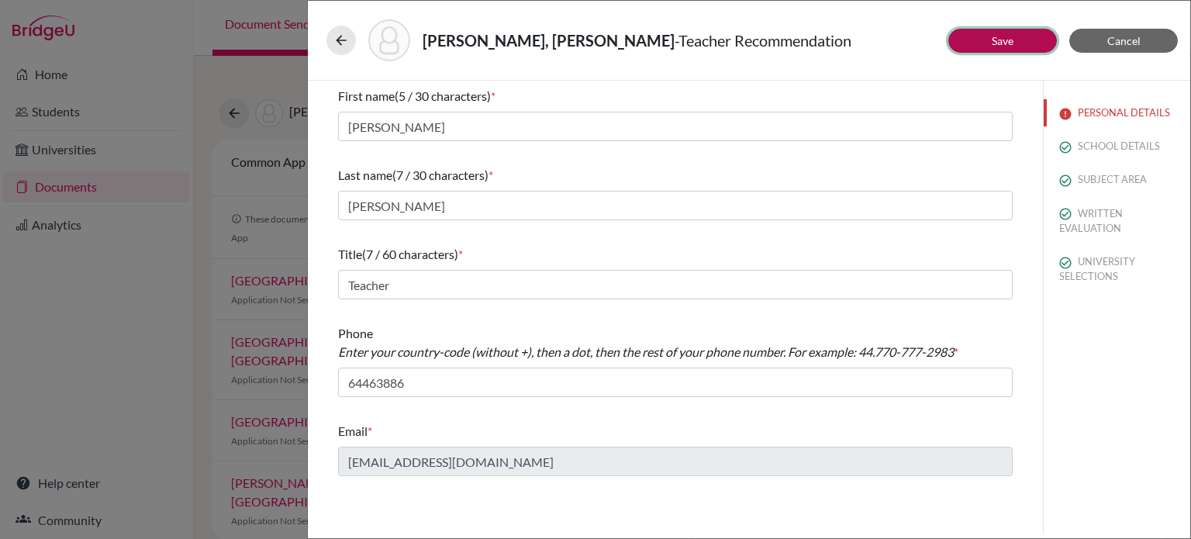
click at [1012, 40] on link "Save" at bounding box center [1003, 40] width 22 height 13
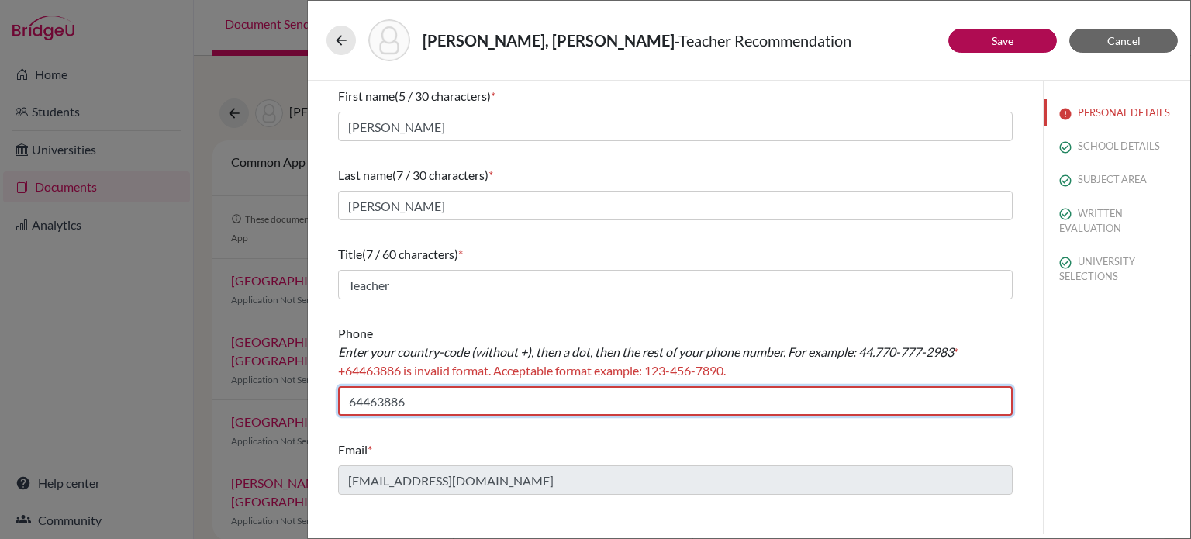
click at [354, 404] on input "64463886" at bounding box center [675, 400] width 675 height 29
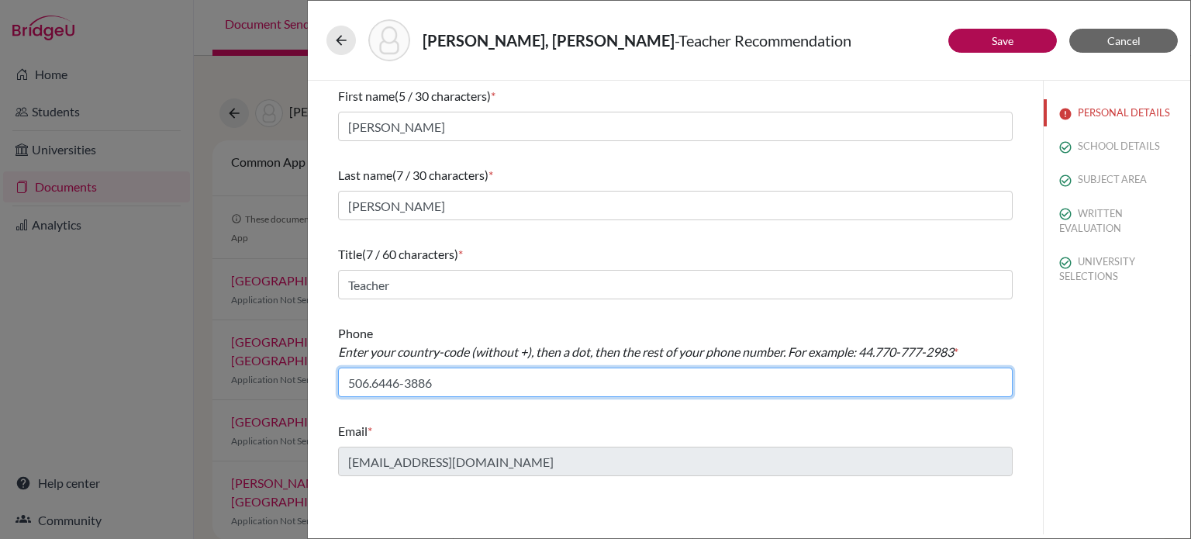
type input "506.6446-3886"
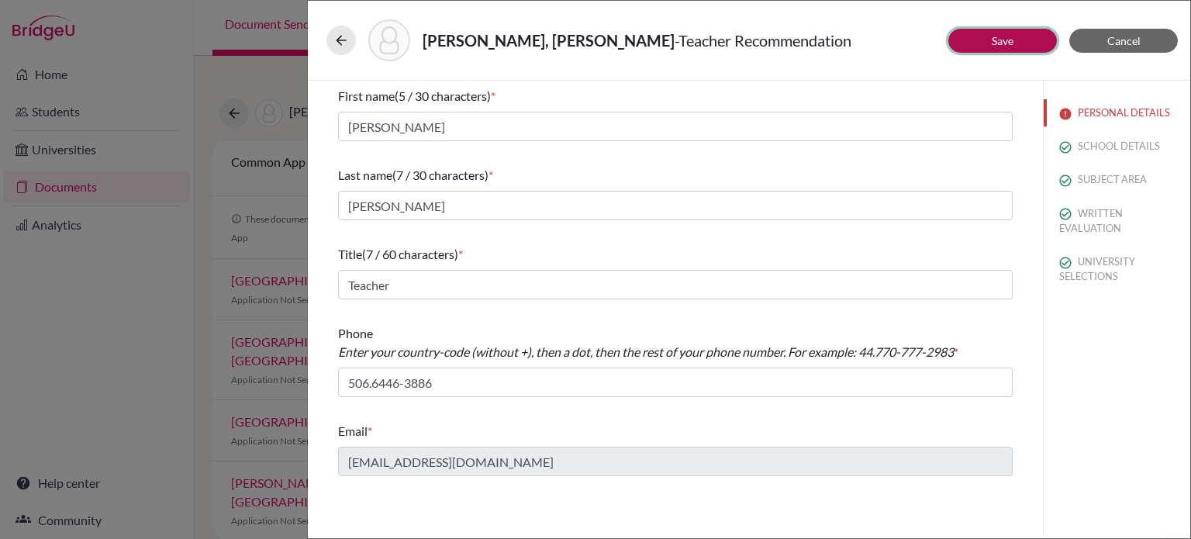
click at [1010, 37] on link "Save" at bounding box center [1003, 40] width 22 height 13
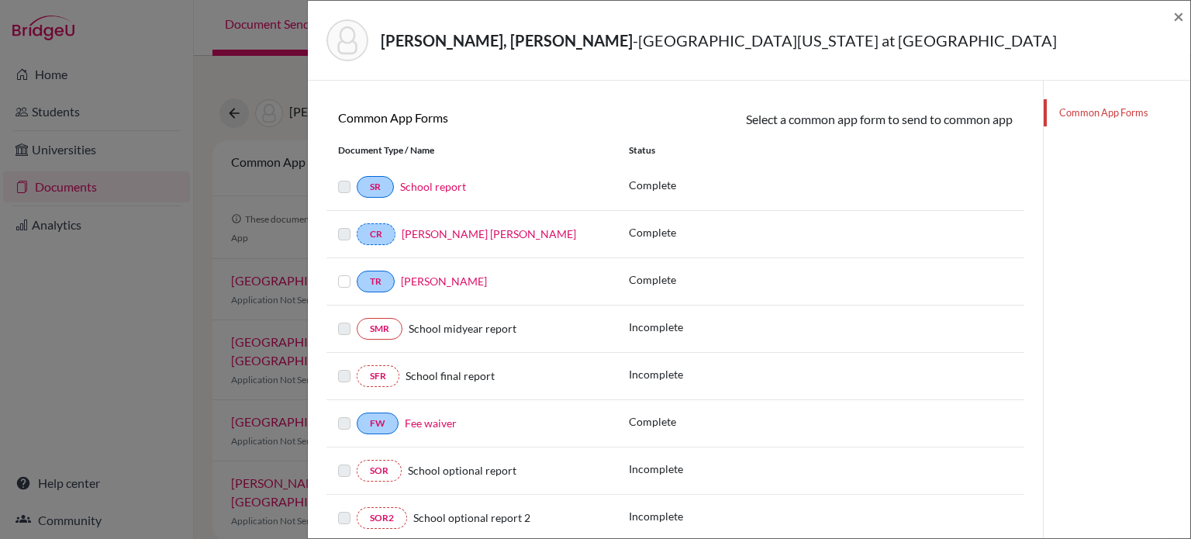
scroll to position [261, 0]
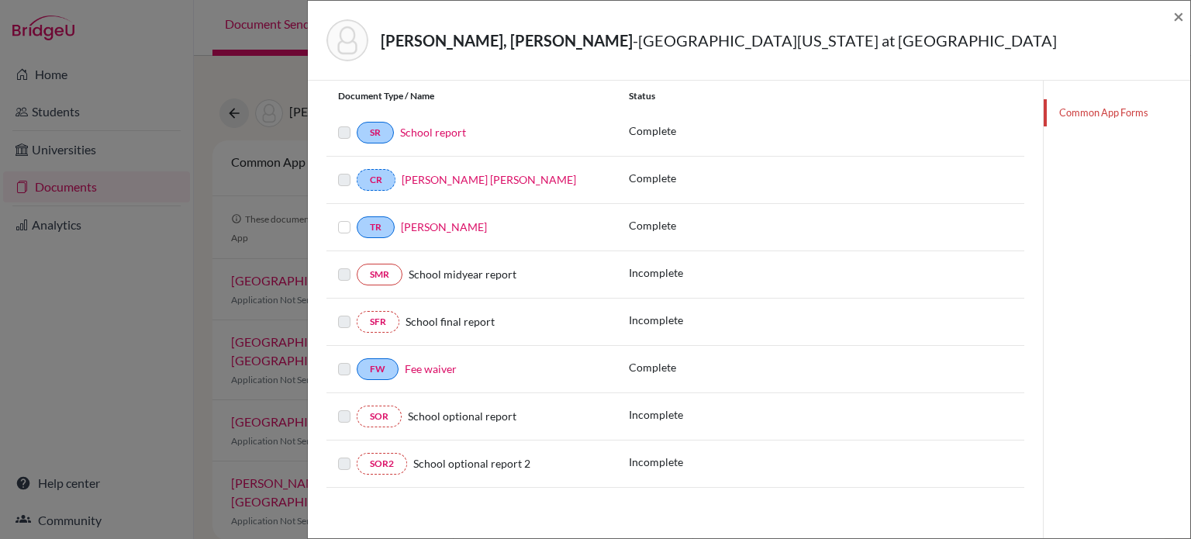
click at [449, 224] on link "Edgar Barquet" at bounding box center [444, 226] width 86 height 13
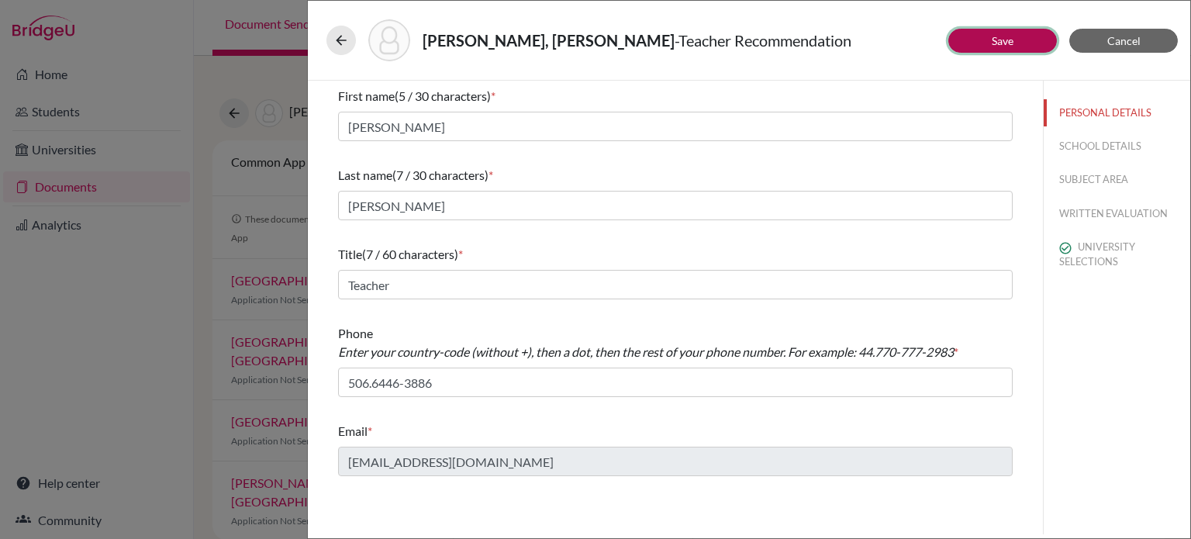
click at [1007, 35] on link "Save" at bounding box center [1003, 40] width 22 height 13
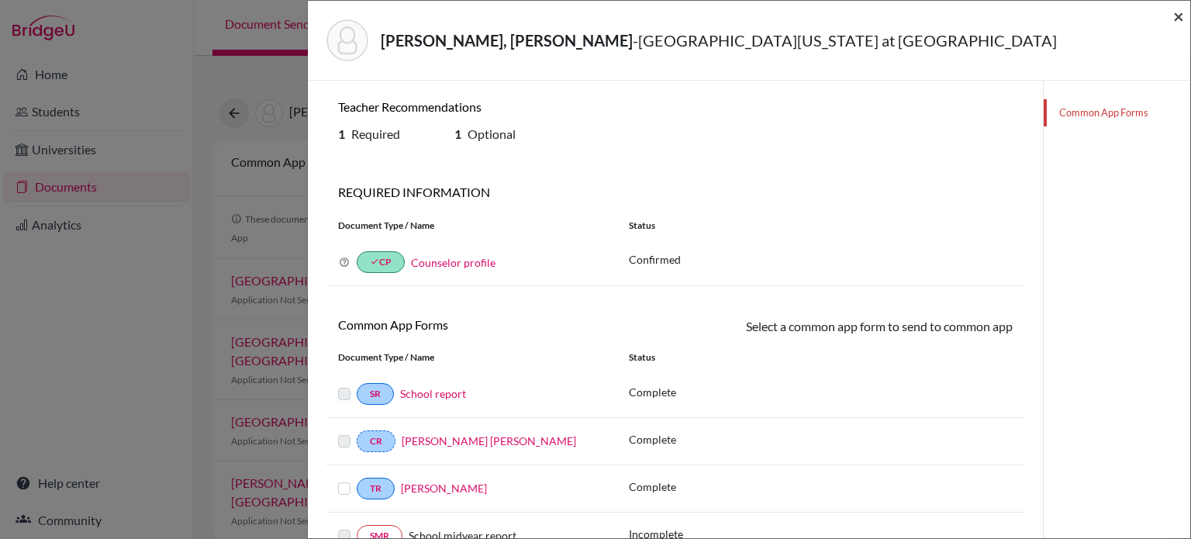
click at [1180, 11] on span "×" at bounding box center [1178, 16] width 11 height 22
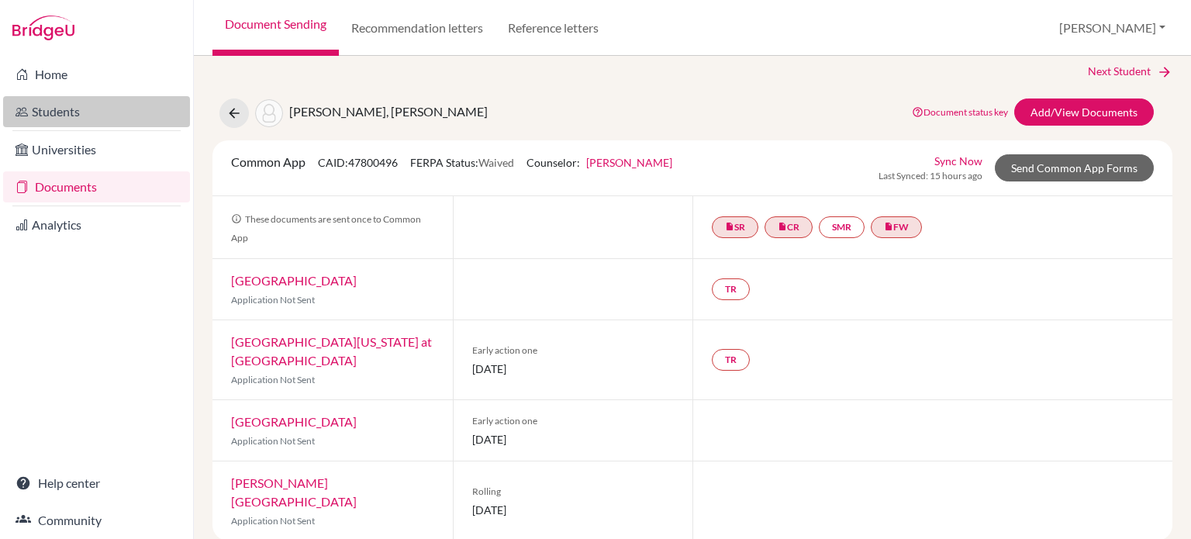
click at [64, 109] on link "Students" at bounding box center [96, 111] width 187 height 31
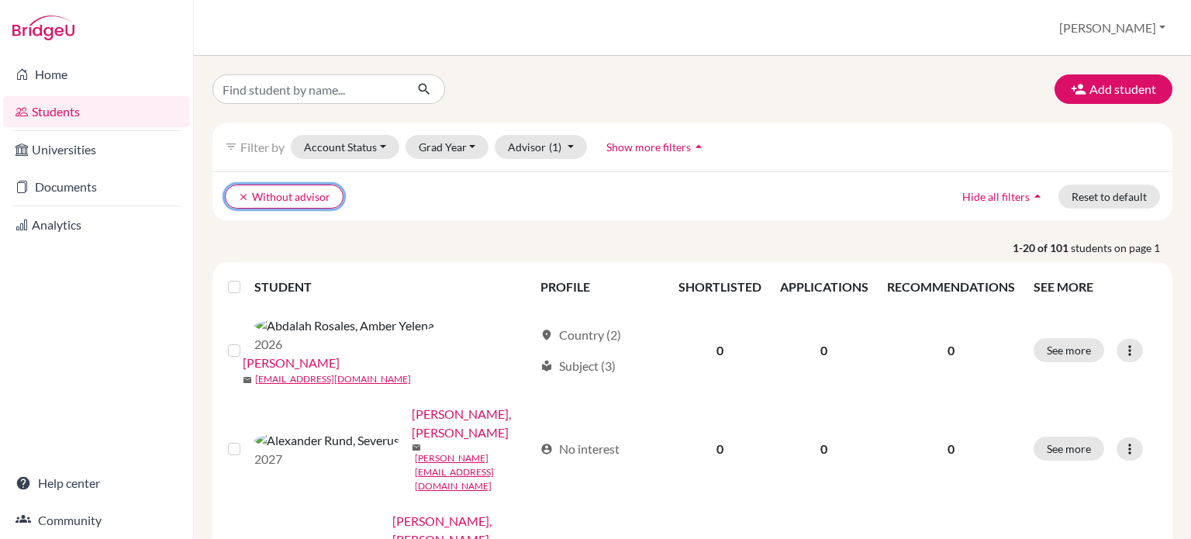
click at [238, 195] on icon "clear" at bounding box center [243, 197] width 11 height 11
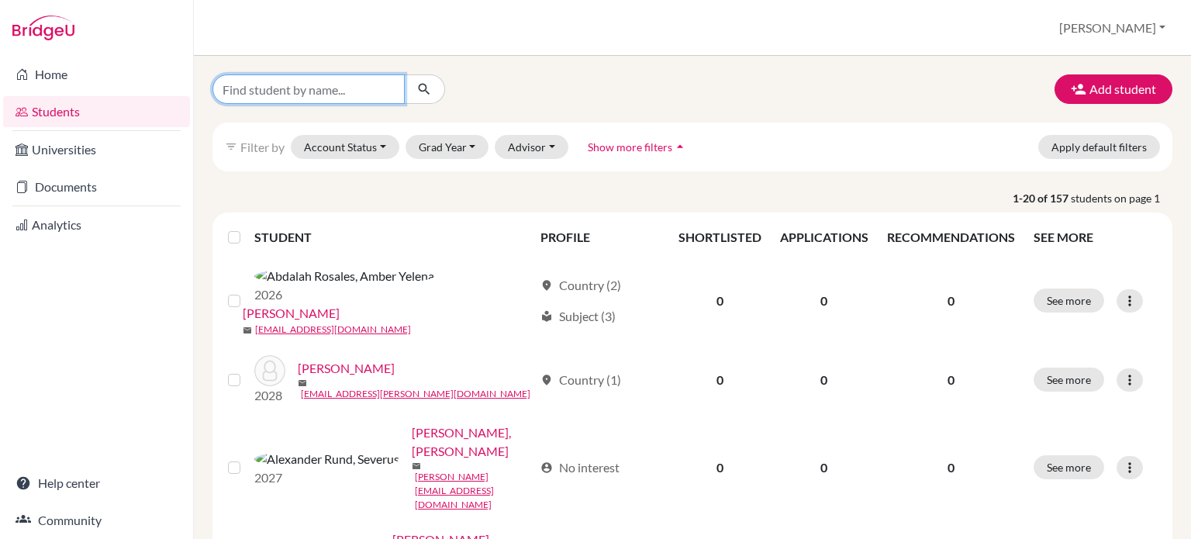
click at [330, 94] on input "Find student by name..." at bounding box center [308, 88] width 192 height 29
click at [496, 205] on p "1-20 of 157 students on page 1" at bounding box center [692, 198] width 983 height 16
click at [361, 90] on input "Find student by name..." at bounding box center [308, 88] width 192 height 29
click at [685, 77] on div "Add student" at bounding box center [692, 88] width 983 height 29
click at [546, 145] on button "Advisor" at bounding box center [532, 147] width 74 height 24
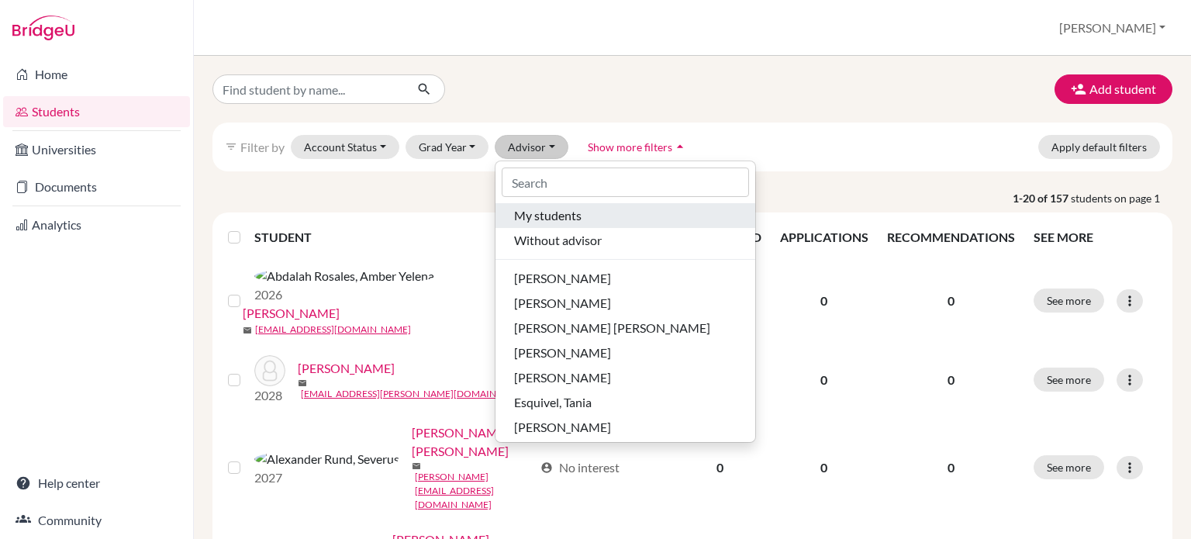
click at [544, 214] on span "My students" at bounding box center [547, 215] width 67 height 19
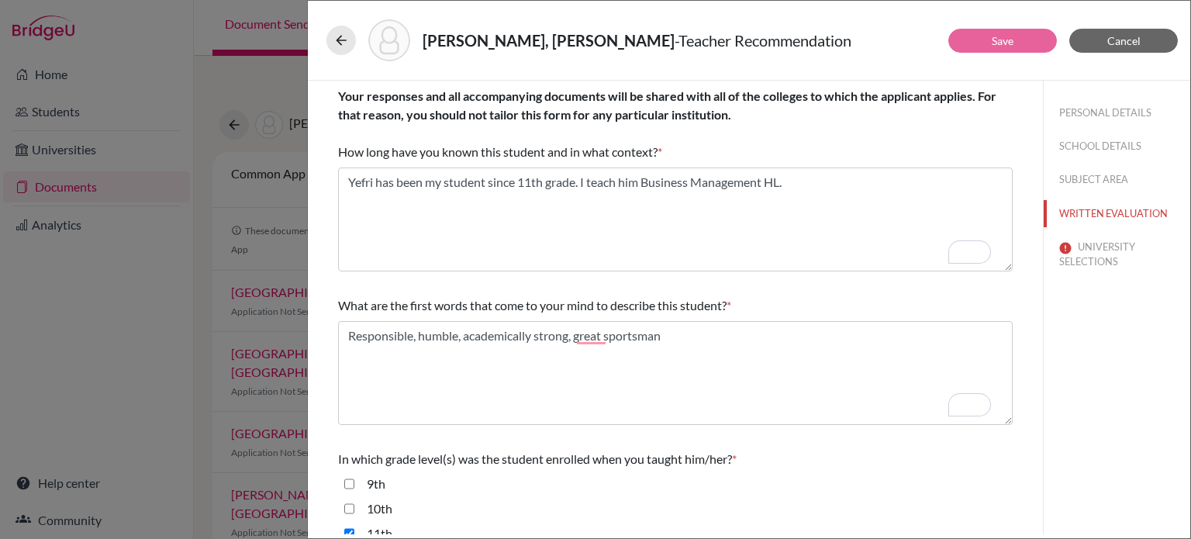
scroll to position [440, 0]
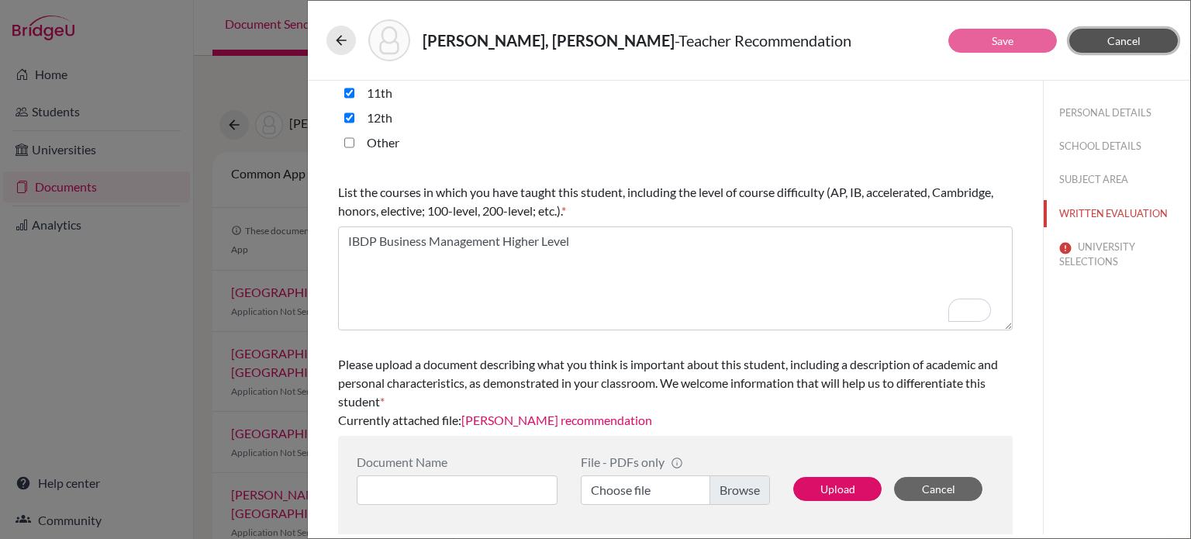
click at [1112, 43] on span "Cancel" at bounding box center [1123, 40] width 33 height 13
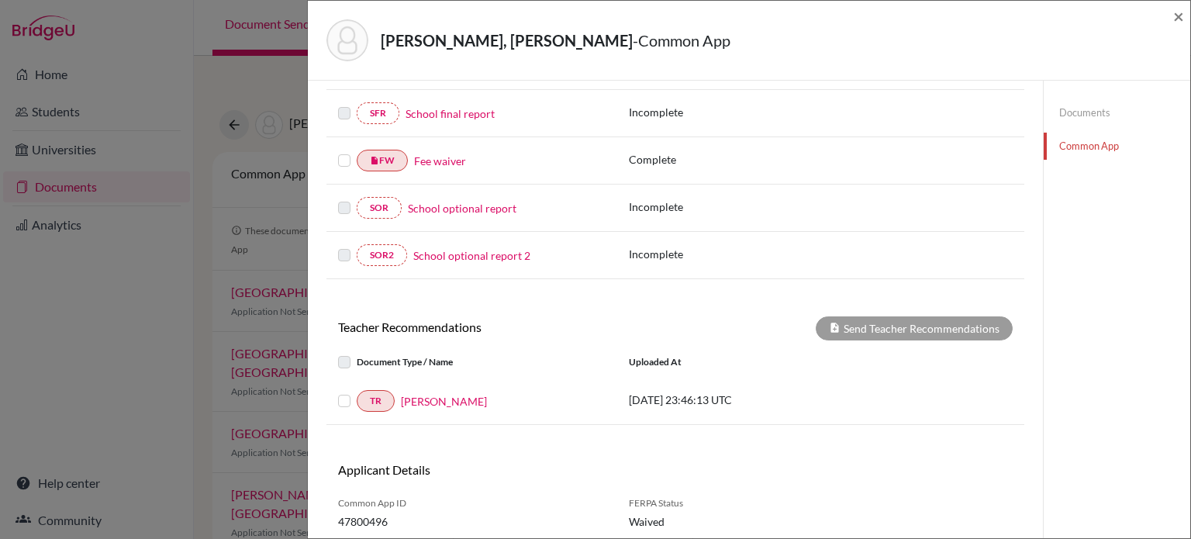
scroll to position [388, 0]
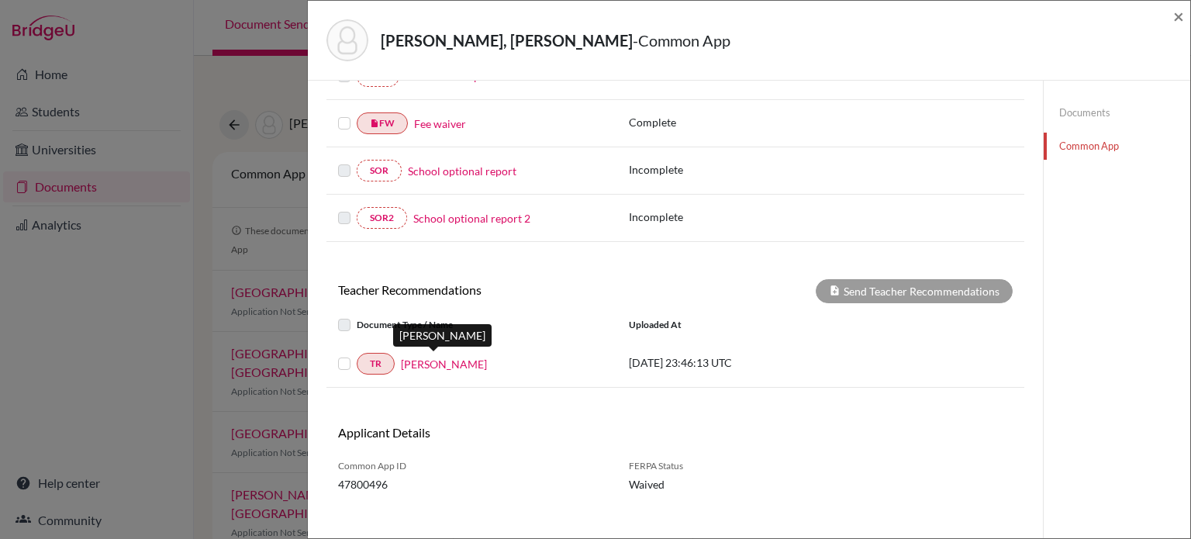
click at [440, 361] on link "[PERSON_NAME]" at bounding box center [444, 364] width 86 height 16
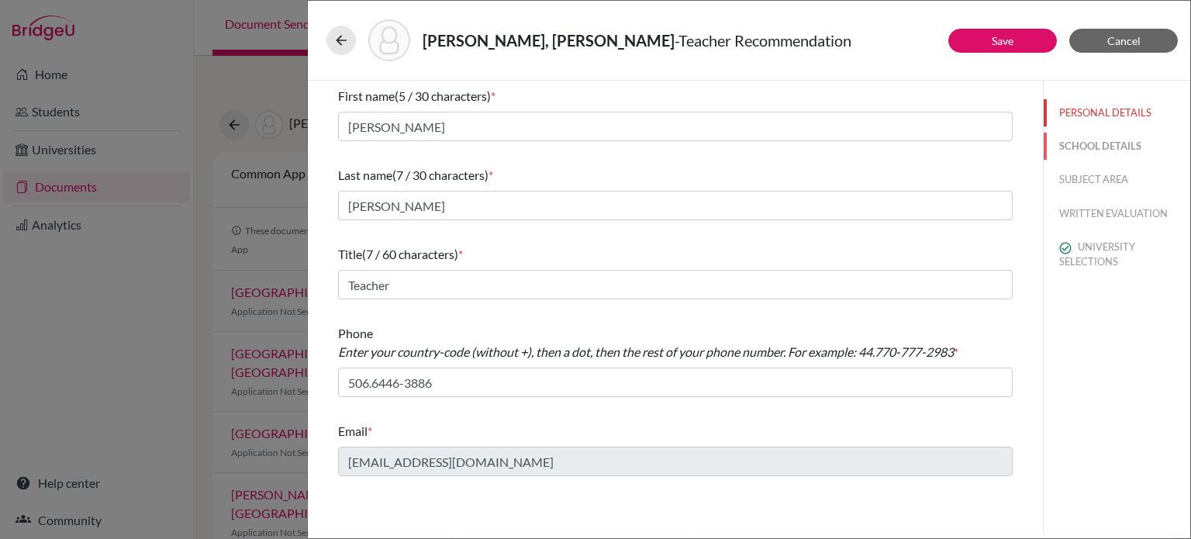
click at [1110, 149] on button "SCHOOL DETAILS" at bounding box center [1117, 146] width 147 height 27
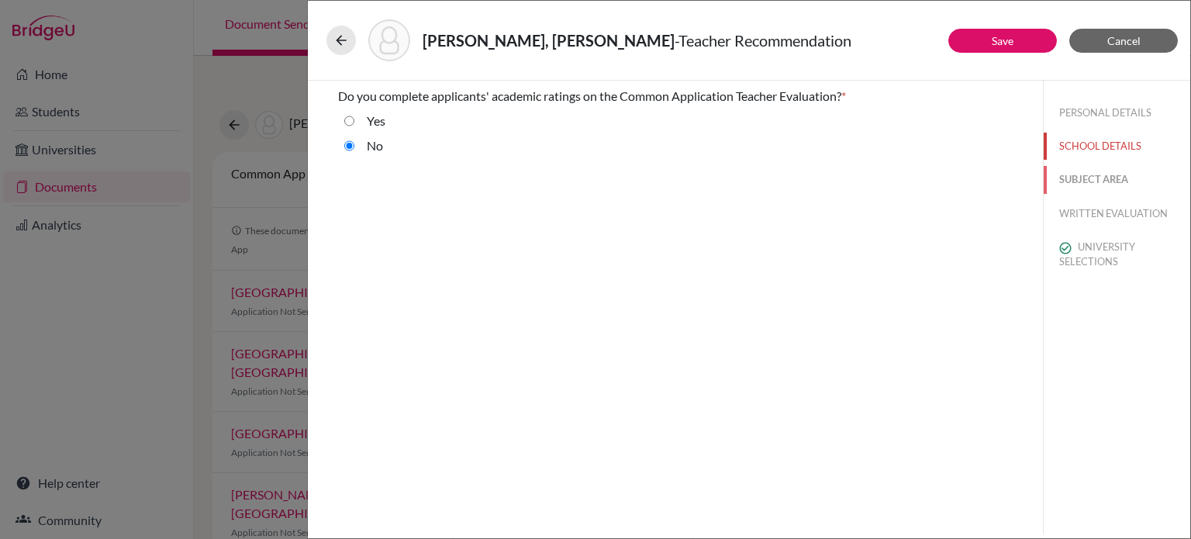
click at [1098, 185] on button "SUBJECT AREA" at bounding box center [1117, 179] width 147 height 27
select select "4"
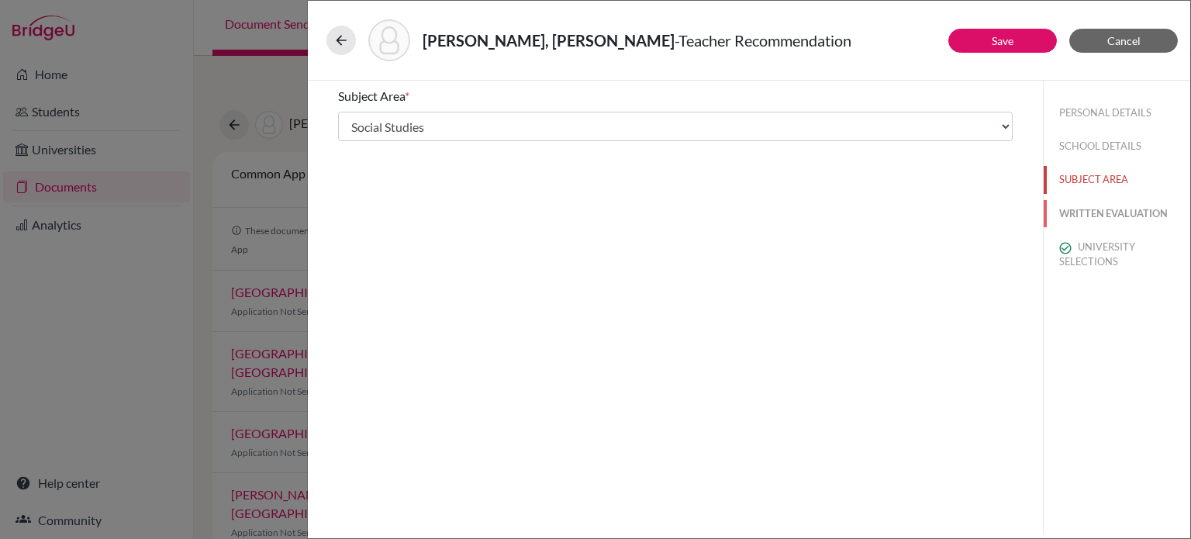
click at [1098, 202] on button "WRITTEN EVALUATION" at bounding box center [1117, 213] width 147 height 27
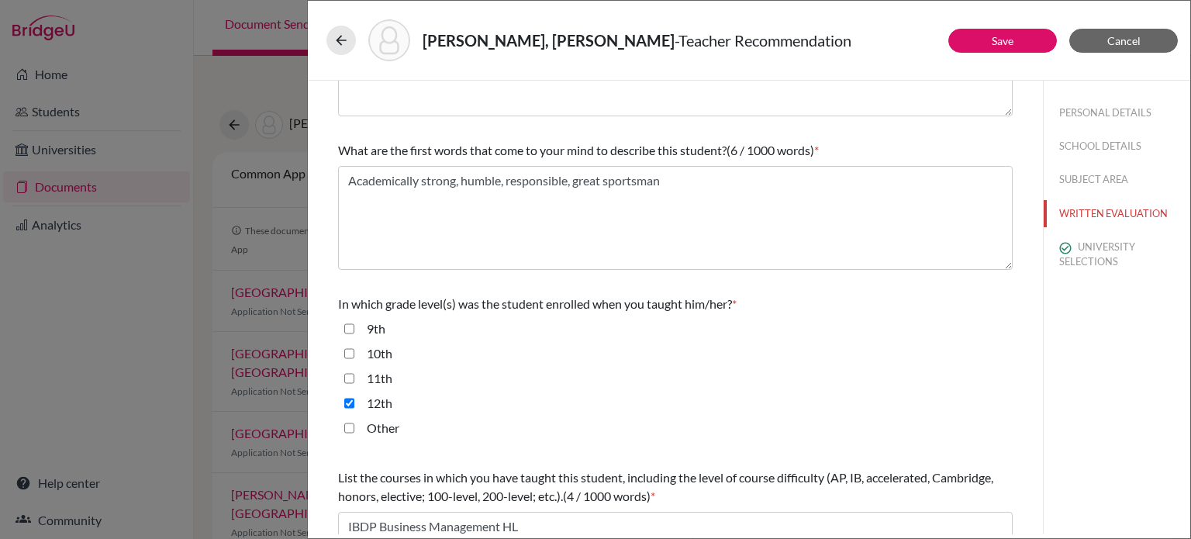
scroll to position [233, 0]
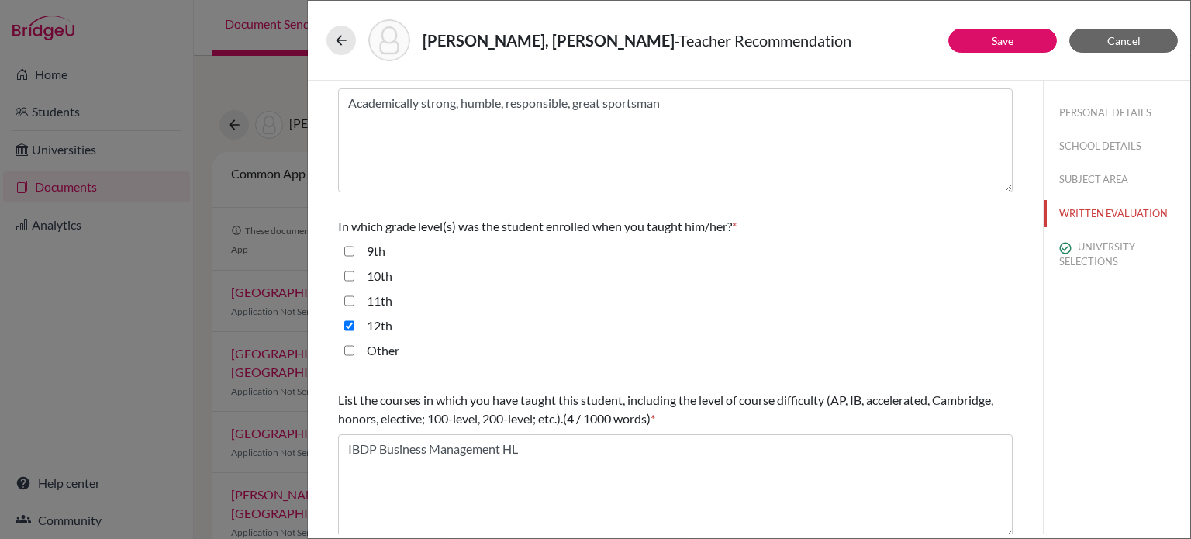
click at [347, 297] on input "11th" at bounding box center [349, 301] width 10 height 19
checkbox input "true"
click at [990, 35] on button "Save" at bounding box center [1002, 41] width 109 height 24
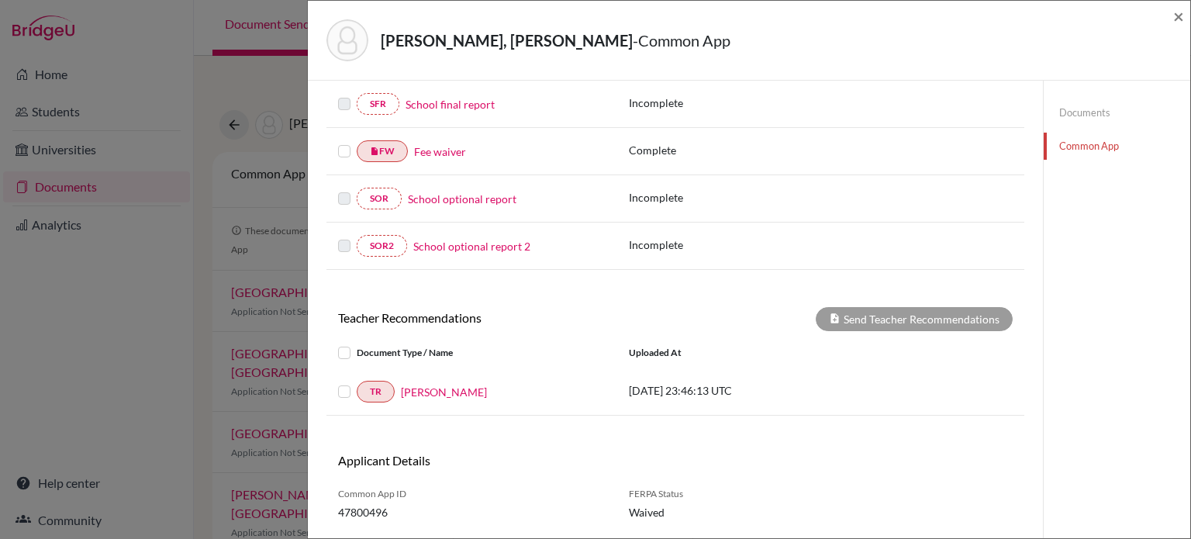
scroll to position [388, 0]
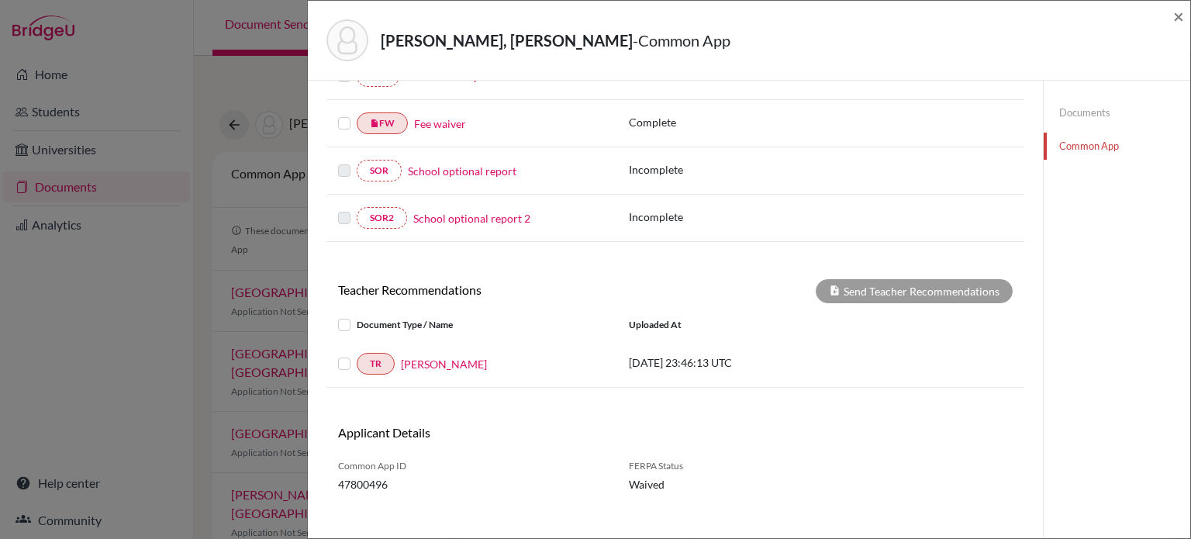
click at [357, 316] on label at bounding box center [357, 316] width 0 height 0
click at [0, 0] on input "checkbox" at bounding box center [0, 0] width 0 height 0
click at [924, 293] on button "Send Teacher Recommendations" at bounding box center [914, 291] width 197 height 24
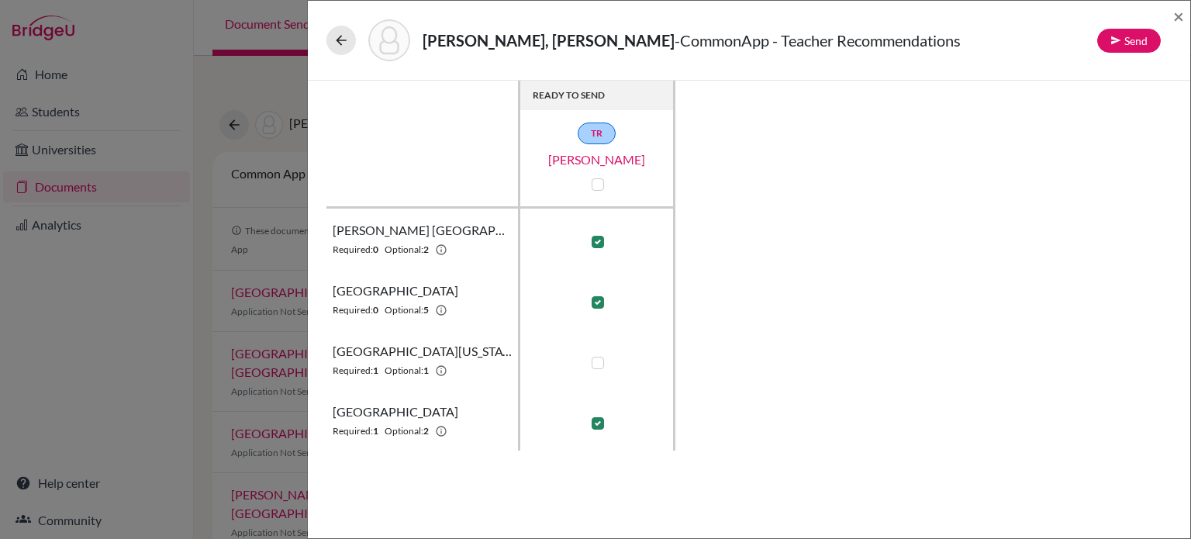
click at [599, 362] on label at bounding box center [598, 363] width 12 height 12
click at [599, 362] on input "checkbox" at bounding box center [594, 362] width 12 height 16
checkbox input "true"
click at [1140, 43] on button "Send" at bounding box center [1129, 41] width 64 height 24
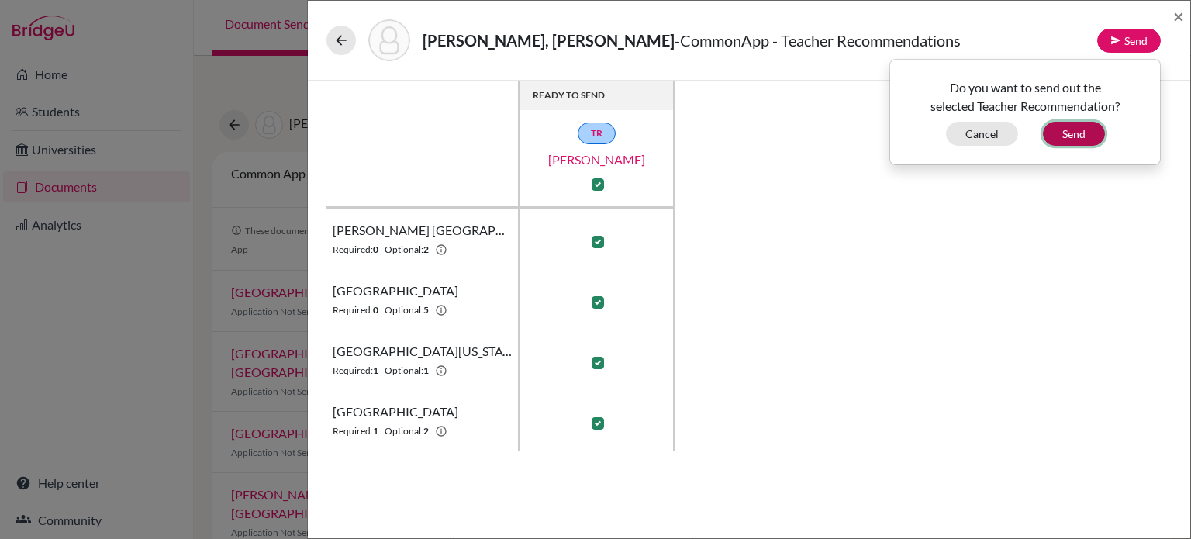
click at [1082, 128] on button "Send" at bounding box center [1074, 134] width 62 height 24
checkbox input "false"
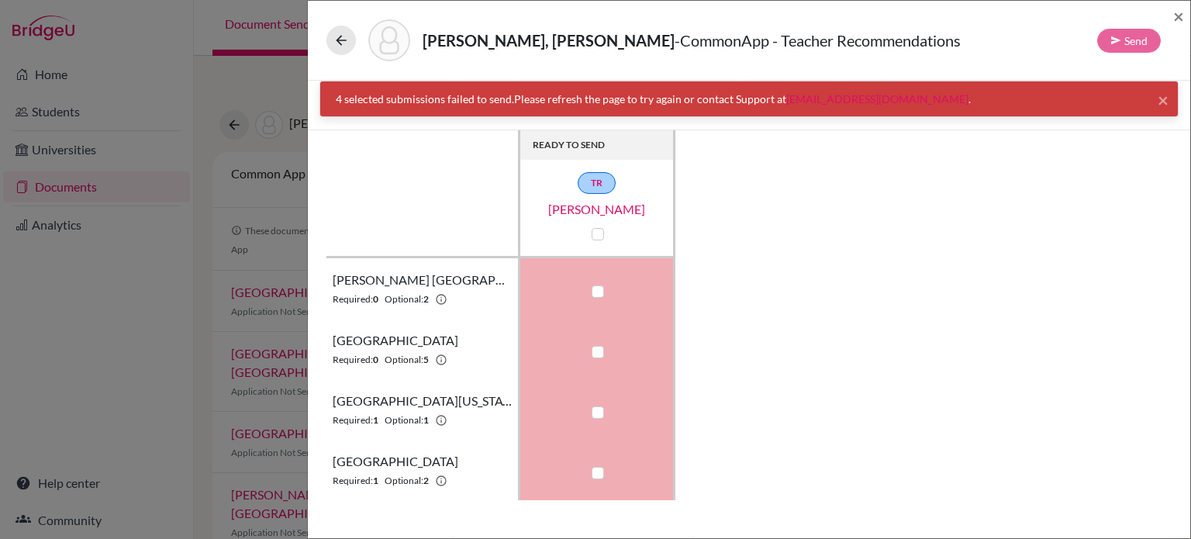
click at [599, 406] on label at bounding box center [598, 412] width 12 height 12
click at [599, 406] on input "checkbox" at bounding box center [594, 411] width 12 height 16
checkbox input "true"
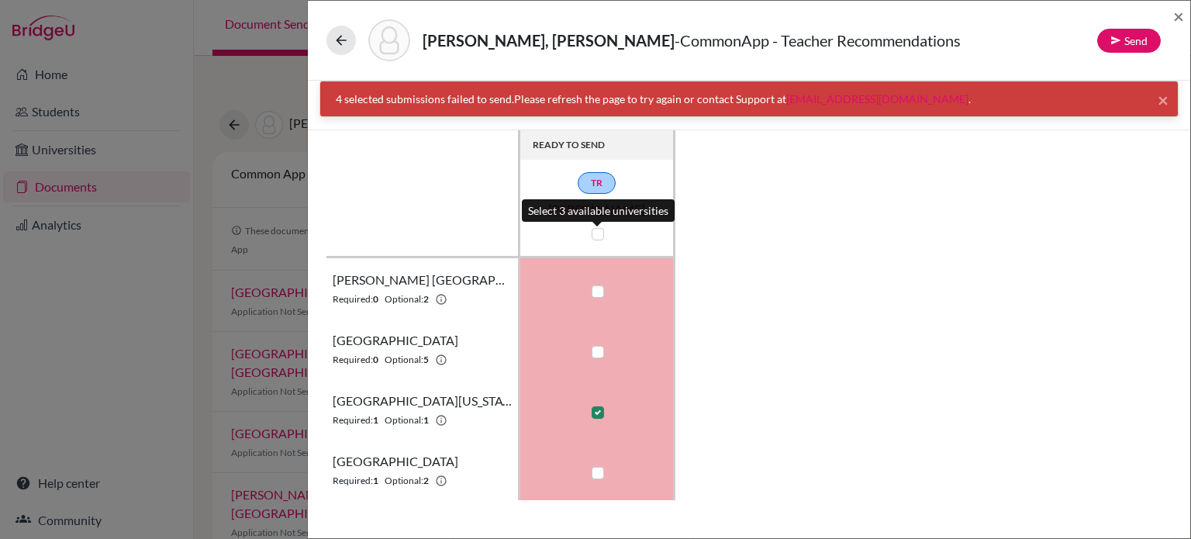
click at [603, 229] on label at bounding box center [598, 234] width 12 height 12
click at [600, 229] on input "checkbox" at bounding box center [594, 233] width 12 height 16
checkbox input "true"
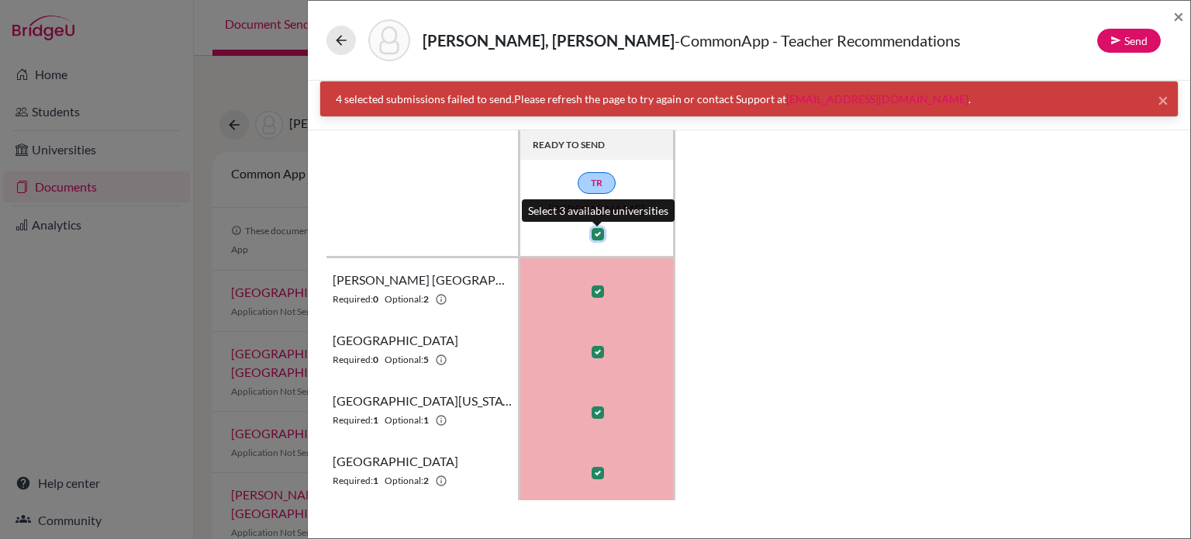
checkbox input "true"
click at [601, 231] on label at bounding box center [598, 234] width 12 height 12
click at [600, 231] on input "checkbox" at bounding box center [594, 233] width 12 height 16
checkbox input "false"
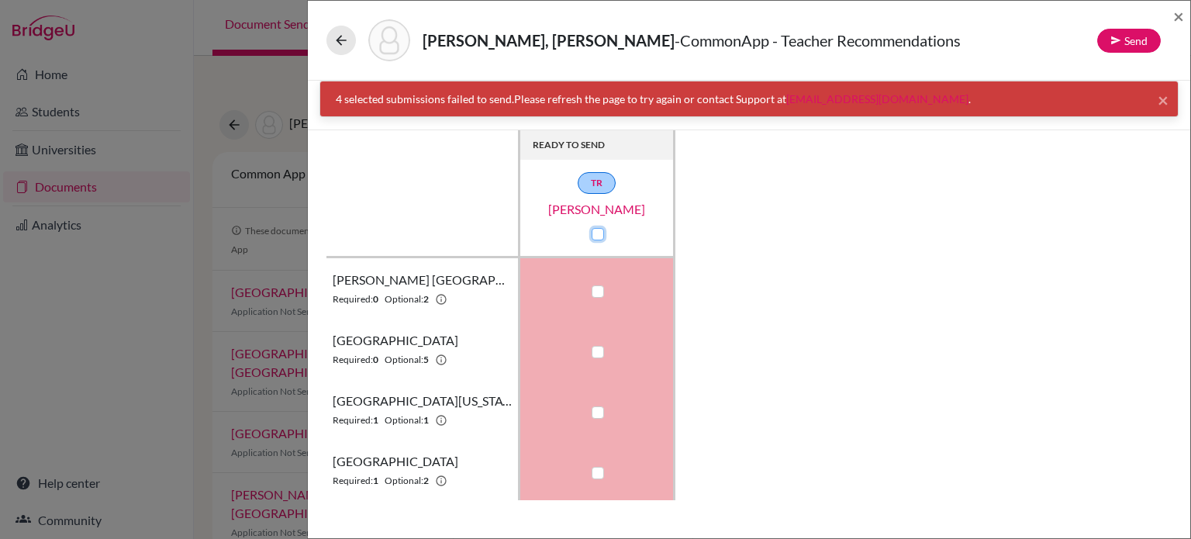
checkbox input "false"
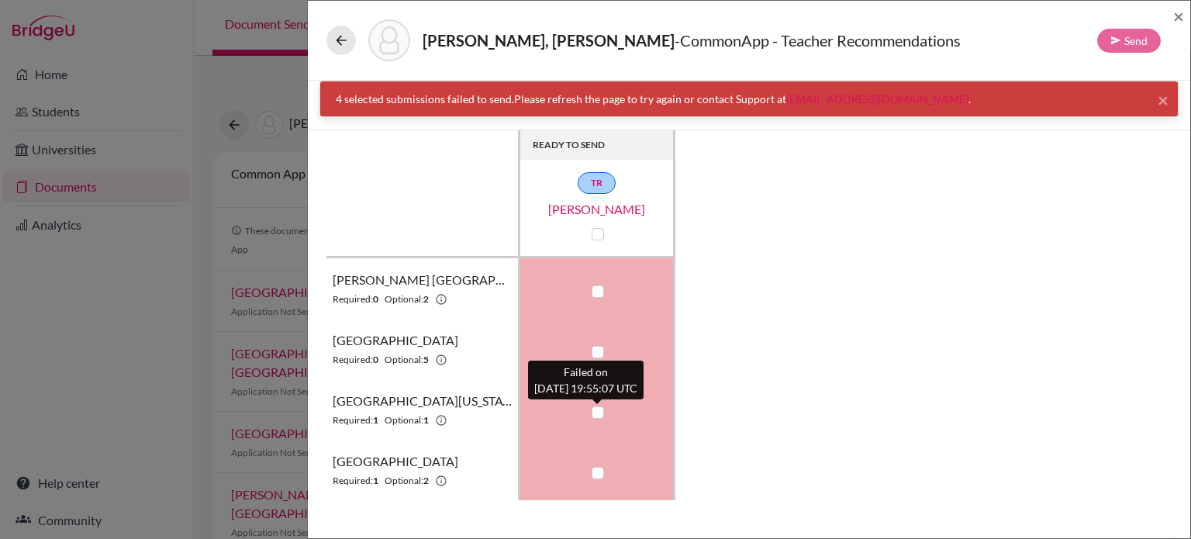
click at [599, 412] on label at bounding box center [598, 412] width 12 height 12
click at [599, 412] on input "checkbox" at bounding box center [594, 411] width 12 height 16
checkbox input "true"
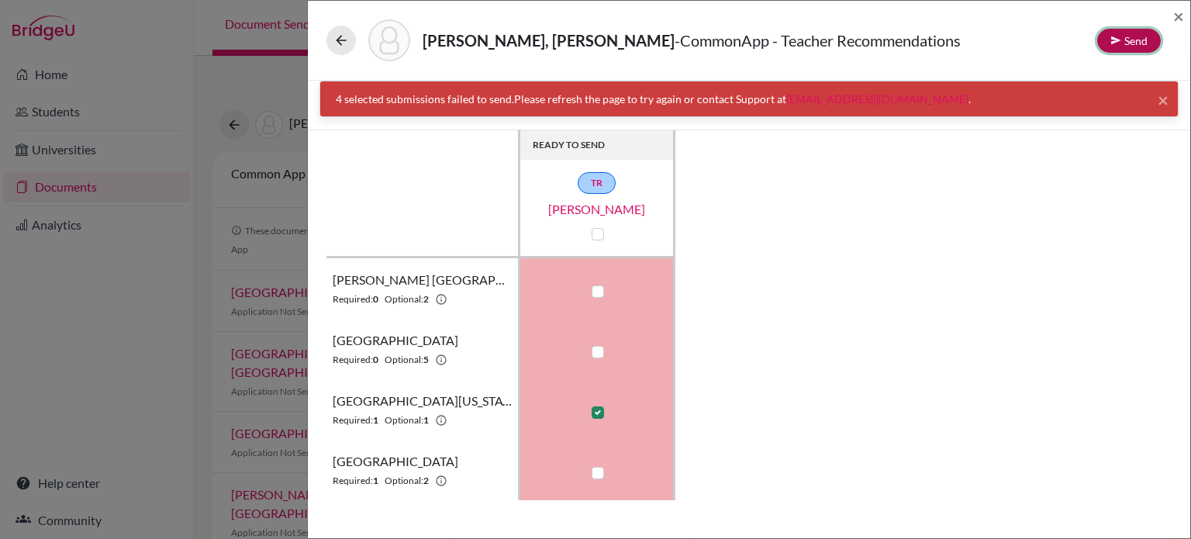
click at [1132, 43] on button "Send" at bounding box center [1129, 41] width 64 height 24
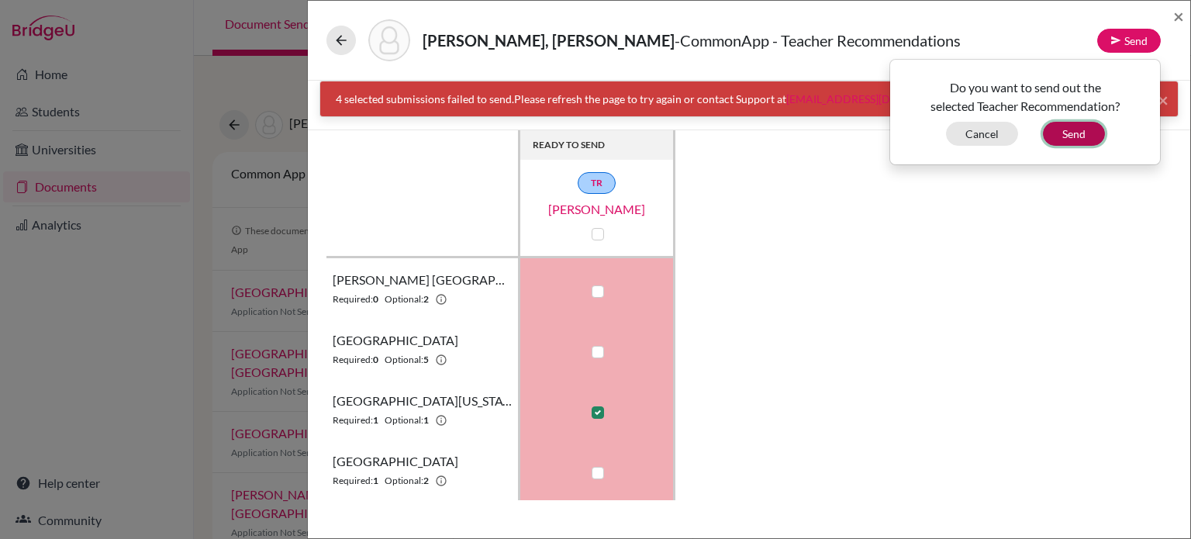
click at [1089, 133] on button "Send" at bounding box center [1074, 134] width 62 height 24
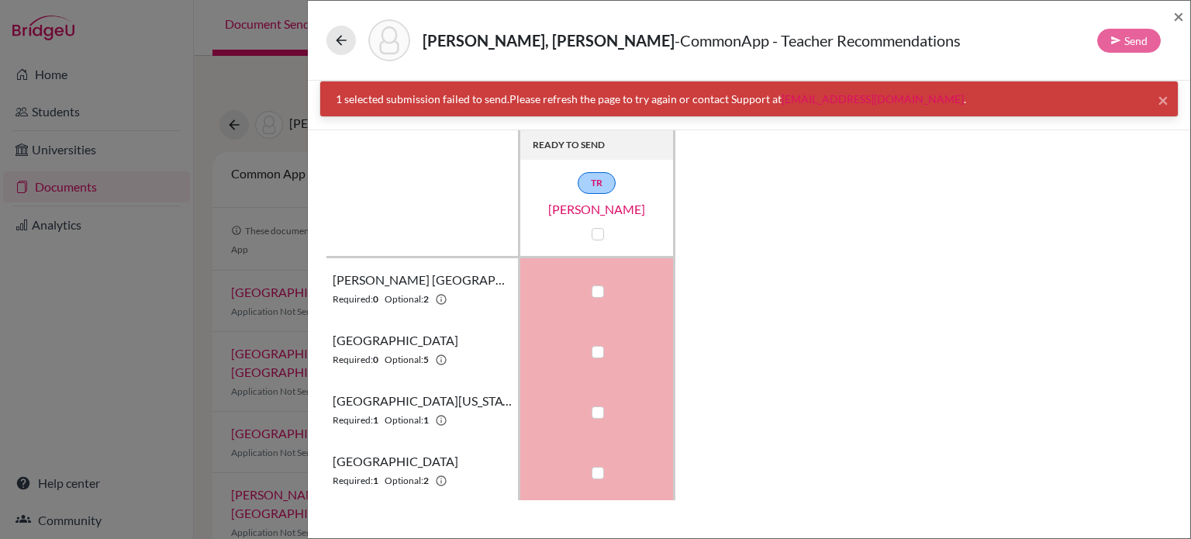
click at [597, 238] on label at bounding box center [598, 234] width 12 height 12
click at [597, 238] on input "checkbox" at bounding box center [594, 233] width 12 height 16
checkbox input "true"
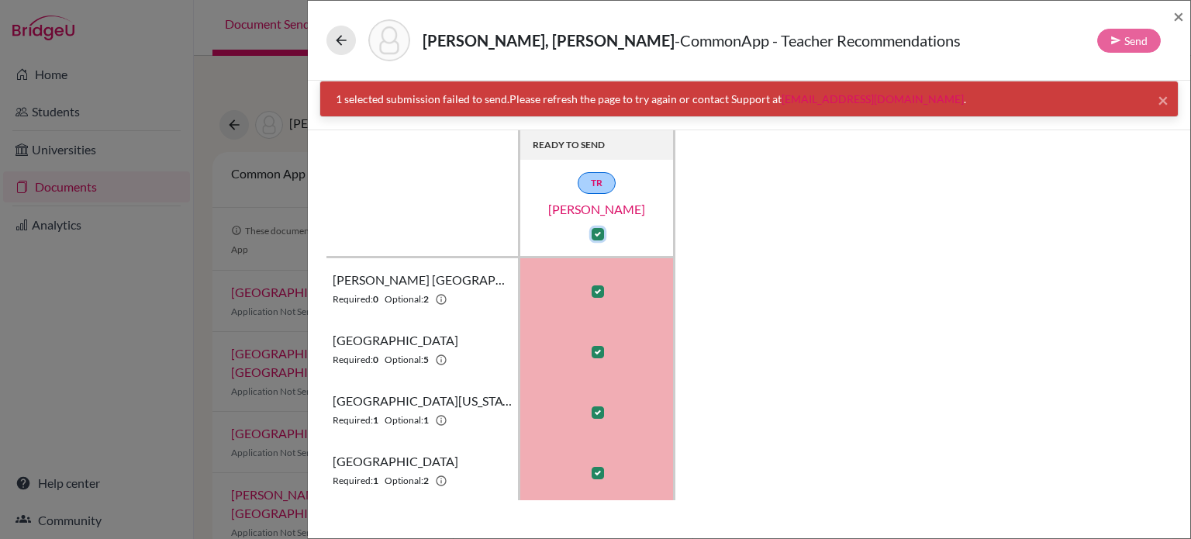
checkbox input "true"
click at [602, 233] on label at bounding box center [598, 234] width 12 height 12
click at [600, 233] on input "checkbox" at bounding box center [594, 233] width 12 height 16
checkbox input "false"
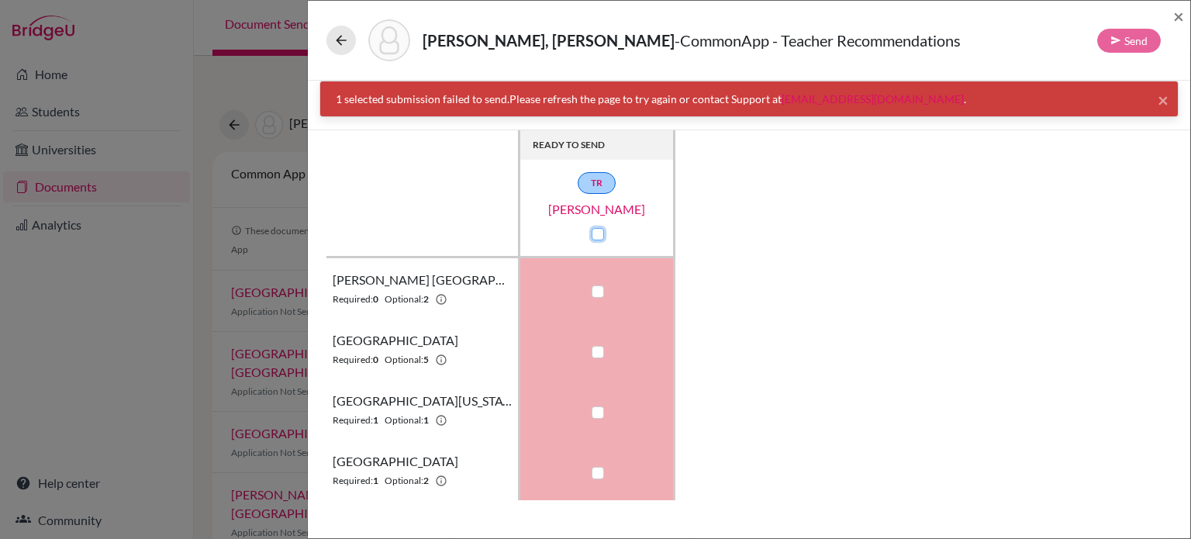
checkbox input "false"
click at [603, 416] on div at bounding box center [597, 412] width 19 height 19
click at [599, 416] on label at bounding box center [598, 412] width 12 height 12
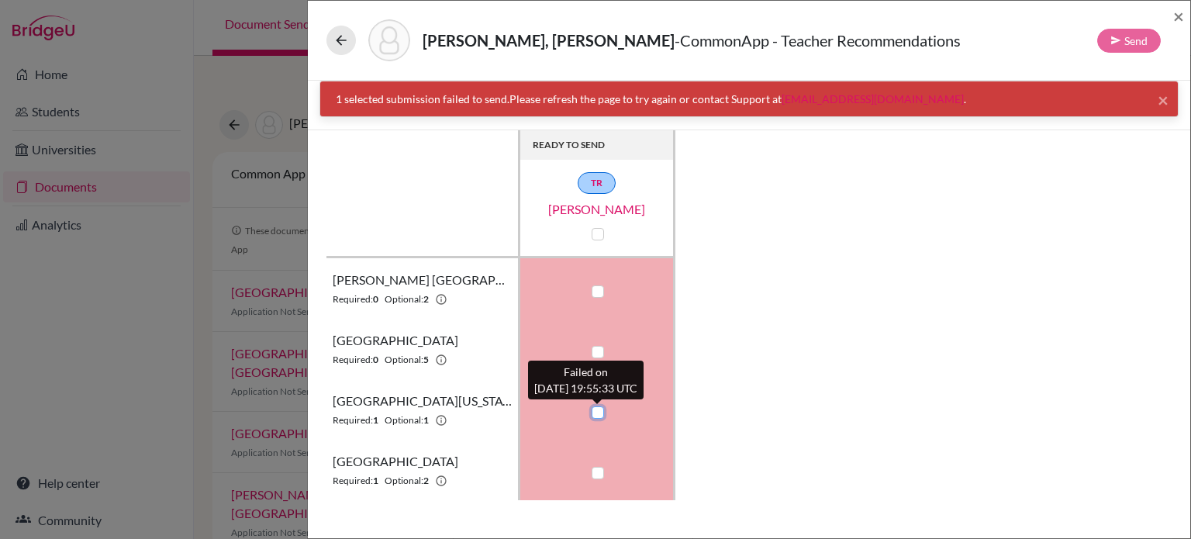
click at [599, 416] on input "checkbox" at bounding box center [594, 411] width 12 height 16
checkbox input "true"
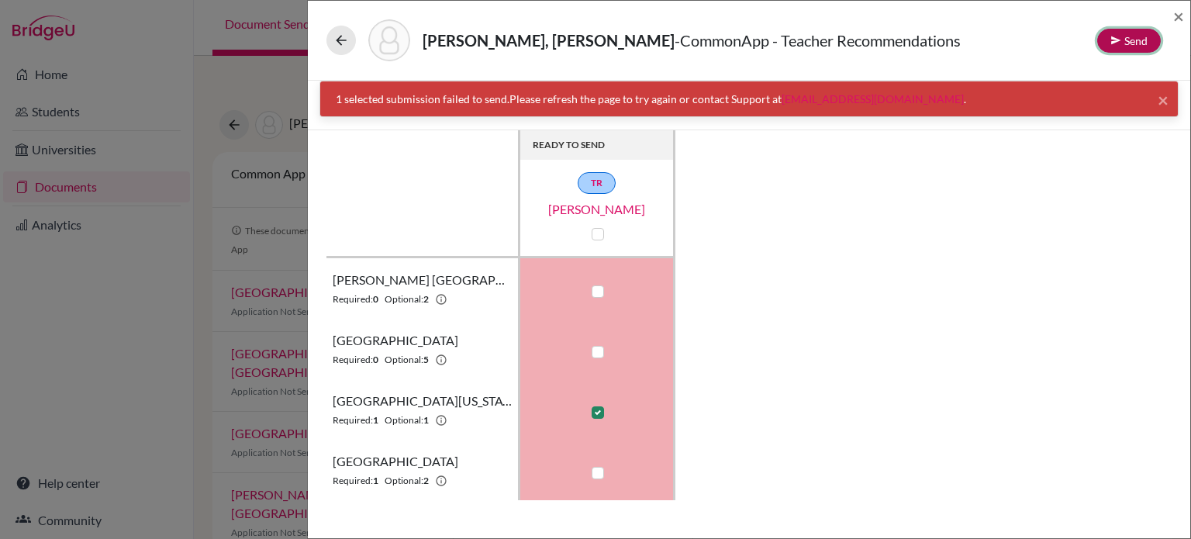
click at [1119, 44] on icon at bounding box center [1115, 40] width 11 height 11
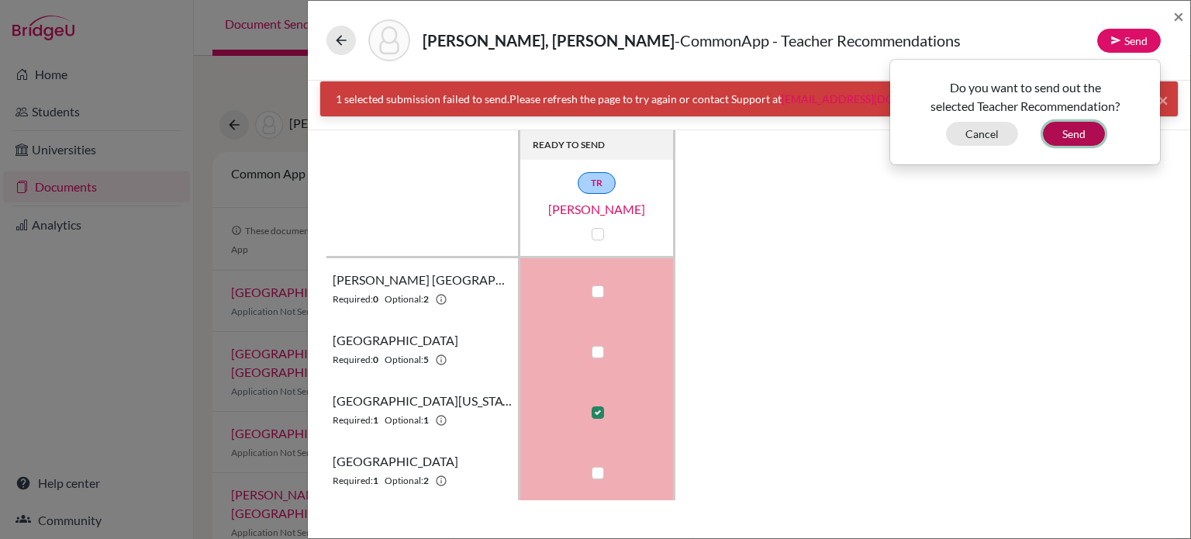
click at [1087, 136] on button "Send" at bounding box center [1074, 134] width 62 height 24
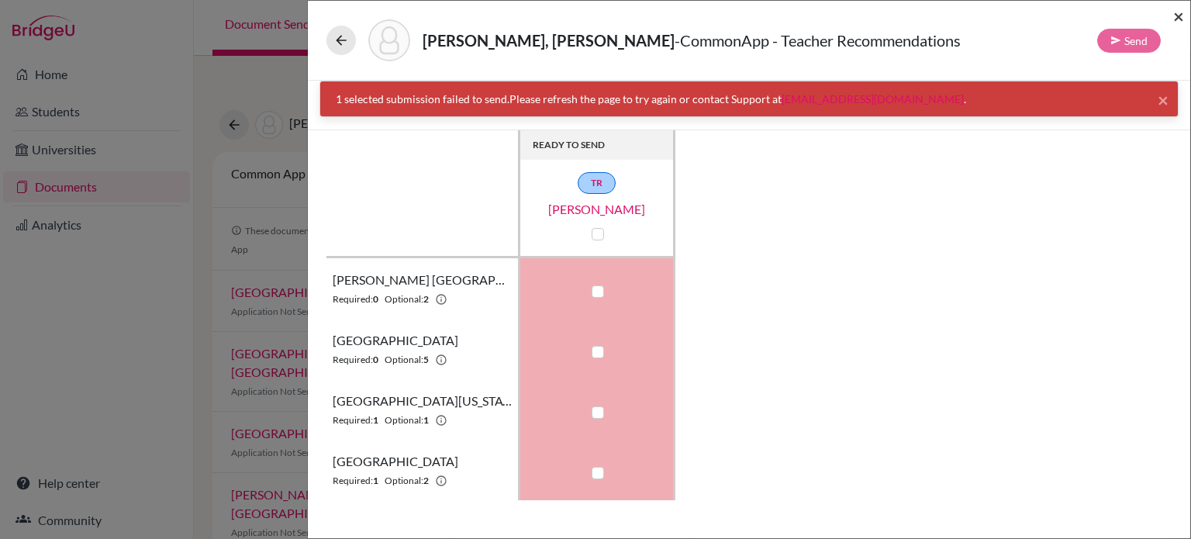
click at [1183, 23] on span "×" at bounding box center [1178, 16] width 11 height 22
